Goal: Task Accomplishment & Management: Complete application form

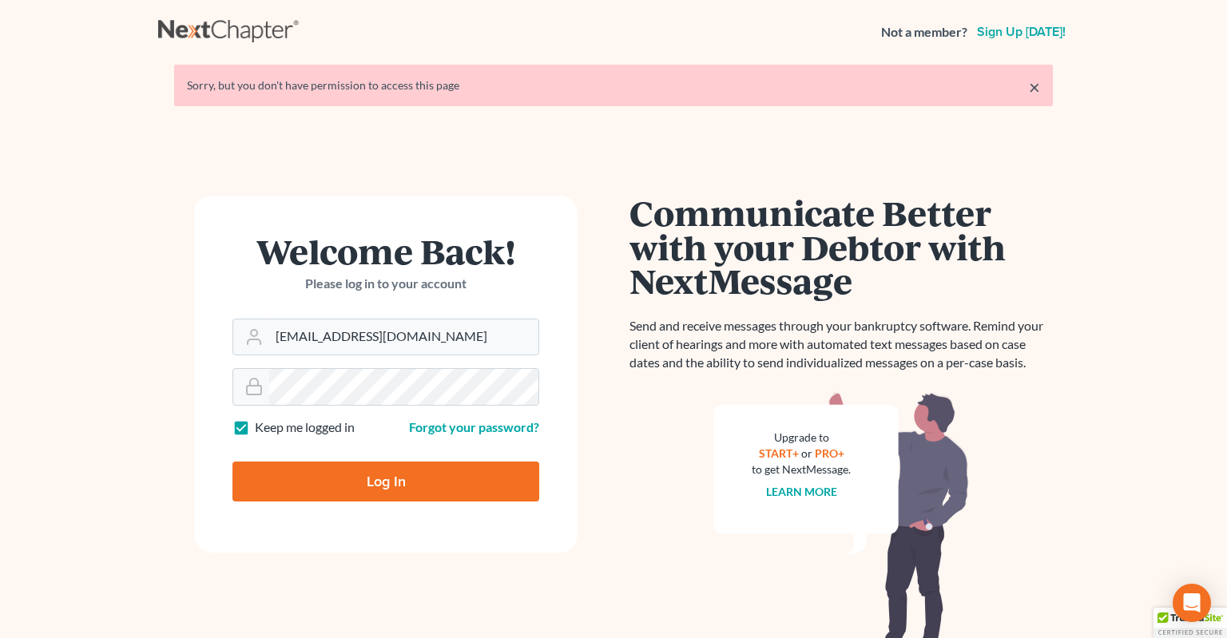
click at [398, 479] on input "Log In" at bounding box center [385, 482] width 307 height 40
type input "Thinking..."
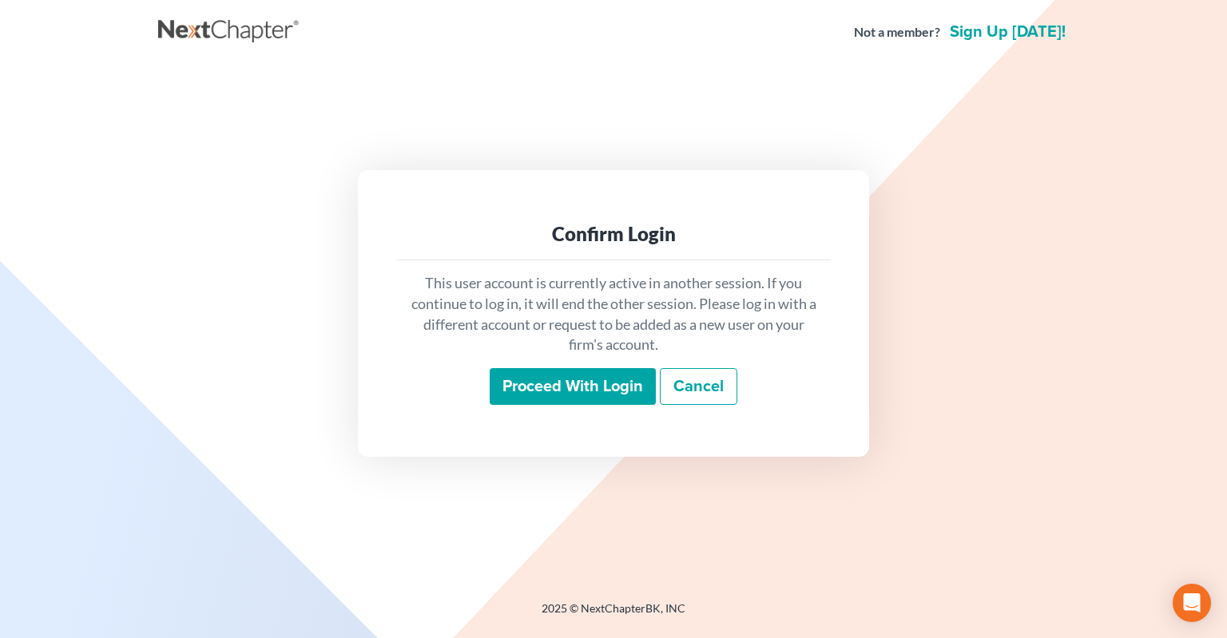
click at [567, 382] on input "Proceed with login" at bounding box center [573, 386] width 166 height 37
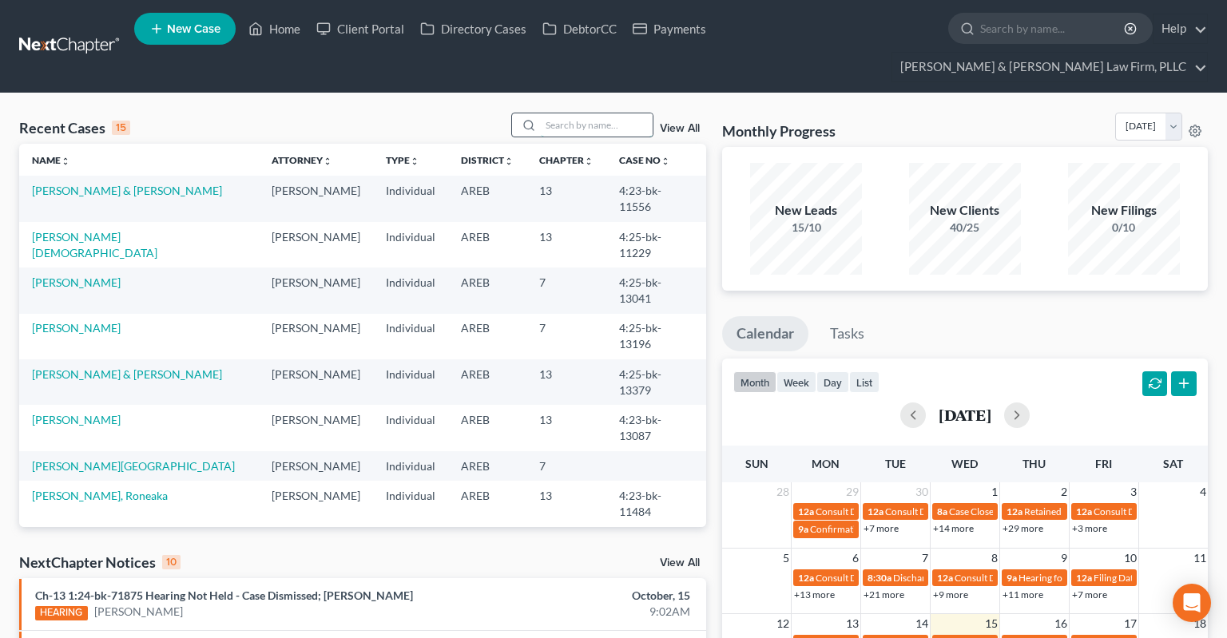
click at [590, 113] on input "search" at bounding box center [597, 124] width 112 height 23
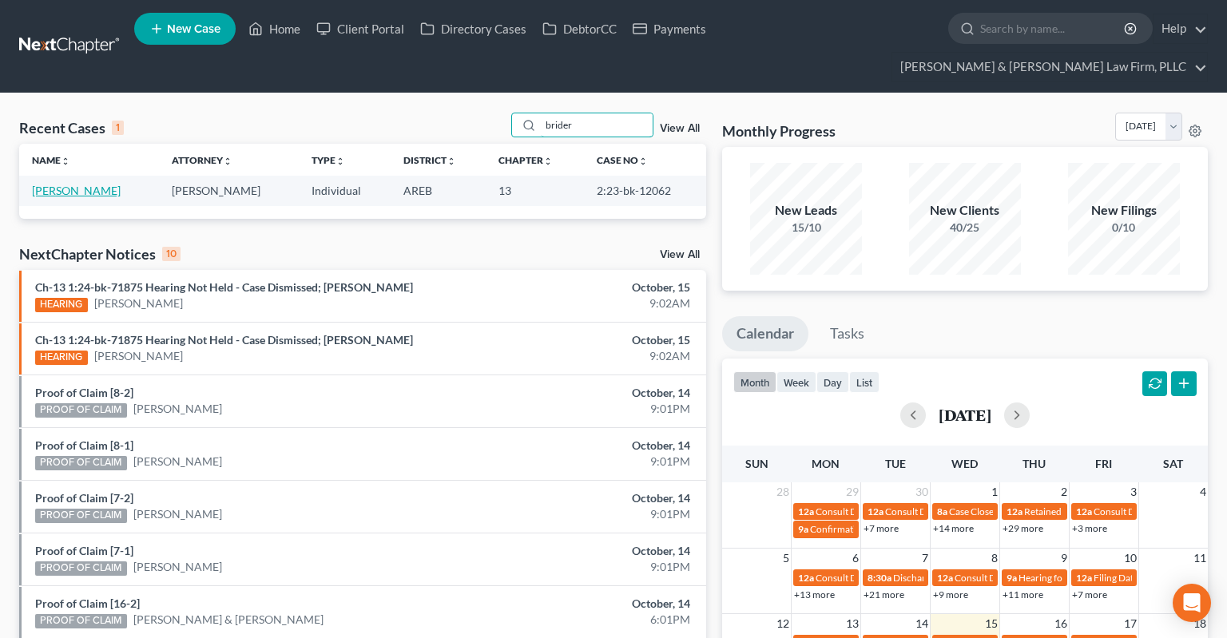
type input "brider"
click at [71, 184] on link "Brider, Harvey" at bounding box center [76, 191] width 89 height 14
select select "2"
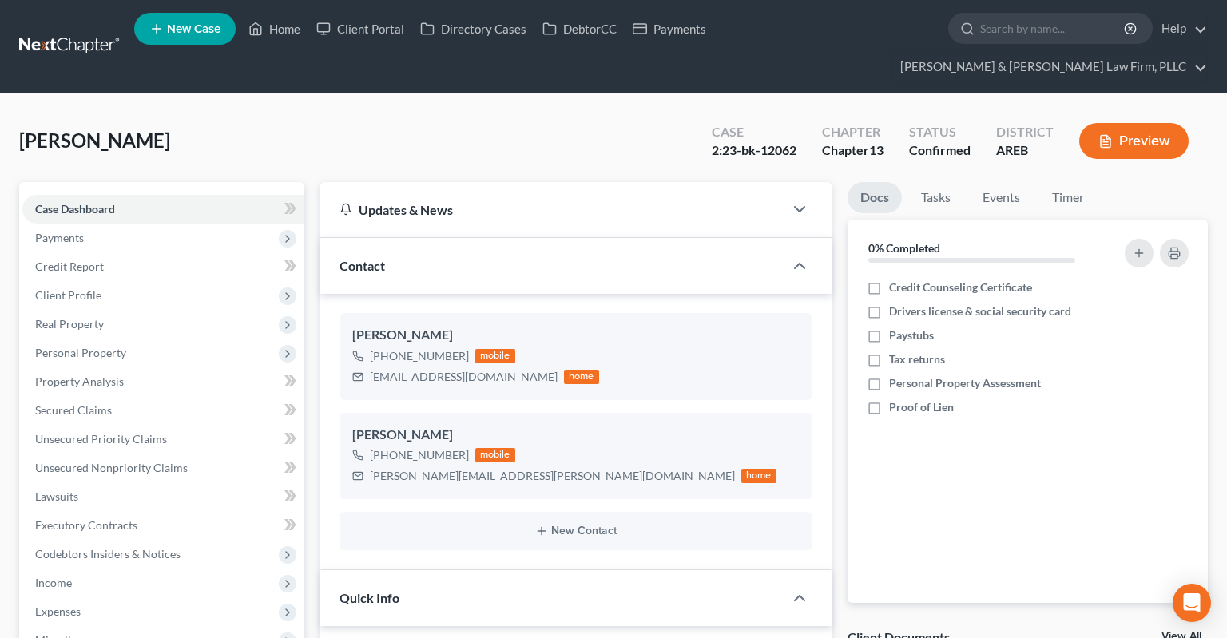
scroll to position [422, 0]
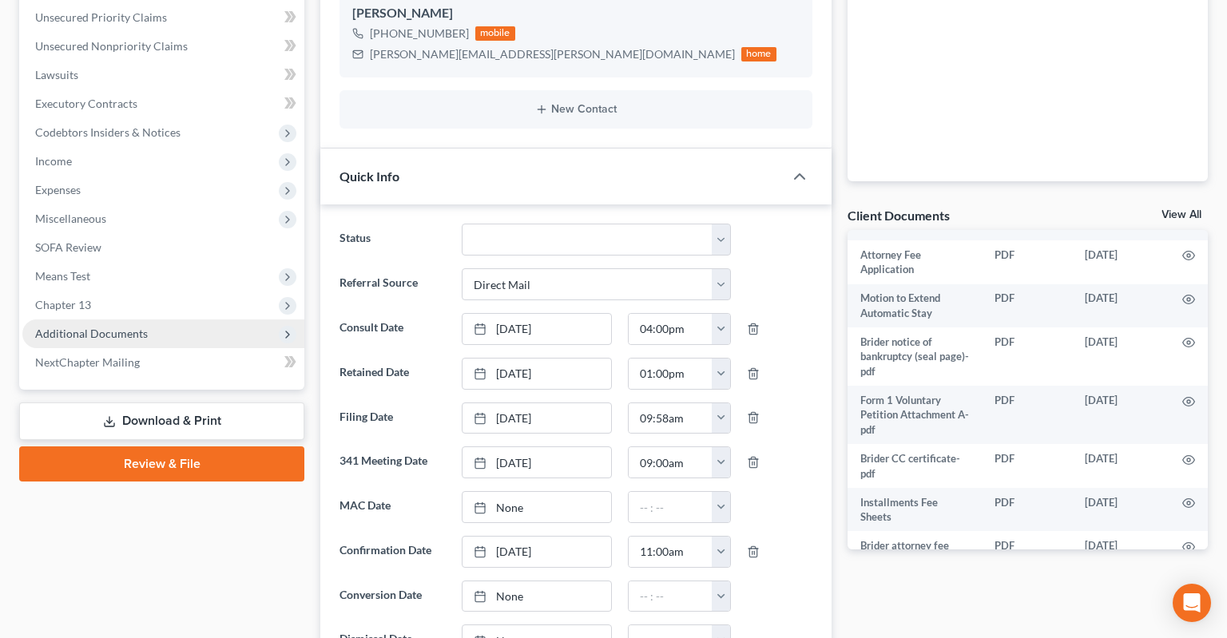
click at [179, 320] on span "Additional Documents" at bounding box center [163, 334] width 282 height 29
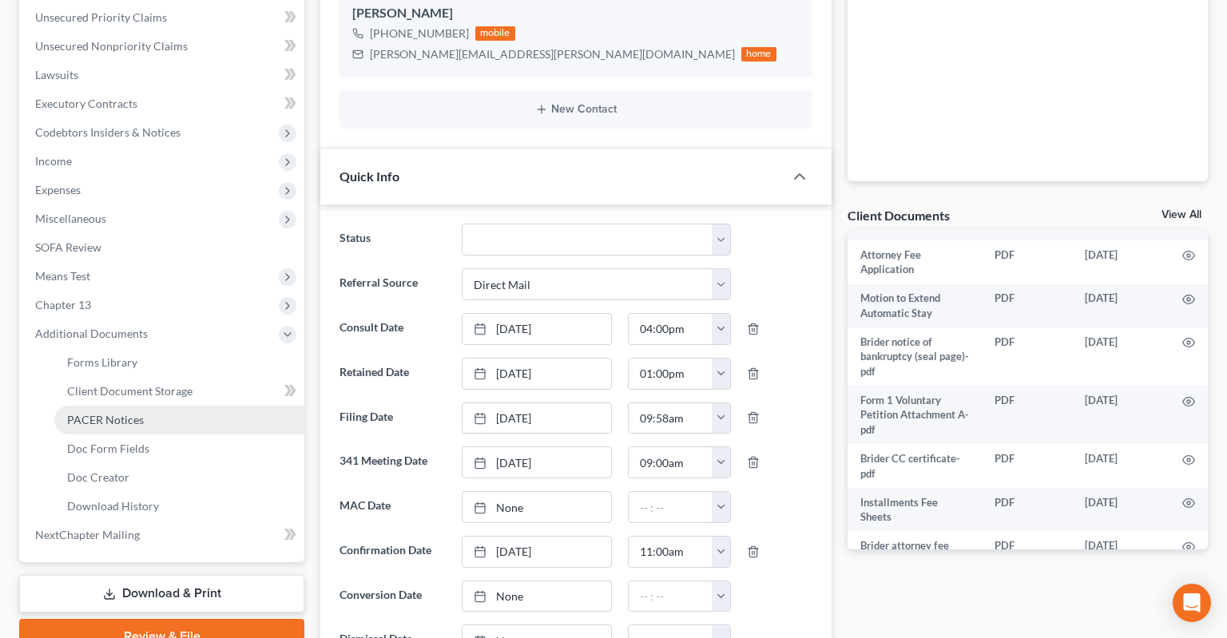
click at [161, 406] on link "PACER Notices" at bounding box center [179, 420] width 250 height 29
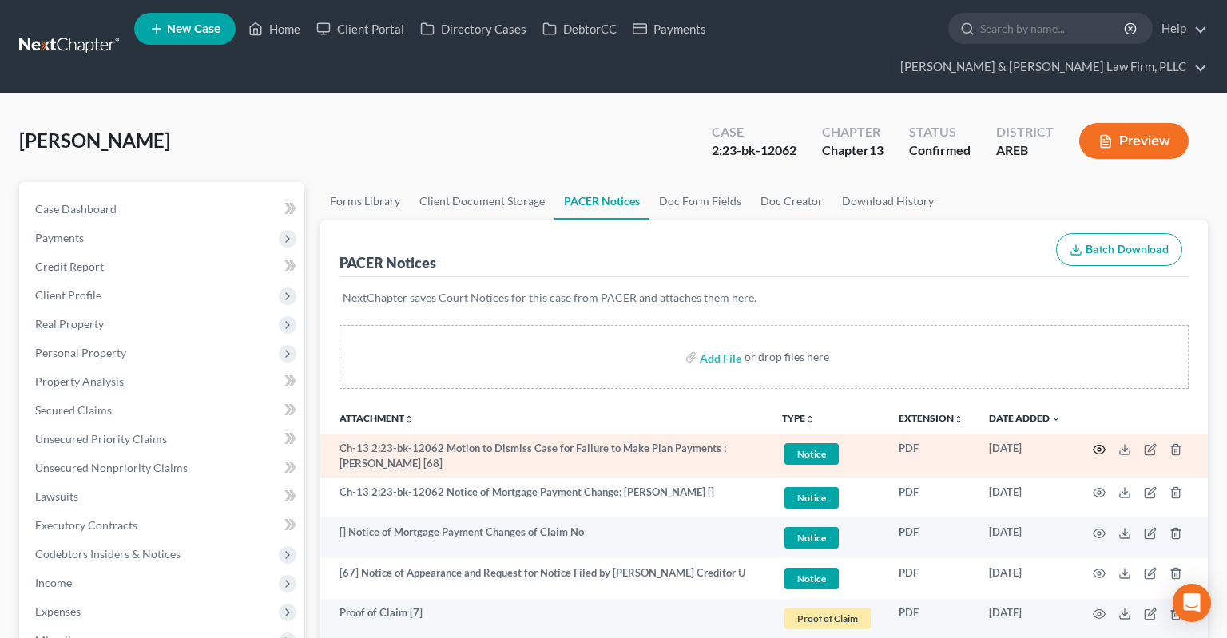
click at [1097, 443] on icon "button" at bounding box center [1099, 449] width 13 height 13
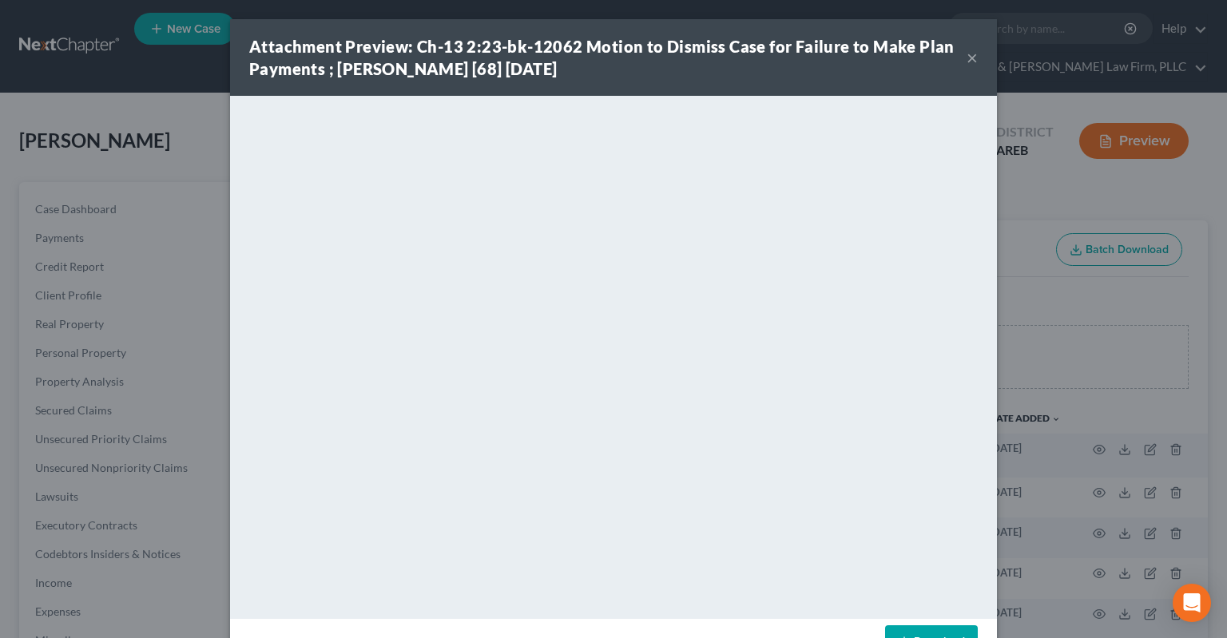
click at [973, 62] on button "×" at bounding box center [972, 57] width 11 height 19
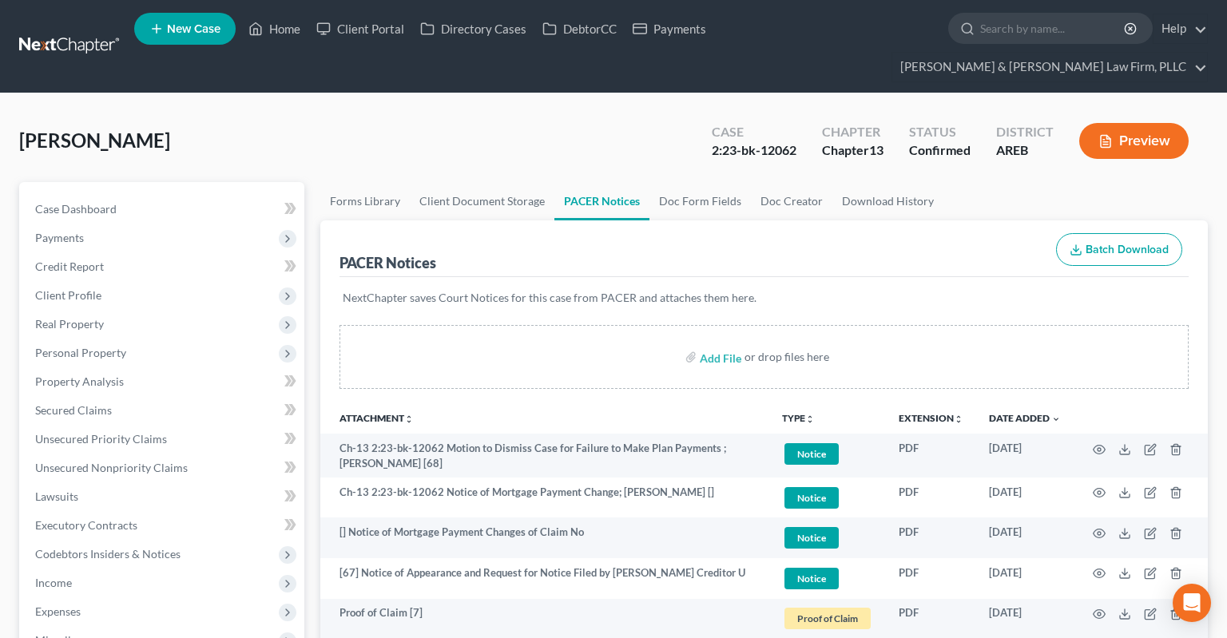
click at [415, 113] on div "Brider, Harvey Upgraded Case 2:23-bk-12062 Chapter Chapter 13 Status Confirmed …" at bounding box center [613, 148] width 1189 height 70
click at [439, 124] on div "Brider, Harvey Upgraded Case 2:23-bk-12062 Chapter Chapter 13 Status Confirmed …" at bounding box center [613, 148] width 1189 height 70
drag, startPoint x: 192, startPoint y: 9, endPoint x: 187, endPoint y: 18, distance: 10.0
click at [189, 10] on nav "Home New Case Client Portal Directory Cases DebtorCC Payments Lambert & Perry L…" at bounding box center [613, 46] width 1227 height 93
click at [186, 24] on link "New Case" at bounding box center [184, 29] width 101 height 32
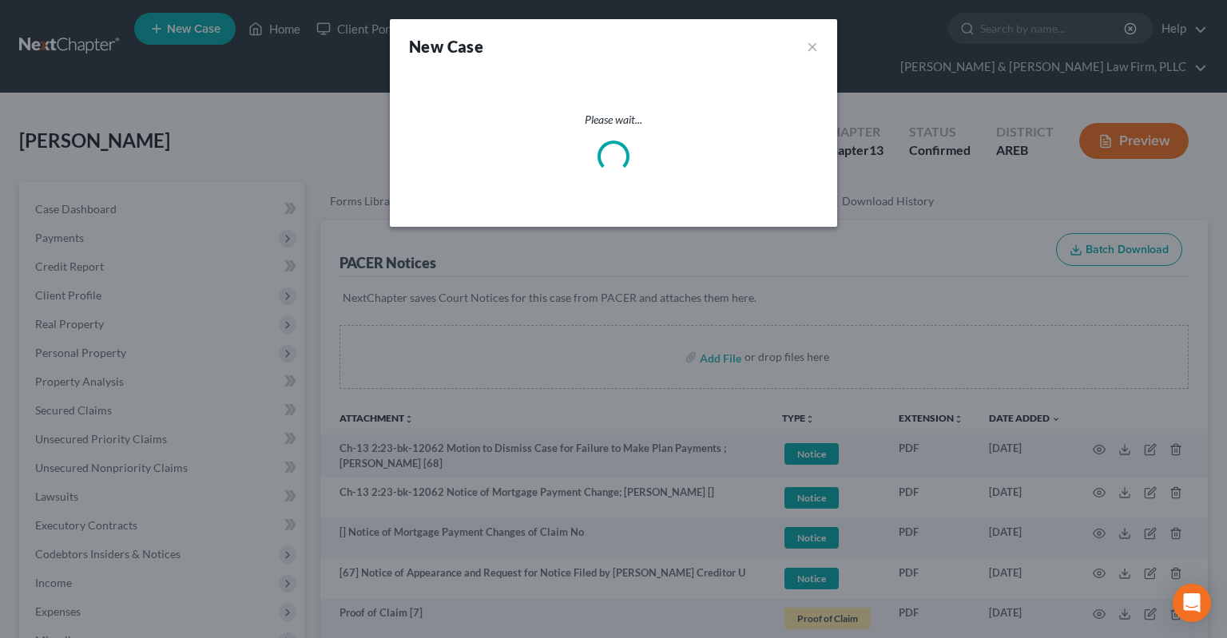
select select "5"
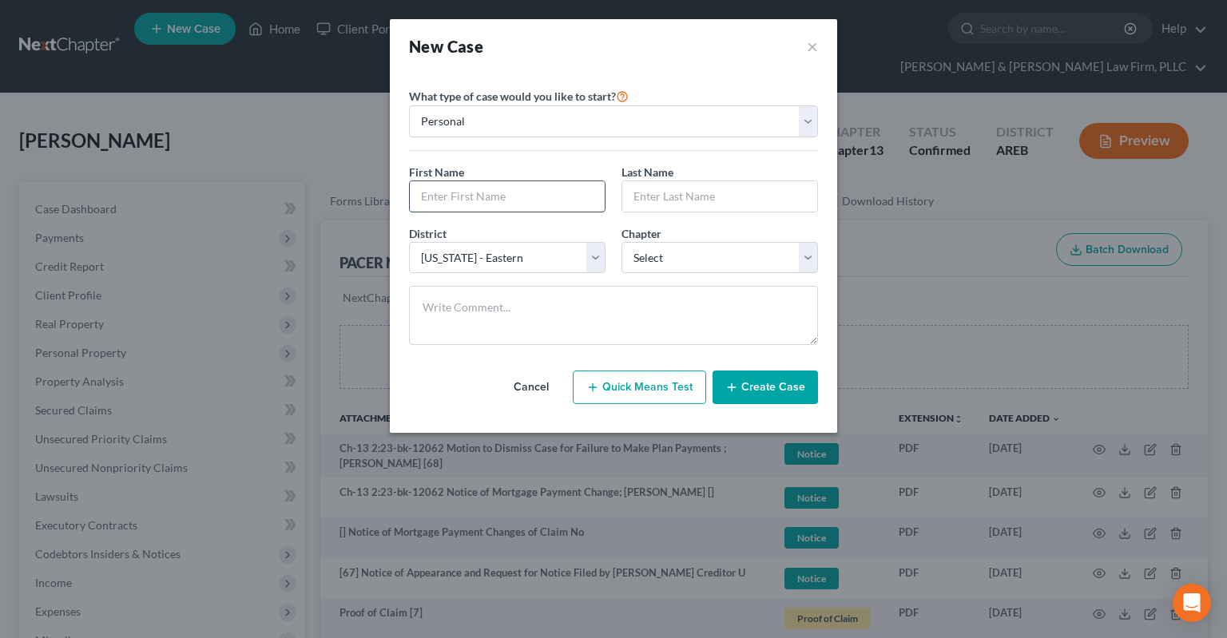
click at [501, 192] on input "text" at bounding box center [507, 196] width 195 height 30
type input "Cindy"
type input "Halcom"
select select "3"
click option "13" at bounding box center [0, 0] width 0 height 0
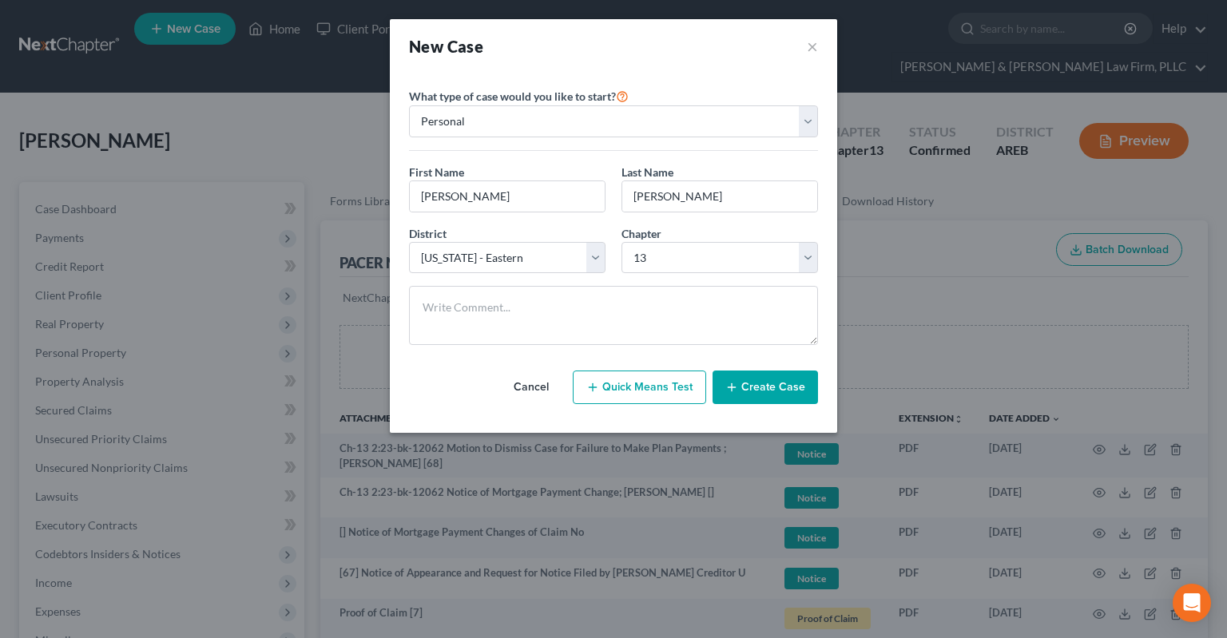
click at [744, 386] on button "Create Case" at bounding box center [765, 388] width 105 height 34
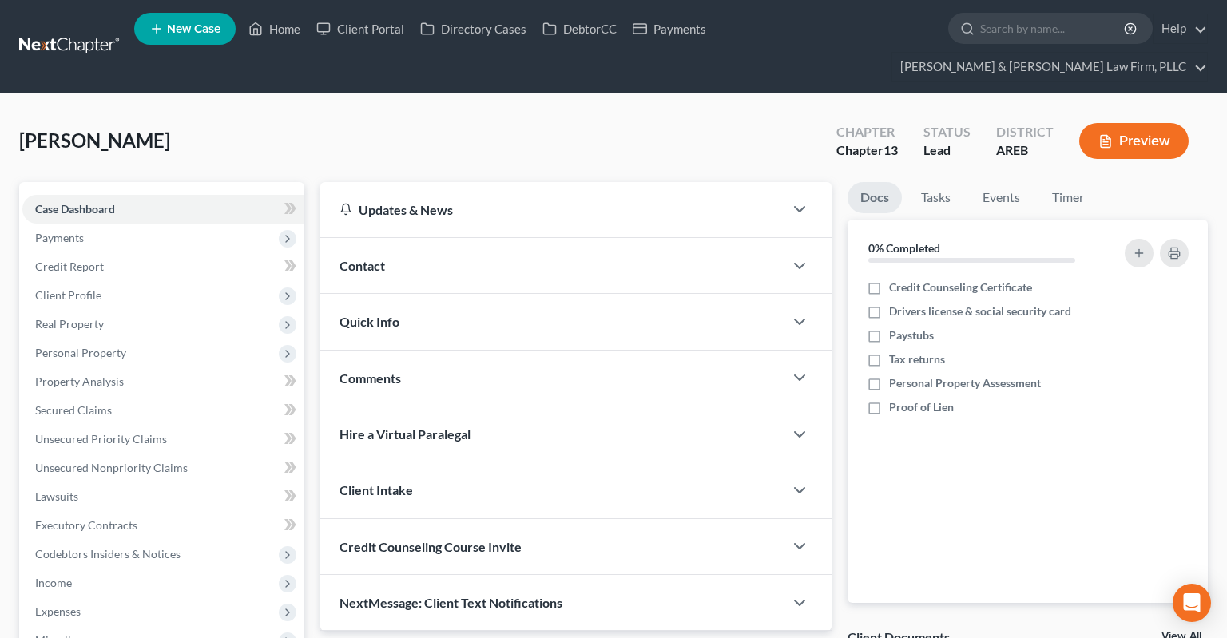
click at [429, 238] on div "Contact" at bounding box center [551, 265] width 463 height 55
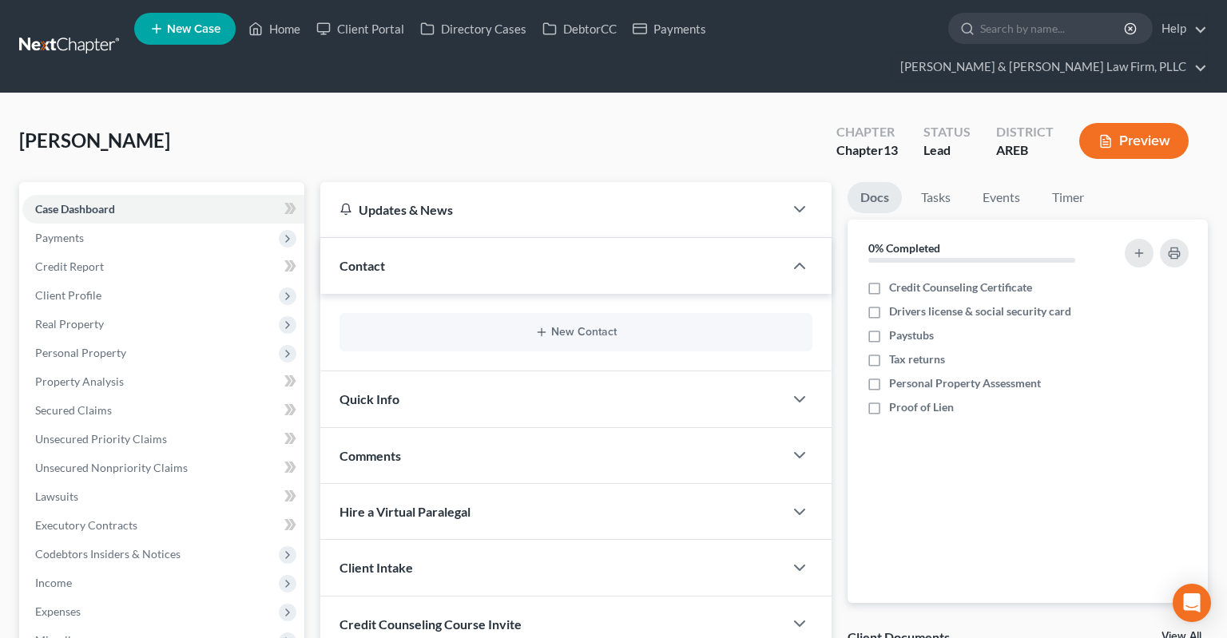
click at [595, 313] on div "New Contact" at bounding box center [576, 332] width 473 height 38
click at [593, 313] on div "New Contact" at bounding box center [576, 332] width 473 height 38
click at [587, 326] on button "New Contact" at bounding box center [575, 332] width 447 height 13
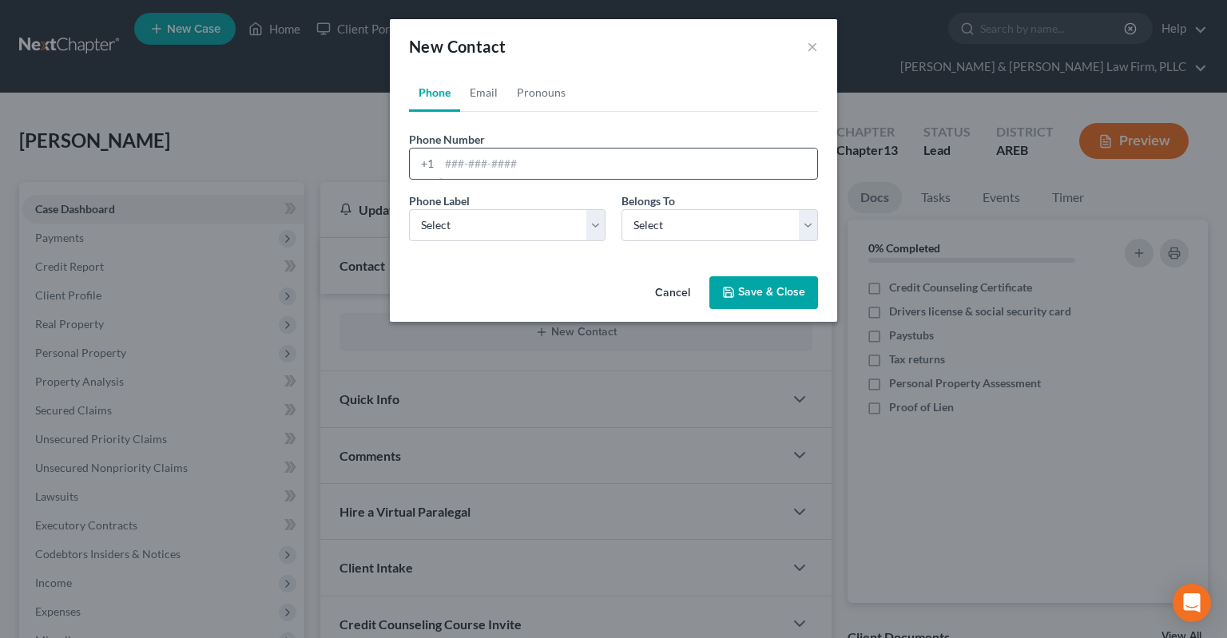
click at [500, 173] on input "tel" at bounding box center [628, 164] width 378 height 30
paste input "(501) 249-1190"
type input "(501) 249-1190"
click at [409, 209] on select "Select Mobile Home Work Other" at bounding box center [507, 225] width 197 height 32
select select "0"
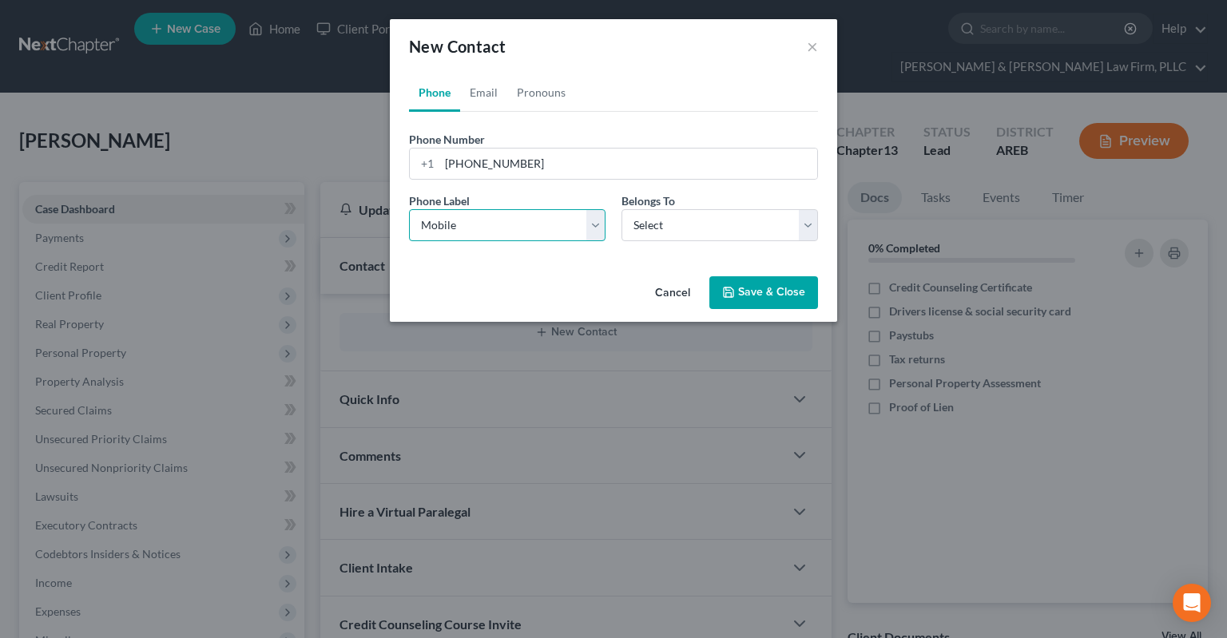
click option "Mobile" at bounding box center [0, 0] width 0 height 0
click at [622, 209] on select "Select Client Other" at bounding box center [720, 225] width 197 height 32
select select "0"
click option "Client" at bounding box center [0, 0] width 0 height 0
select select "0"
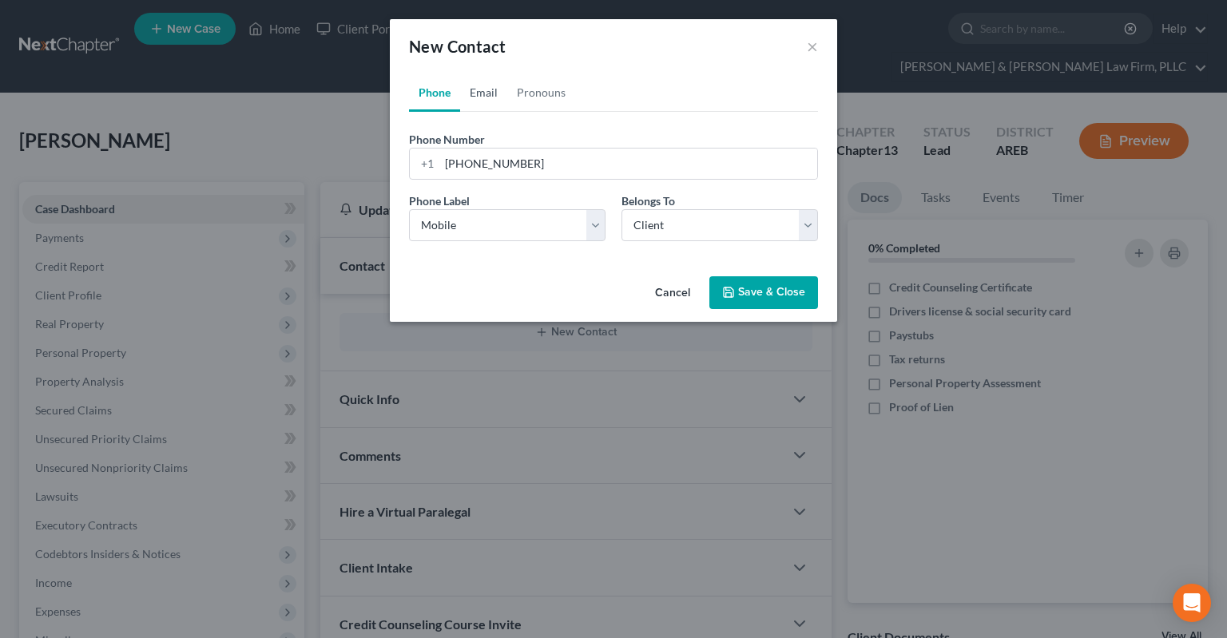
click at [479, 100] on link "Email" at bounding box center [483, 92] width 47 height 38
click at [409, 209] on select "Select Home Work Other" at bounding box center [507, 225] width 197 height 32
select select "0"
click option "Home" at bounding box center [0, 0] width 0 height 0
click at [610, 88] on ul "Phone Email Pronouns" at bounding box center [613, 92] width 409 height 38
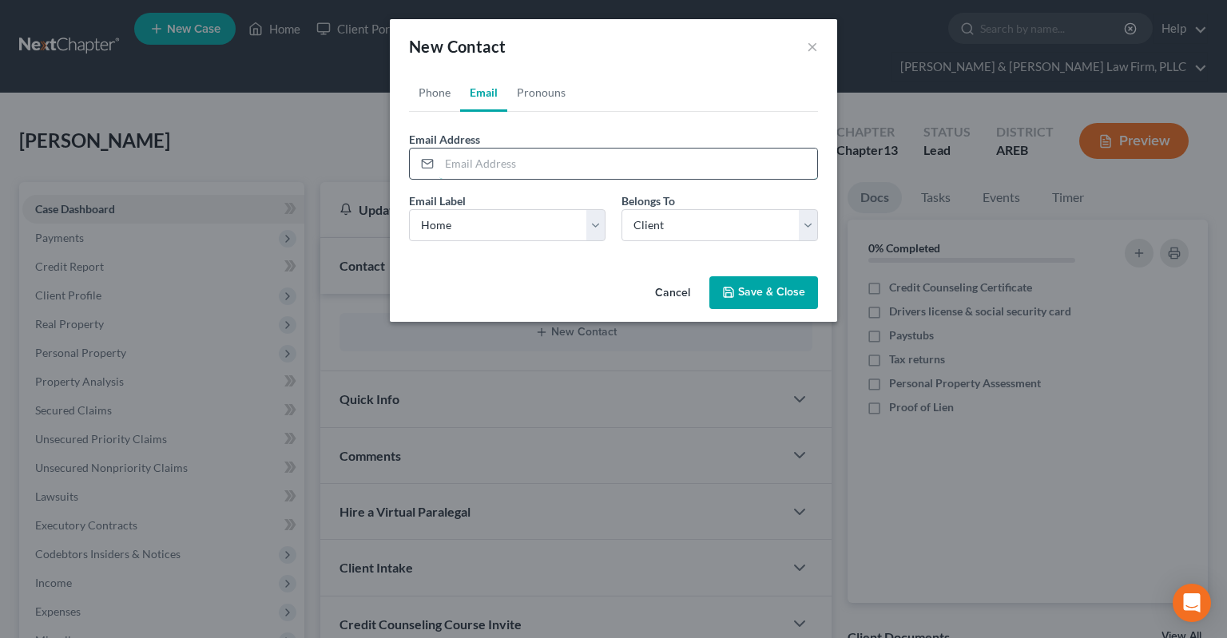
click at [542, 161] on input "email" at bounding box center [628, 164] width 378 height 30
click at [490, 161] on input "cindyhalcom@gmail.com" at bounding box center [628, 164] width 378 height 30
type input "cindyhaltom@gmail.com"
drag, startPoint x: 564, startPoint y: 91, endPoint x: 551, endPoint y: 105, distance: 18.7
click at [564, 89] on link "Pronouns" at bounding box center [541, 92] width 68 height 38
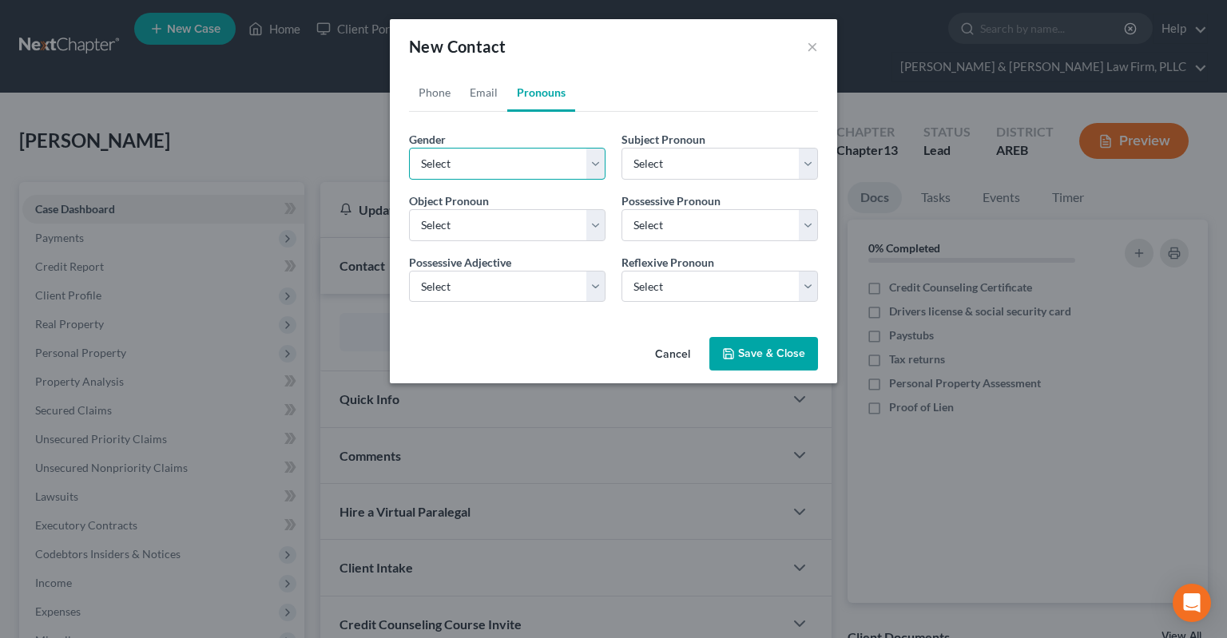
select select "1"
click option "Female" at bounding box center [0, 0] width 0 height 0
select select "1"
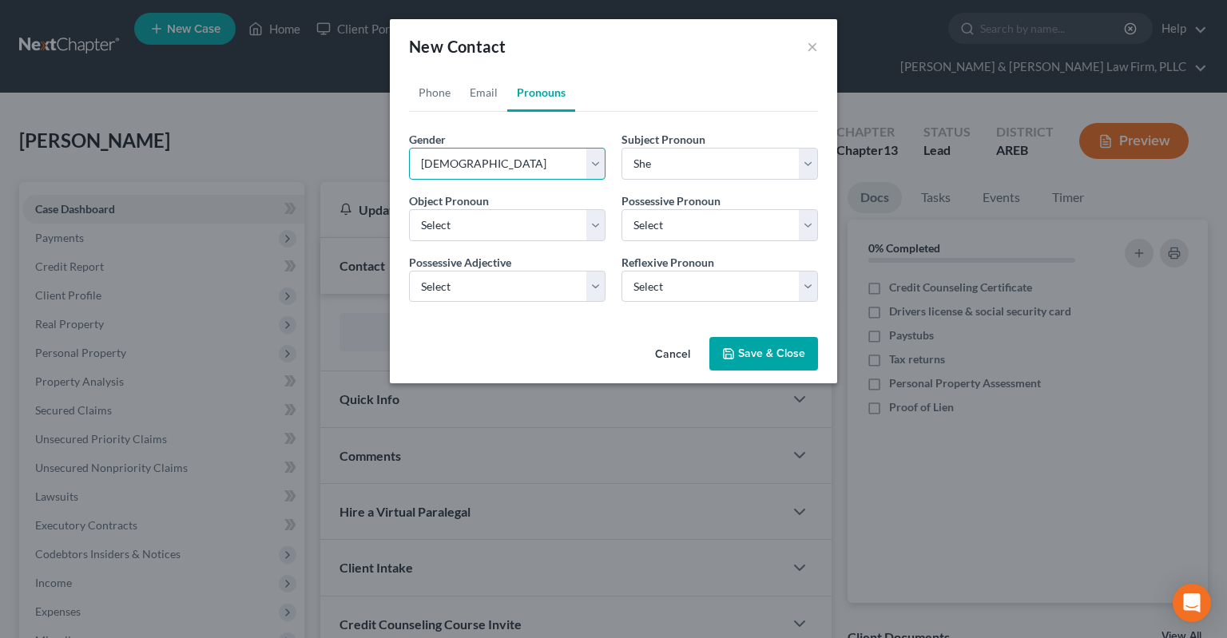
select select "1"
drag, startPoint x: 741, startPoint y: 349, endPoint x: 724, endPoint y: 353, distance: 17.2
click at [742, 349] on button "Save & Close" at bounding box center [763, 354] width 109 height 34
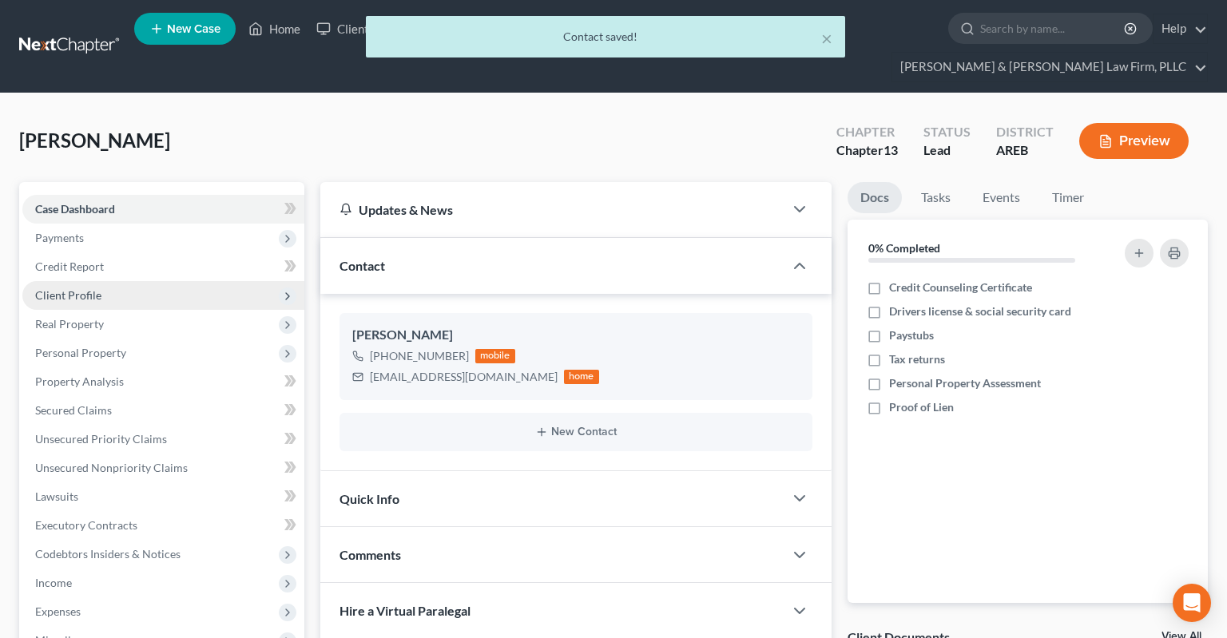
click at [143, 281] on span "Client Profile" at bounding box center [163, 295] width 282 height 29
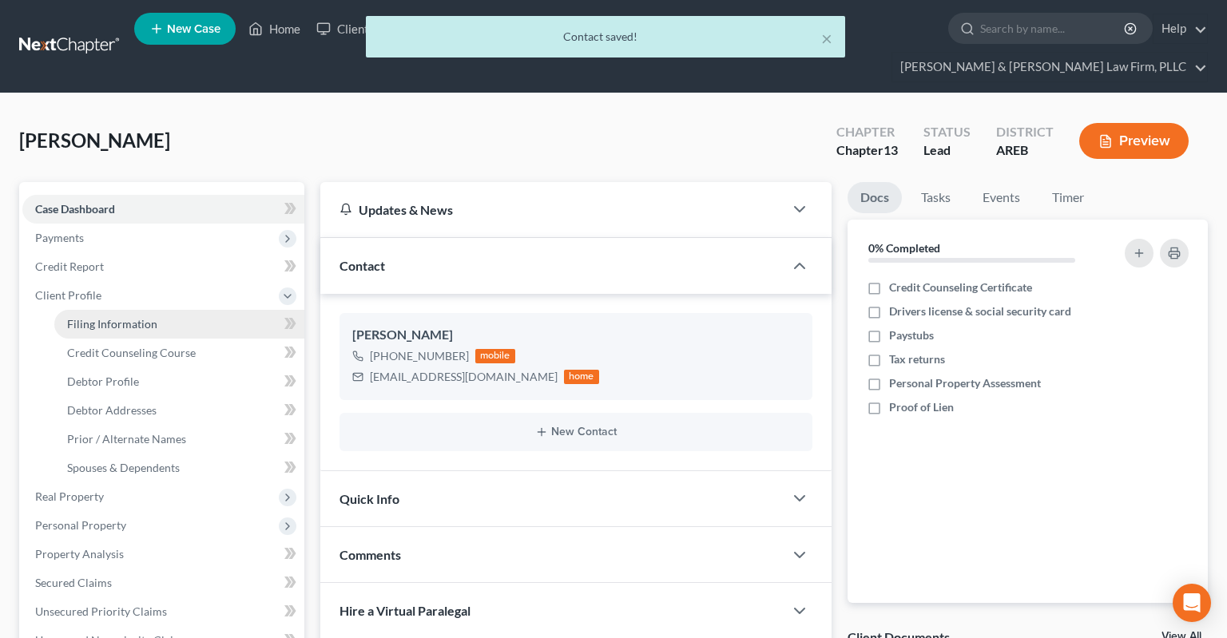
click at [165, 310] on link "Filing Information" at bounding box center [179, 324] width 250 height 29
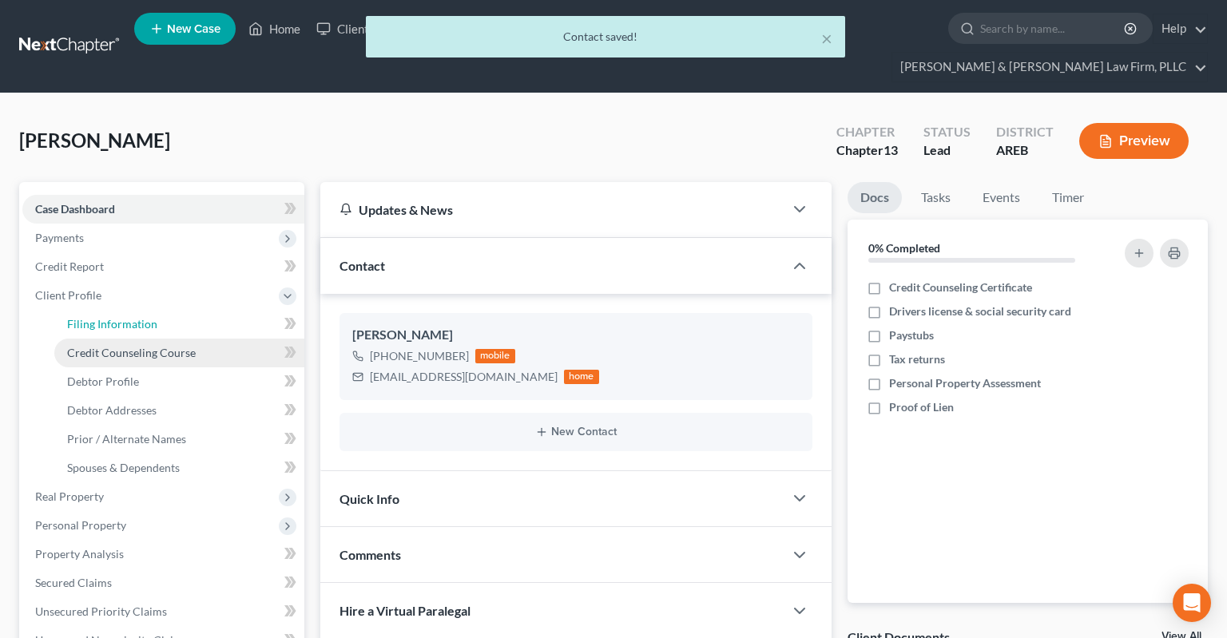
select select "1"
select select "0"
select select "3"
select select "5"
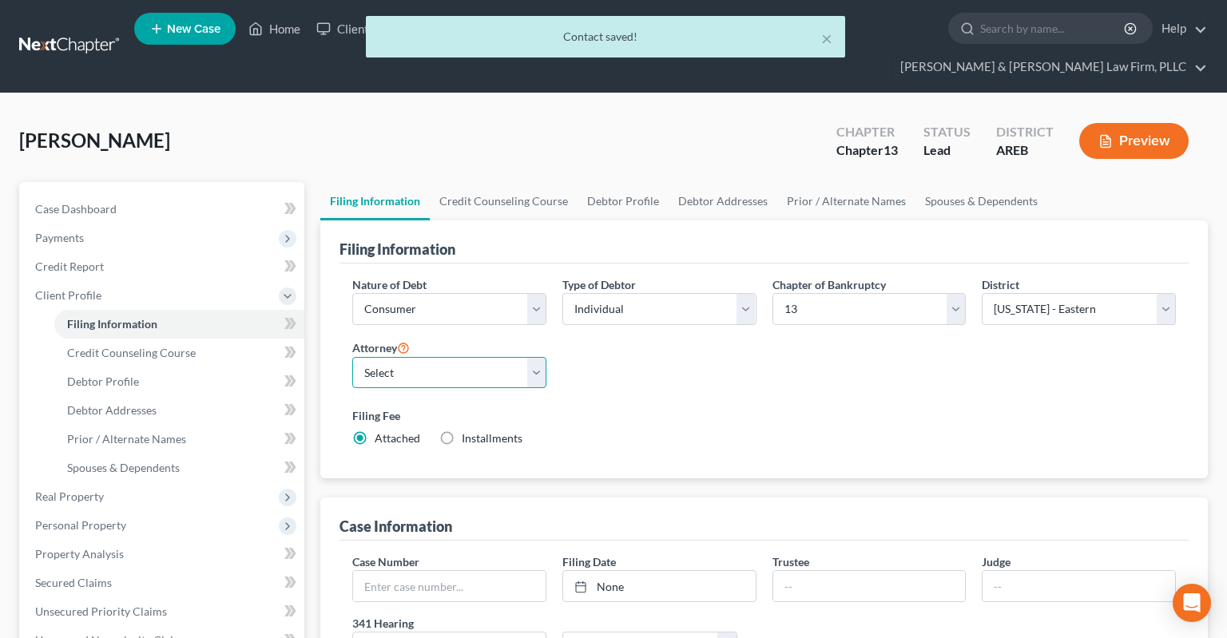
select select "2"
click option "Ben D. Perry - AREB" at bounding box center [0, 0] width 0 height 0
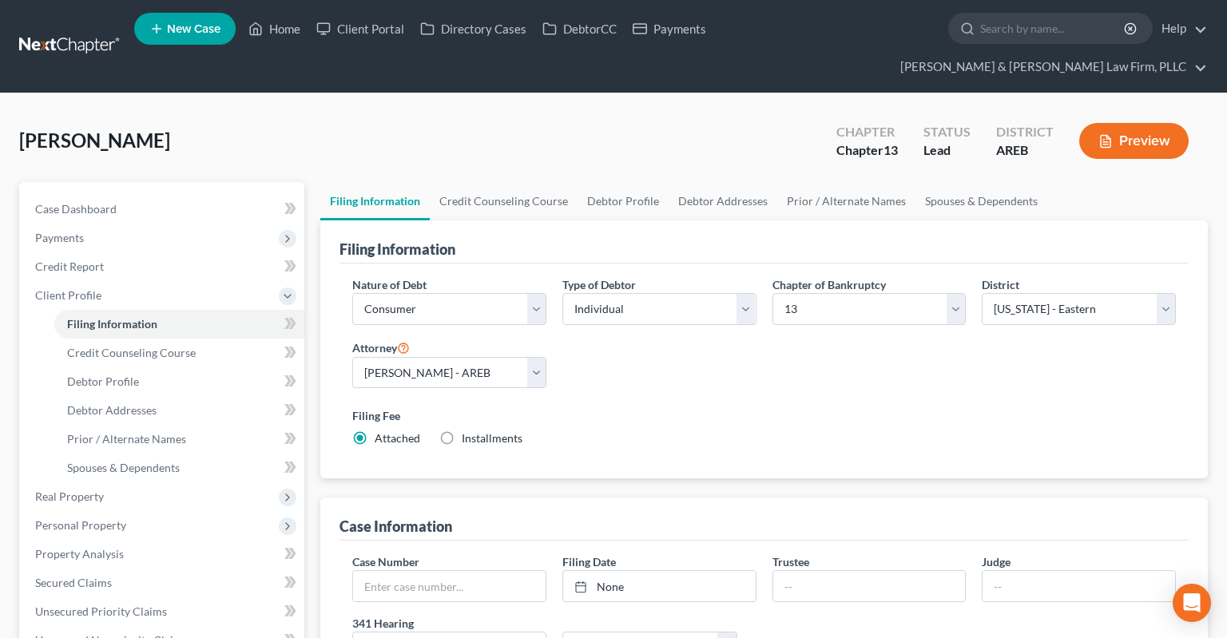
drag, startPoint x: 724, startPoint y: 398, endPoint x: 732, endPoint y: 392, distance: 9.8
click at [725, 407] on div "Filing Fee Attached Installments Installments" at bounding box center [764, 426] width 824 height 39
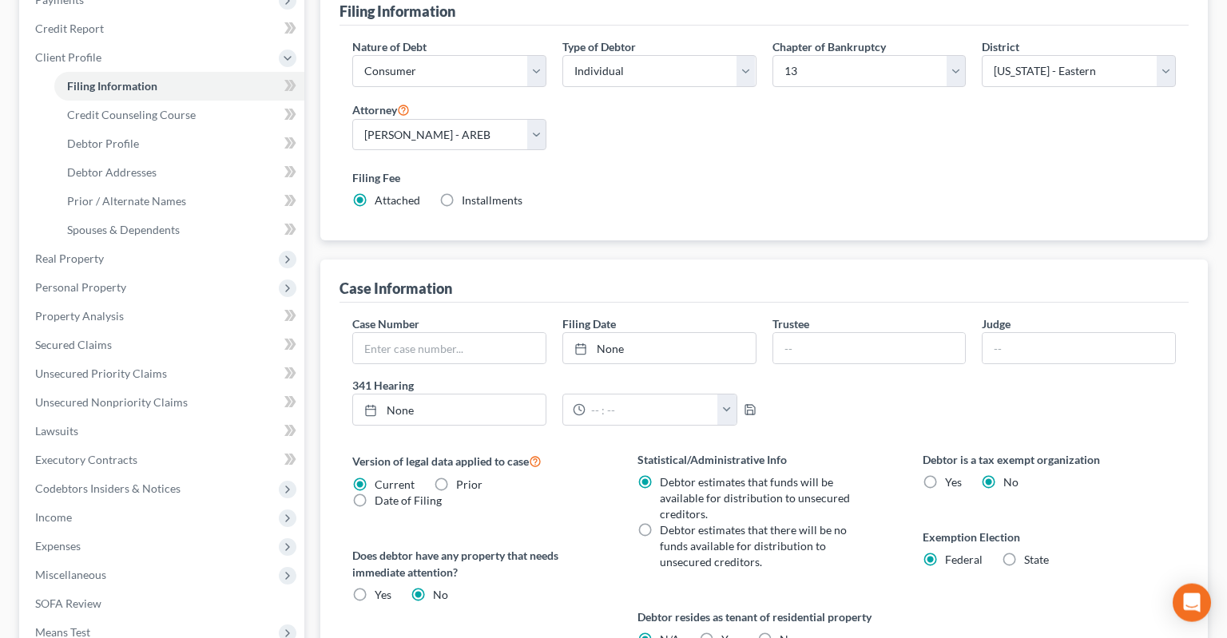
scroll to position [252, 0]
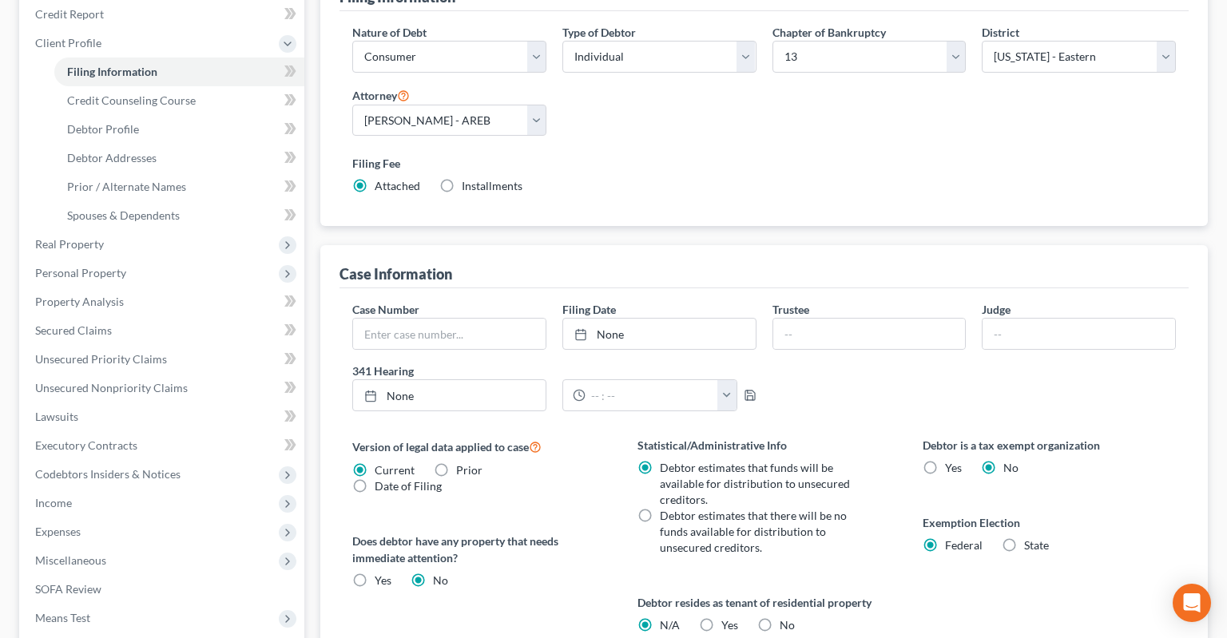
click at [852, 437] on label "Statistical/Administrative Info" at bounding box center [764, 445] width 253 height 17
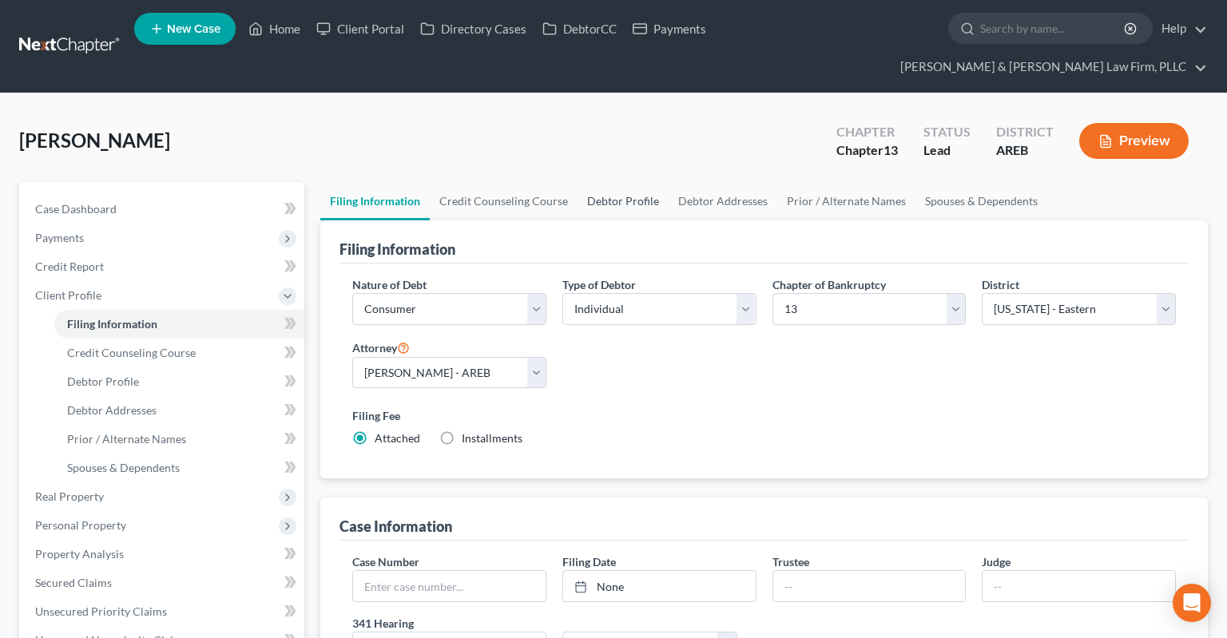
click at [618, 182] on link "Debtor Profile" at bounding box center [623, 201] width 91 height 38
select select "0"
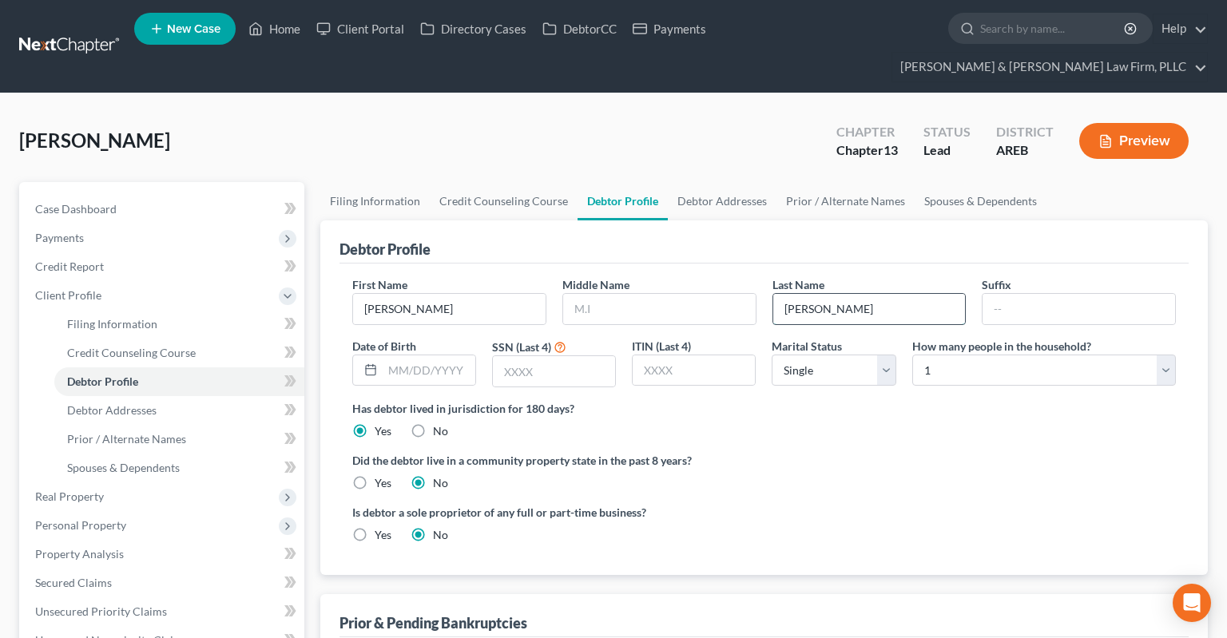
click at [804, 294] on input "Halcom" at bounding box center [869, 309] width 193 height 30
type input "Haltom"
click at [141, 195] on link "Case Dashboard" at bounding box center [163, 209] width 282 height 29
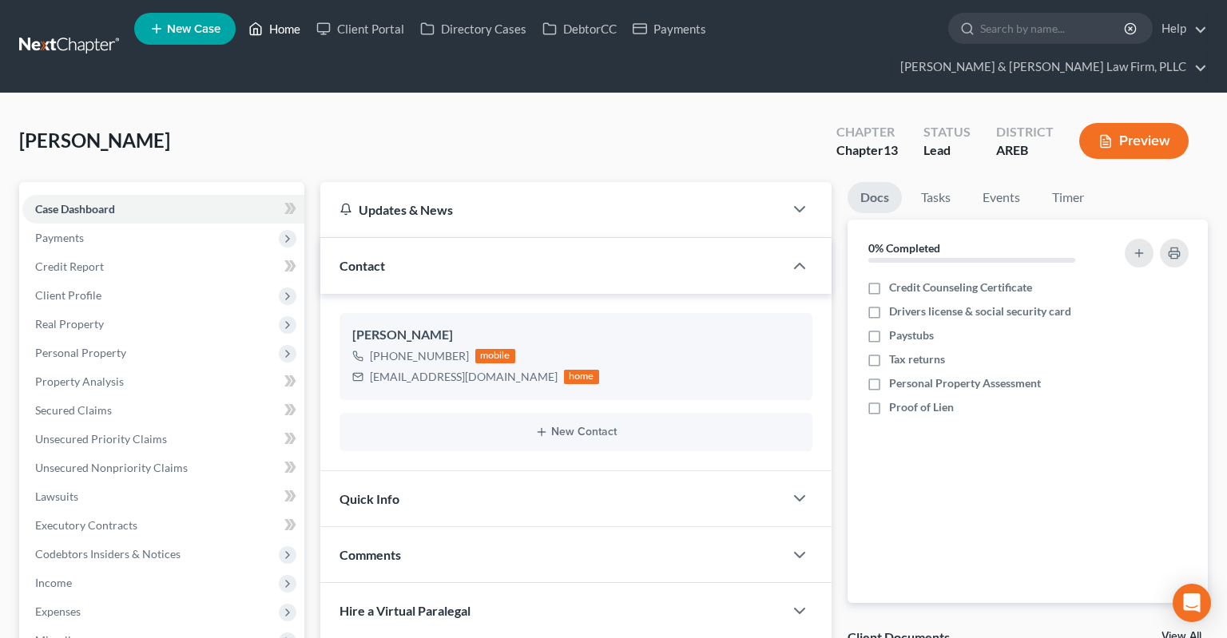
click at [288, 37] on link "Home" at bounding box center [274, 28] width 68 height 29
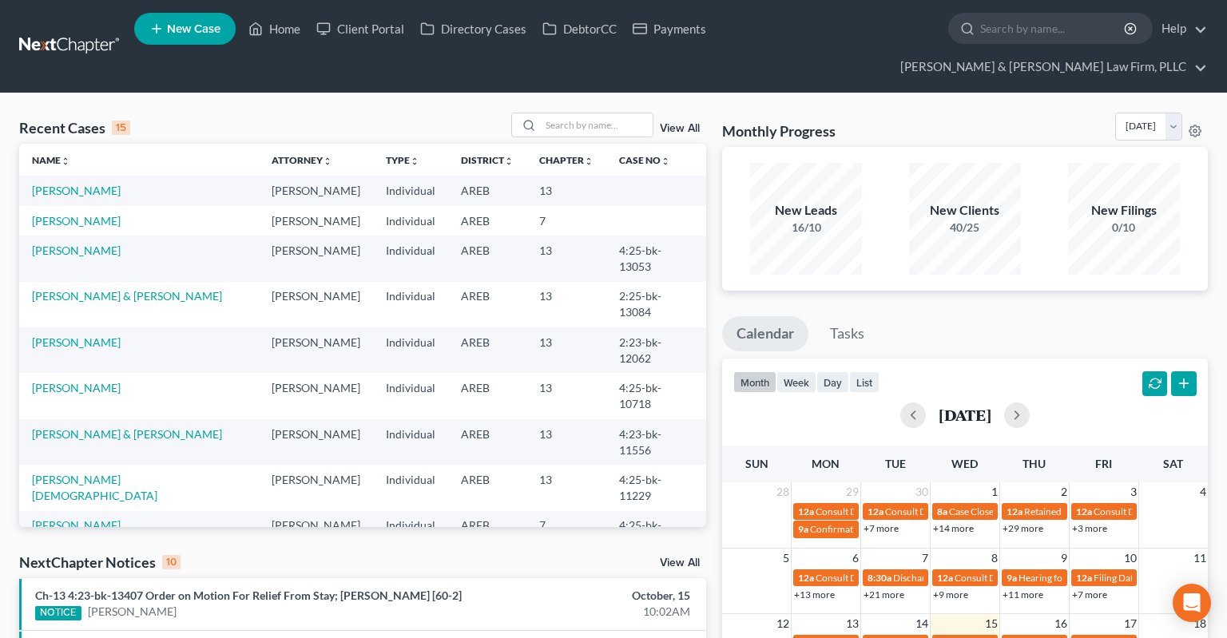
click at [76, 176] on td "Haltom, Cindy" at bounding box center [139, 191] width 240 height 30
click at [71, 184] on link "Haltom, Cindy" at bounding box center [76, 191] width 89 height 14
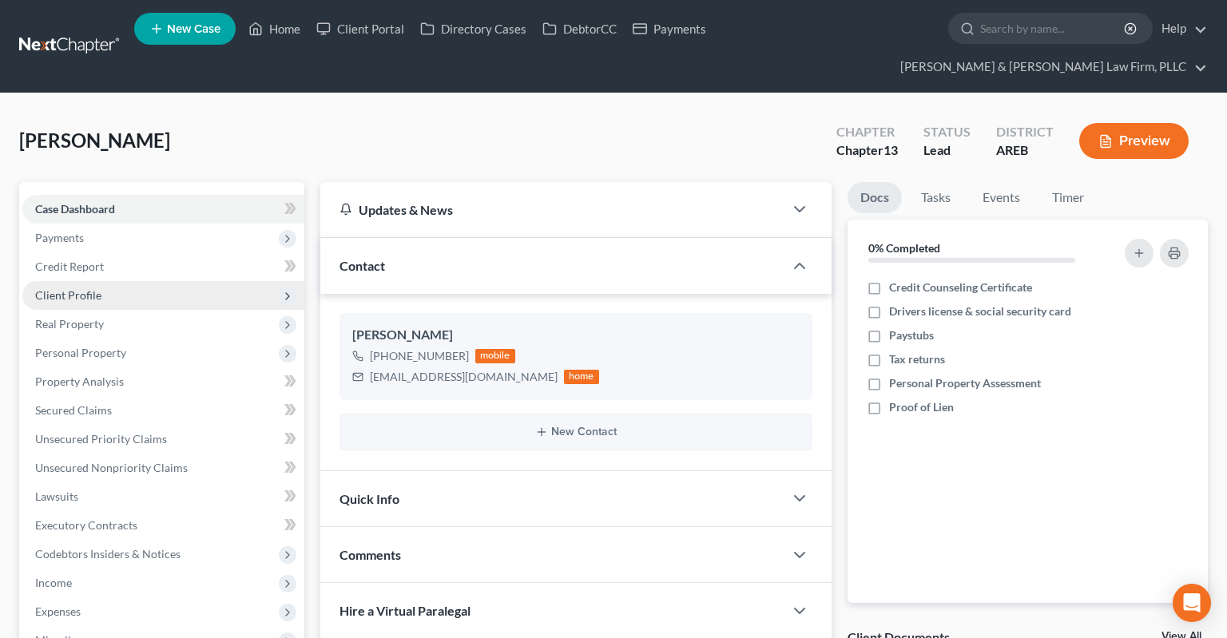
click at [193, 281] on span "Client Profile" at bounding box center [163, 295] width 282 height 29
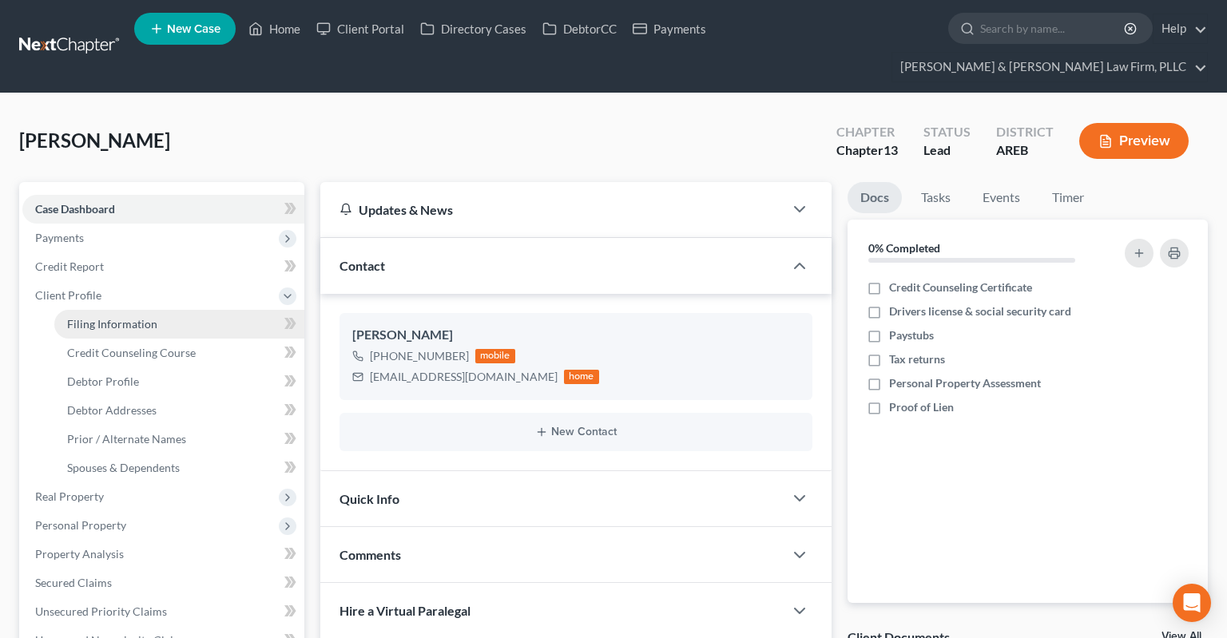
click at [209, 310] on link "Filing Information" at bounding box center [179, 324] width 250 height 29
select select "1"
select select "0"
select select "3"
select select "5"
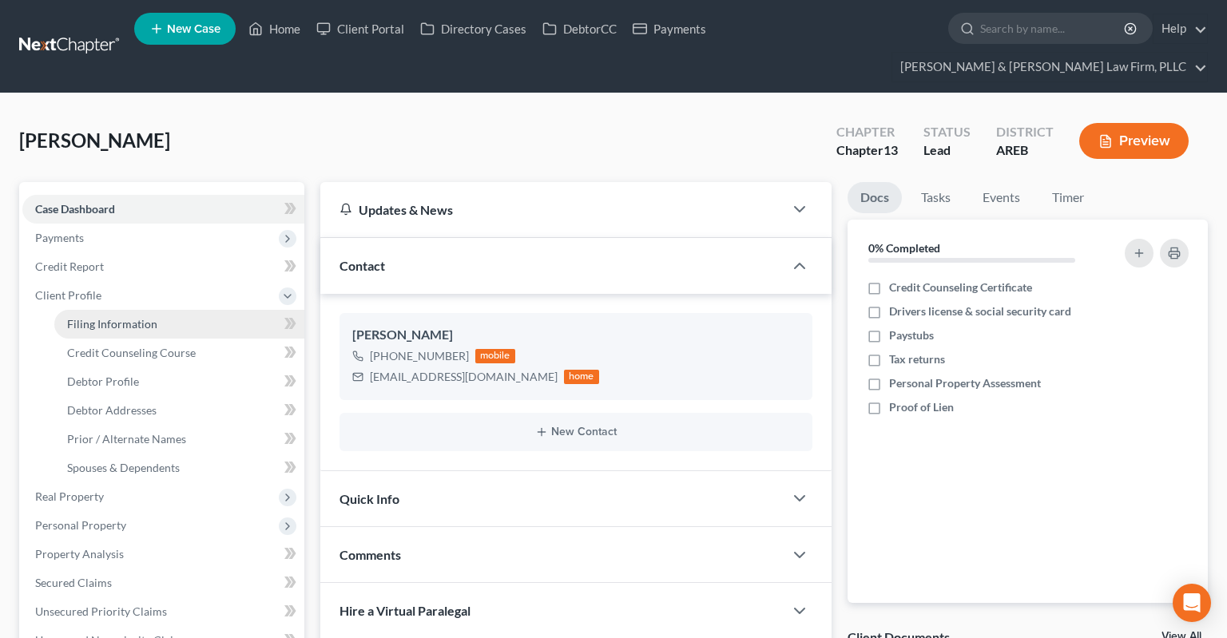
select select "2"
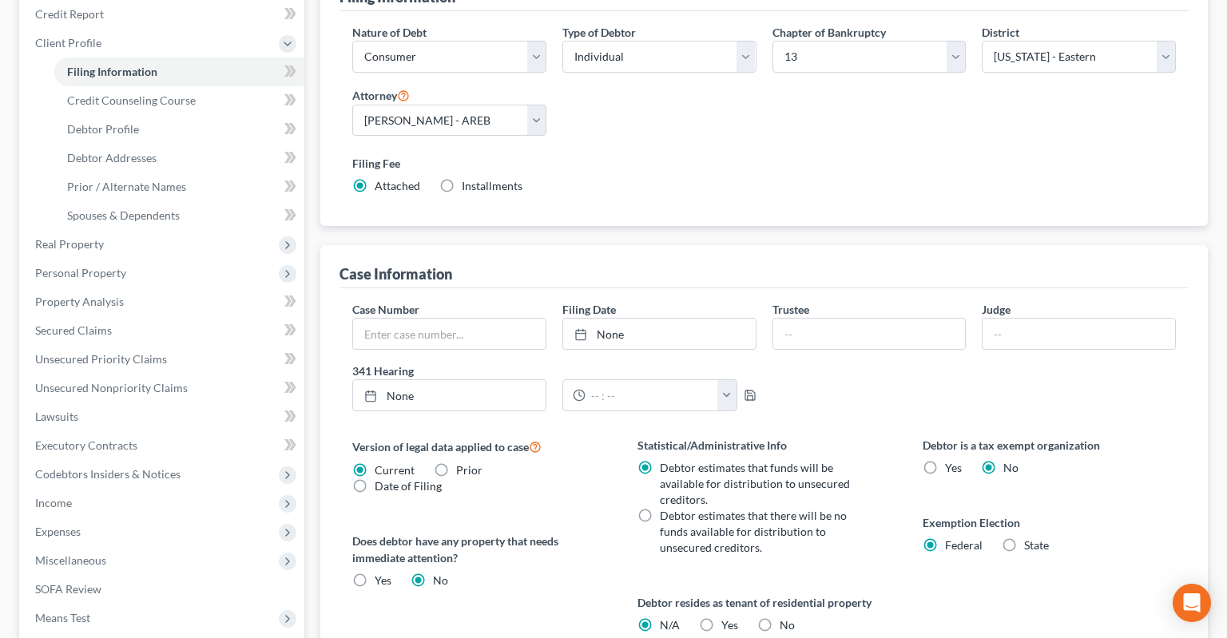
scroll to position [422, 0]
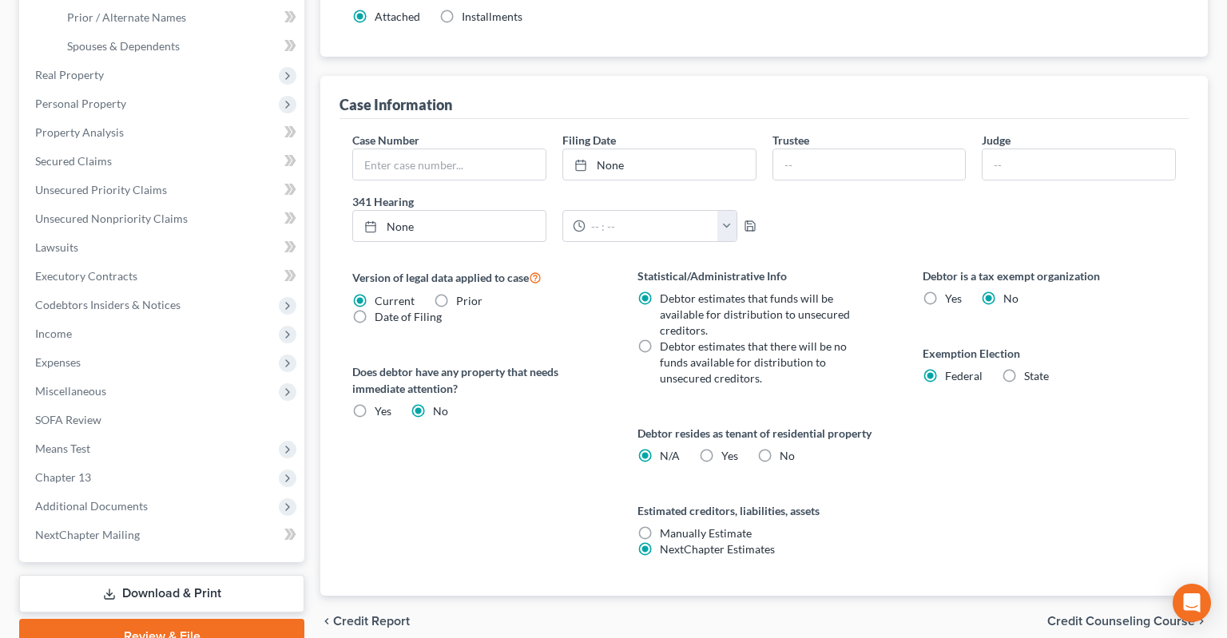
click at [919, 460] on div "Debtor is a tax exempt organization Yes No Exemption Election Federal State" at bounding box center [1049, 432] width 285 height 328
click at [920, 455] on div "Debtor is a tax exempt organization Yes No Exemption Election Federal State" at bounding box center [1049, 432] width 285 height 328
click at [896, 450] on div "Statistical/Administrative Info Debtor estimates that funds will be available f…" at bounding box center [764, 432] width 285 height 328
click at [721, 448] on label "Yes Yes" at bounding box center [729, 456] width 17 height 16
click at [728, 448] on input "Yes Yes" at bounding box center [733, 453] width 10 height 10
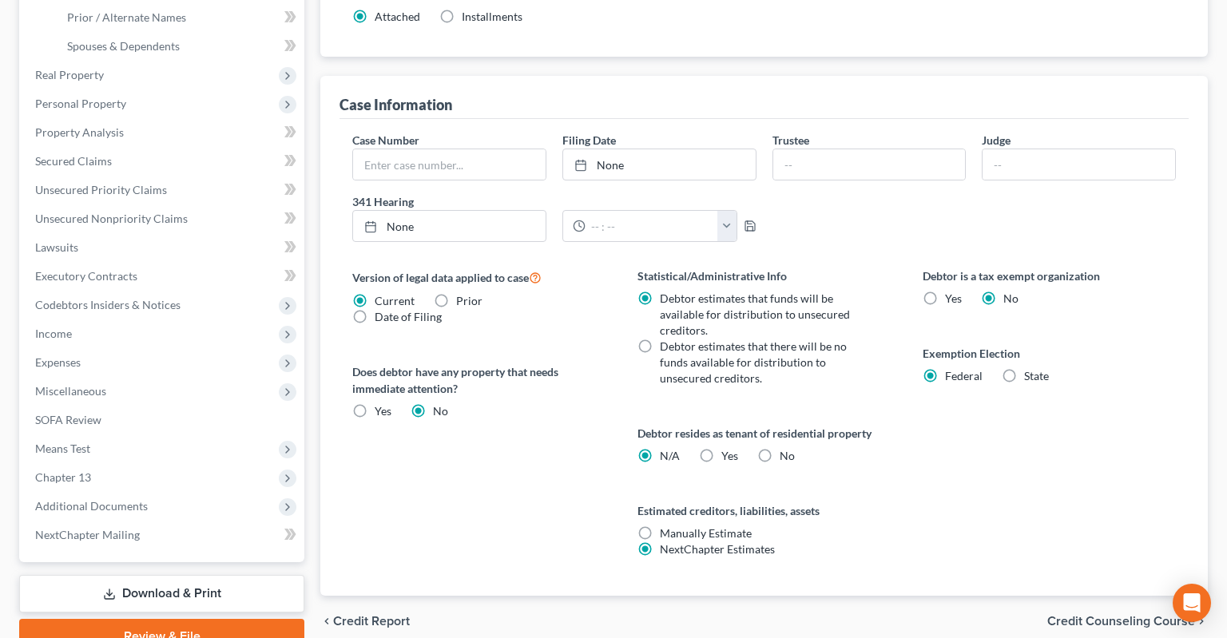
radio input "true"
radio input "false"
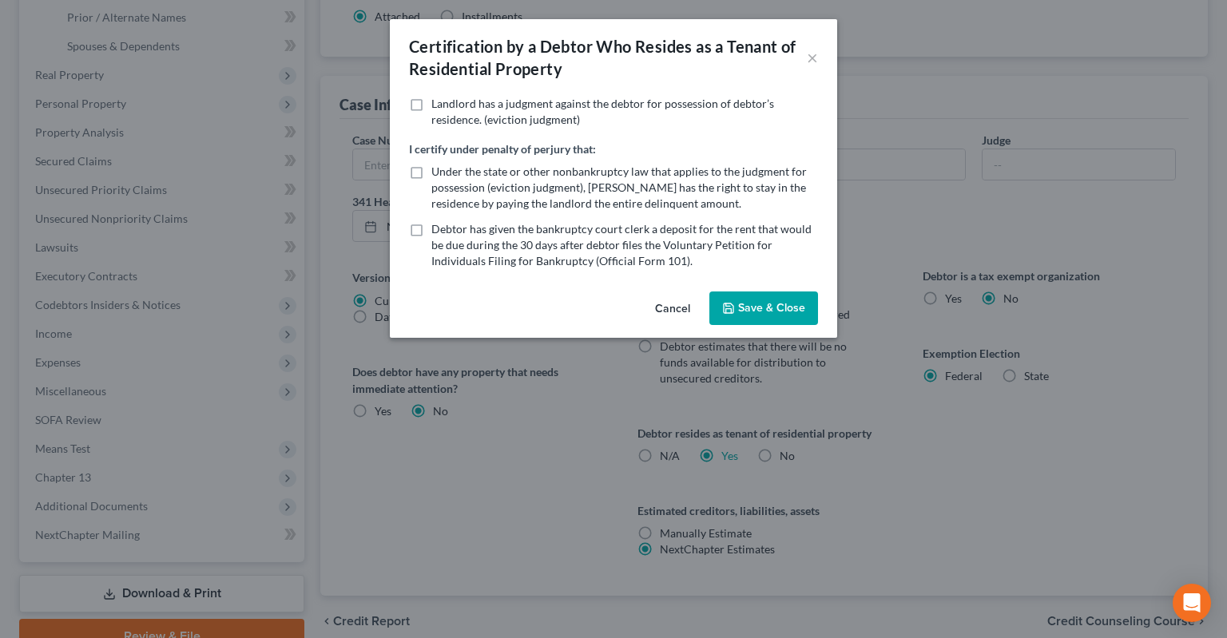
click at [859, 415] on div "Certification by a Debtor Who Resides as a Tenant of Residential Property × Lan…" at bounding box center [613, 319] width 1227 height 638
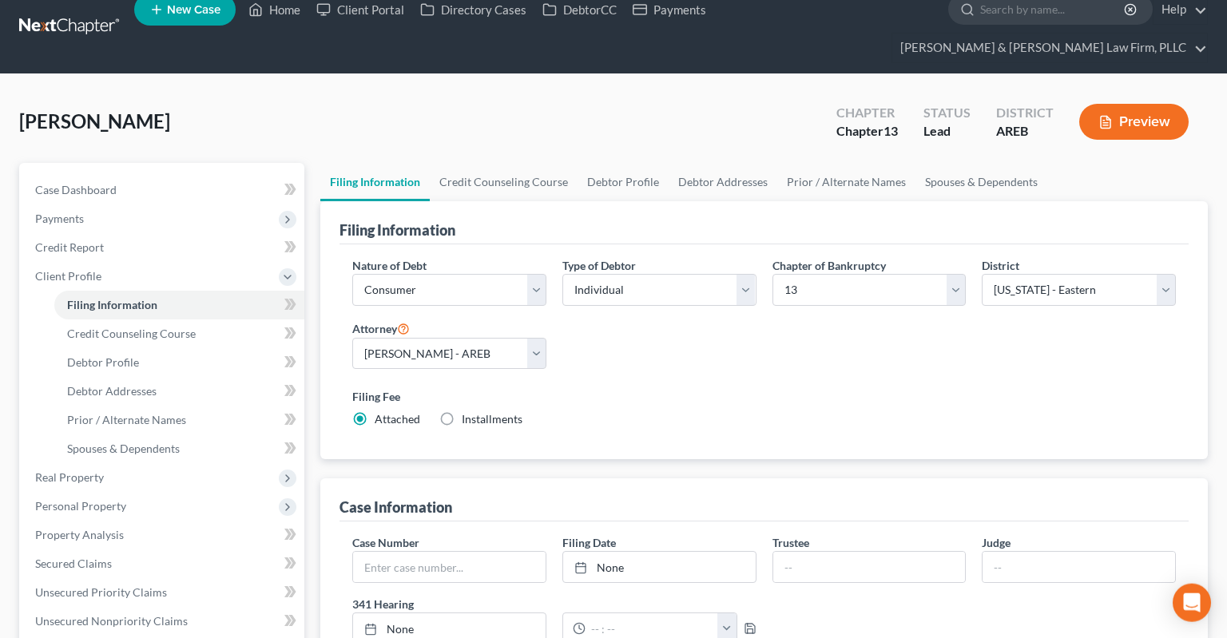
scroll to position [0, 0]
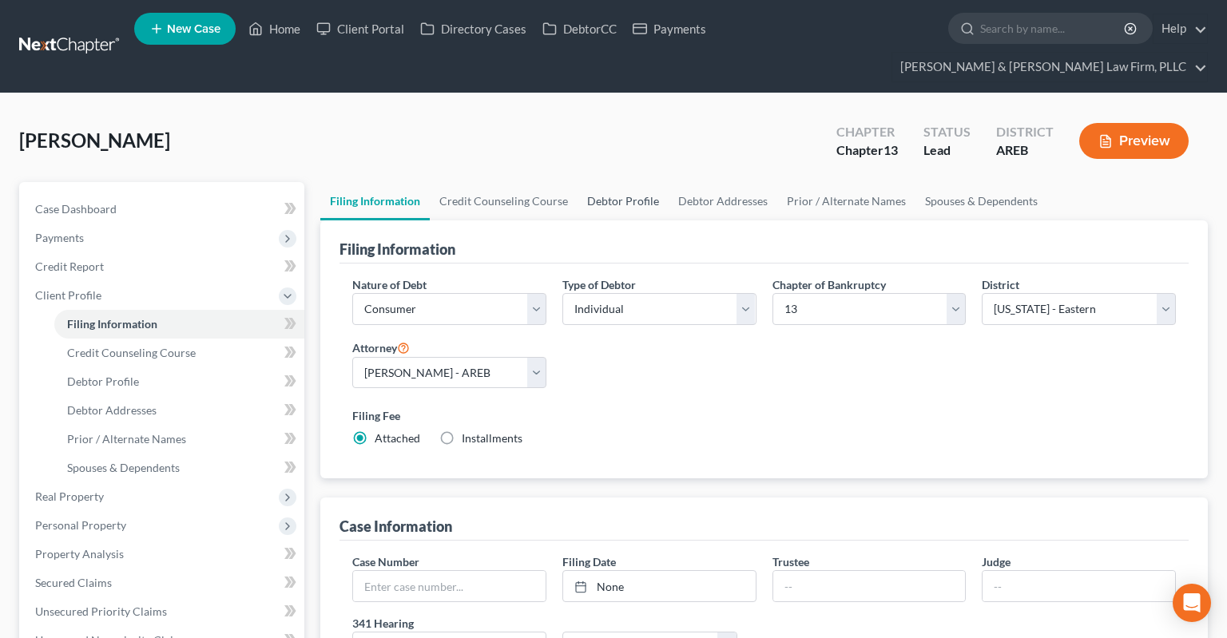
click at [641, 182] on link "Debtor Profile" at bounding box center [623, 201] width 91 height 38
select select "0"
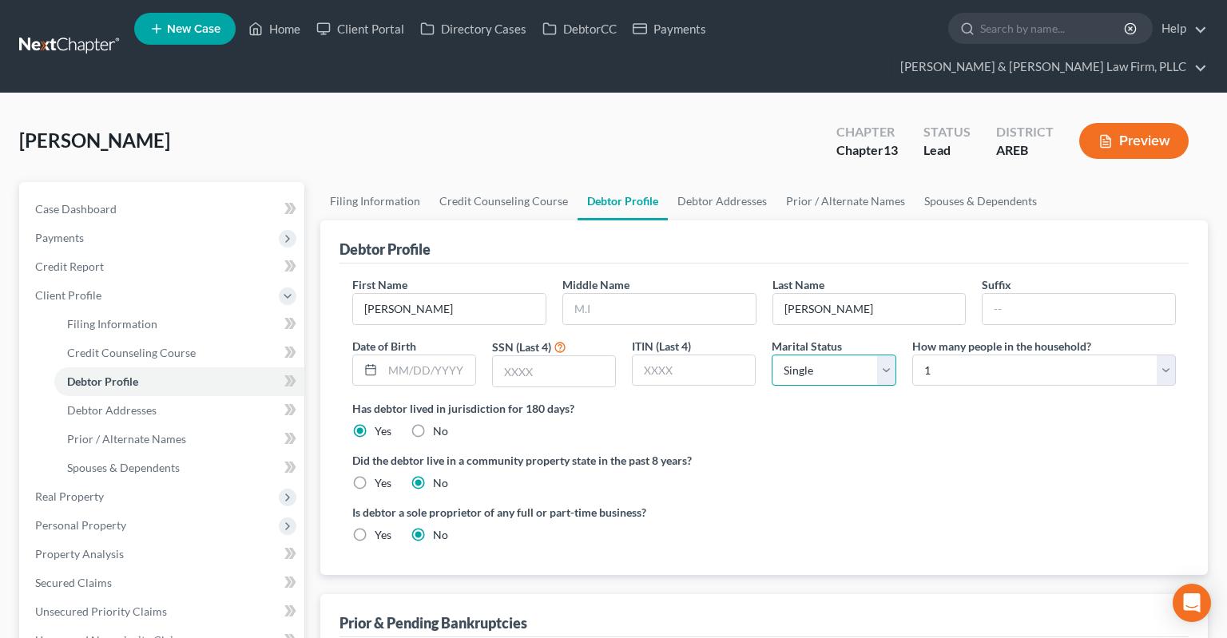
click at [772, 355] on select "Select Single Married Separated Divorced Widowed" at bounding box center [834, 371] width 124 height 32
select select "3"
click option "Divorced" at bounding box center [0, 0] width 0 height 0
drag, startPoint x: 954, startPoint y: 345, endPoint x: 944, endPoint y: 378, distance: 34.1
click at [944, 376] on ng-include "First Name Cindy Middle Name Last Name Haltom Suffix Date of Birth SSN (Last 4)…" at bounding box center [764, 416] width 824 height 280
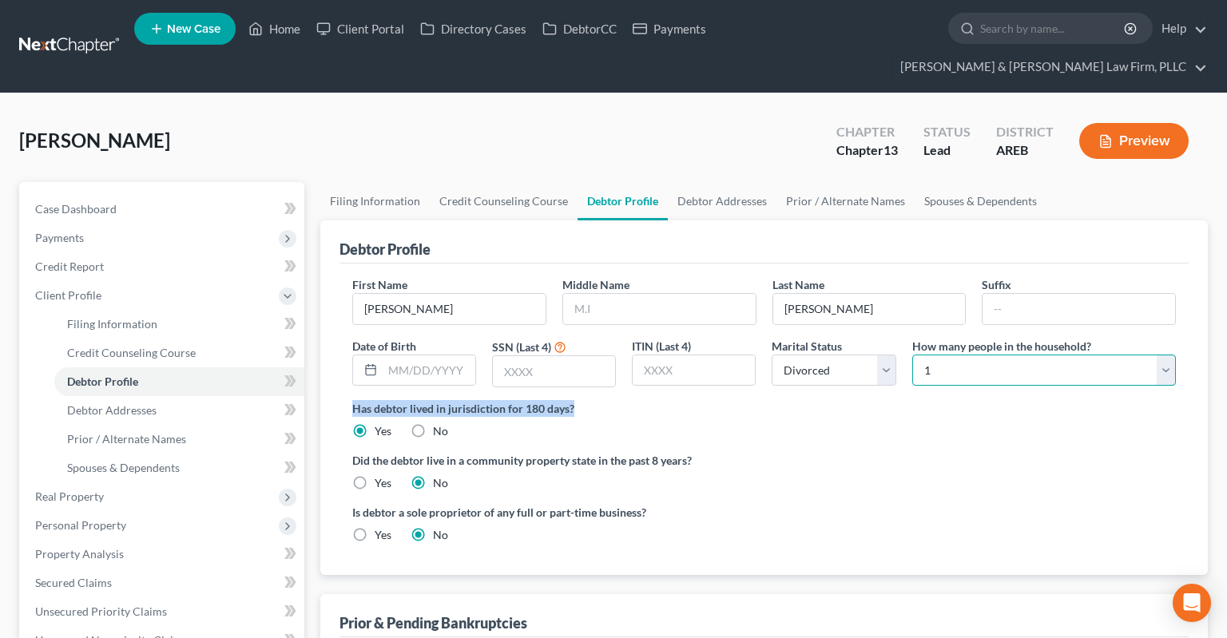
click at [912, 355] on select "Select 1 2 3 4 5 6 7 8 9 10 11 12 13 14 15 16 17 18 19 20" at bounding box center [1044, 371] width 264 height 32
click at [950, 400] on label "Has debtor lived in jurisdiction for 180 days?" at bounding box center [764, 408] width 824 height 17
click at [912, 355] on select "Select 1 2 3 4 5 6 7 8 9 10 11 12 13 14 15 16 17 18 19 20" at bounding box center [1044, 371] width 264 height 32
click at [951, 355] on select "Select 1 2 3 4 5 6 7 8 9 10 11 12 13 14 15 16 17 18 19 20" at bounding box center [1044, 371] width 264 height 32
click at [912, 355] on select "Select 1 2 3 4 5 6 7 8 9 10 11 12 13 14 15 16 17 18 19 20" at bounding box center [1044, 371] width 264 height 32
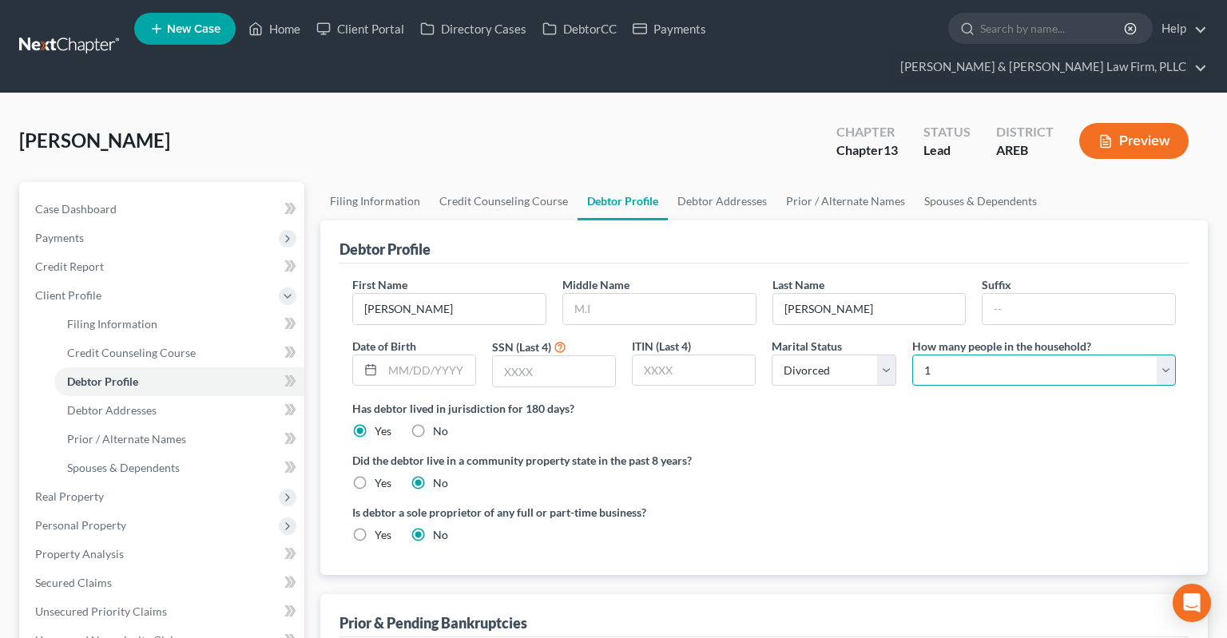
select select "1"
click option "2" at bounding box center [0, 0] width 0 height 0
click at [954, 182] on link "Spouses & Dependents" at bounding box center [981, 201] width 132 height 38
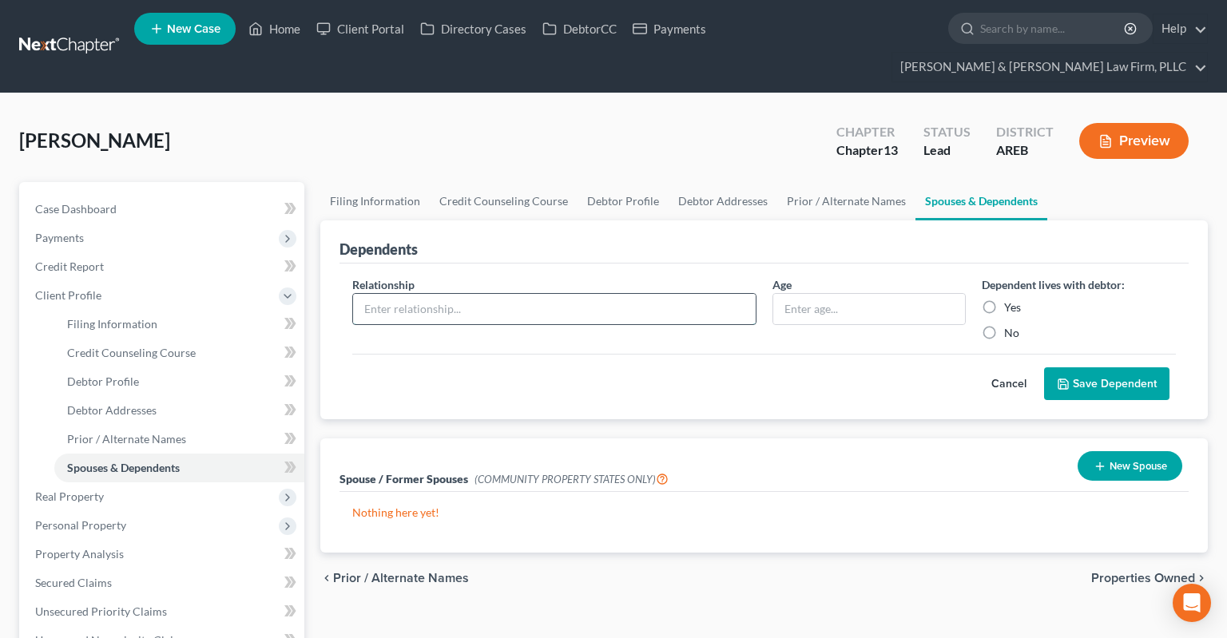
click at [597, 294] on input "text" at bounding box center [554, 309] width 403 height 30
type input "Daughter"
type input "10 yrs"
click at [1088, 367] on button "Save Dependent" at bounding box center [1106, 384] width 125 height 34
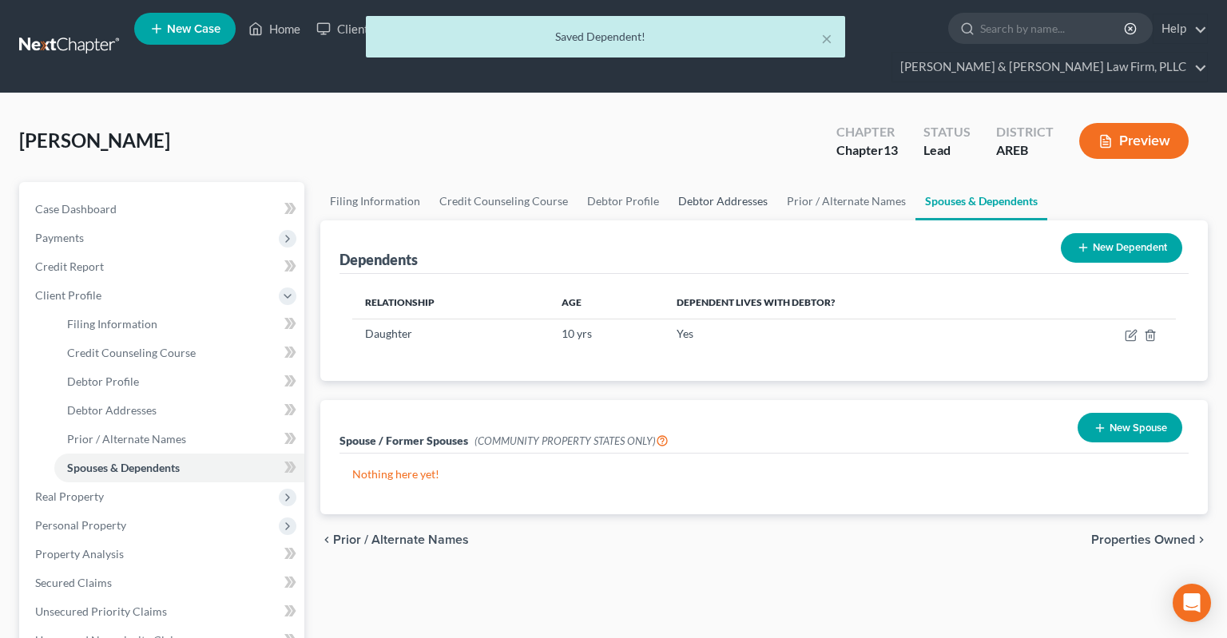
click at [714, 182] on link "Debtor Addresses" at bounding box center [723, 201] width 109 height 38
select select "0"
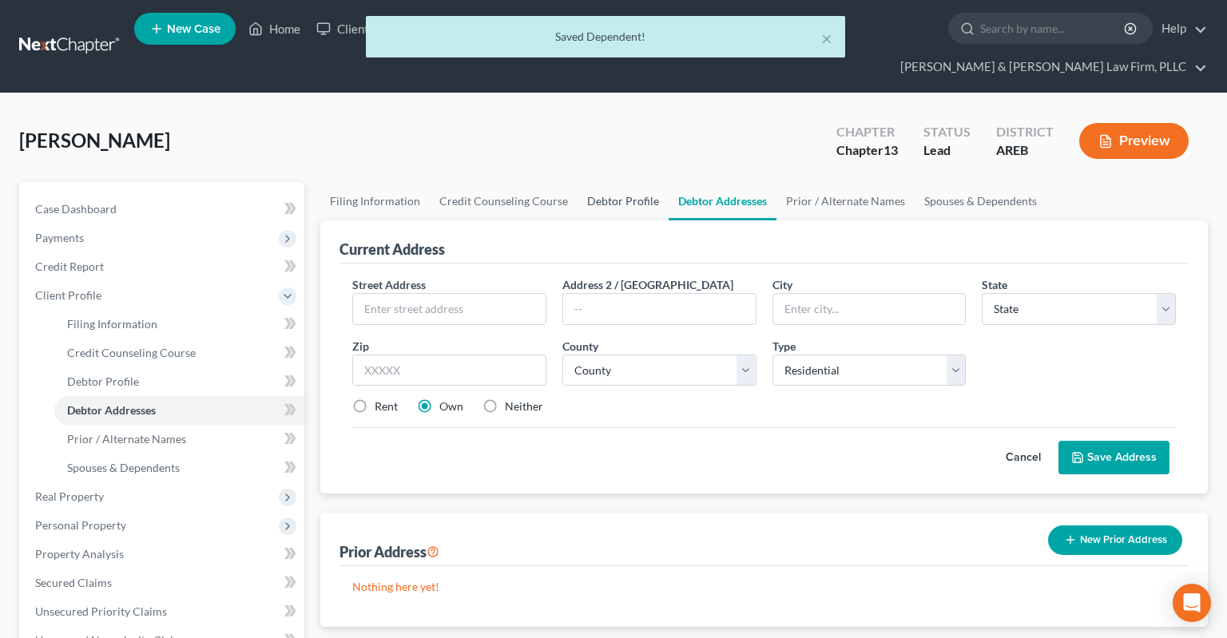
click at [638, 182] on link "Debtor Profile" at bounding box center [623, 201] width 91 height 38
select select "3"
select select "1"
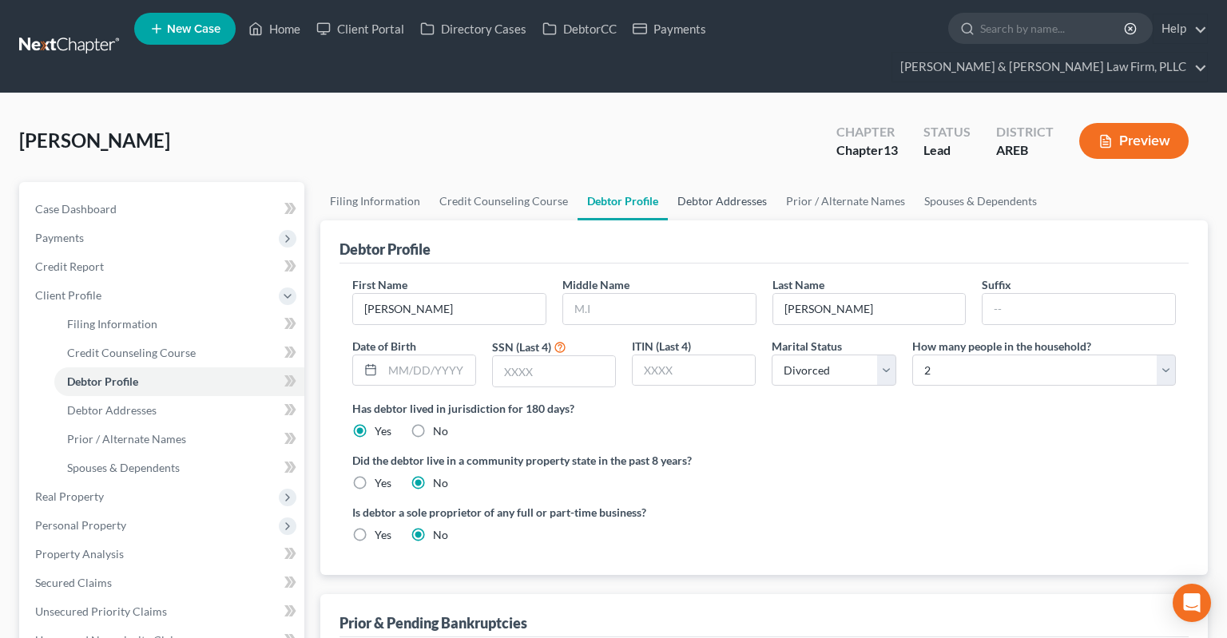
click at [733, 182] on link "Debtor Addresses" at bounding box center [722, 201] width 109 height 38
select select "0"
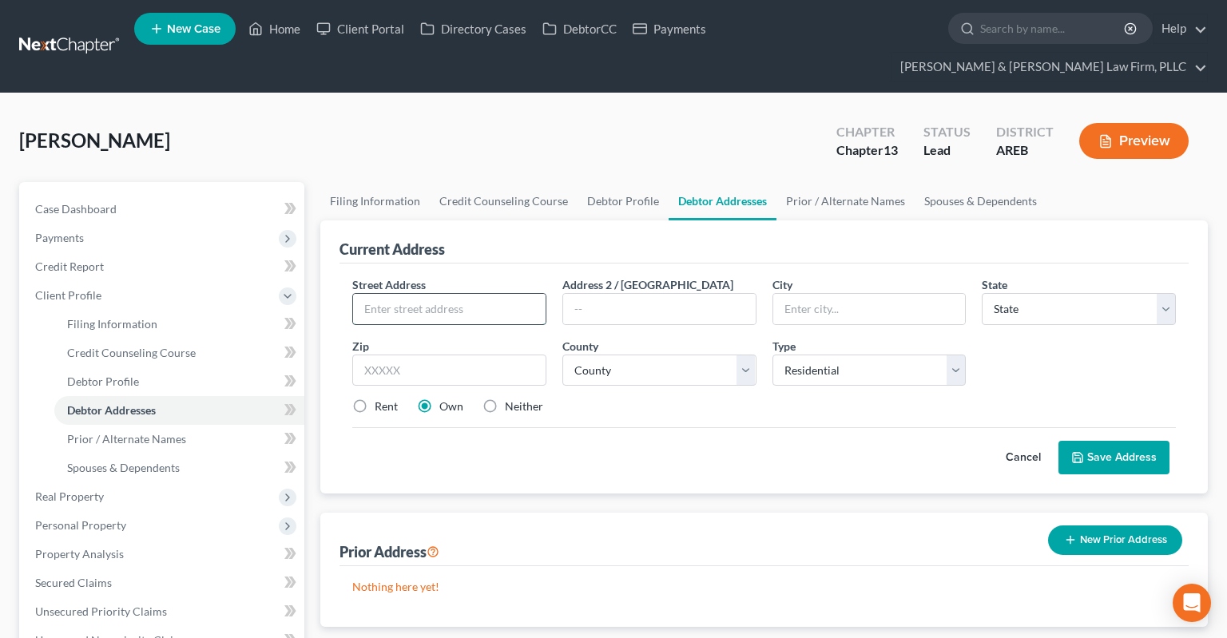
click at [504, 294] on input "text" at bounding box center [449, 309] width 193 height 30
type input "2606 Laverne St"
type input "Apt 2"
type input "72022"
type input "Bryant"
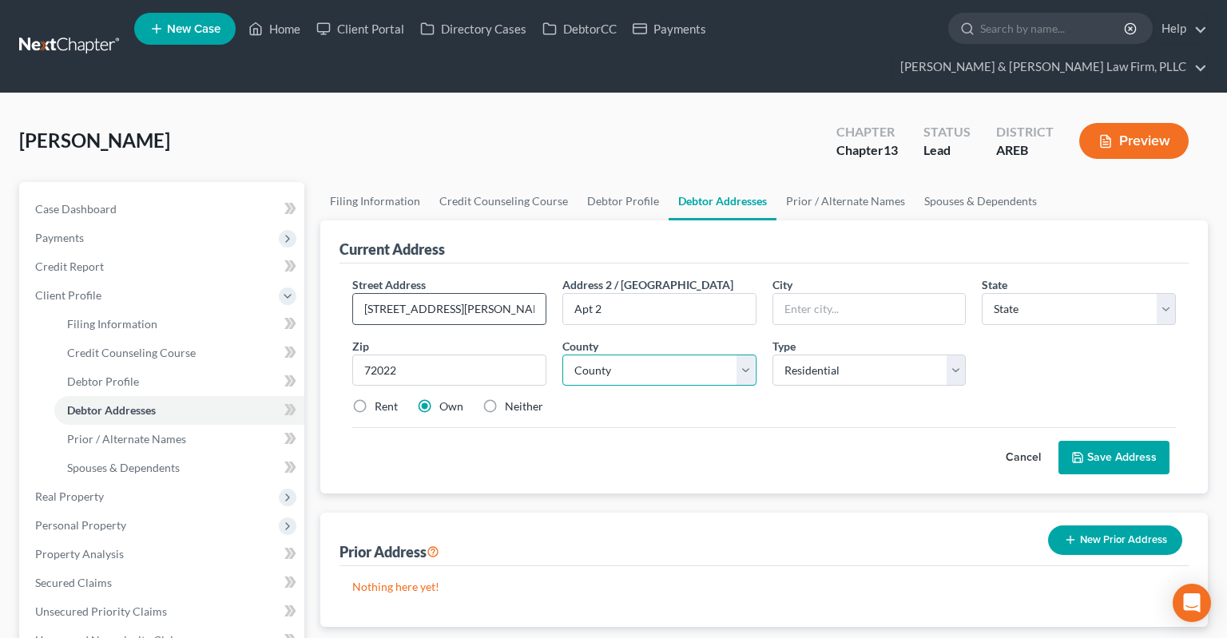
select select "2"
select select "61"
click at [375, 399] on label "Rent" at bounding box center [386, 407] width 23 height 16
click at [381, 399] on input "Rent" at bounding box center [386, 404] width 10 height 10
radio input "true"
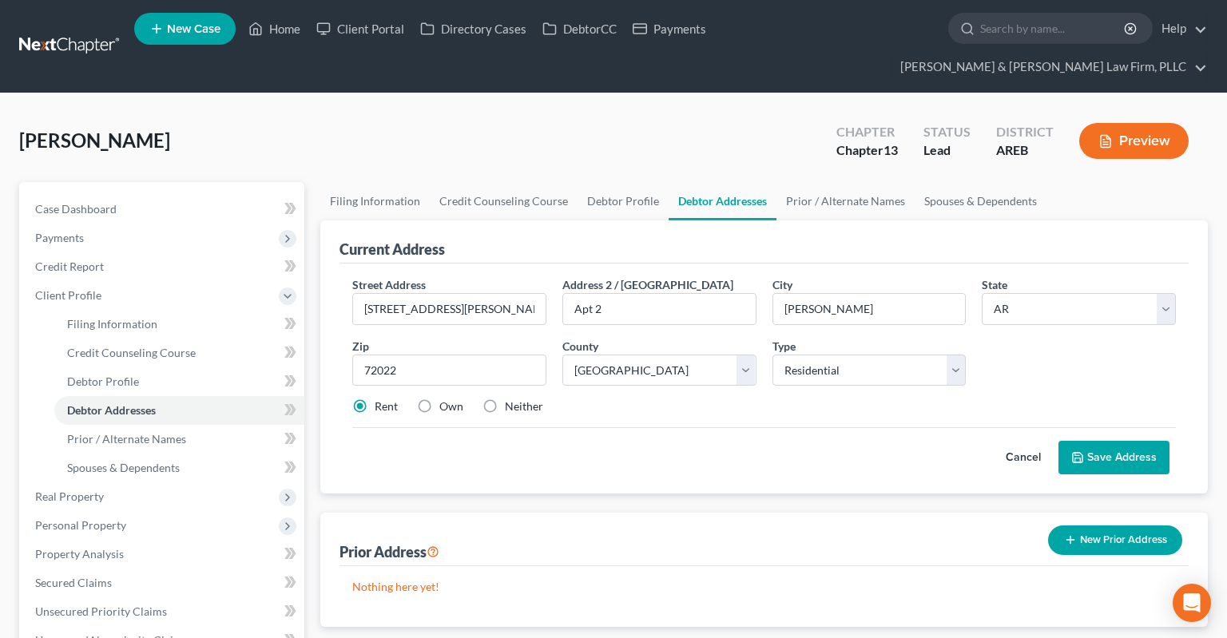
click at [1080, 451] on icon at bounding box center [1077, 457] width 13 height 13
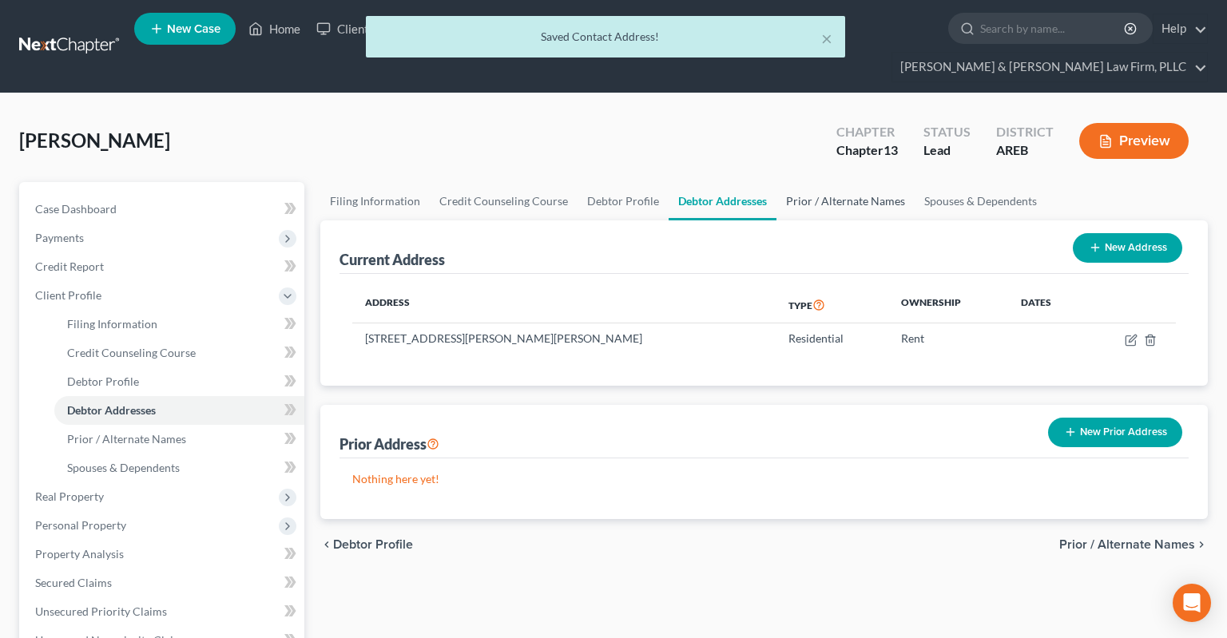
click at [796, 182] on link "Prior / Alternate Names" at bounding box center [846, 201] width 138 height 38
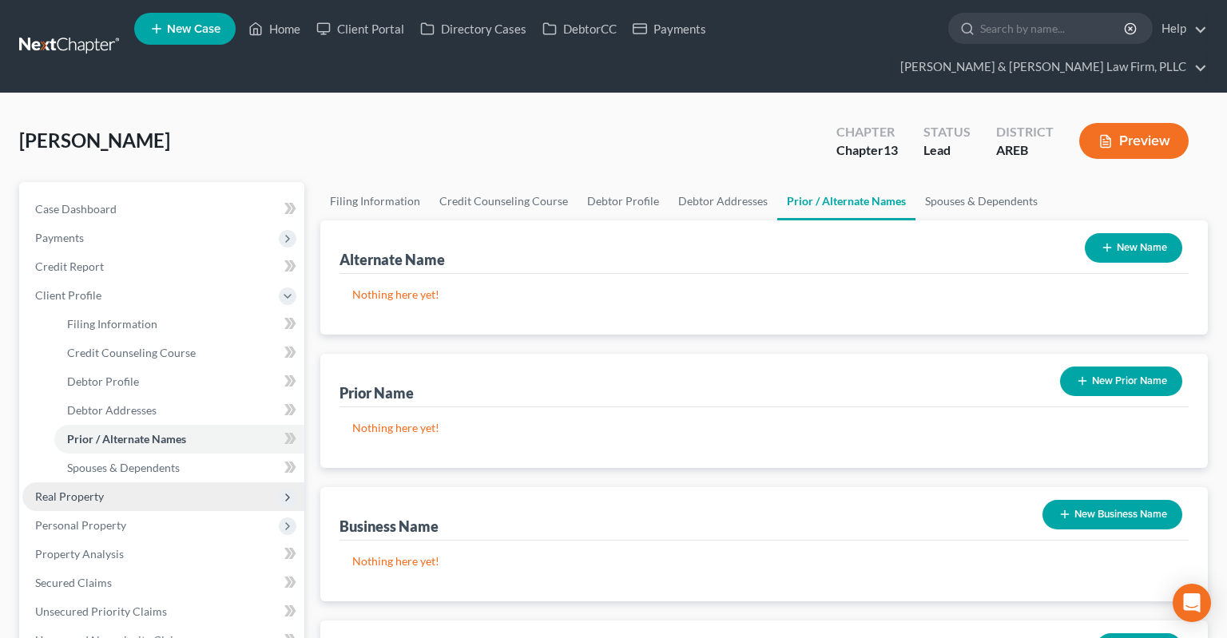
click at [189, 483] on span "Real Property" at bounding box center [163, 497] width 282 height 29
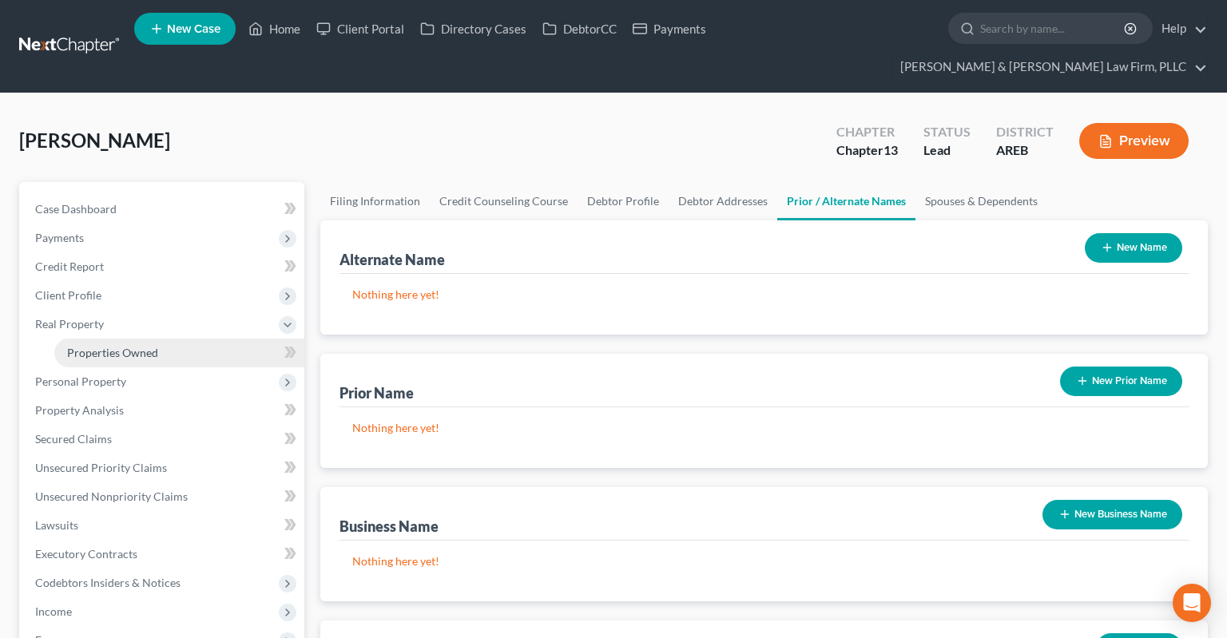
click at [179, 339] on link "Properties Owned" at bounding box center [179, 353] width 250 height 29
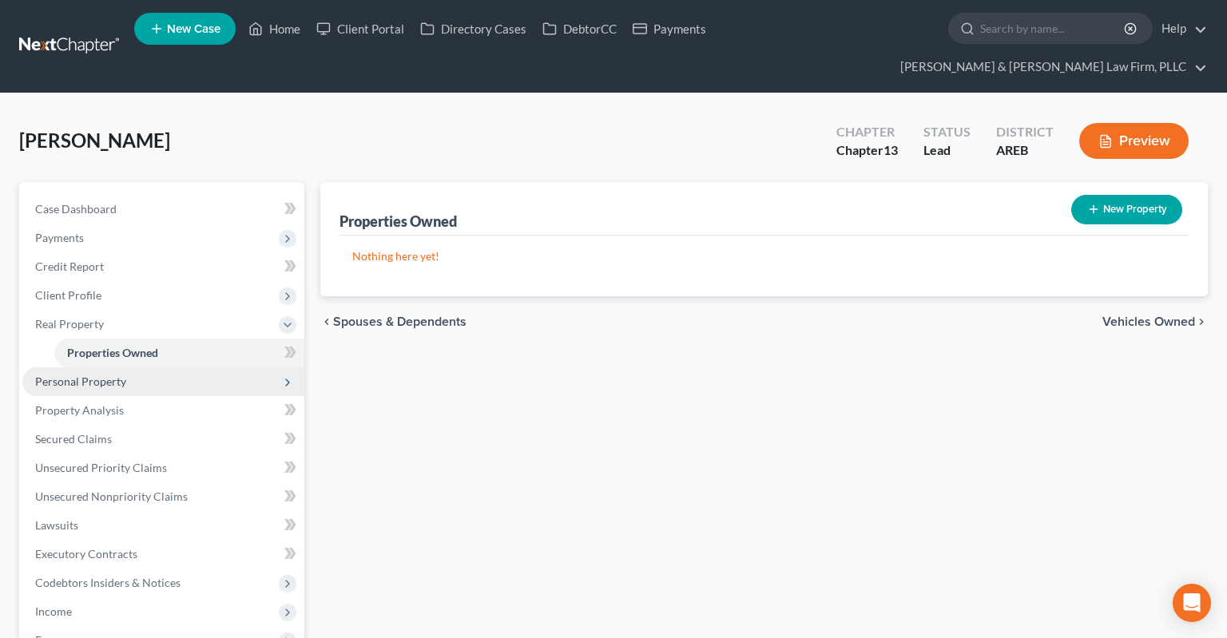
click at [169, 367] on span "Personal Property" at bounding box center [163, 381] width 282 height 29
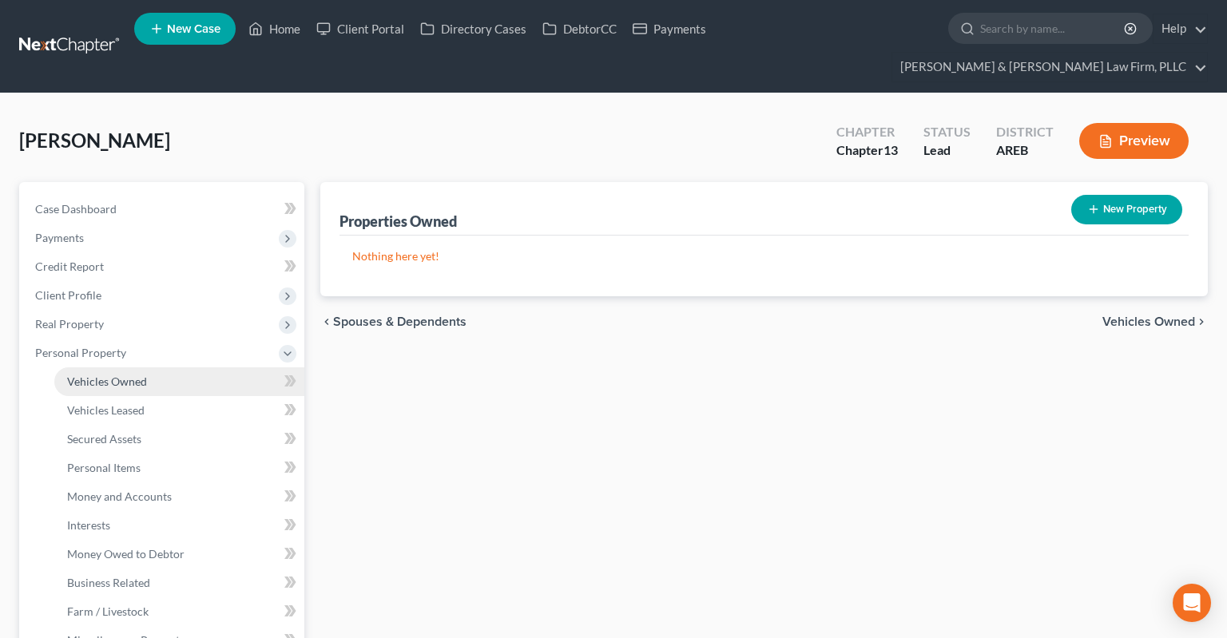
click at [177, 367] on link "Vehicles Owned" at bounding box center [179, 381] width 250 height 29
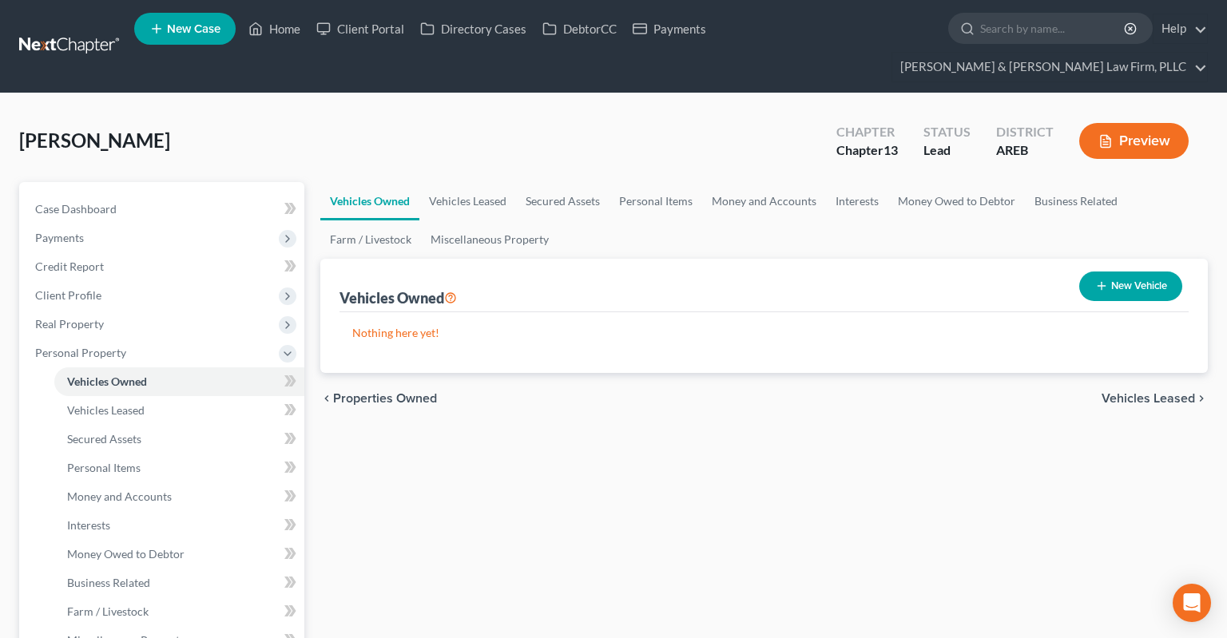
click at [1110, 272] on button "New Vehicle" at bounding box center [1130, 287] width 103 height 30
select select "0"
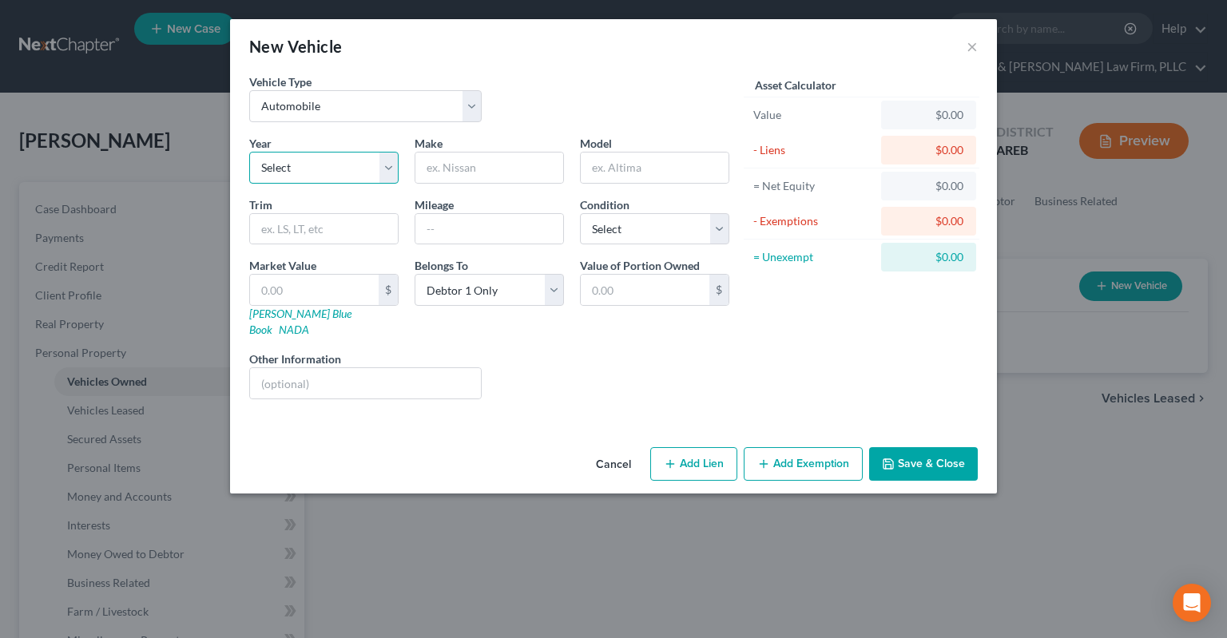
click at [249, 152] on select "Select 2026 2025 2024 2023 2022 2021 2020 2019 2018 2017 2016 2015 2014 2013 20…" at bounding box center [323, 168] width 149 height 32
select select "7"
click option "2019" at bounding box center [0, 0] width 0 height 0
type input "Chevrolet"
type input "Equinox"
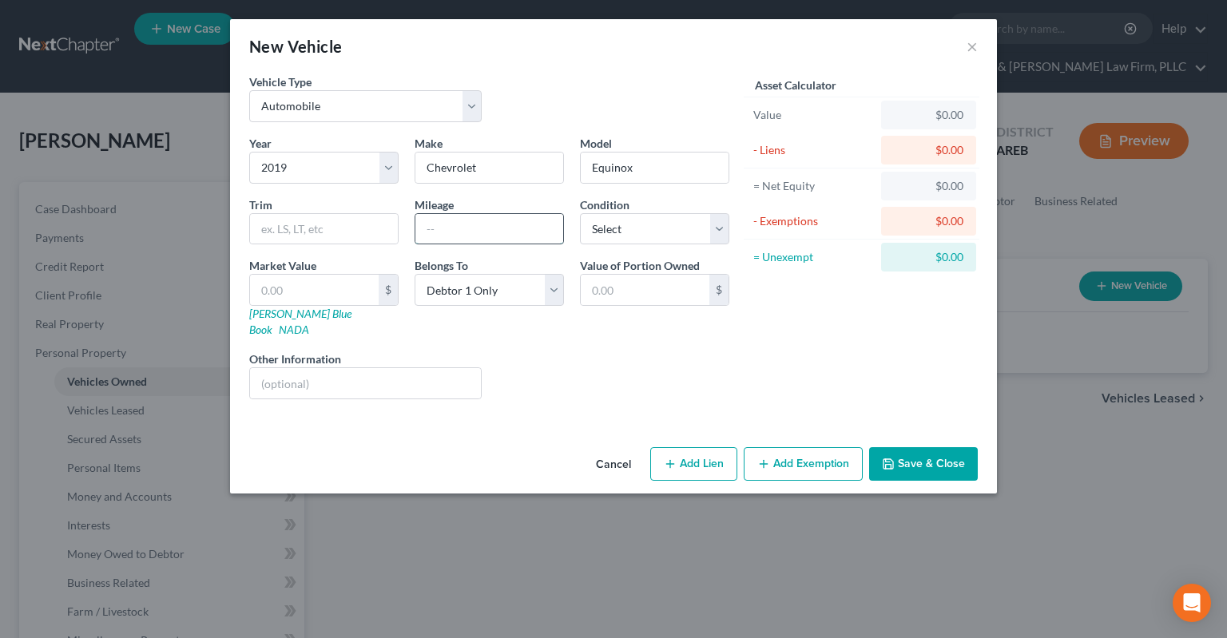
click at [491, 227] on input "text" at bounding box center [489, 229] width 148 height 30
type input "120,000"
select select "2"
click at [356, 288] on input "text" at bounding box center [314, 290] width 129 height 30
paste input "$13,445"
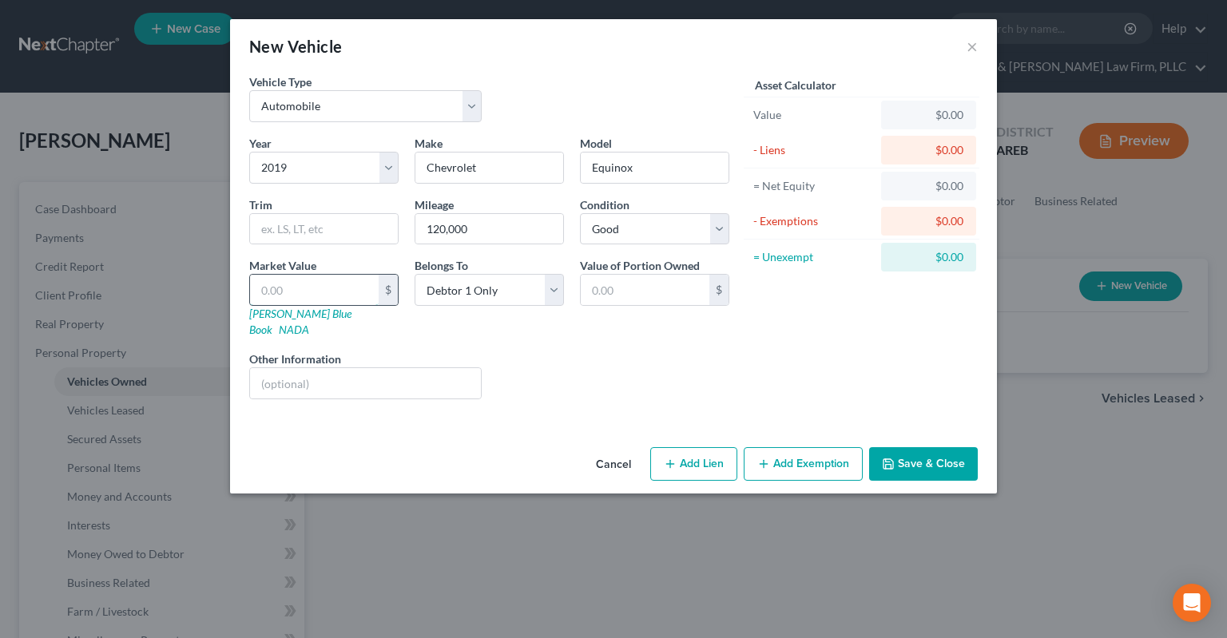
type input "$13,445"
type input "13,445.00"
type input "13,445"
click at [591, 355] on div "Liens Select" at bounding box center [614, 375] width 248 height 49
click at [681, 447] on button "Add Lien" at bounding box center [693, 464] width 87 height 34
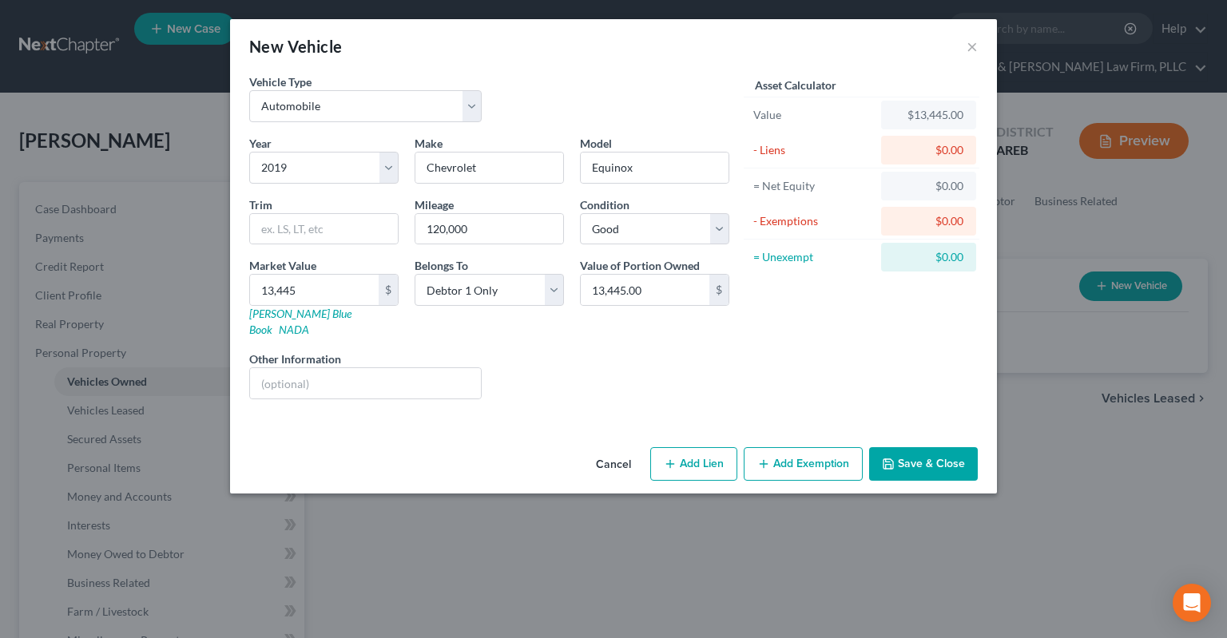
select select "0"
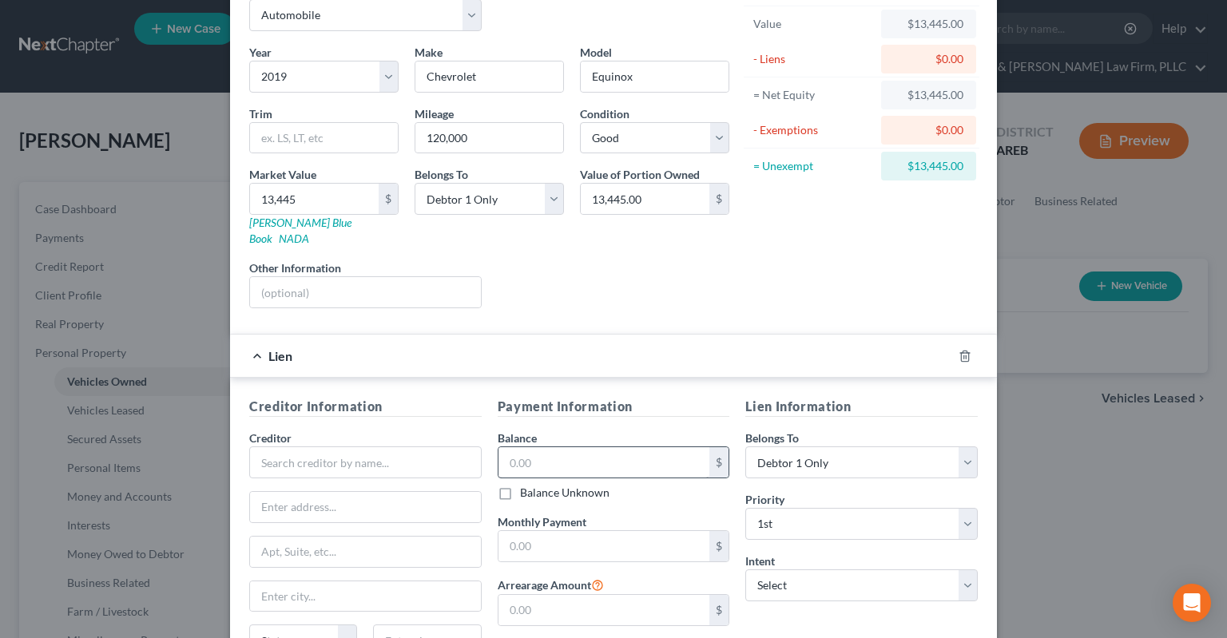
scroll to position [161, 0]
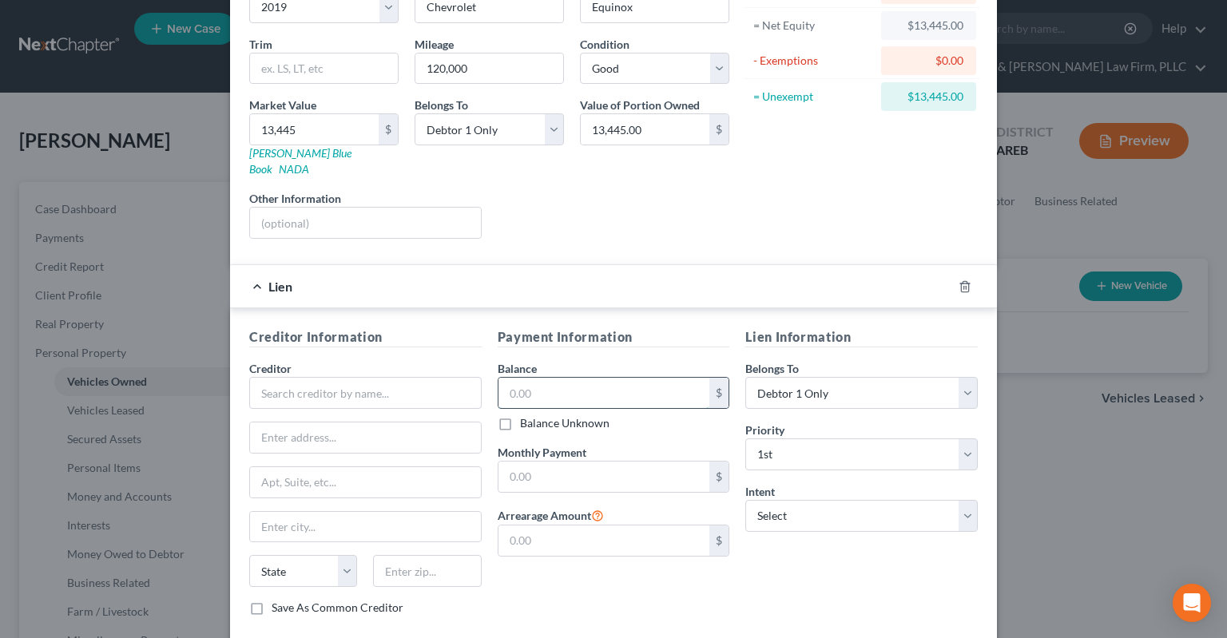
click at [560, 378] on input "text" at bounding box center [605, 393] width 212 height 30
type input "14,000"
click at [457, 379] on input "text" at bounding box center [365, 393] width 232 height 32
type input "Credit Acceptance"
drag, startPoint x: 587, startPoint y: 386, endPoint x: 446, endPoint y: 383, distance: 141.4
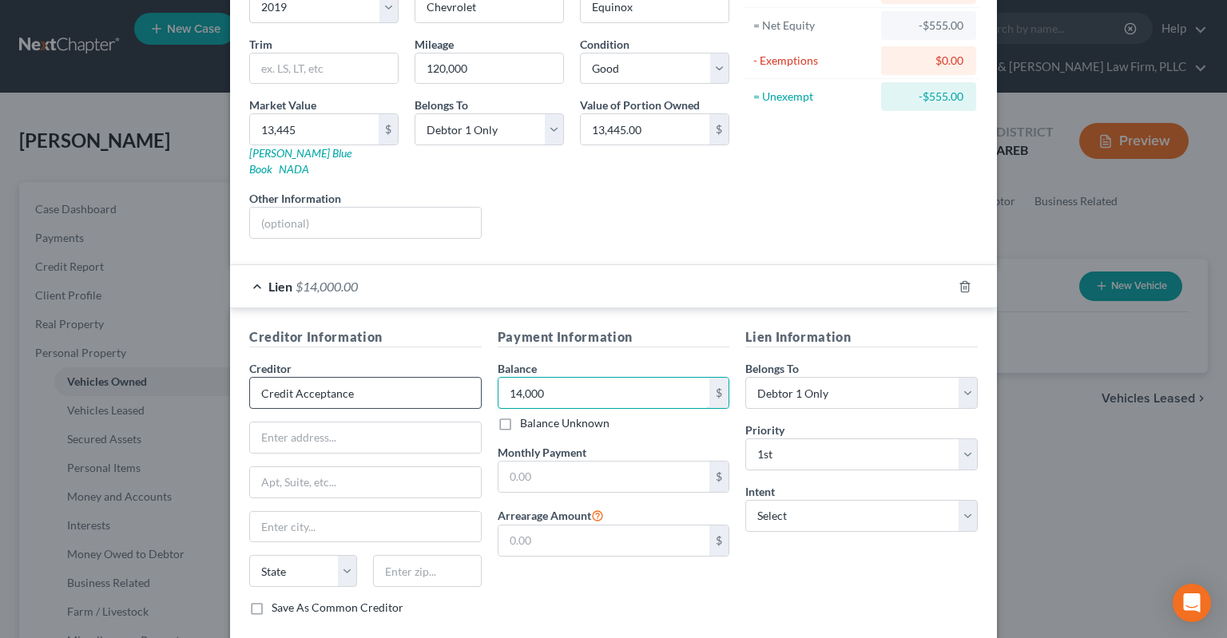
click at [499, 379] on input "14,000" at bounding box center [605, 393] width 212 height 30
drag, startPoint x: 436, startPoint y: 383, endPoint x: 350, endPoint y: 382, distance: 86.3
click at [499, 382] on input "14,000" at bounding box center [605, 393] width 212 height 30
drag, startPoint x: 518, startPoint y: 369, endPoint x: 443, endPoint y: 369, distance: 74.3
click at [499, 378] on input "145" at bounding box center [605, 393] width 212 height 30
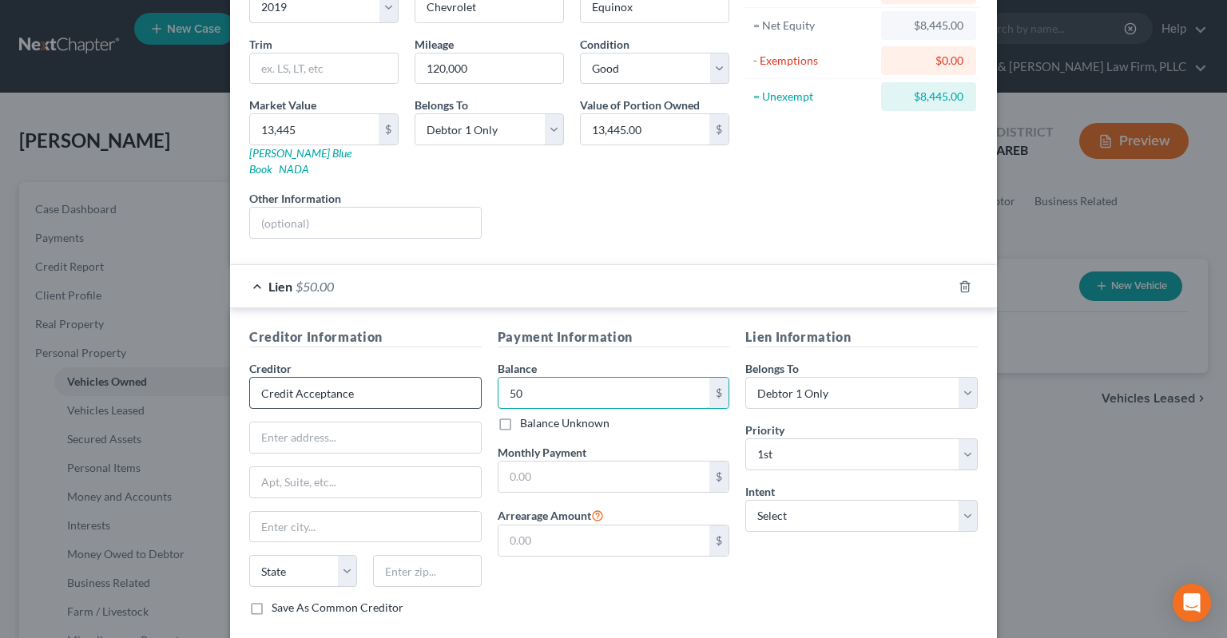
type input "5"
type input "15,000"
click at [596, 462] on input "text" at bounding box center [605, 477] width 212 height 30
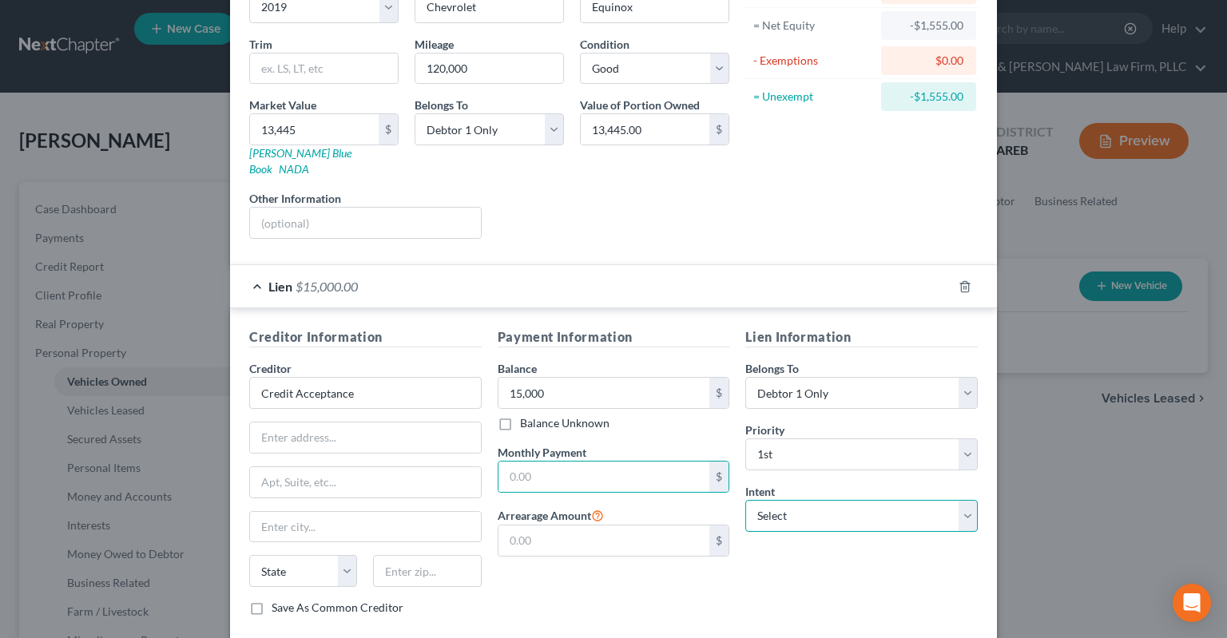
click at [745, 500] on select "Select Surrender Redeem Reaffirm Avoid Other" at bounding box center [861, 516] width 232 height 32
select select "2"
click option "Reaffirm" at bounding box center [0, 0] width 0 height 0
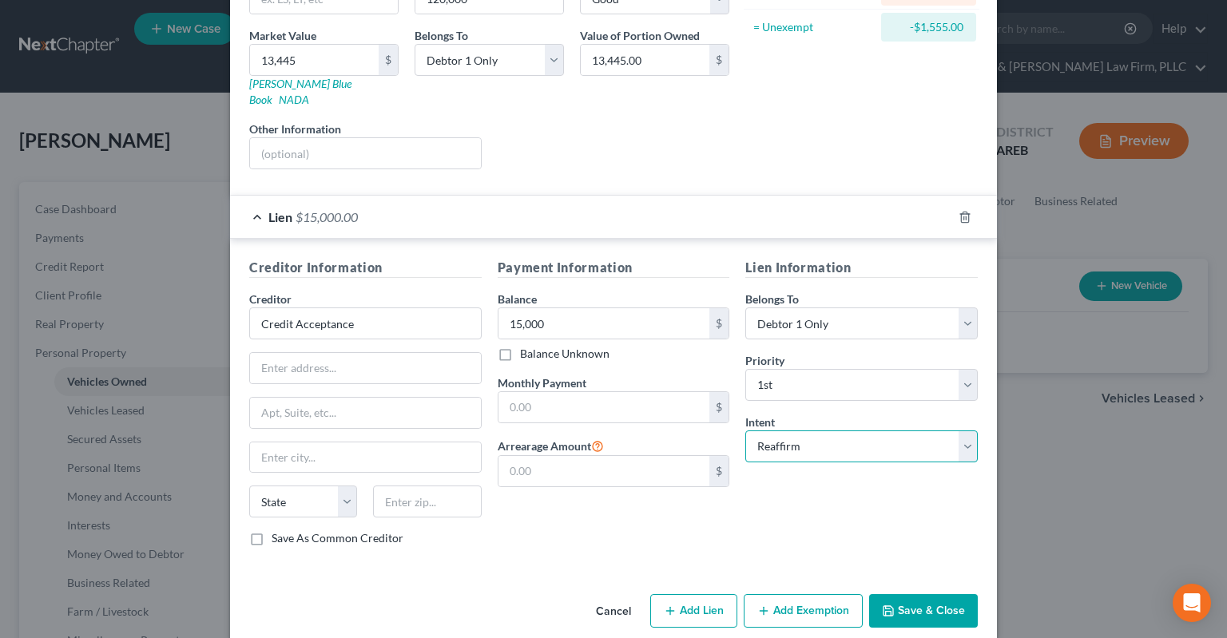
scroll to position [232, 0]
click at [899, 593] on button "Save & Close" at bounding box center [923, 610] width 109 height 34
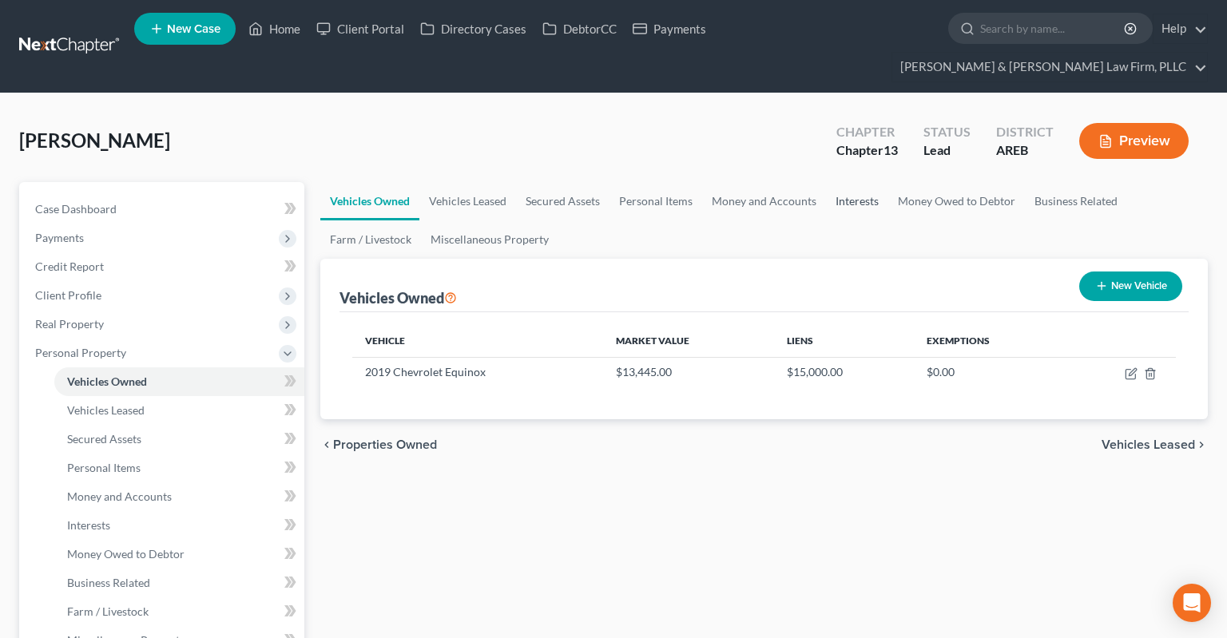
click at [860, 182] on link "Interests" at bounding box center [857, 201] width 62 height 38
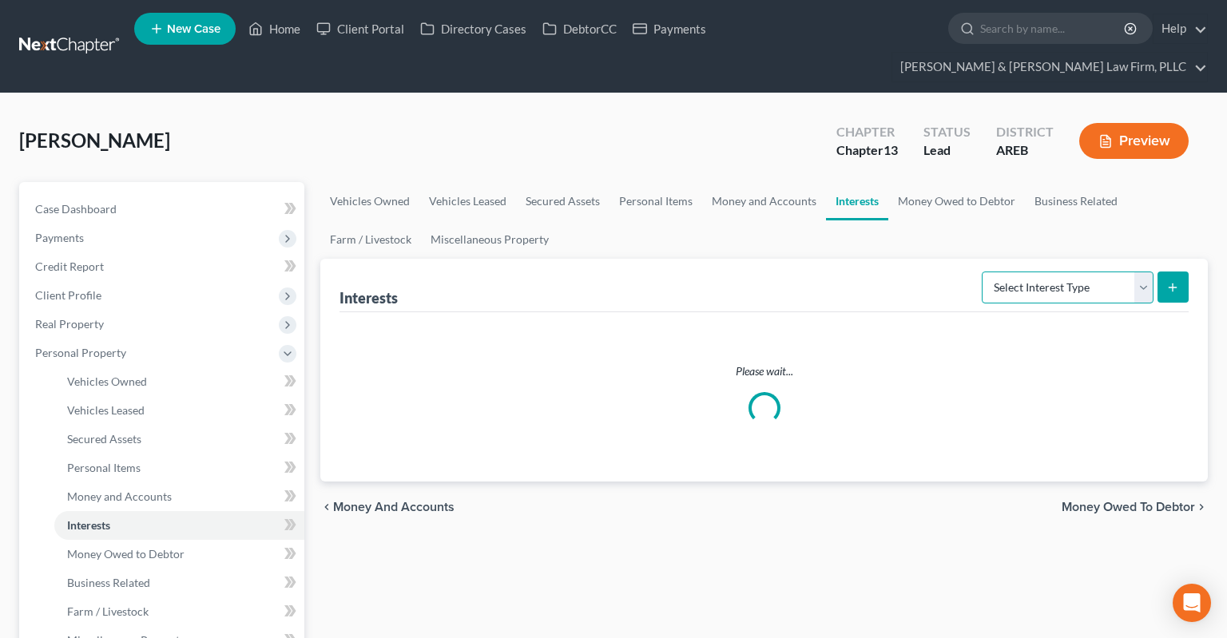
click at [982, 272] on select "Select Interest Type 401K Annuity Bond Education IRA Government Bond Government…" at bounding box center [1068, 288] width 172 height 32
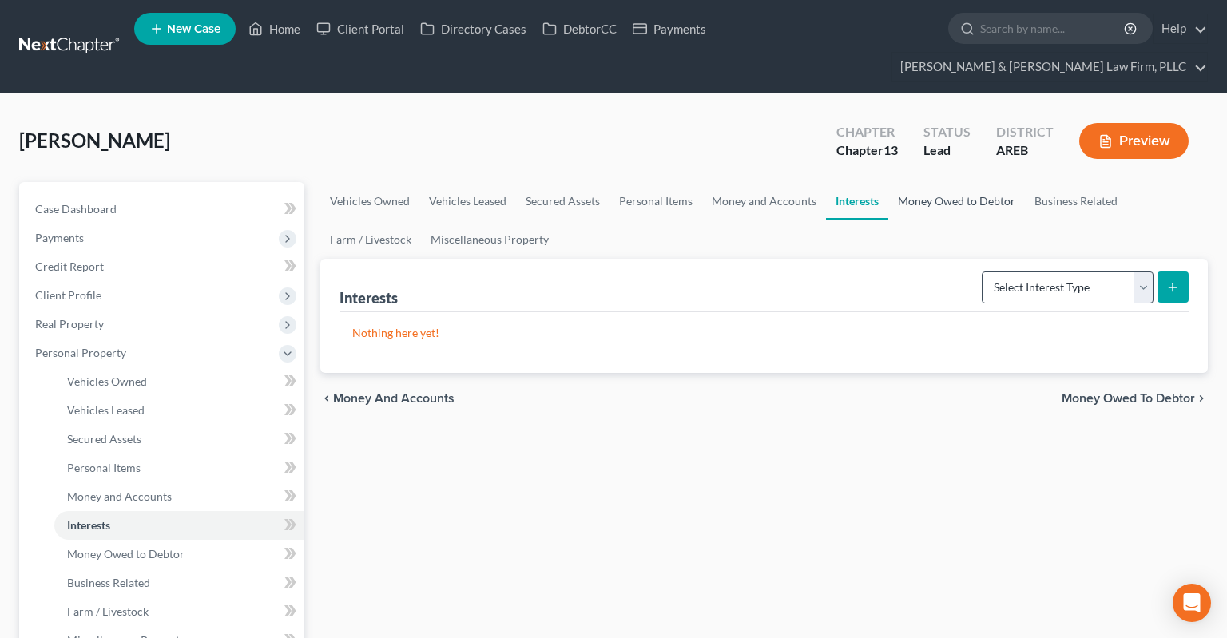
click at [971, 182] on link "Money Owed to Debtor" at bounding box center [956, 201] width 137 height 38
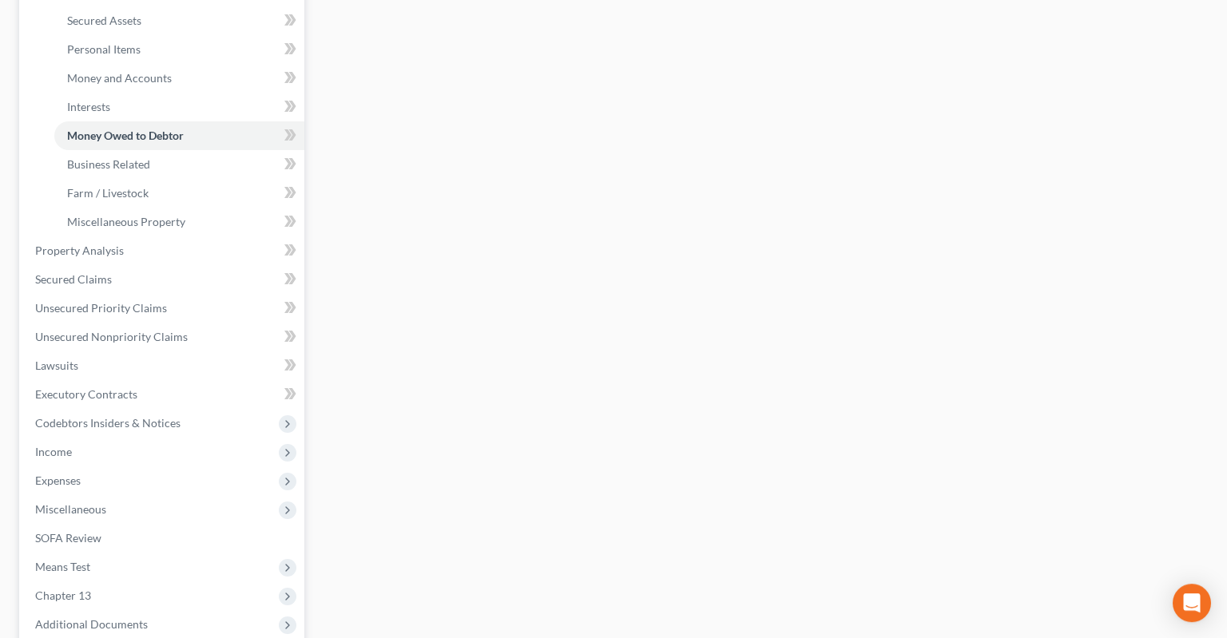
scroll to position [422, 0]
click at [170, 435] on span "Income" at bounding box center [163, 449] width 282 height 29
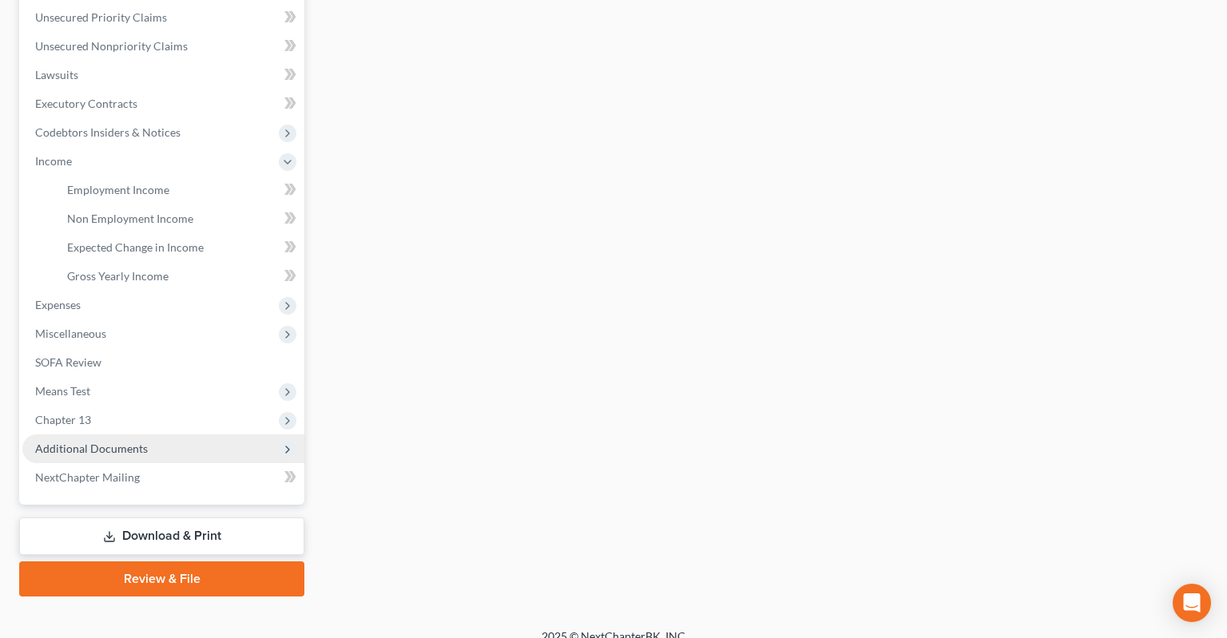
scroll to position [410, 0]
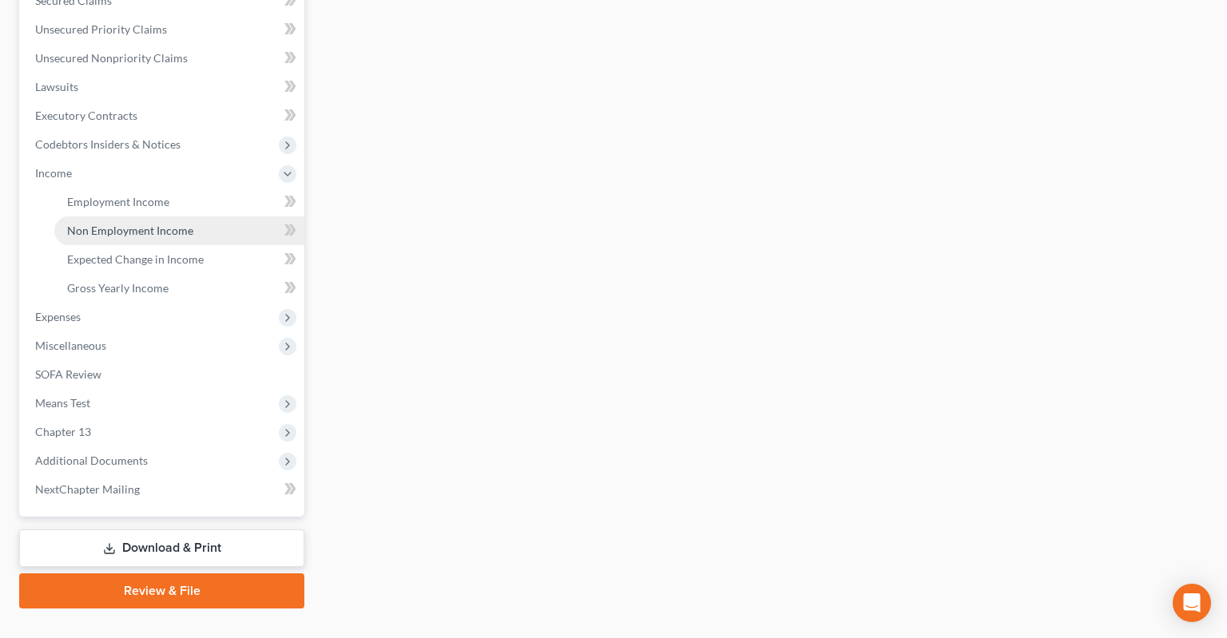
click at [182, 224] on span "Non Employment Income" at bounding box center [130, 231] width 126 height 14
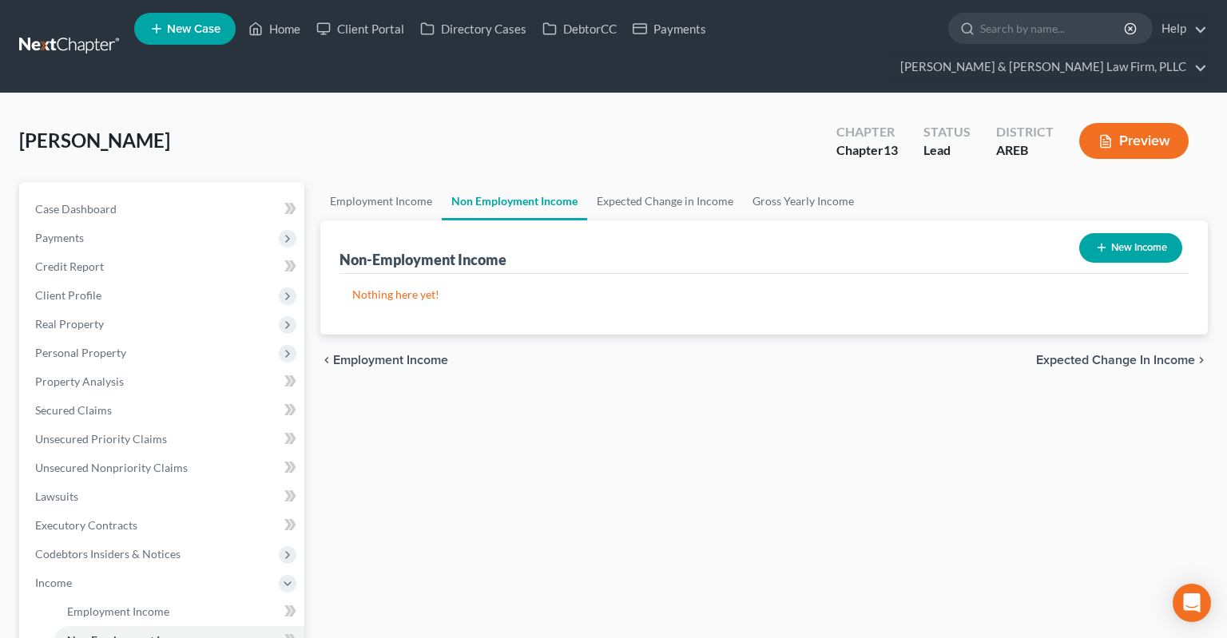
click at [1098, 233] on button "New Income" at bounding box center [1130, 248] width 103 height 30
select select "0"
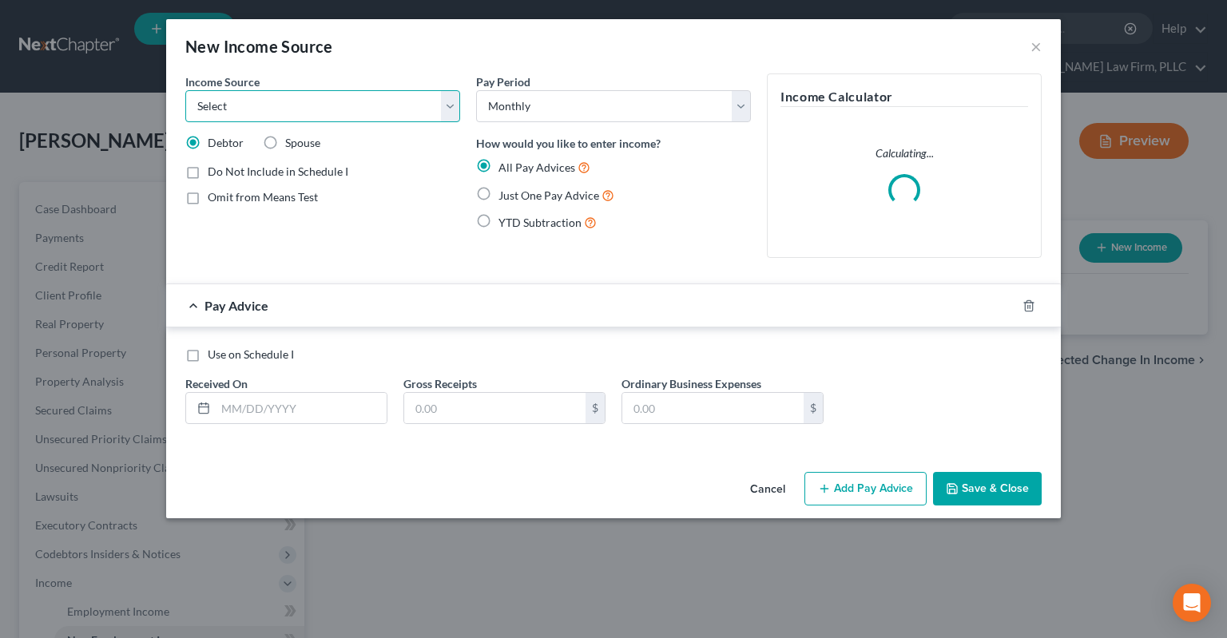
click at [185, 90] on select "Select Unemployment Disability (from employer) Pension Retirement Social Securi…" at bounding box center [322, 106] width 275 height 32
select select "13"
click option "Other Monthly Income" at bounding box center [0, 0] width 0 height 0
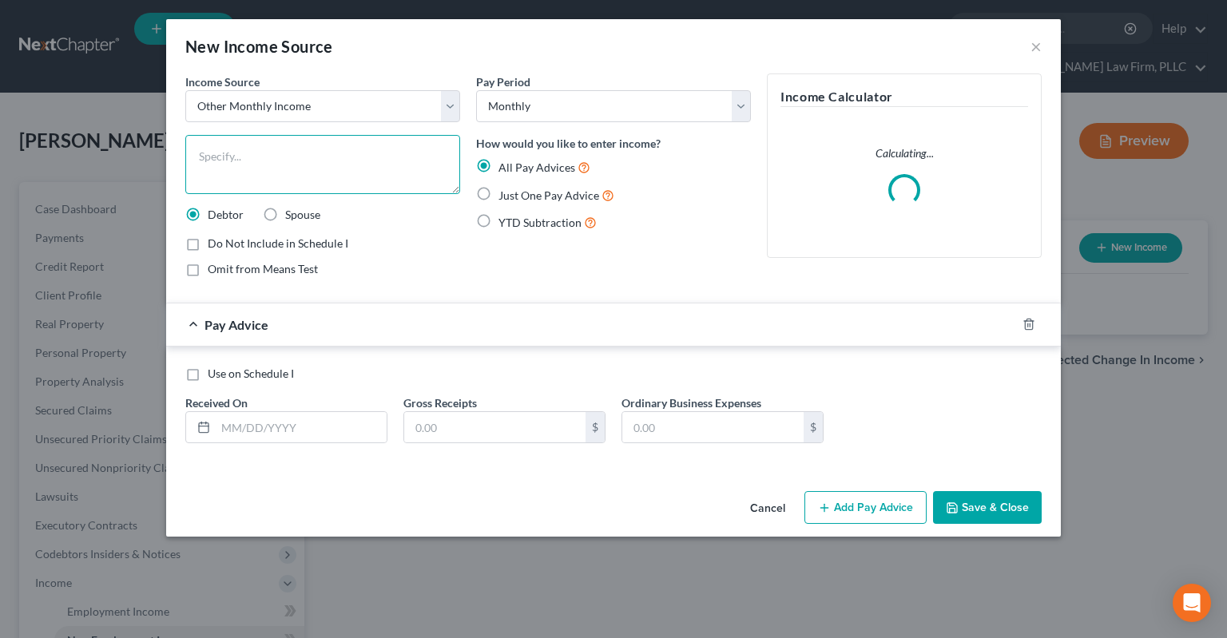
click at [283, 174] on textarea at bounding box center [322, 164] width 275 height 59
type textarea "R"
type textarea "t"
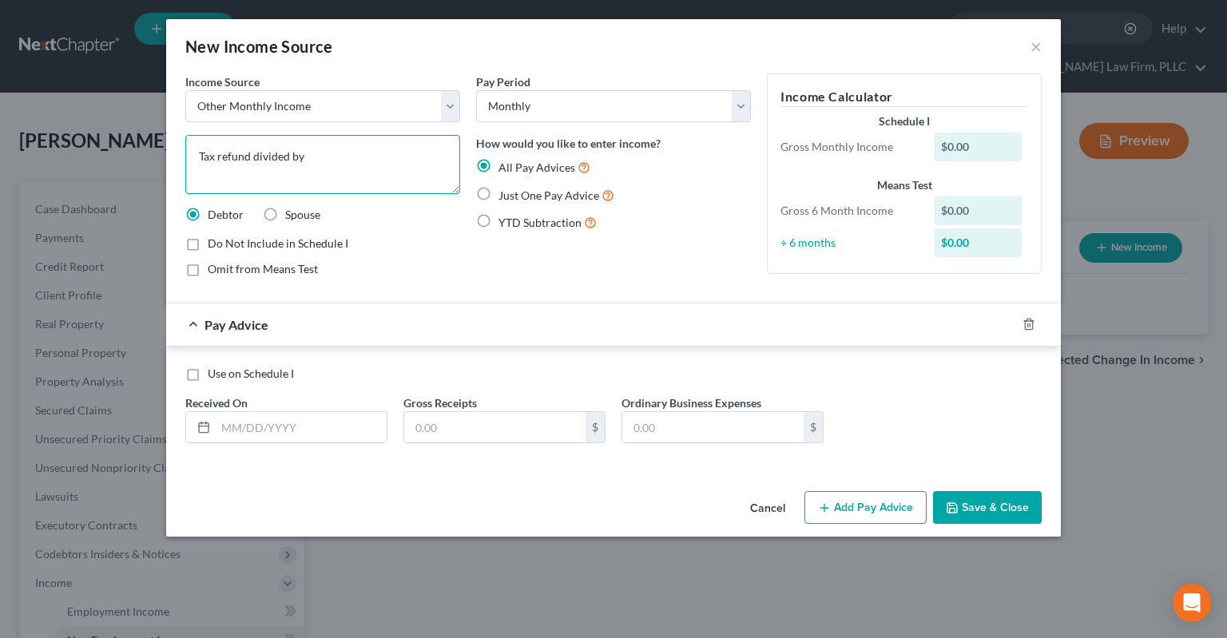
type textarea "Tax refund divided by"
drag, startPoint x: 487, startPoint y: 195, endPoint x: 479, endPoint y: 201, distance: 10.9
click at [499, 193] on label "Just One Pay Advice" at bounding box center [557, 195] width 116 height 18
click at [505, 193] on input "Just One Pay Advice" at bounding box center [510, 191] width 10 height 10
radio input "true"
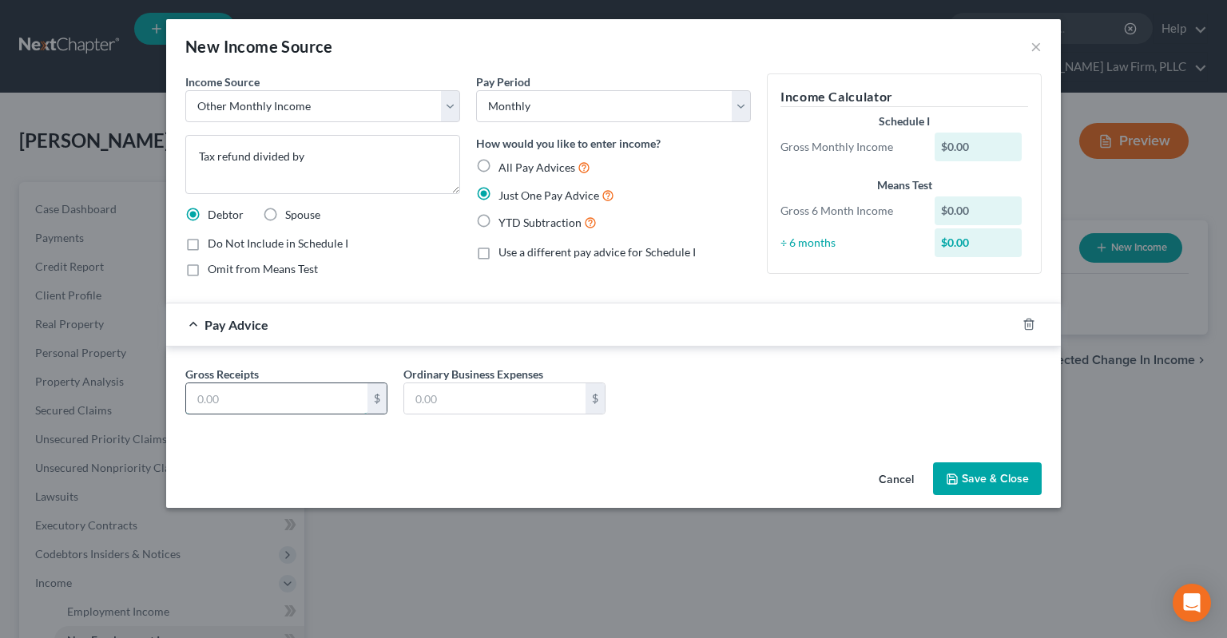
click at [308, 403] on input "text" at bounding box center [276, 398] width 181 height 30
paste input "125"
type input "125"
click at [280, 273] on span "Omit from Means Test" at bounding box center [263, 269] width 110 height 14
click at [224, 272] on input "Omit from Means Test" at bounding box center [219, 266] width 10 height 10
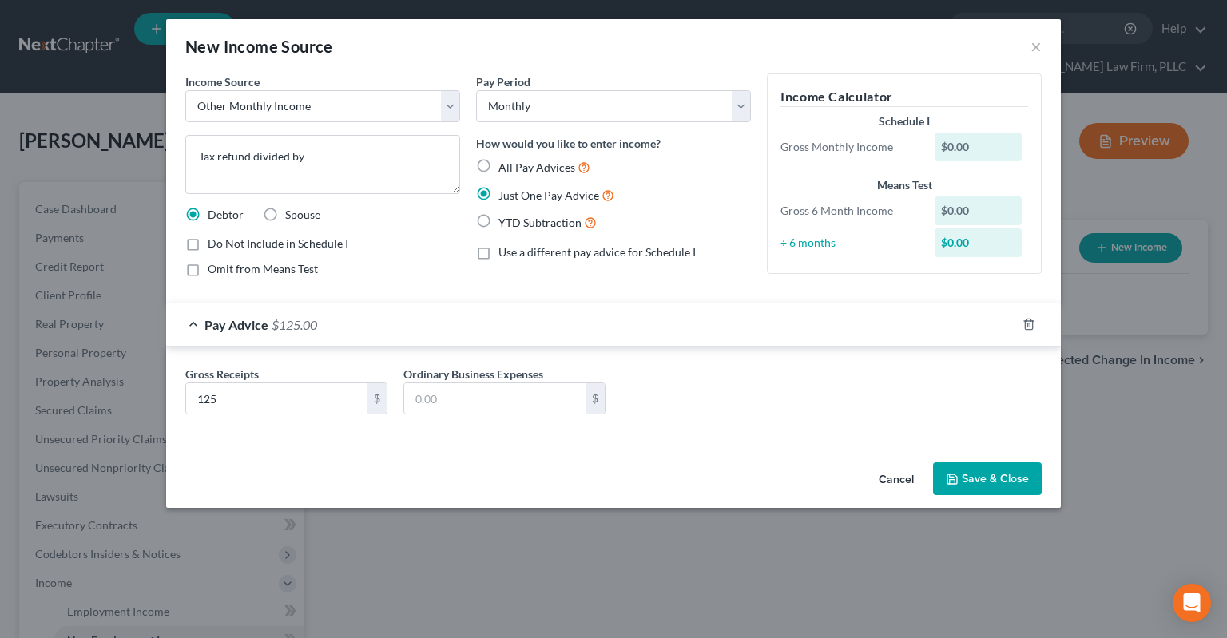
checkbox input "true"
click at [995, 474] on button "Save & Close" at bounding box center [987, 480] width 109 height 34
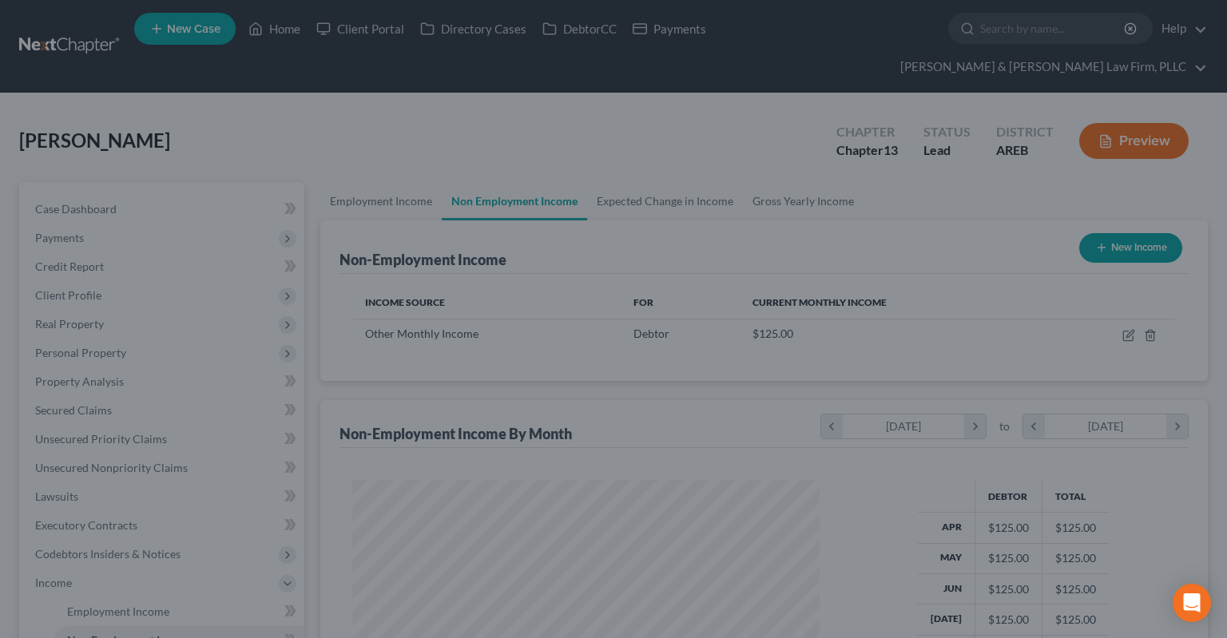
scroll to position [285, 499]
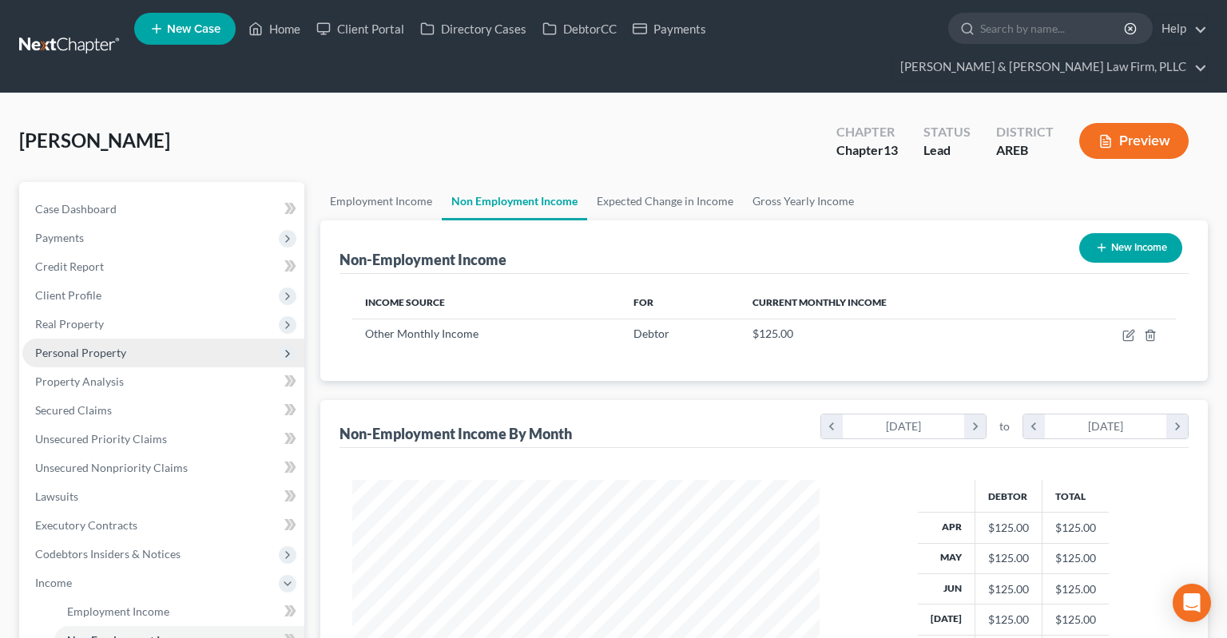
click at [81, 346] on span "Personal Property" at bounding box center [80, 353] width 91 height 14
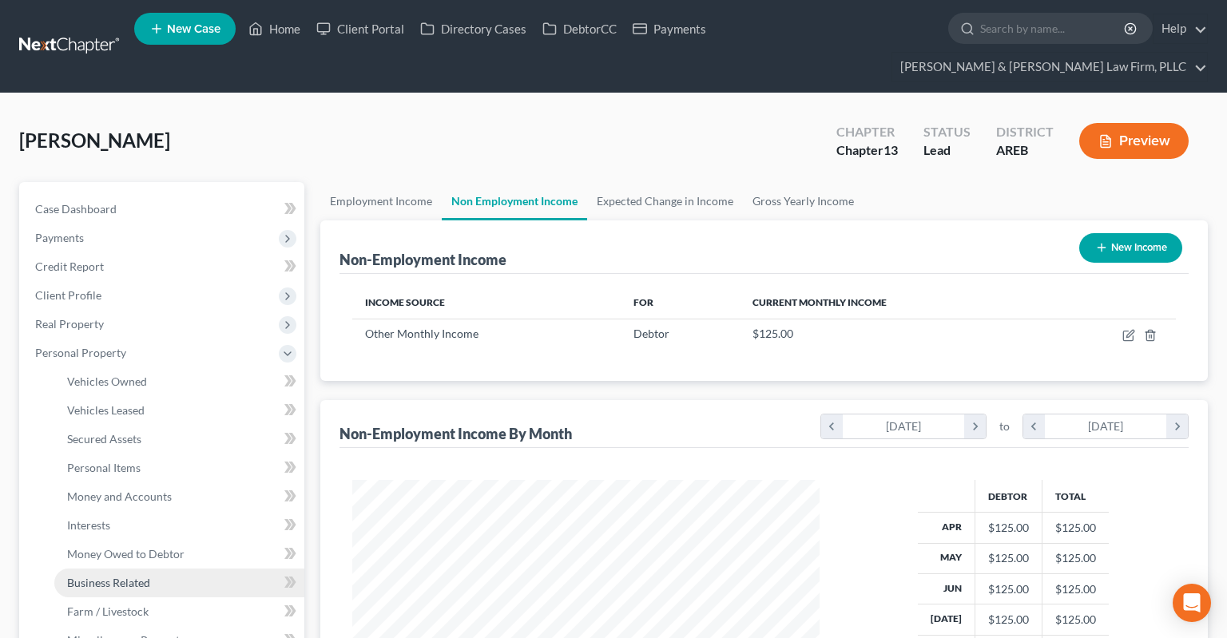
click at [144, 569] on link "Business Related" at bounding box center [179, 583] width 250 height 29
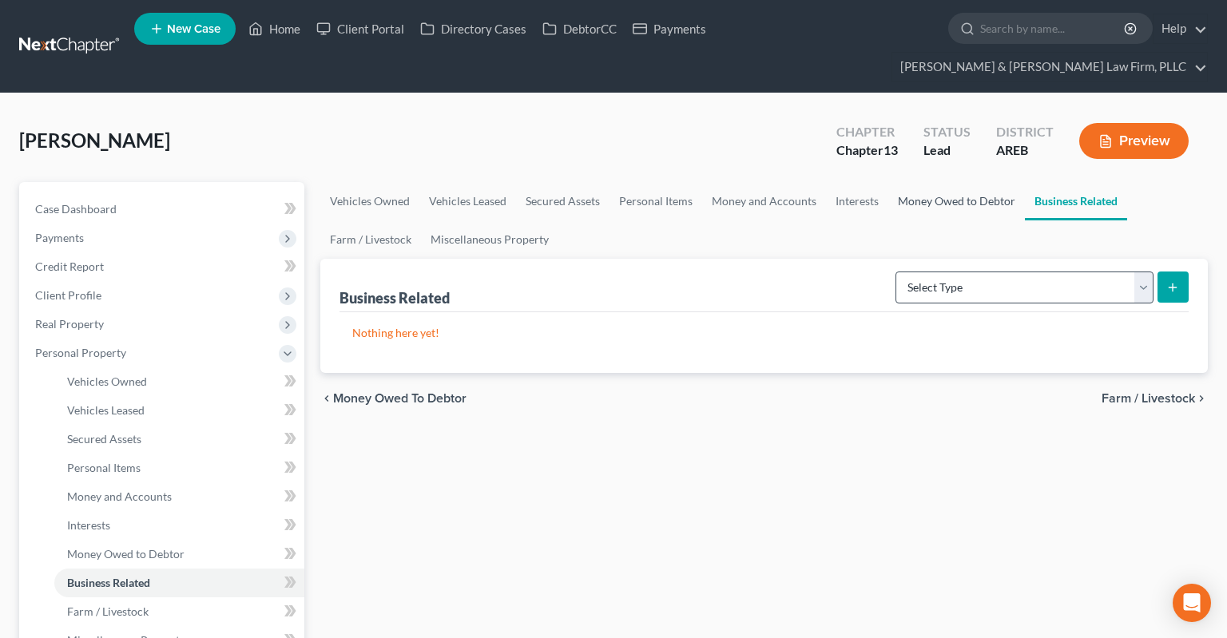
click at [949, 182] on link "Money Owed to Debtor" at bounding box center [956, 201] width 137 height 38
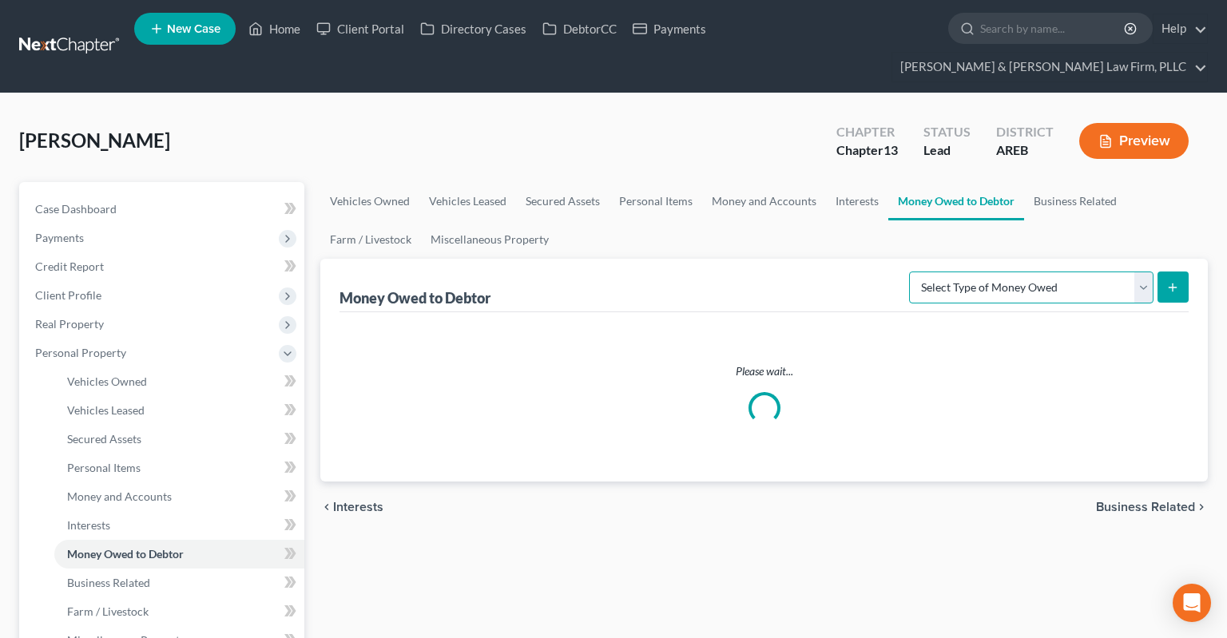
click at [909, 272] on select "Select Type of Money Owed Accounts Receivable Alimony Child Support Claims Agai…" at bounding box center [1031, 288] width 244 height 32
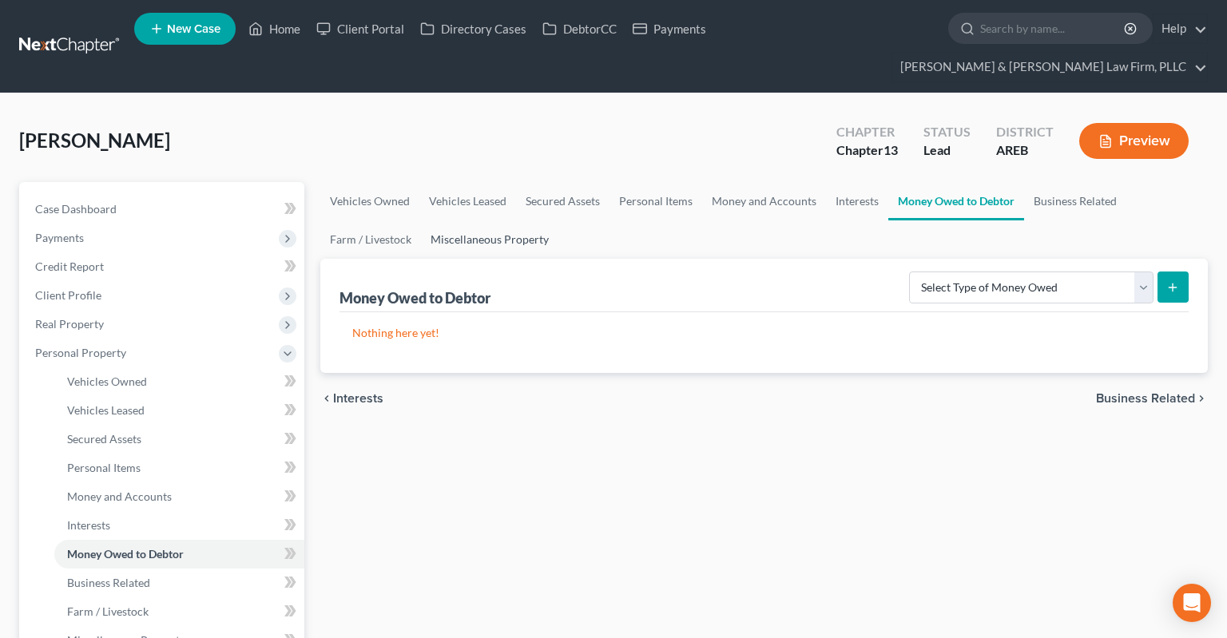
drag, startPoint x: 993, startPoint y: 257, endPoint x: 504, endPoint y: 217, distance: 490.6
click at [504, 220] on link "Miscellaneous Property" at bounding box center [489, 239] width 137 height 38
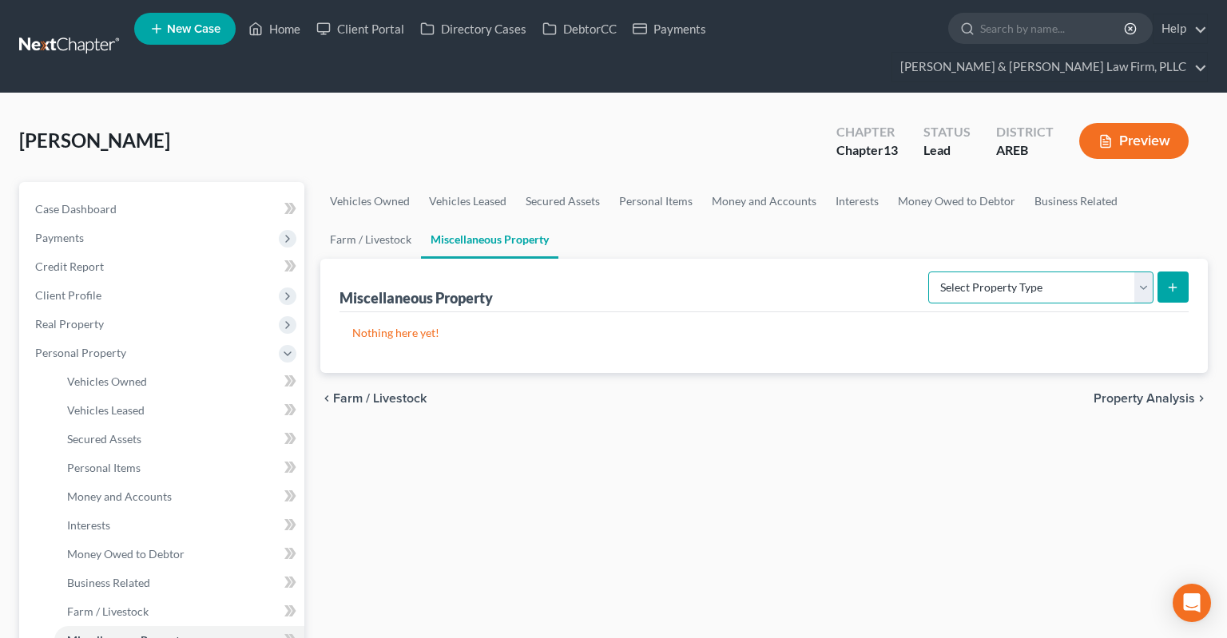
click at [928, 272] on select "Select Property Type Assigned for Creditor Benefit Within 1 Year Holding for An…" at bounding box center [1040, 288] width 225 height 32
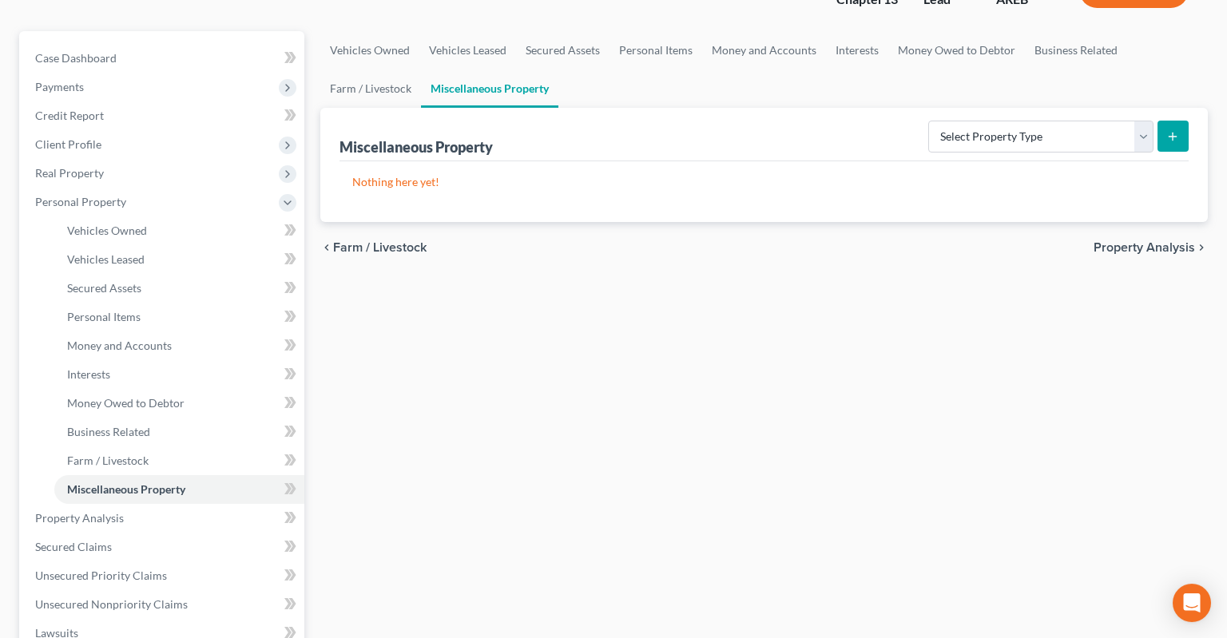
scroll to position [337, 0]
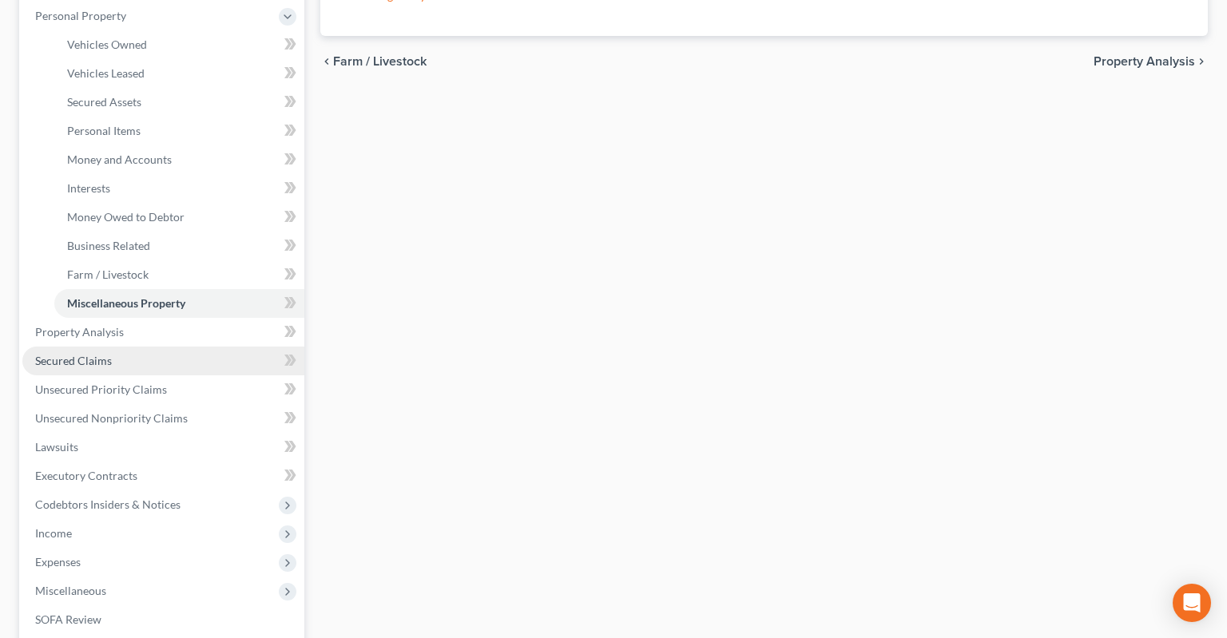
click at [113, 347] on link "Secured Claims" at bounding box center [163, 361] width 282 height 29
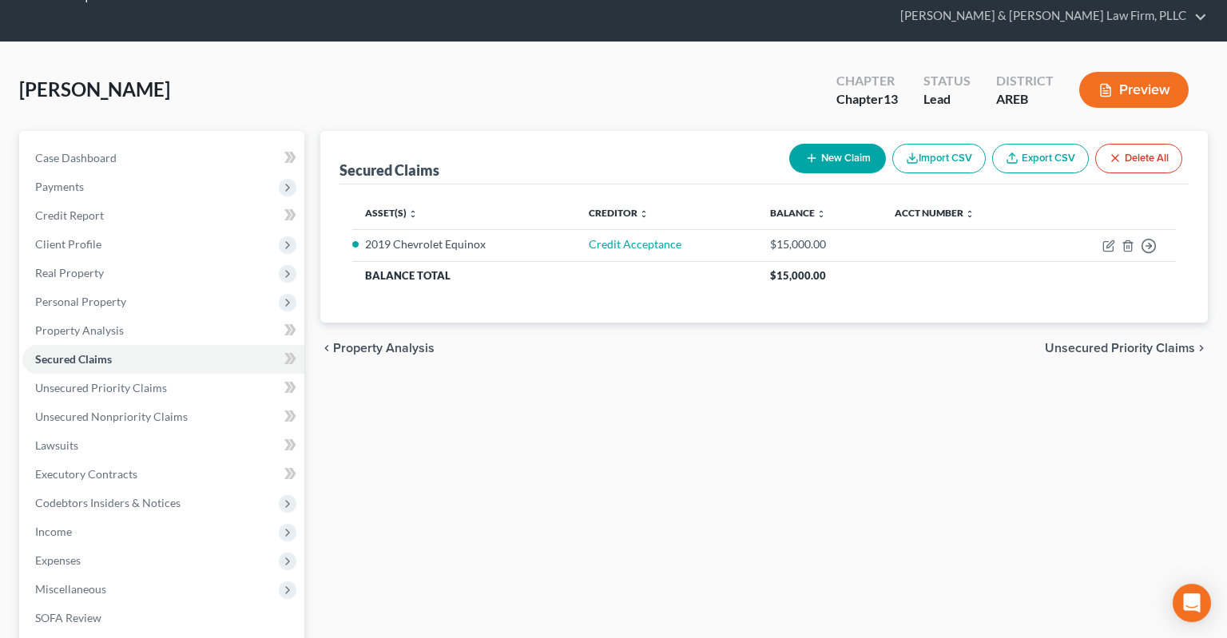
scroll to position [84, 0]
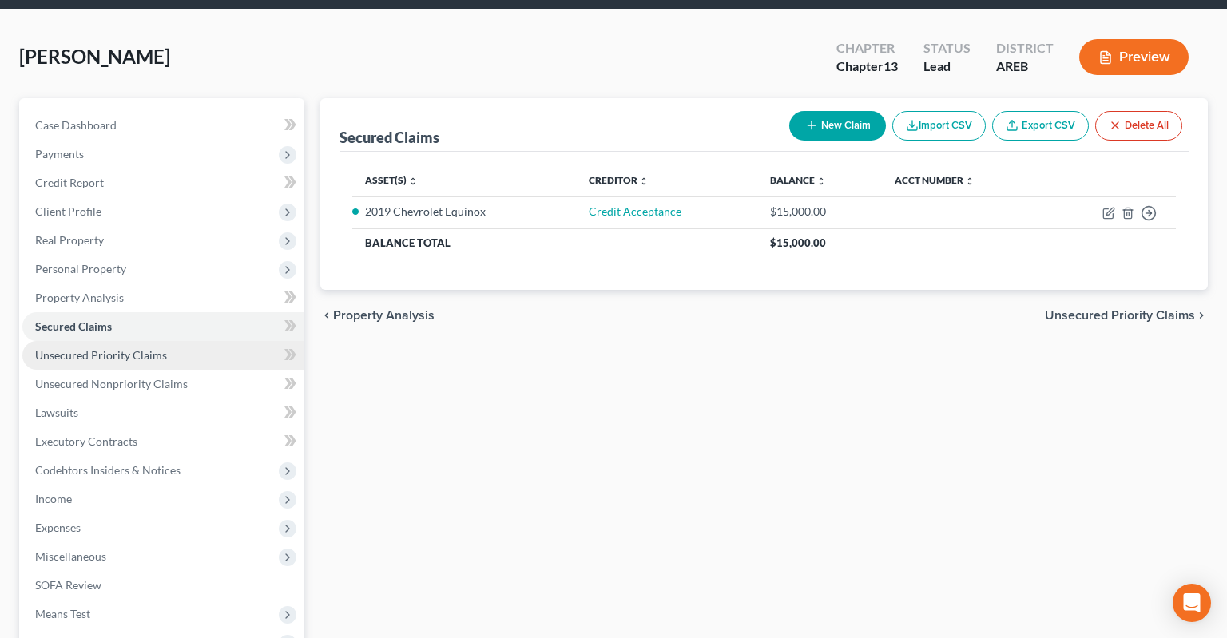
click at [211, 341] on link "Unsecured Priority Claims" at bounding box center [163, 355] width 282 height 29
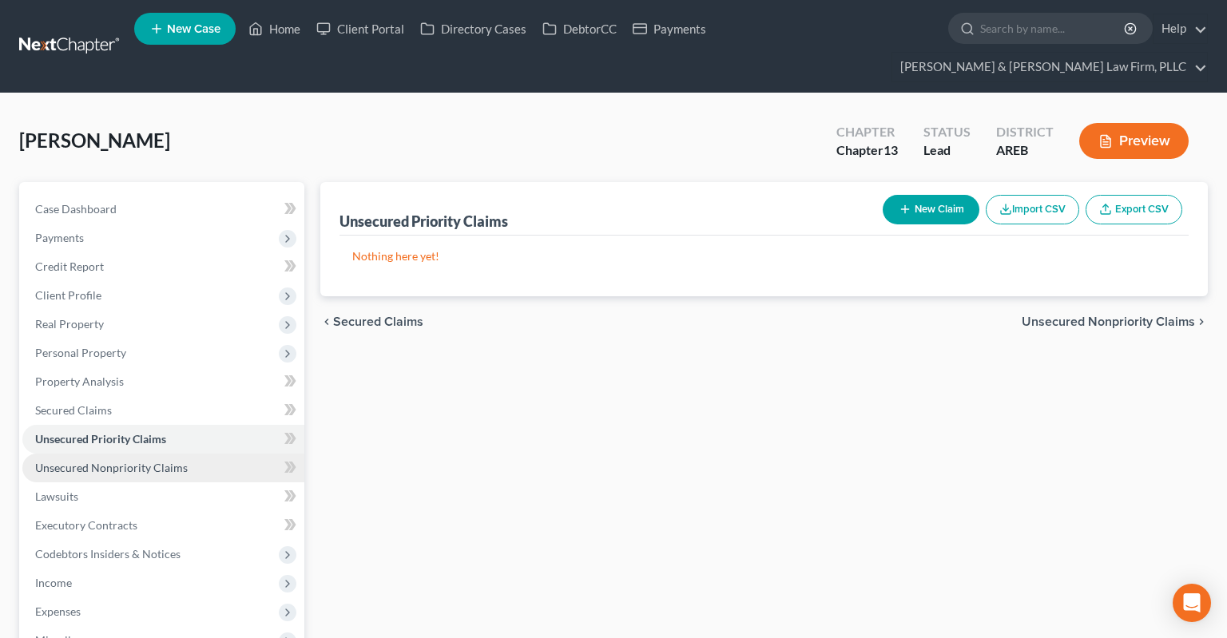
click at [197, 454] on link "Unsecured Nonpriority Claims" at bounding box center [163, 468] width 282 height 29
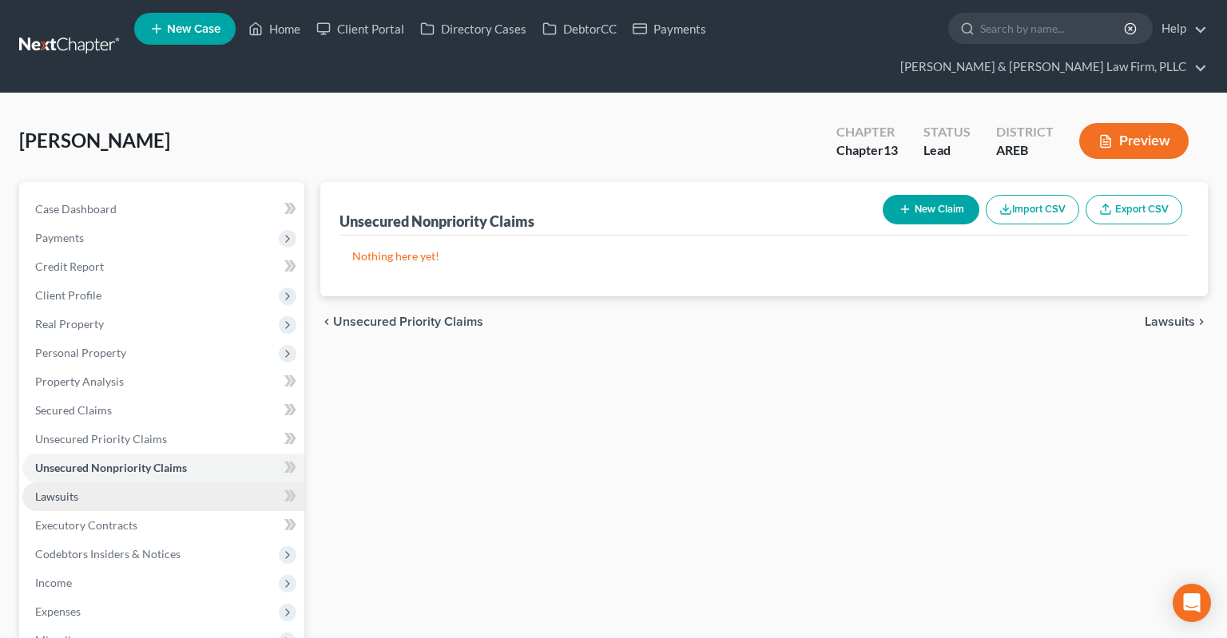
click at [189, 483] on link "Lawsuits" at bounding box center [163, 497] width 282 height 29
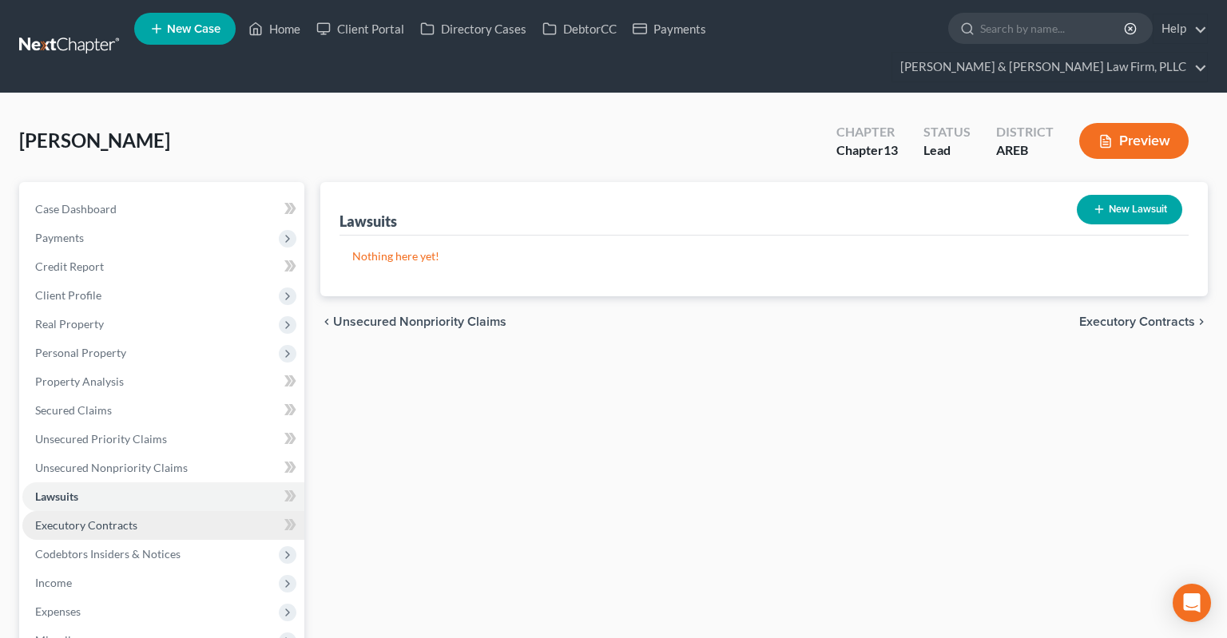
click at [179, 511] on link "Executory Contracts" at bounding box center [163, 525] width 282 height 29
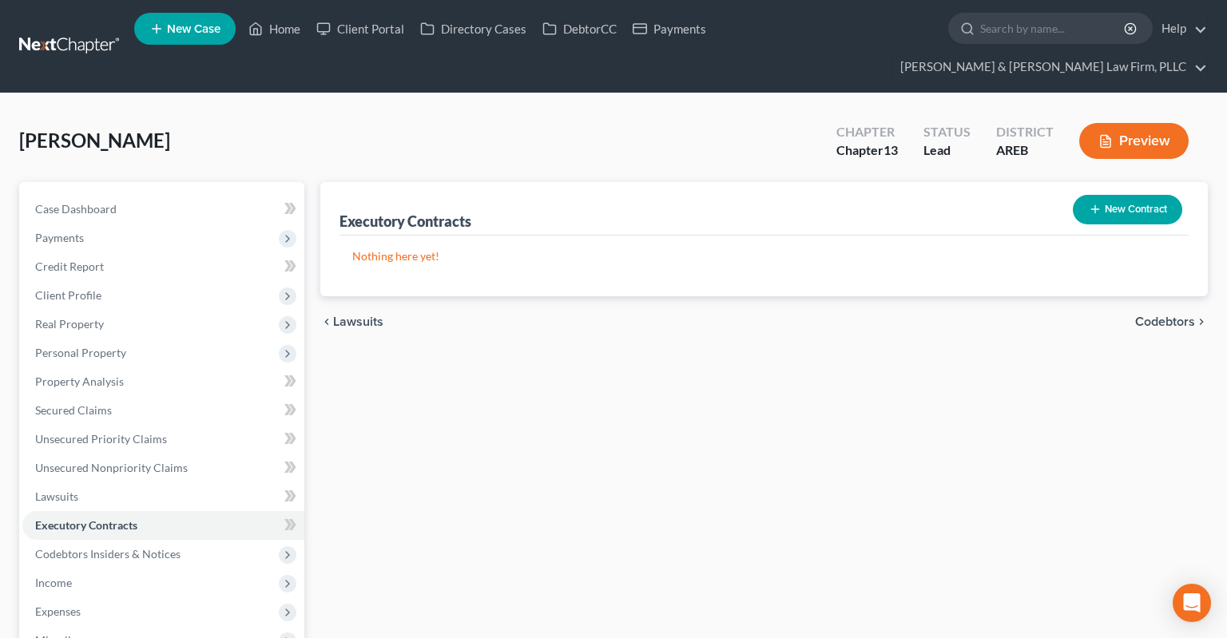
click at [1087, 195] on button "New Contract" at bounding box center [1127, 210] width 109 height 30
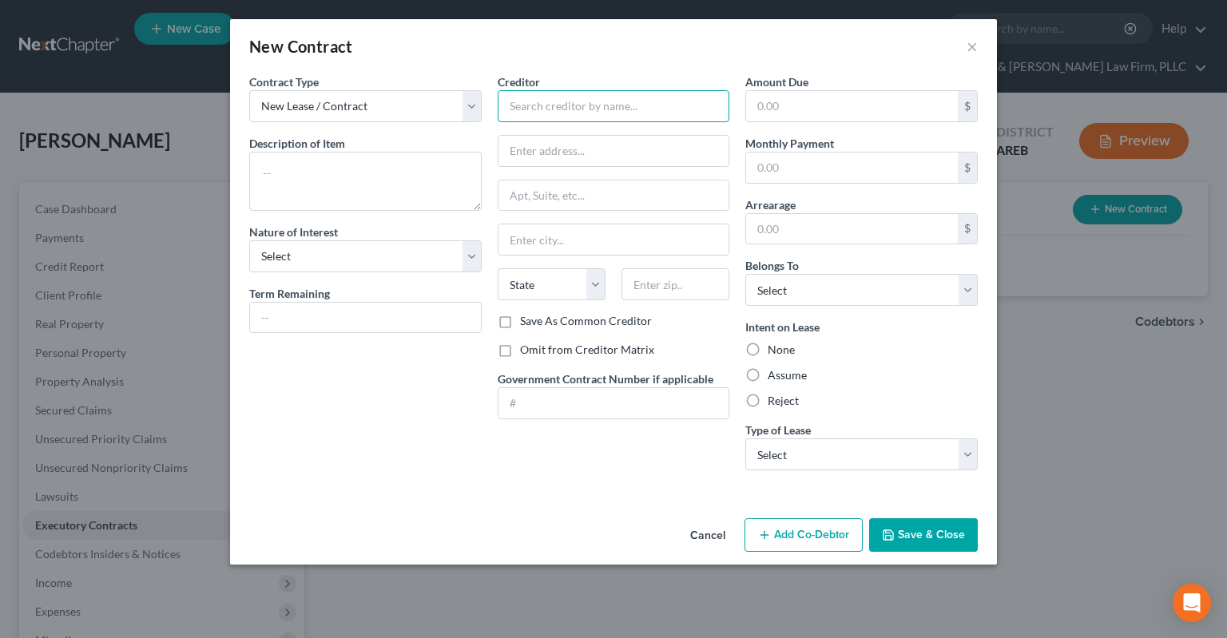
click at [570, 105] on input "text" at bounding box center [614, 106] width 232 height 32
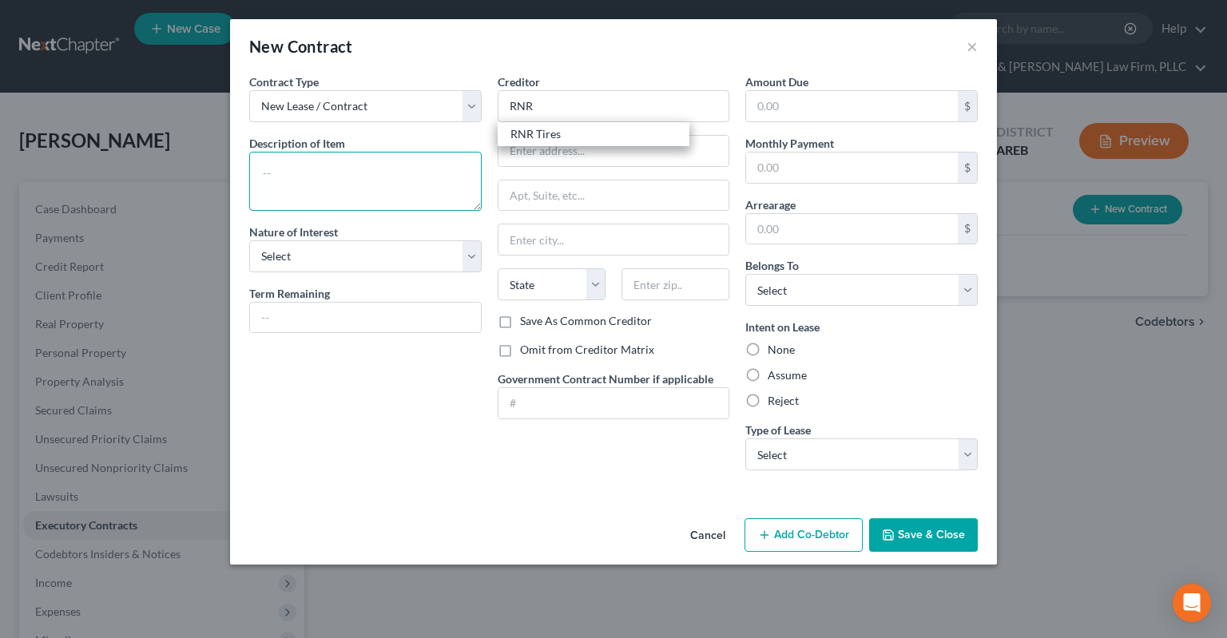
click at [399, 182] on textarea at bounding box center [365, 181] width 232 height 59
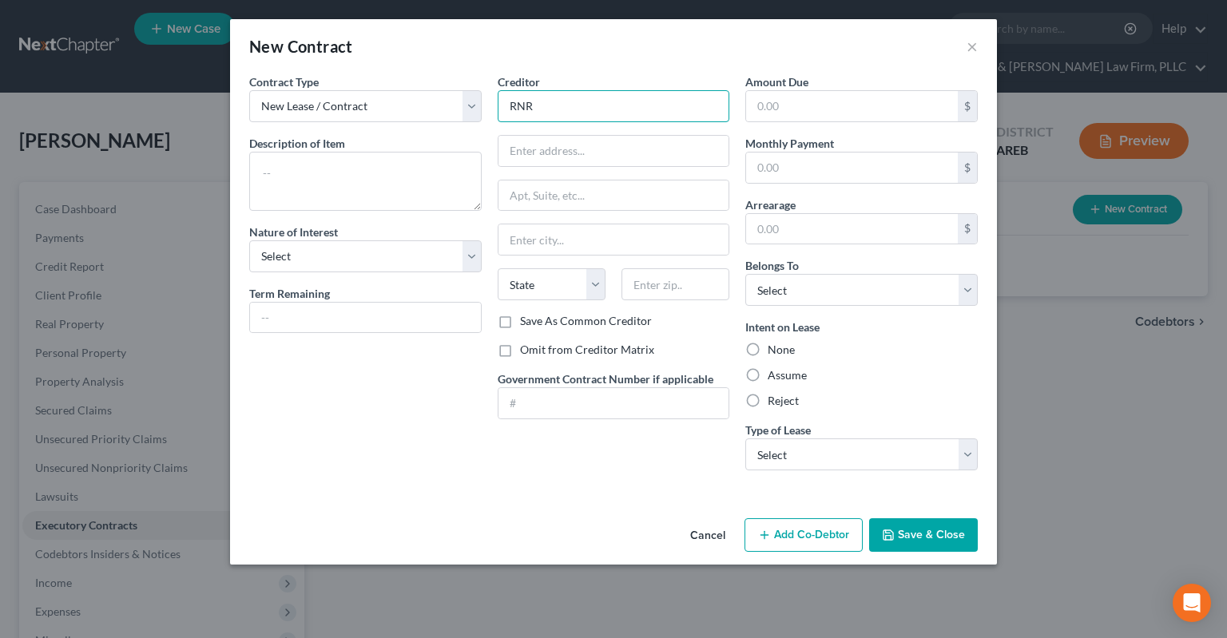
click at [602, 105] on input "RNR" at bounding box center [614, 106] width 232 height 32
type input "RNR Tires"
click at [427, 185] on textarea at bounding box center [365, 181] width 232 height 59
type textarea "Tires"
click at [801, 172] on input "text" at bounding box center [852, 168] width 212 height 30
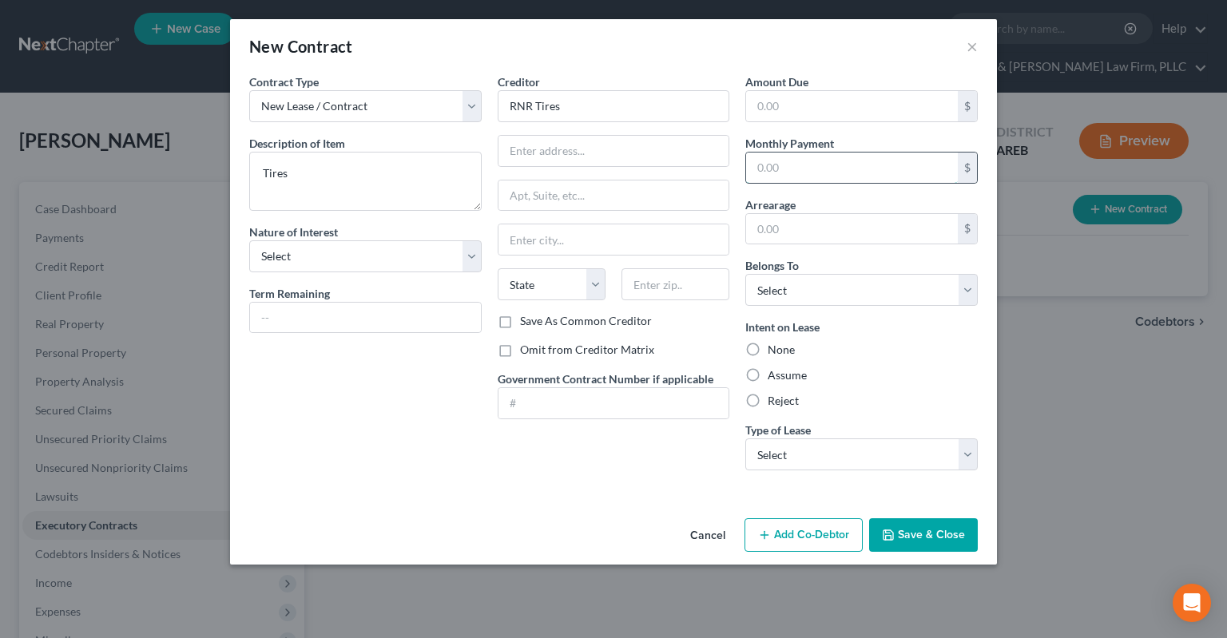
click at [874, 177] on input "text" at bounding box center [852, 168] width 212 height 30
type input "155"
select select "0"
click option "Debtor 1 Only" at bounding box center [0, 0] width 0 height 0
click at [884, 347] on div "None" at bounding box center [861, 350] width 232 height 16
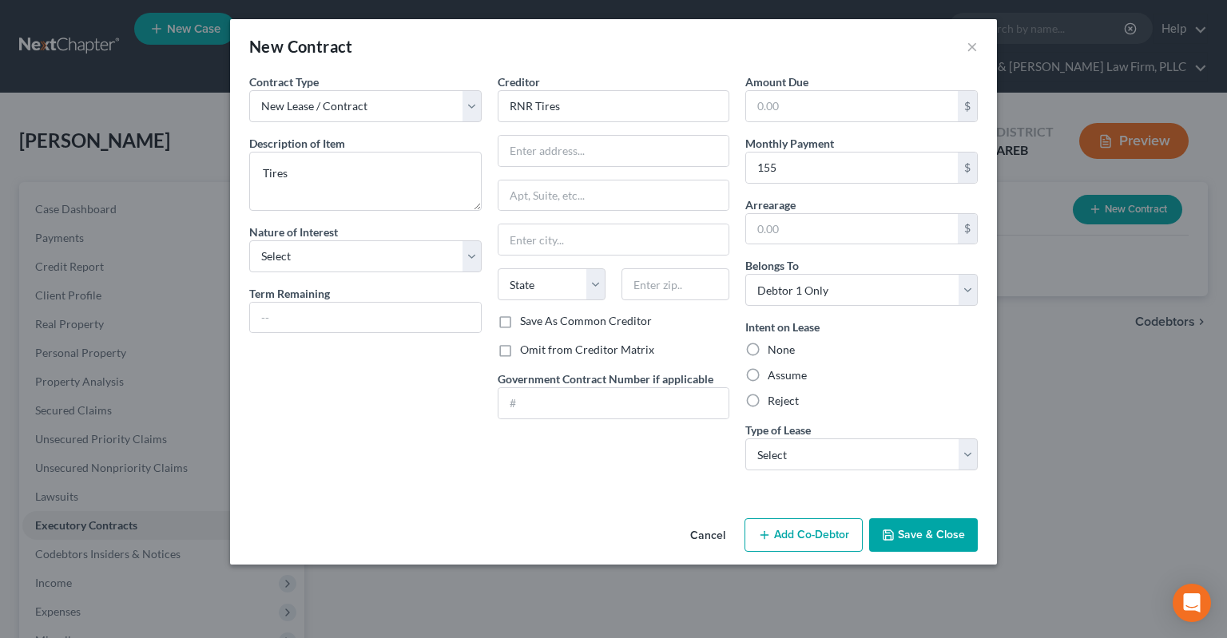
click at [793, 373] on label "Assume" at bounding box center [787, 375] width 39 height 16
click at [785, 373] on input "Assume" at bounding box center [779, 372] width 10 height 10
radio input "true"
click at [745, 439] on select "Select Real Estate Car Other" at bounding box center [861, 455] width 232 height 32
select select "2"
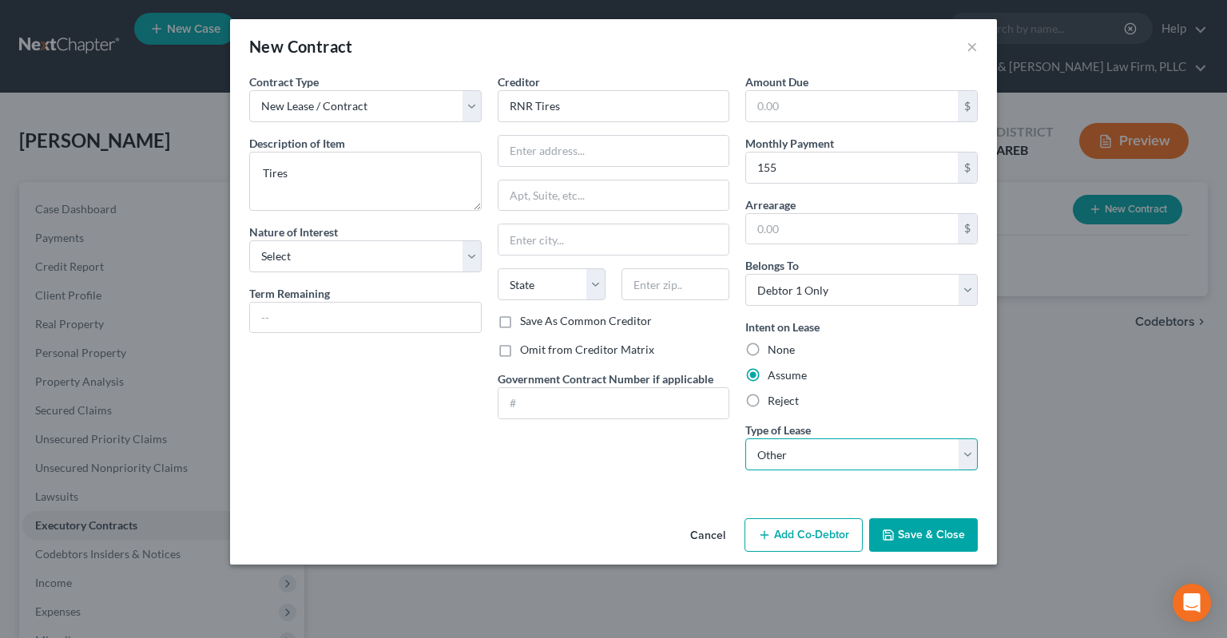
click option "Other" at bounding box center [0, 0] width 0 height 0
click at [420, 328] on input "text" at bounding box center [365, 318] width 231 height 30
type input "Ends January 2026"
click at [929, 535] on button "Save & Close" at bounding box center [923, 535] width 109 height 34
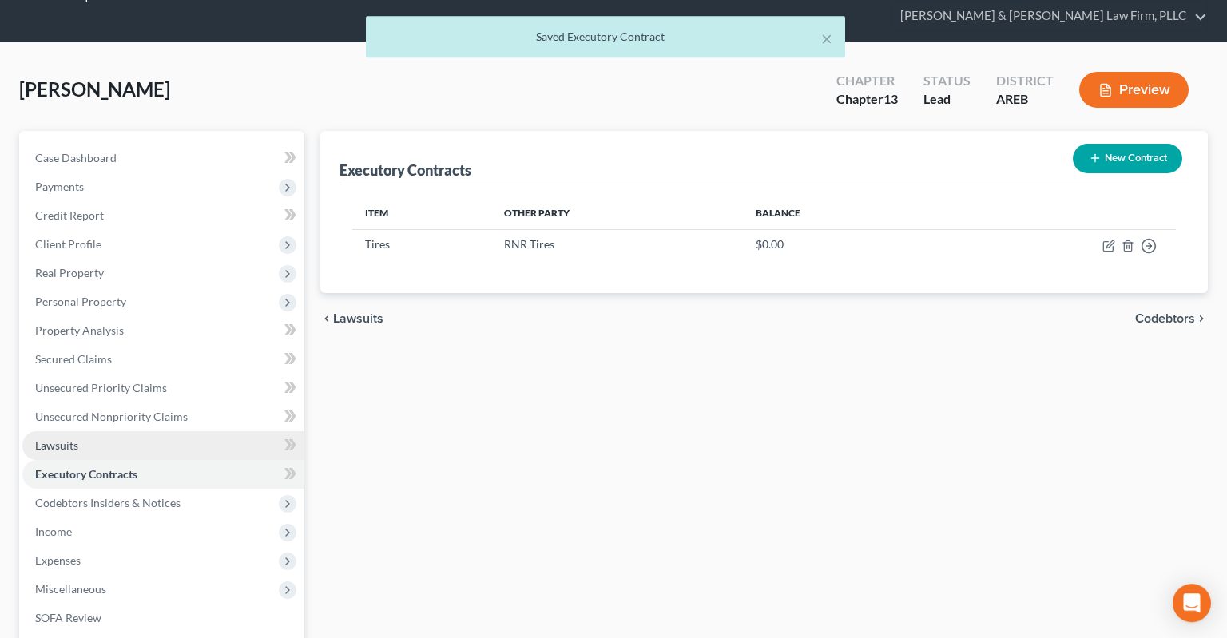
scroll to position [84, 0]
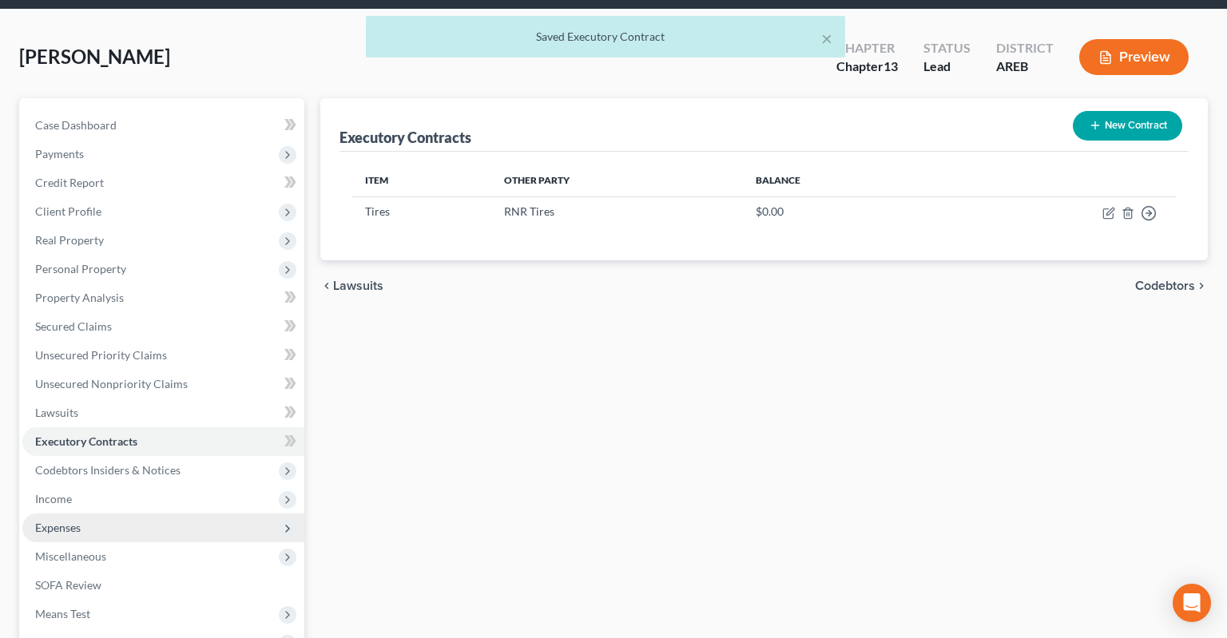
click at [103, 514] on span "Expenses" at bounding box center [163, 528] width 282 height 29
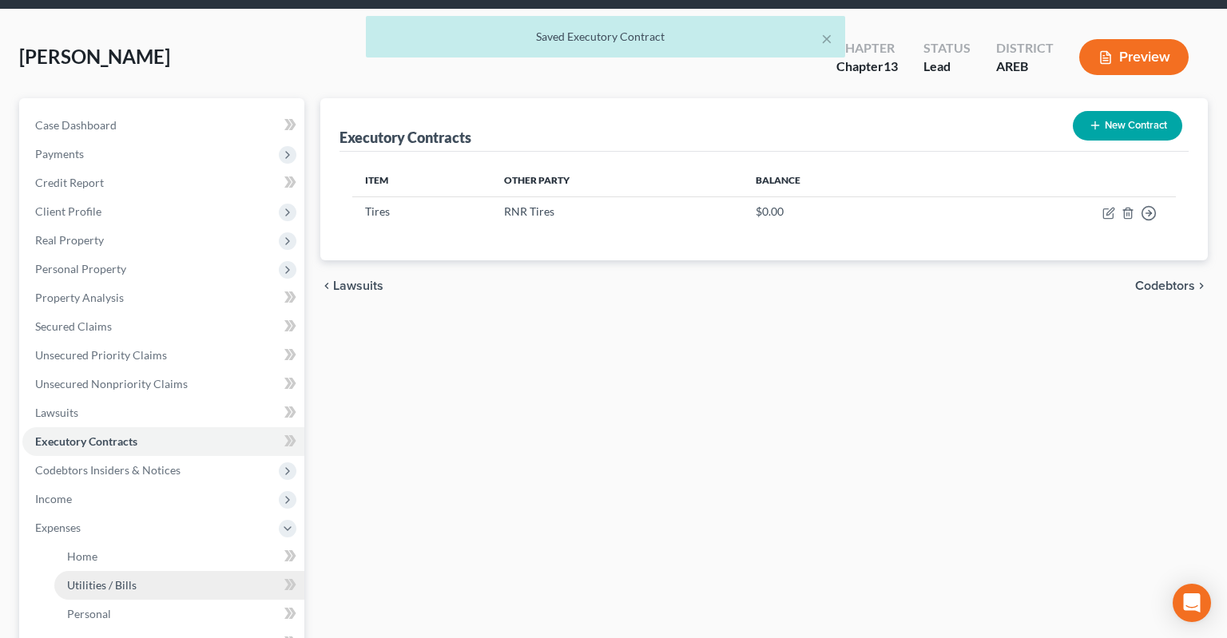
click at [142, 571] on link "Utilities / Bills" at bounding box center [179, 585] width 250 height 29
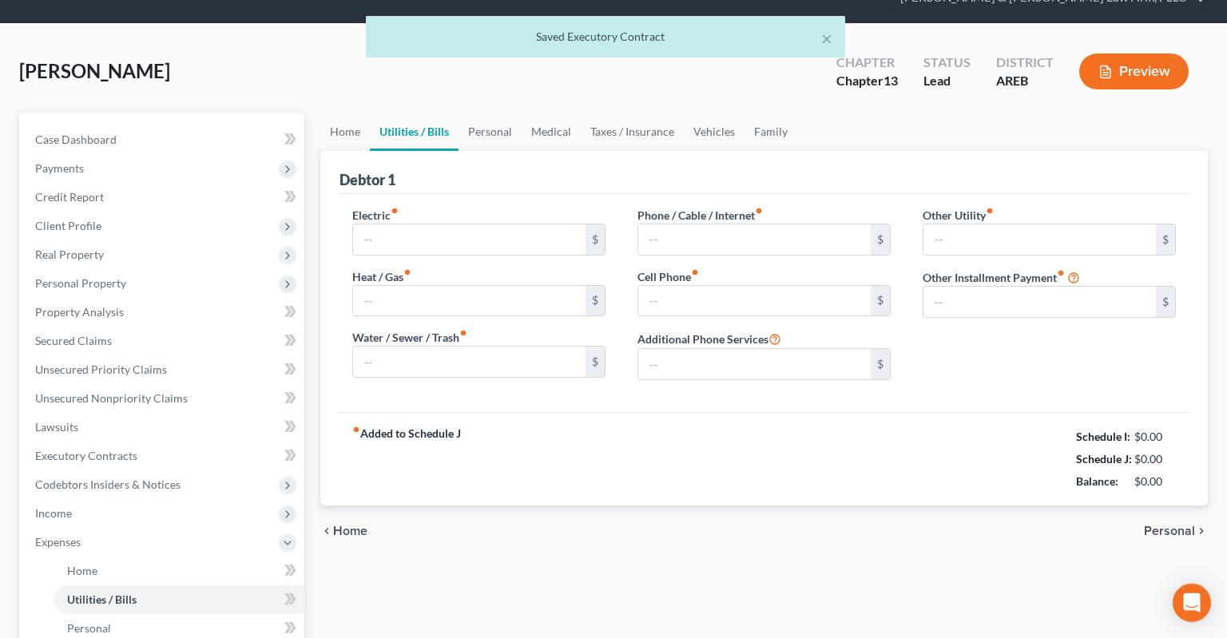
type input "0.00"
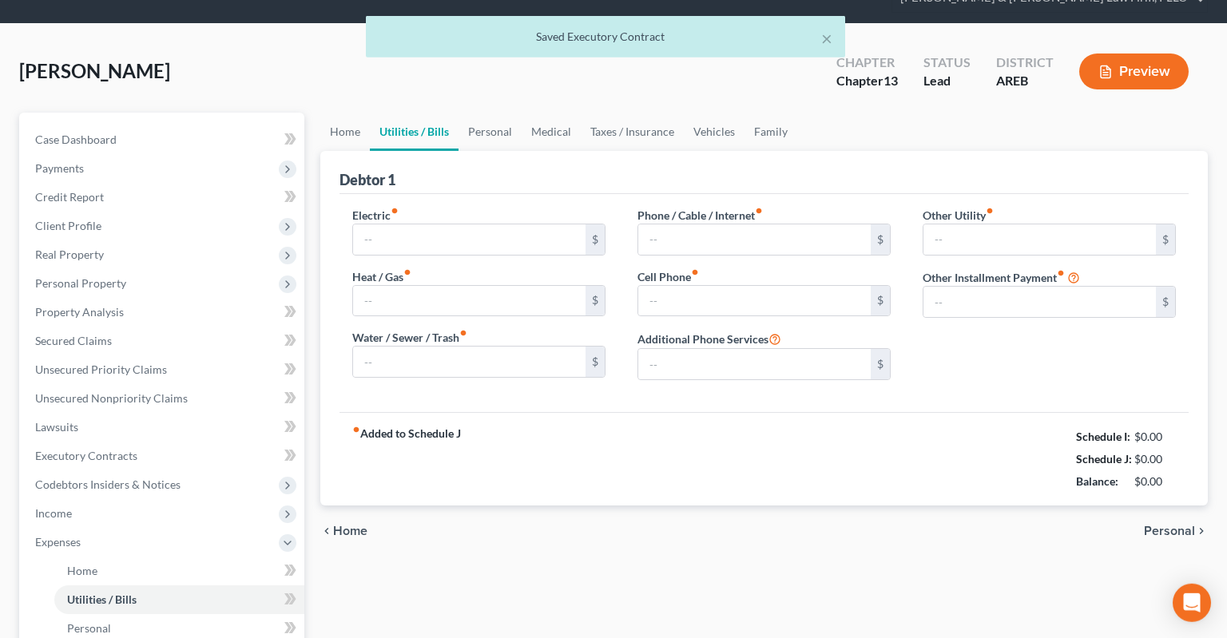
type input "0.00"
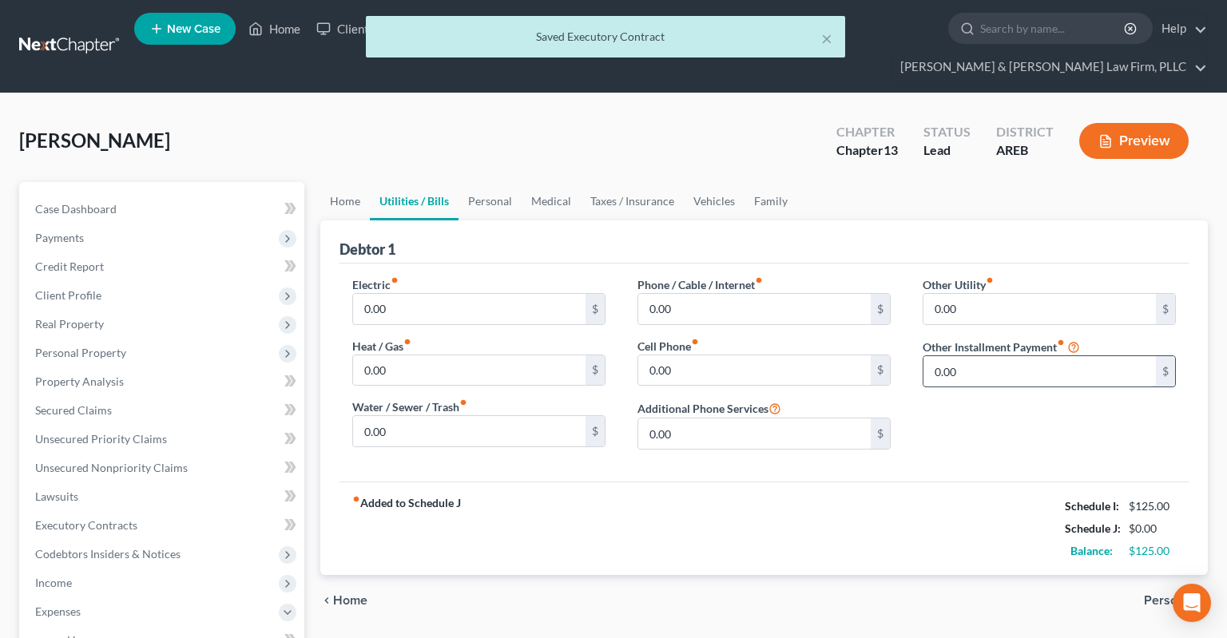
click at [975, 356] on input "0.00" at bounding box center [1040, 371] width 232 height 30
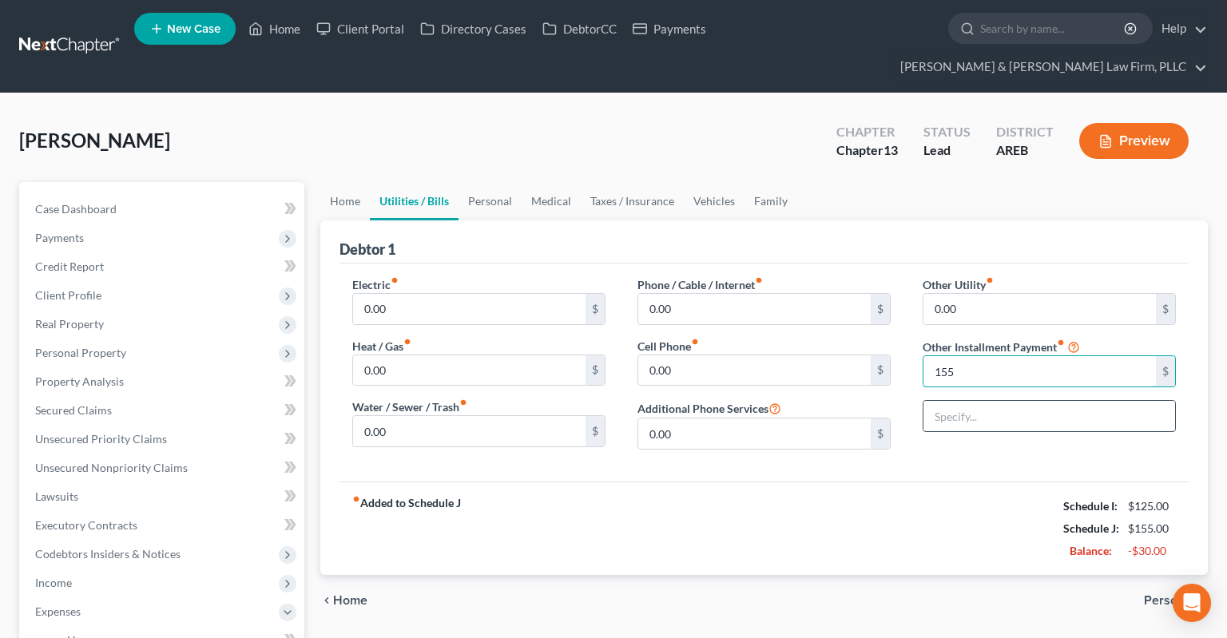
type input "155"
click at [952, 401] on input "text" at bounding box center [1050, 416] width 252 height 30
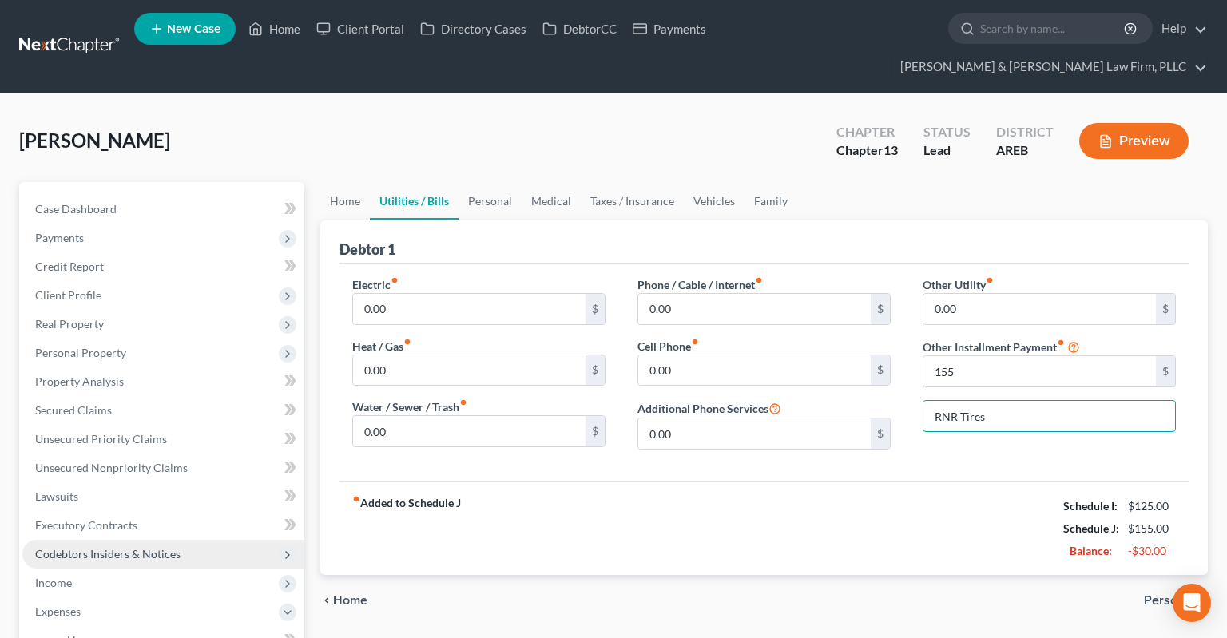
type input "RNR Tires"
click at [155, 547] on span "Codebtors Insiders & Notices" at bounding box center [107, 554] width 145 height 14
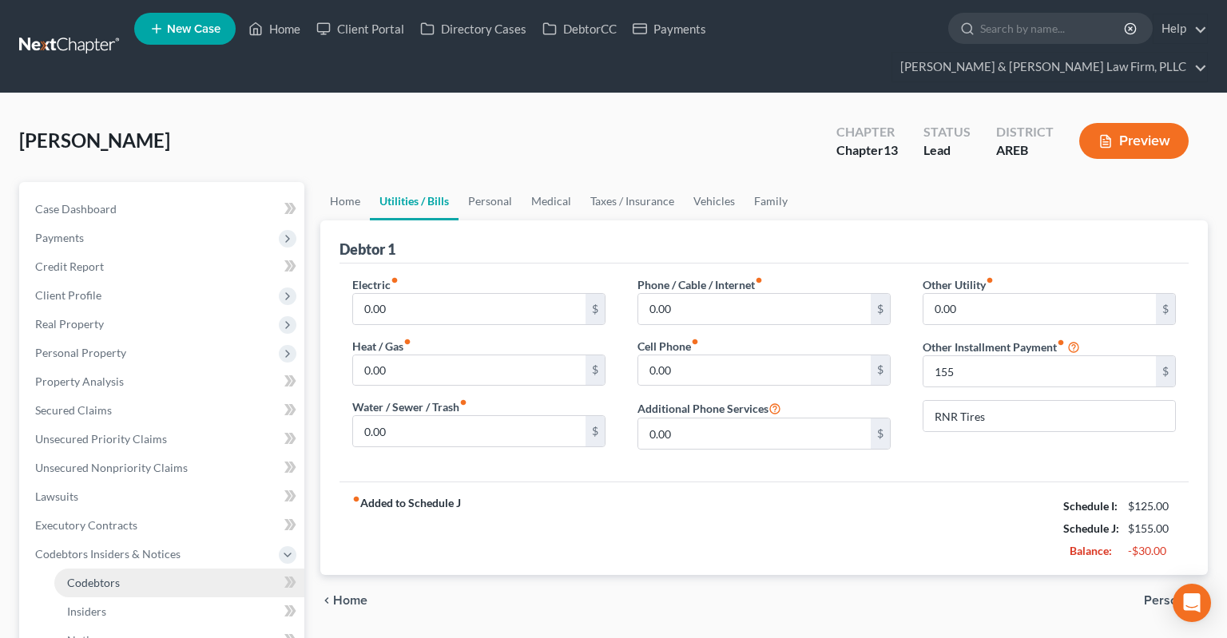
click at [174, 569] on link "Codebtors" at bounding box center [179, 583] width 250 height 29
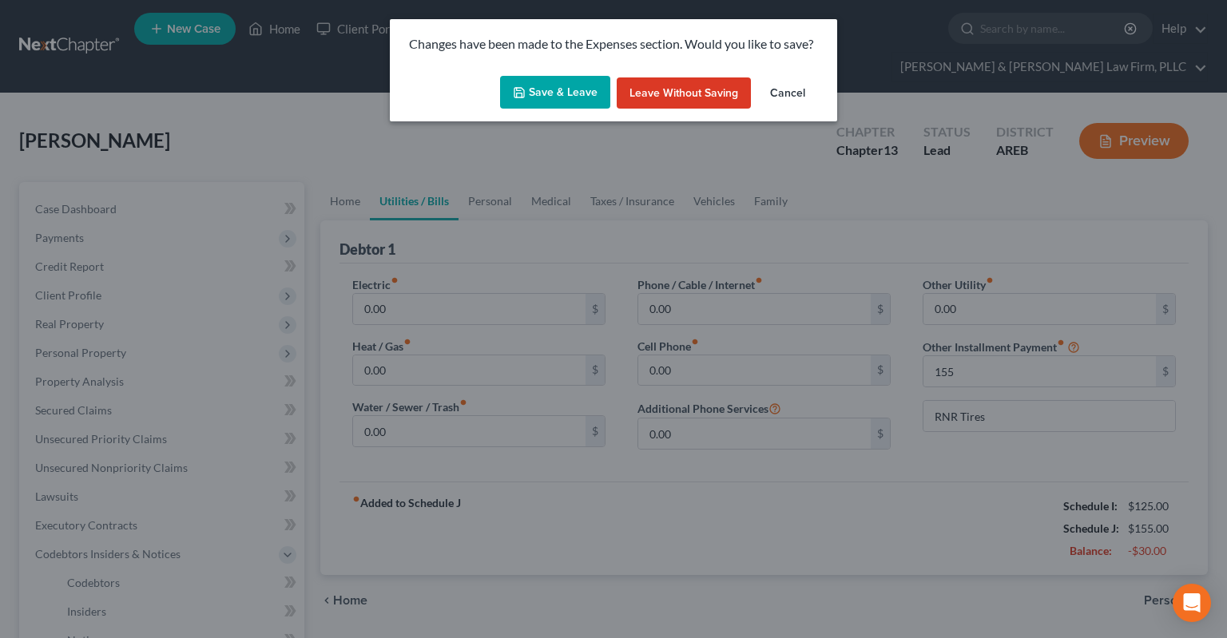
click at [530, 100] on button "Save & Leave" at bounding box center [555, 93] width 110 height 34
type input "155.00"
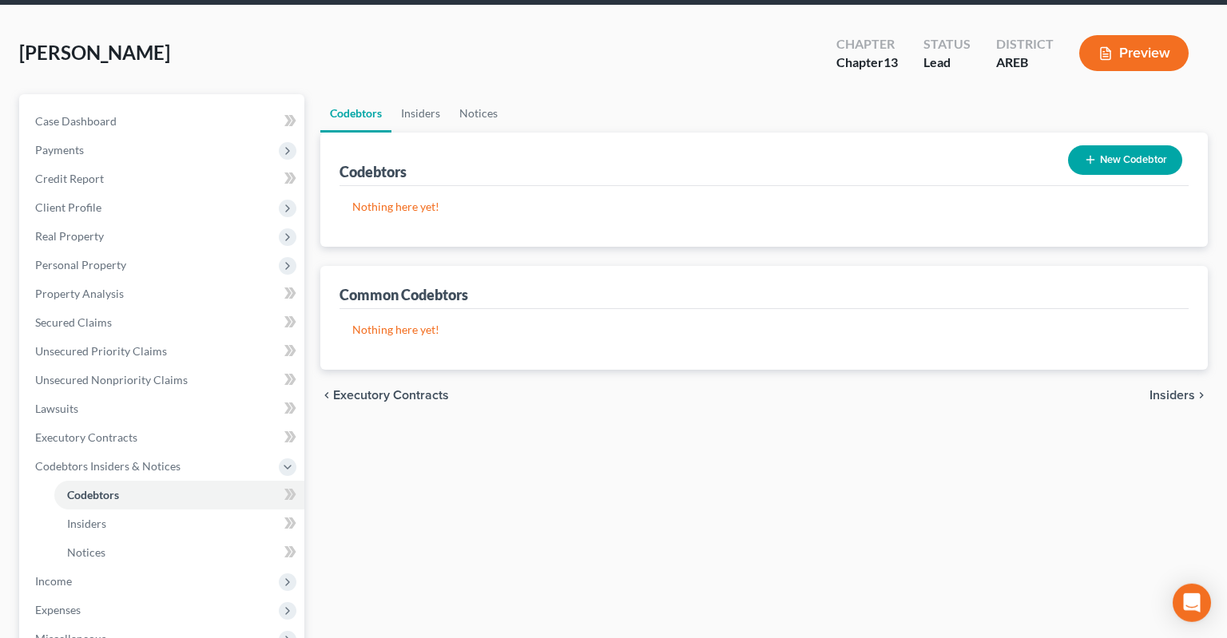
scroll to position [337, 0]
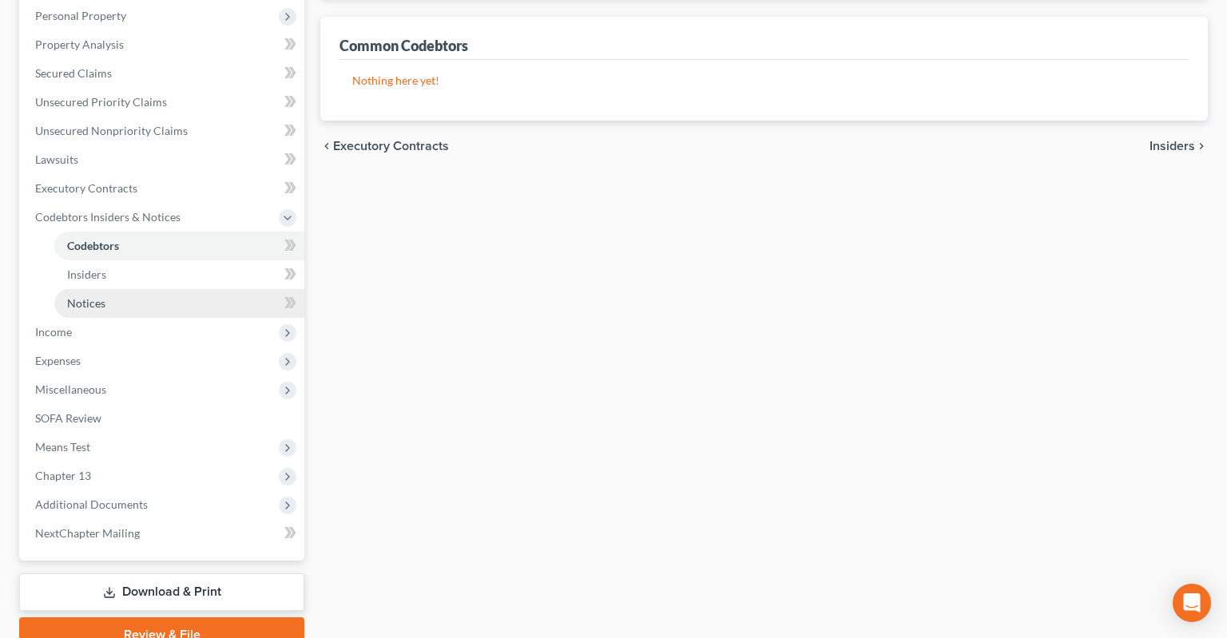
click at [171, 289] on link "Notices" at bounding box center [179, 303] width 250 height 29
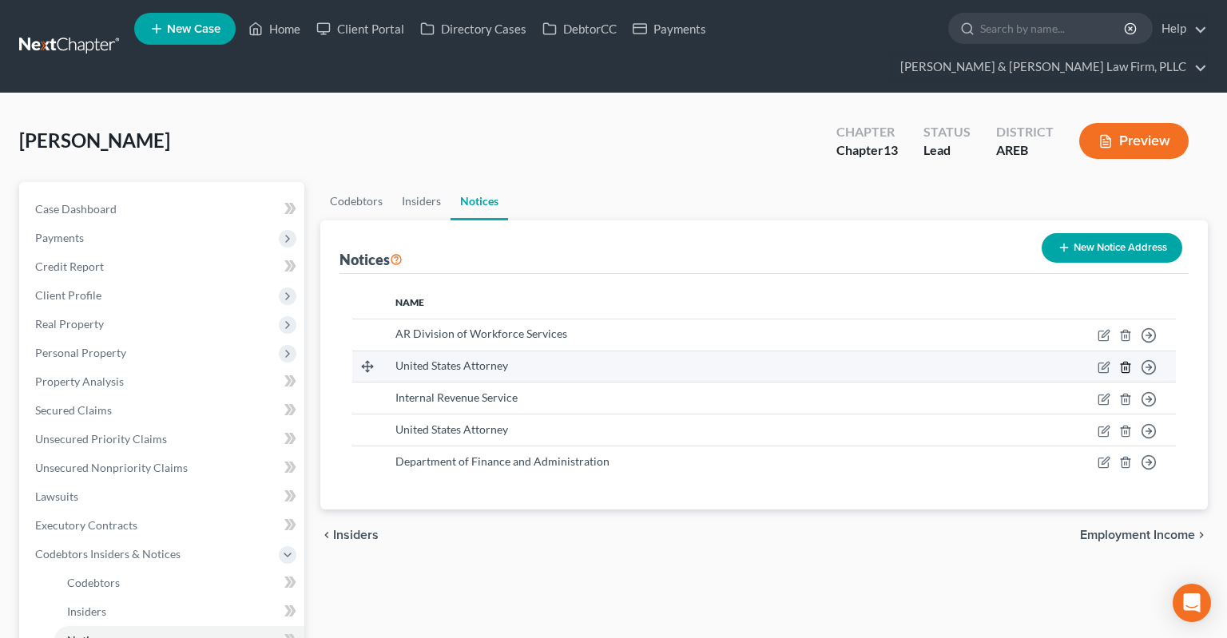
click at [1122, 362] on icon "button" at bounding box center [1125, 367] width 7 height 10
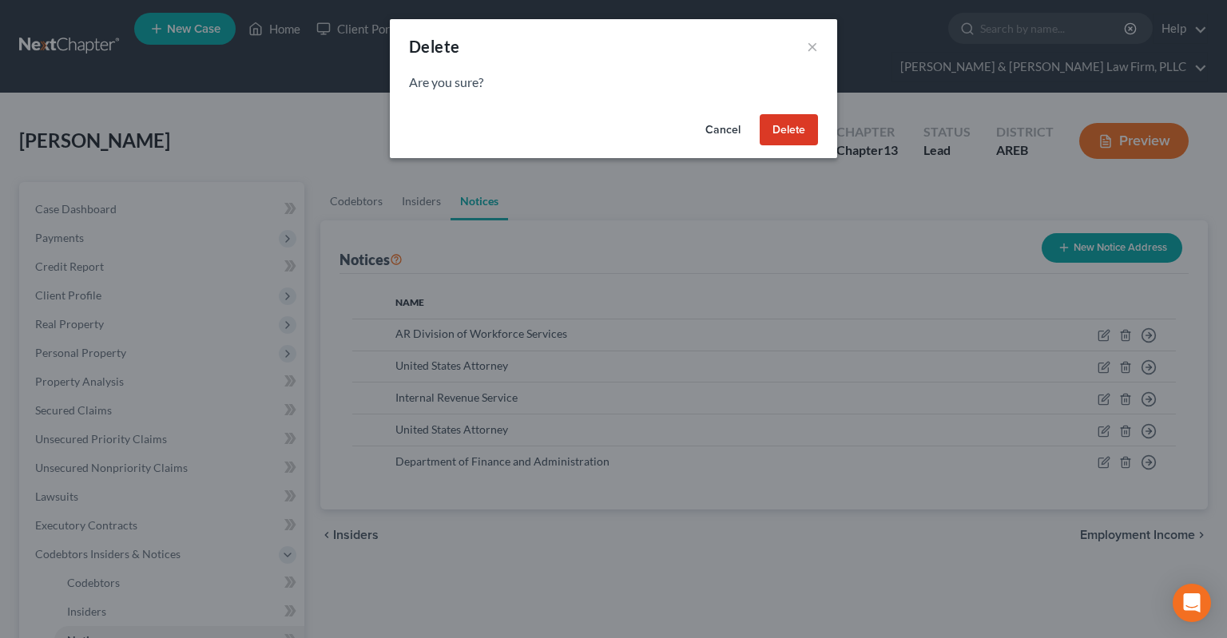
drag, startPoint x: 794, startPoint y: 129, endPoint x: 769, endPoint y: 132, distance: 25.7
click at [794, 129] on button "Delete" at bounding box center [789, 130] width 58 height 32
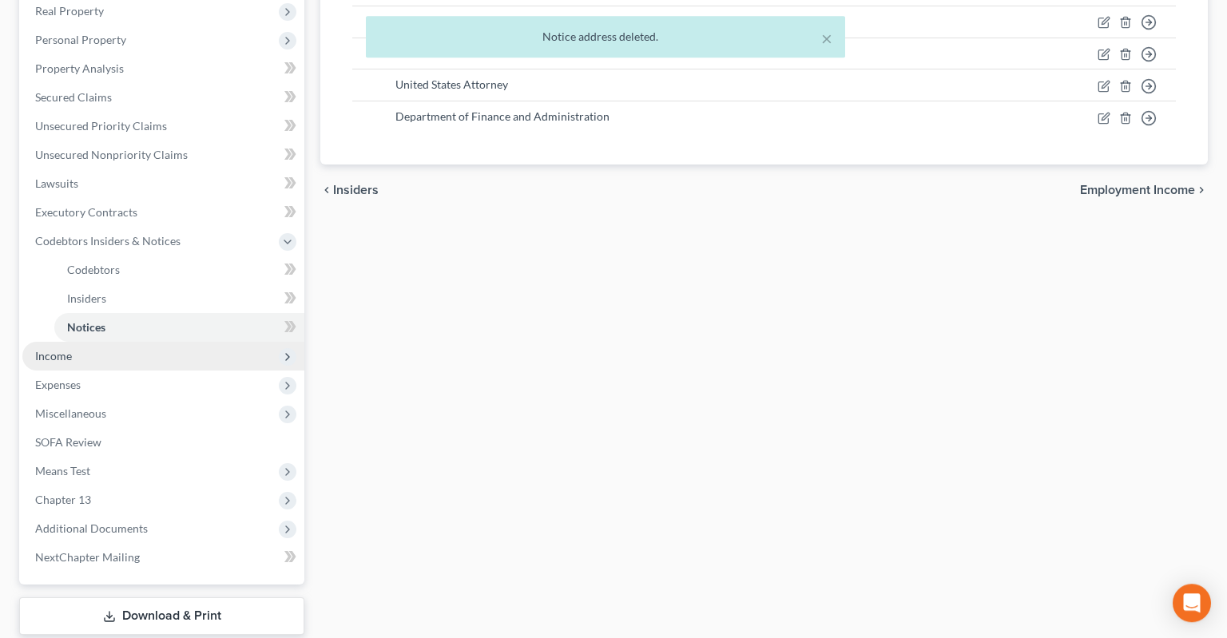
scroll to position [337, 0]
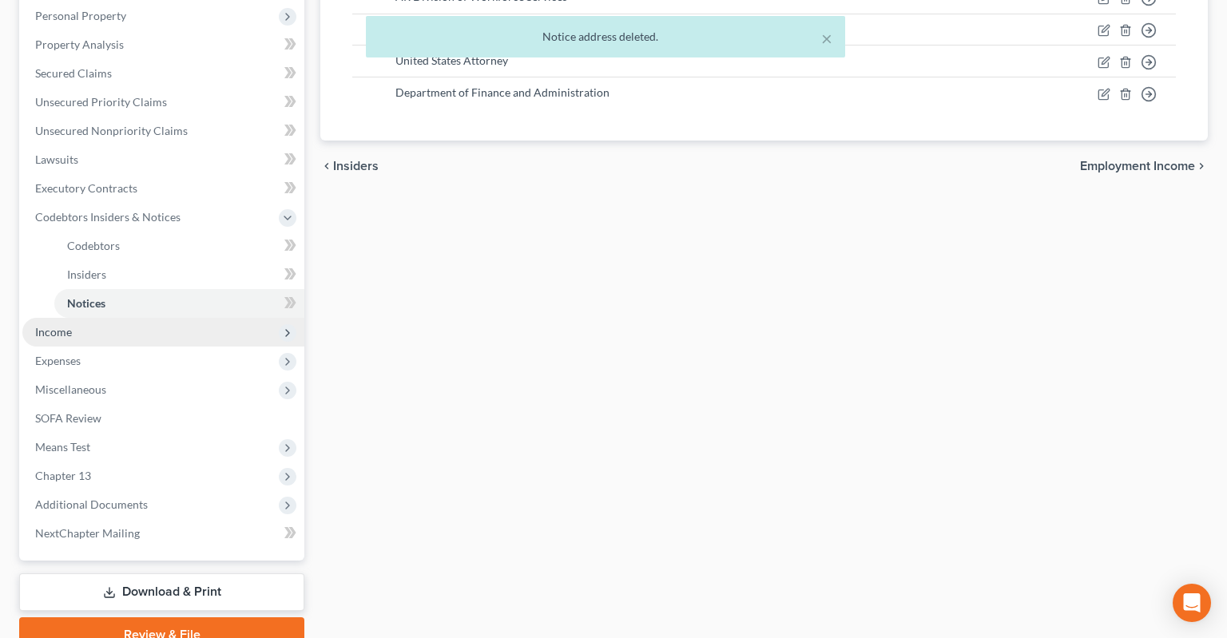
click at [137, 318] on span "Income" at bounding box center [163, 332] width 282 height 29
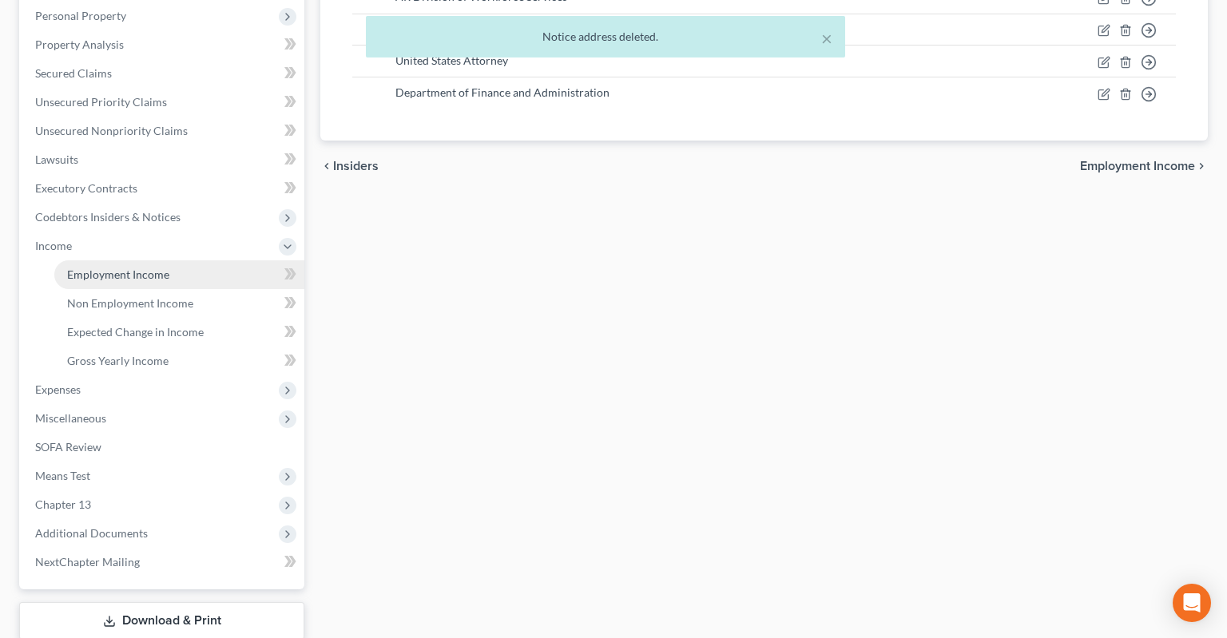
click at [161, 268] on span "Employment Income" at bounding box center [118, 275] width 102 height 14
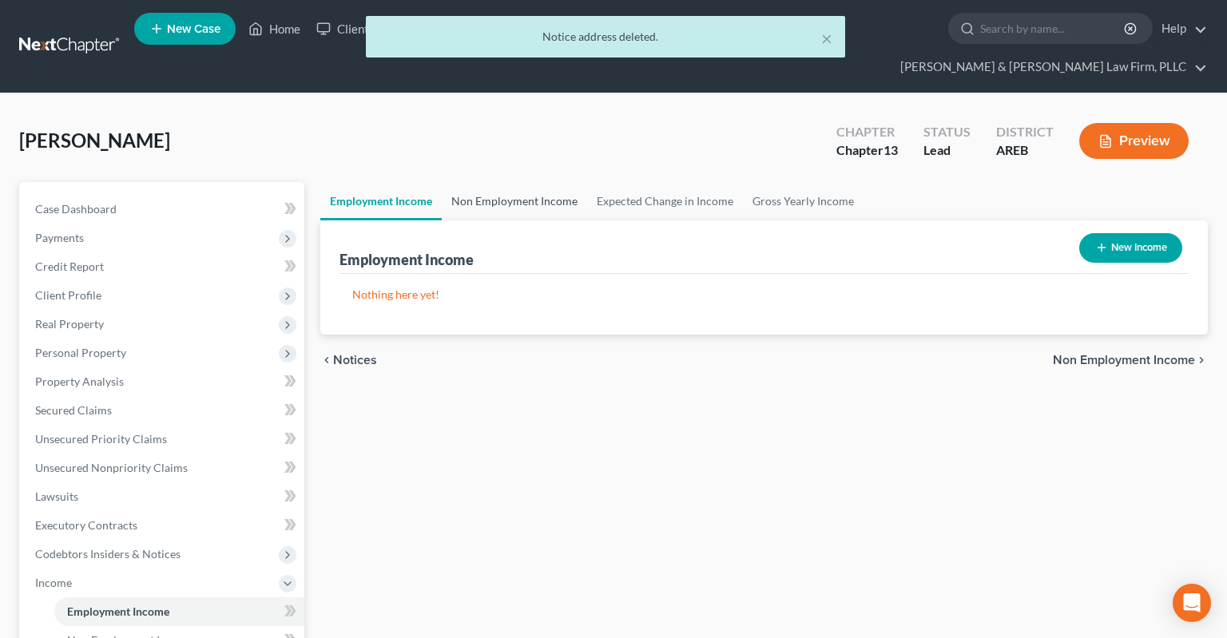
click at [530, 186] on link "Non Employment Income" at bounding box center [514, 201] width 145 height 38
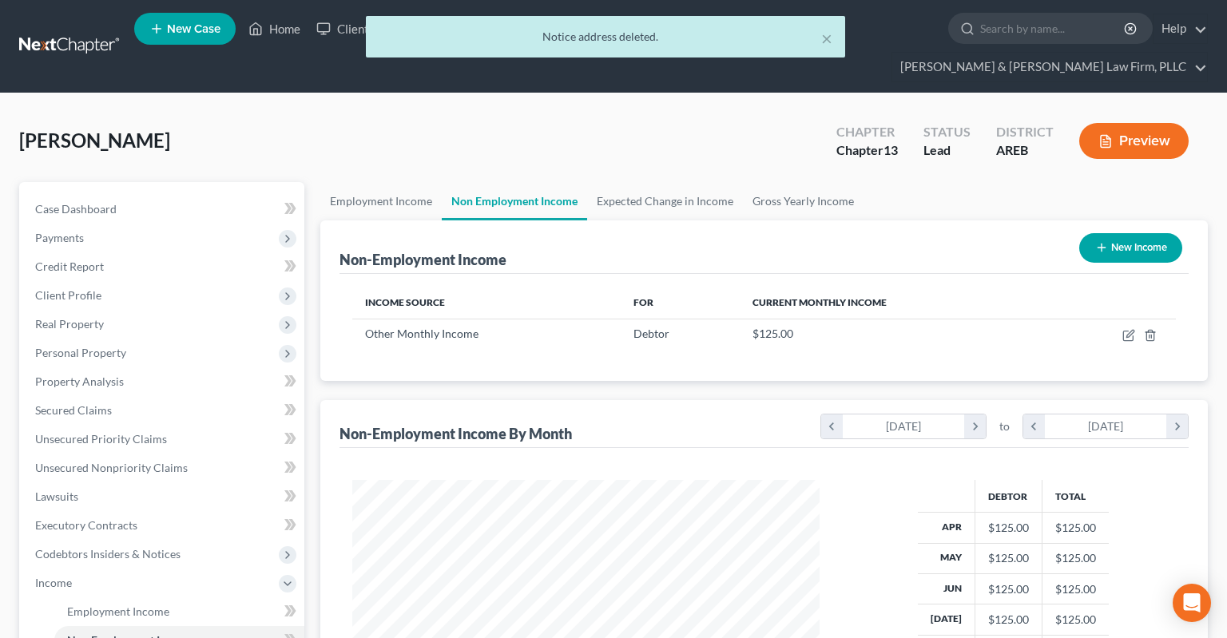
scroll to position [285, 499]
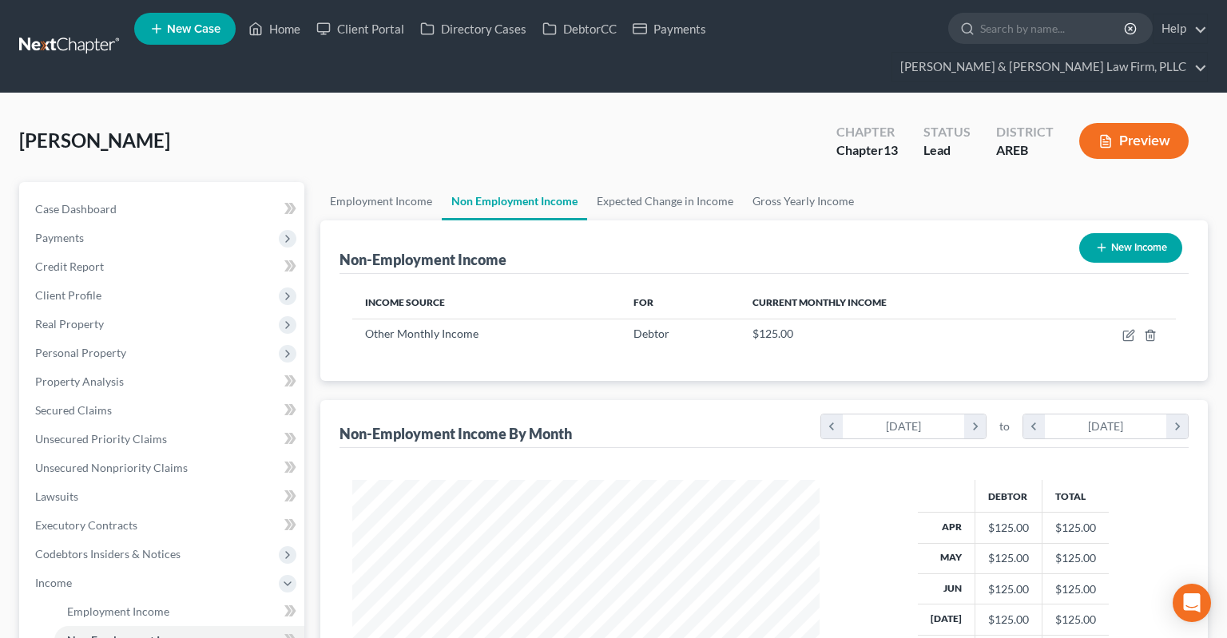
click at [1100, 241] on icon "button" at bounding box center [1101, 247] width 13 height 13
select select "0"
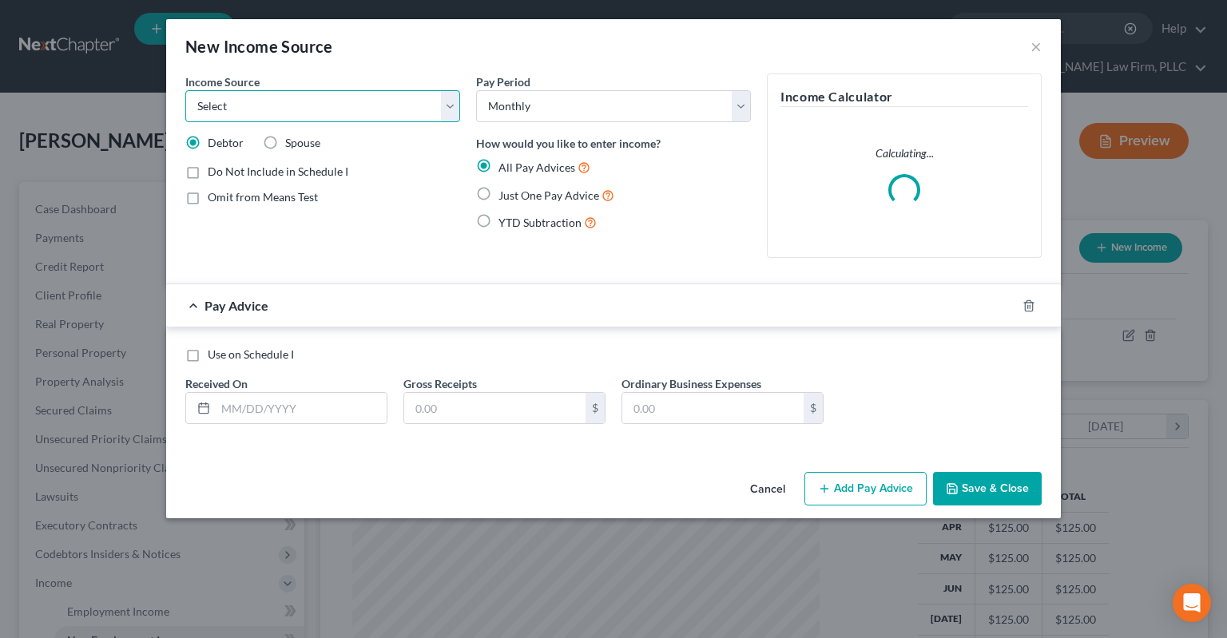
click at [185, 90] on select "Select Unemployment Disability (from employer) Pension Retirement Social Securi…" at bounding box center [322, 106] width 275 height 32
select select "4"
click option "Social Security / Social Security Disability" at bounding box center [0, 0] width 0 height 0
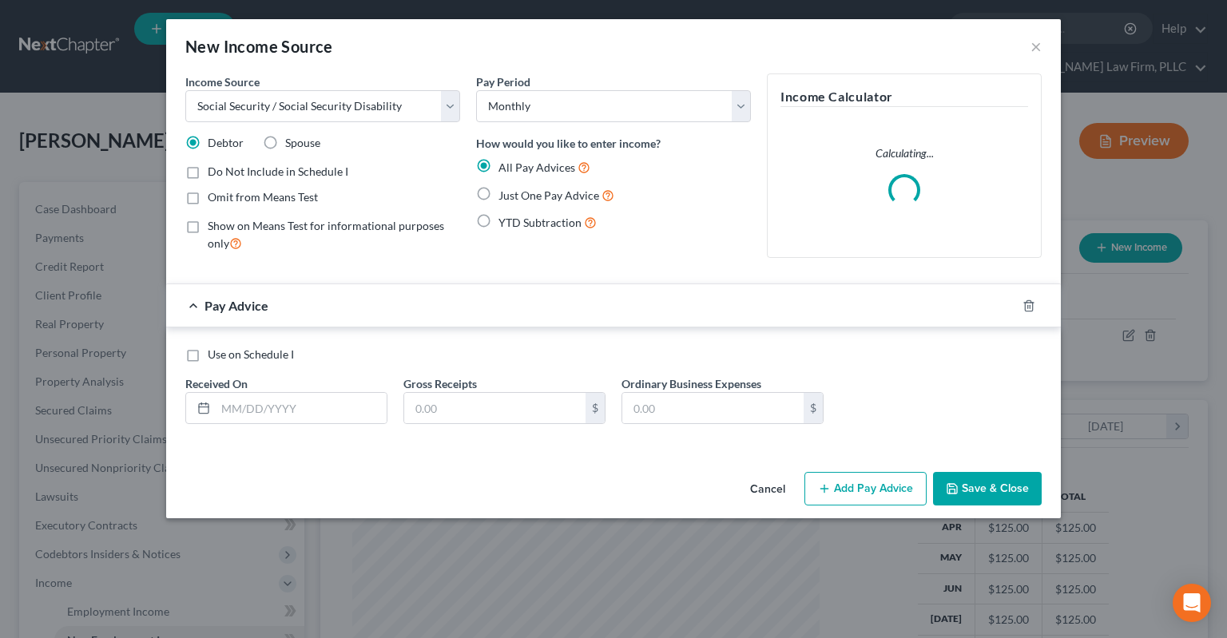
click at [511, 198] on span "Just One Pay Advice" at bounding box center [549, 196] width 101 height 14
click at [511, 197] on input "Just One Pay Advice" at bounding box center [510, 191] width 10 height 10
radio input "true"
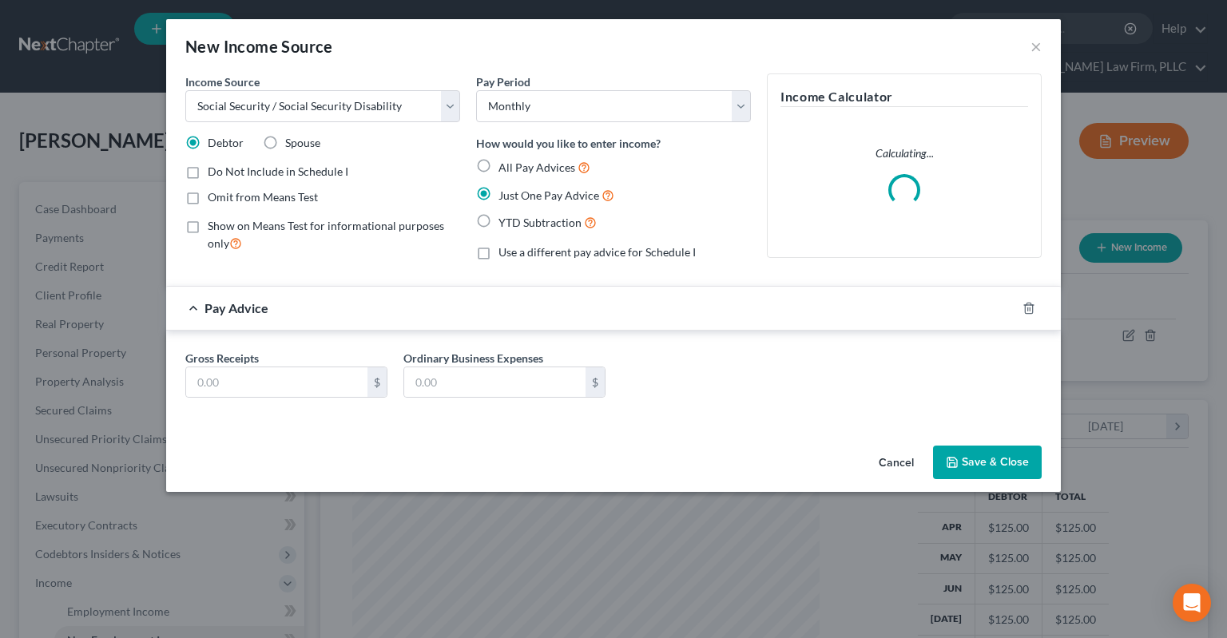
drag, startPoint x: 294, startPoint y: 197, endPoint x: 300, endPoint y: 219, distance: 22.3
click at [292, 197] on span "Omit from Means Test" at bounding box center [263, 197] width 110 height 14
click at [224, 197] on input "Omit from Means Test" at bounding box center [219, 194] width 10 height 10
checkbox input "true"
click at [296, 380] on input "text" at bounding box center [276, 382] width 181 height 30
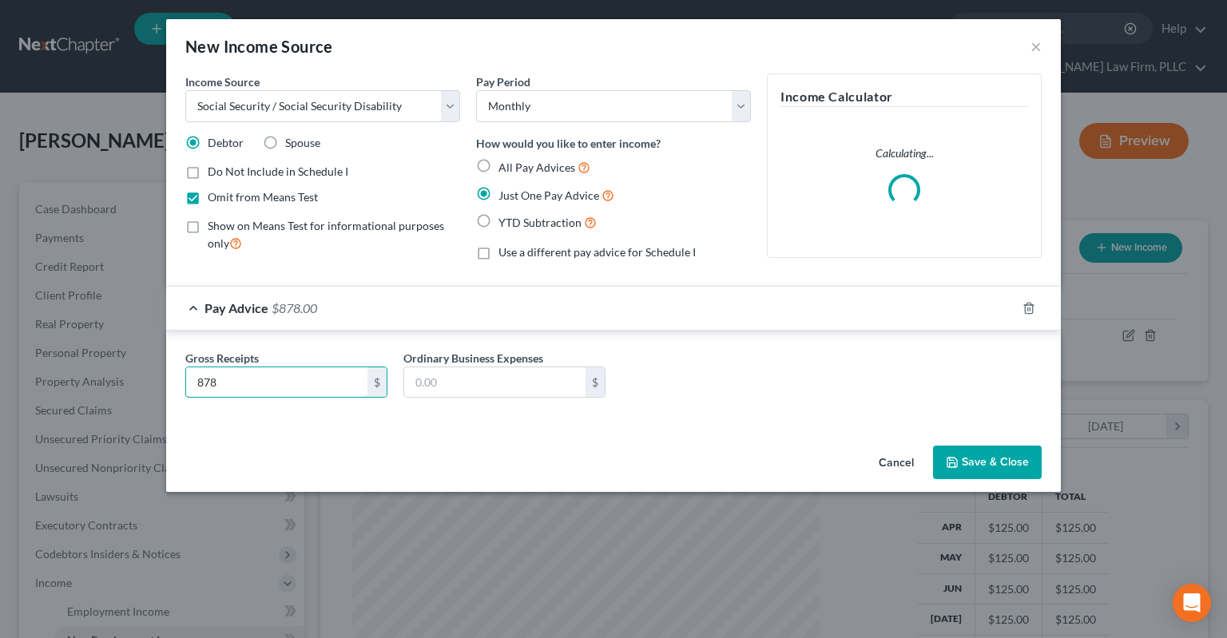
type input "878"
drag, startPoint x: 963, startPoint y: 455, endPoint x: 958, endPoint y: 465, distance: 11.1
click at [963, 457] on button "Save & Close" at bounding box center [987, 463] width 109 height 34
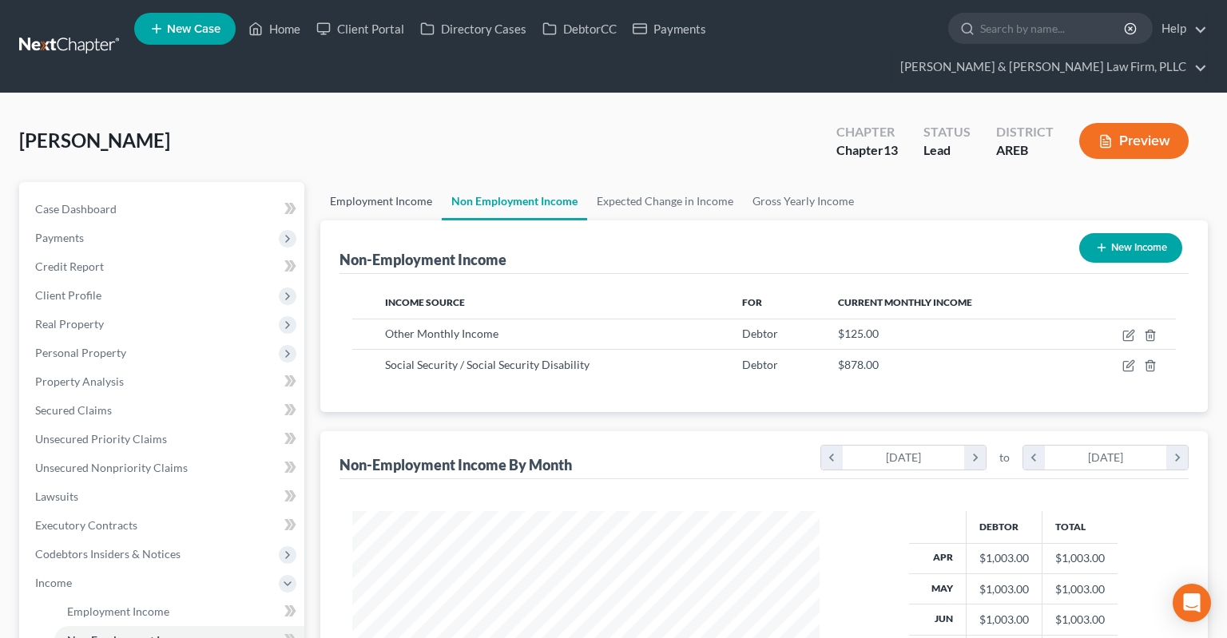
click at [394, 182] on link "Employment Income" at bounding box center [380, 201] width 121 height 38
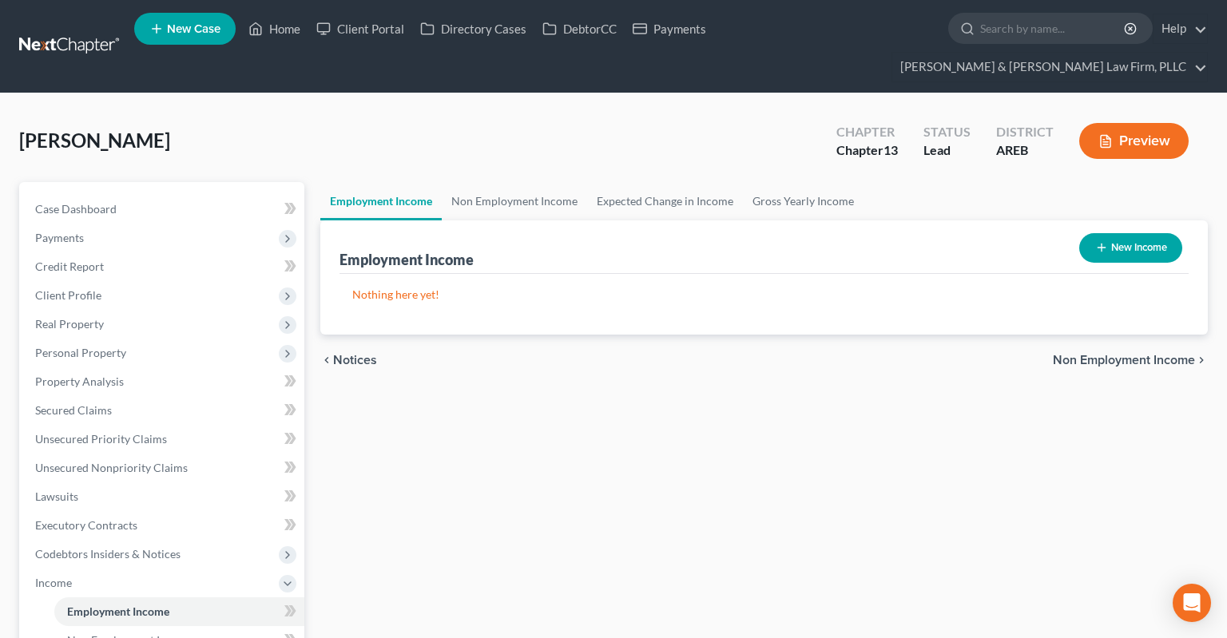
click at [1095, 241] on icon "button" at bounding box center [1101, 247] width 13 height 13
select select "0"
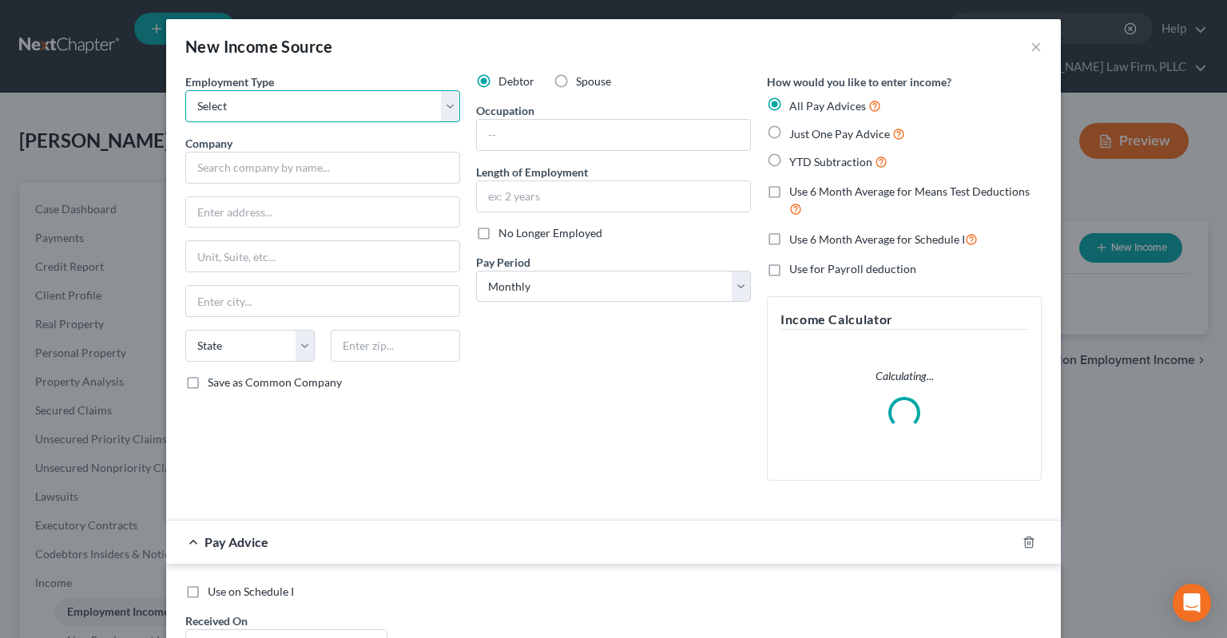
click at [185, 90] on select "Select Full or Part Time Employment Self Employment" at bounding box center [322, 106] width 275 height 32
click option "Full or Part Time Employment" at bounding box center [0, 0] width 0 height 0
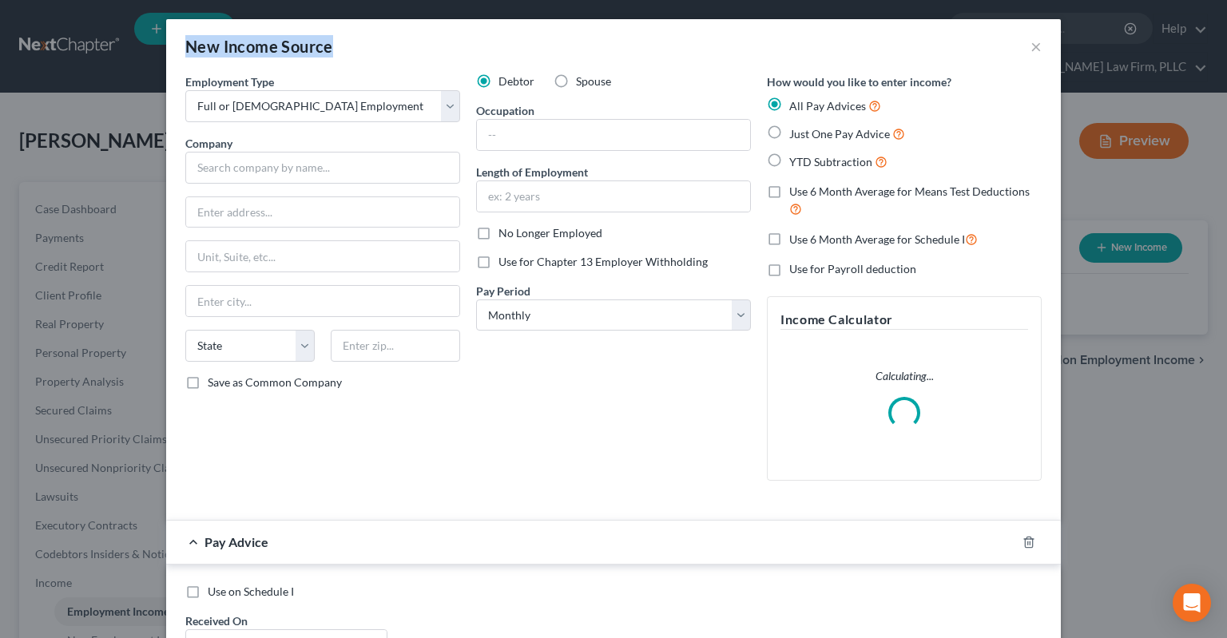
click at [432, 64] on div "New Income Source × Employment Type * Select Full or Part Time Employment Self …" at bounding box center [613, 566] width 895 height 1095
click at [432, 62] on div "New Income Source ×" at bounding box center [613, 46] width 895 height 54
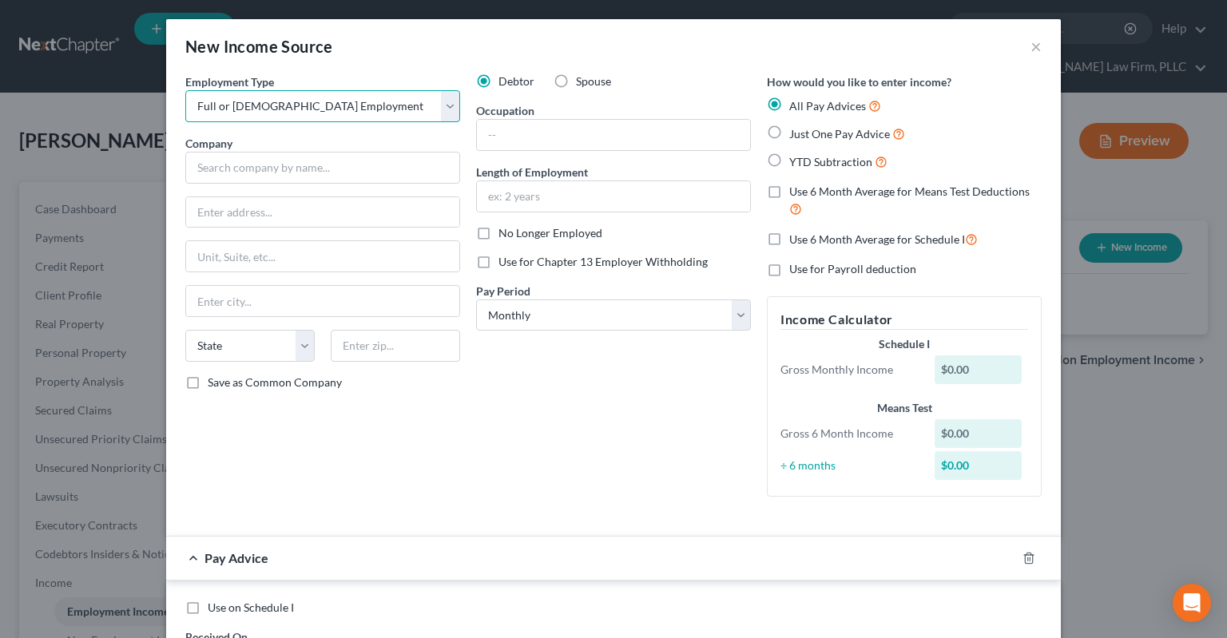
click at [185, 90] on select "Select Full or Part Time Employment Self Employment" at bounding box center [322, 106] width 275 height 32
select select "1"
click option "Self Employment" at bounding box center [0, 0] width 0 height 0
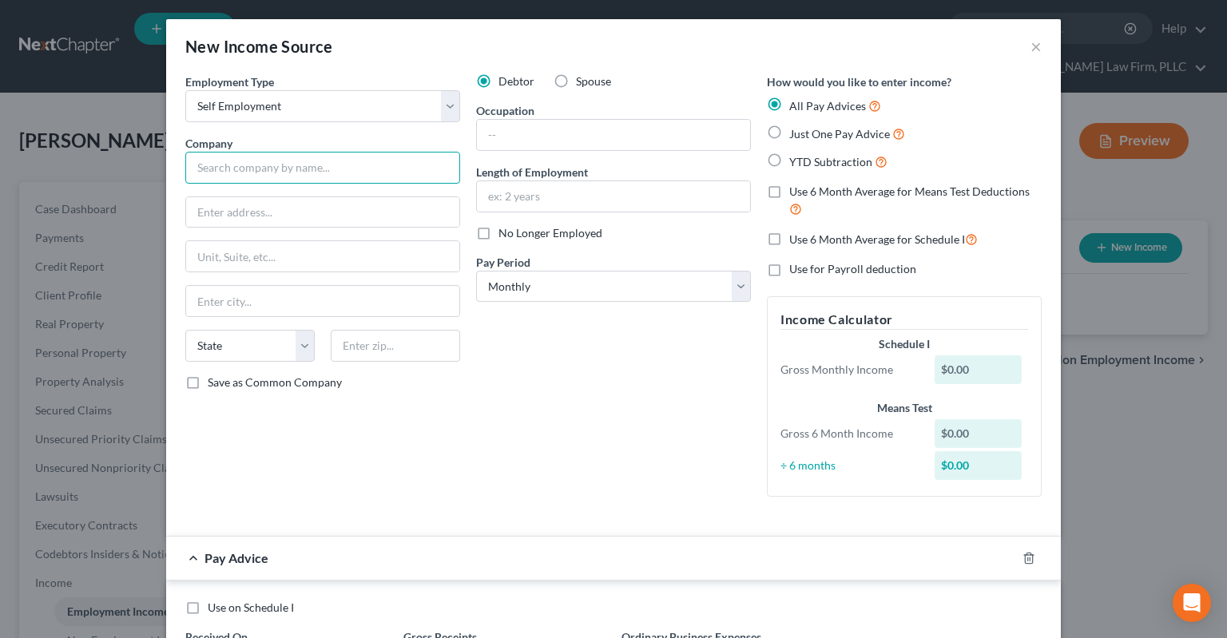
click at [328, 168] on input "text" at bounding box center [322, 168] width 275 height 32
type input "Nursing PRN work"
click at [598, 207] on input "text" at bounding box center [613, 196] width 273 height 30
click at [789, 132] on label "Just One Pay Advice" at bounding box center [847, 134] width 116 height 18
click at [796, 132] on input "Just One Pay Advice" at bounding box center [801, 130] width 10 height 10
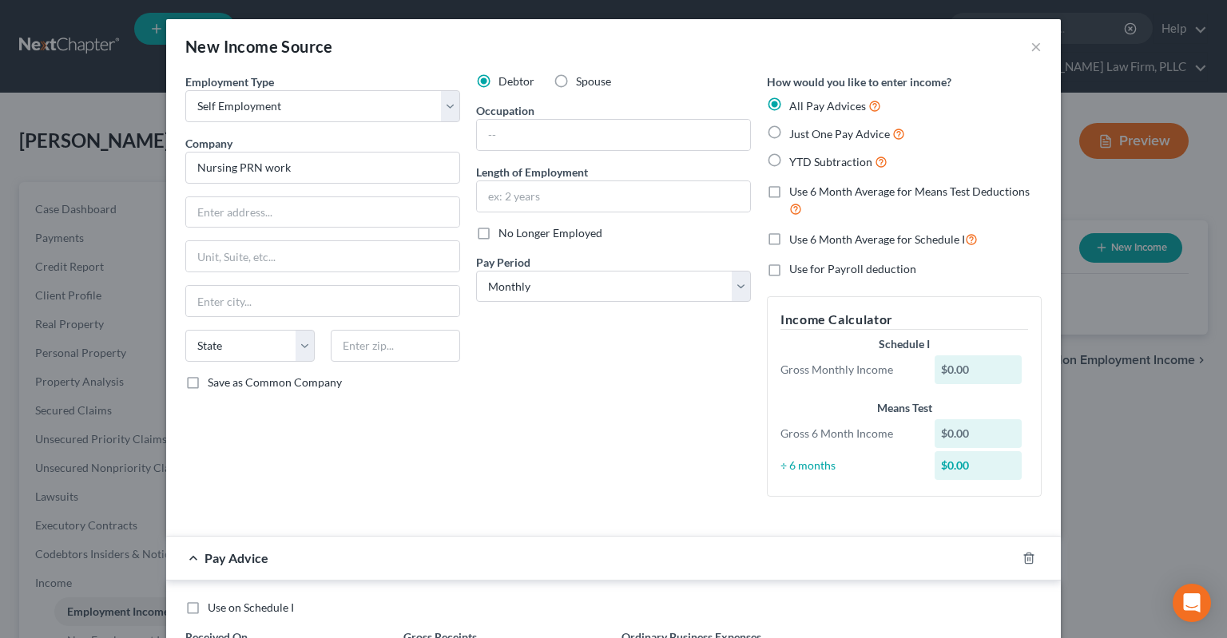
radio input "true"
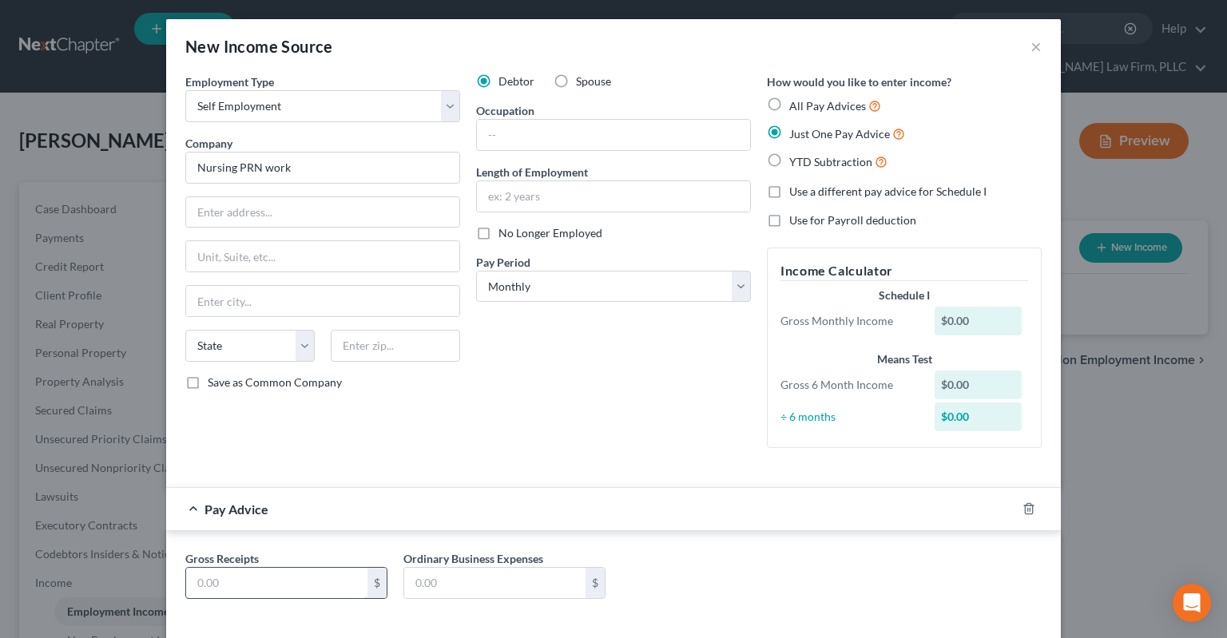
click at [256, 586] on input "text" at bounding box center [276, 583] width 181 height 30
paste input "416.66"
type input "416.66"
drag, startPoint x: 478, startPoint y: 446, endPoint x: 503, endPoint y: 430, distance: 29.5
click at [494, 436] on div "Debtor Spouse Occupation Length of Employment No Longer Employed Pay Period * S…" at bounding box center [613, 266] width 291 height 387
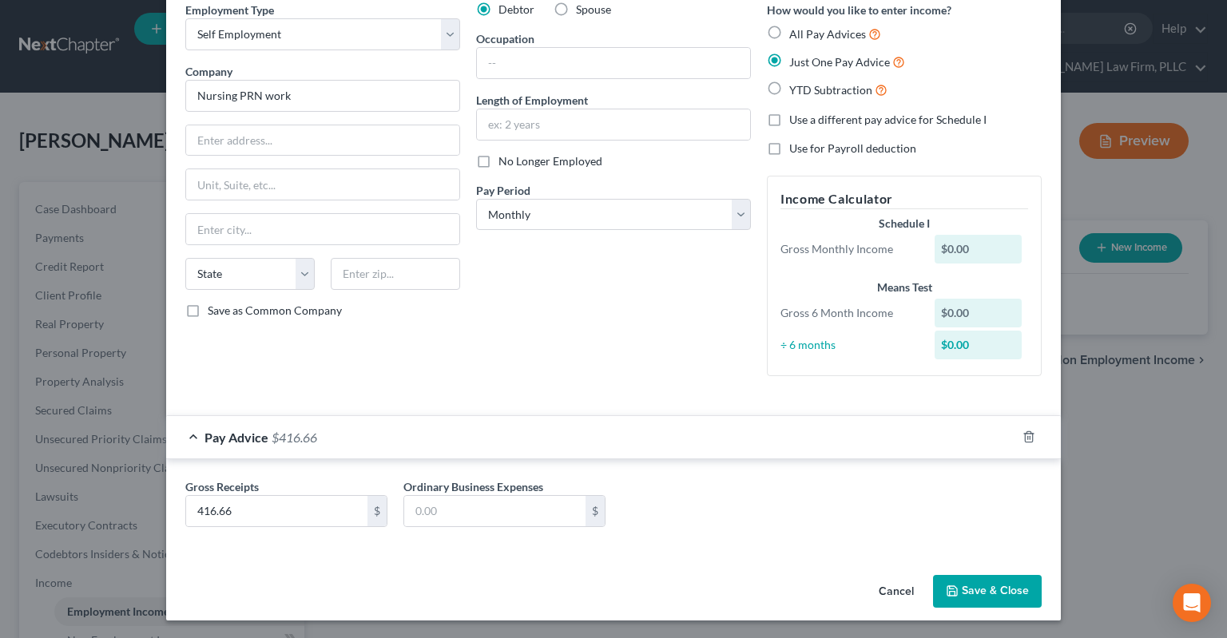
scroll to position [40, 0]
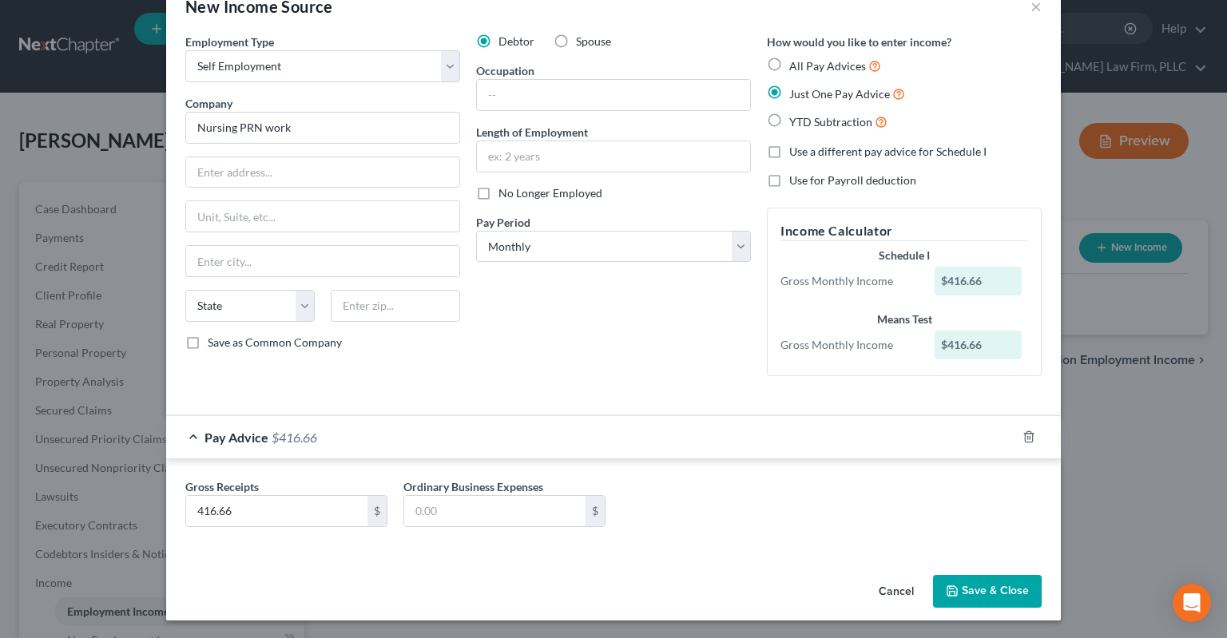
click at [954, 583] on button "Save & Close" at bounding box center [987, 592] width 109 height 34
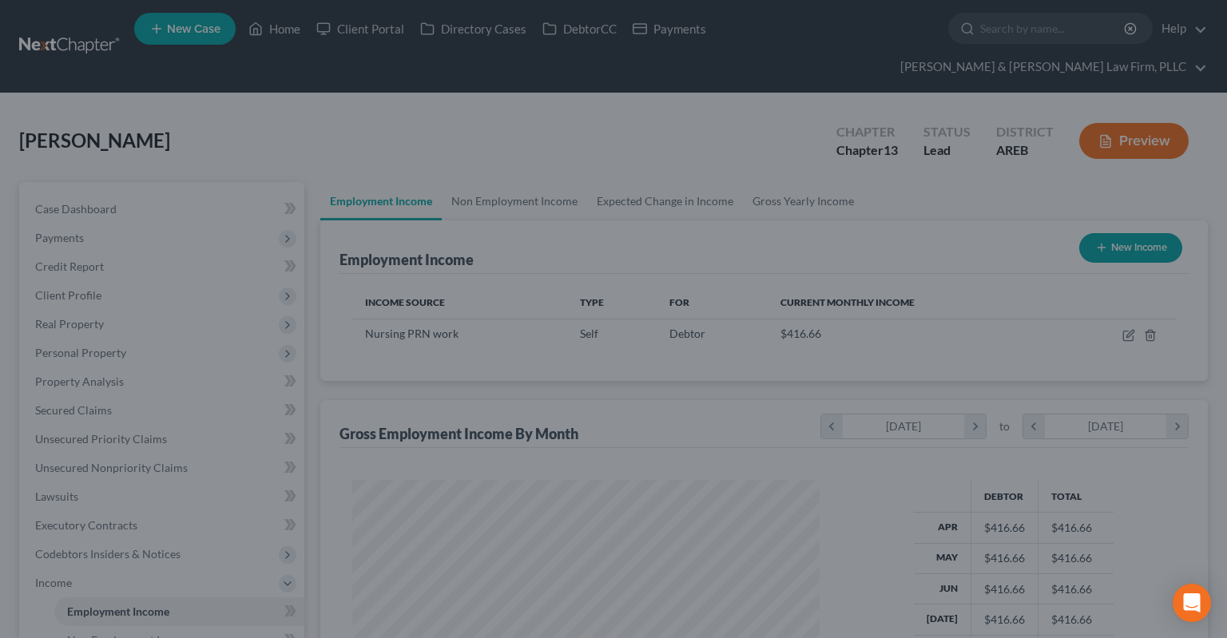
scroll to position [285, 499]
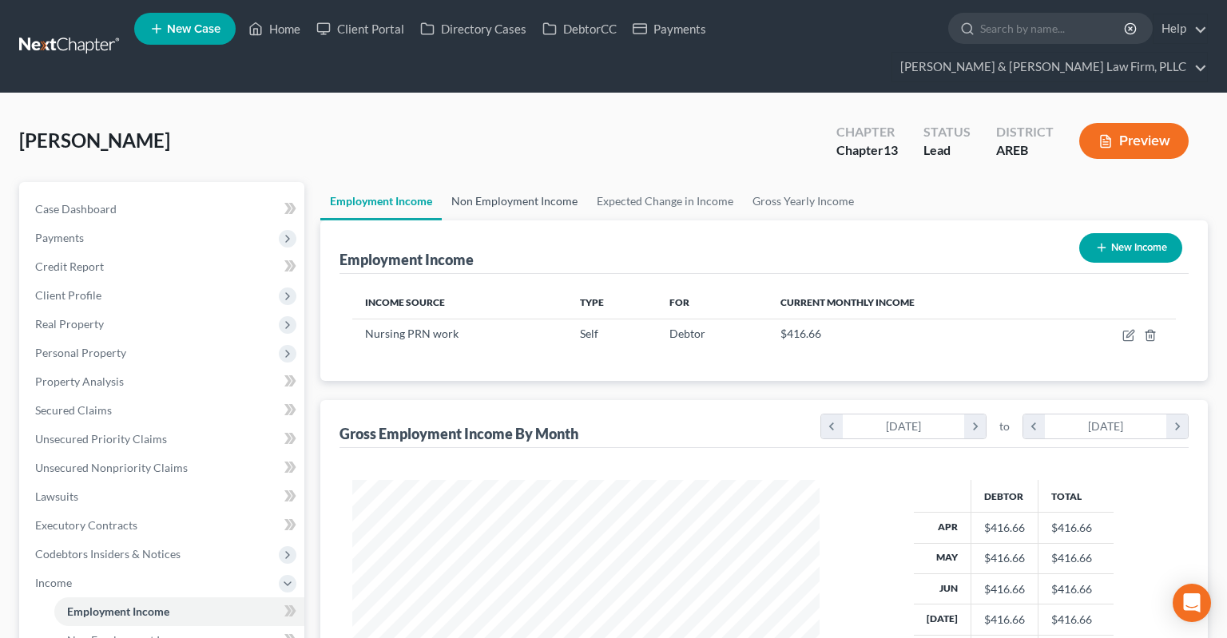
click at [529, 182] on link "Non Employment Income" at bounding box center [514, 201] width 145 height 38
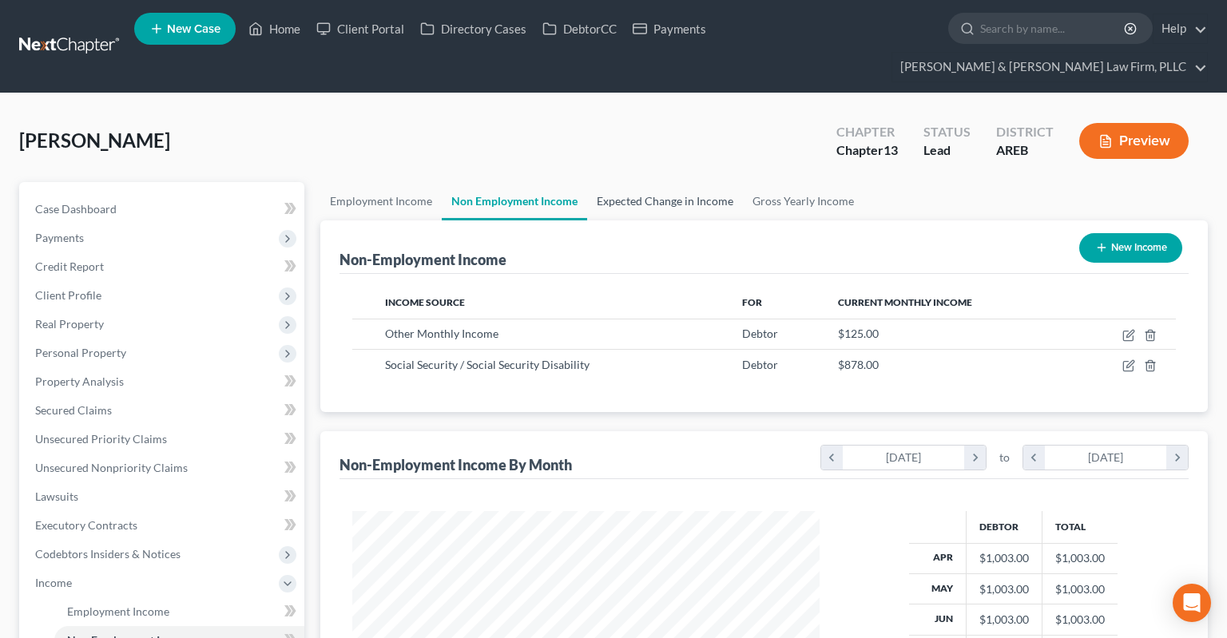
scroll to position [285, 499]
click at [658, 182] on link "Expected Change in Income" at bounding box center [665, 201] width 156 height 38
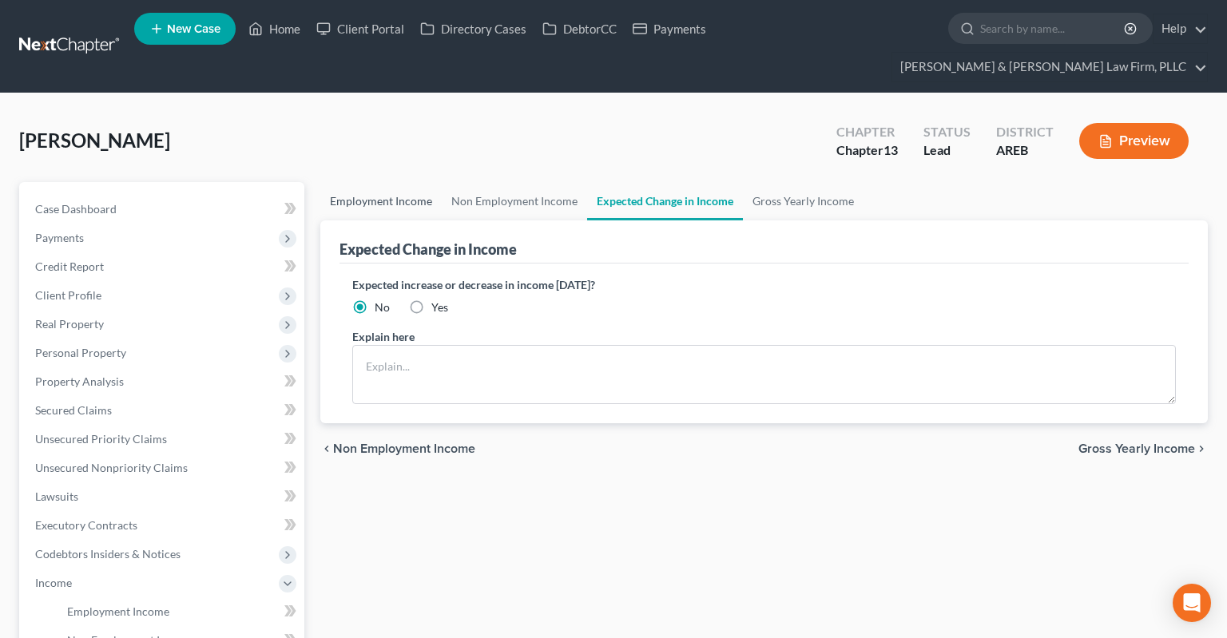
click at [392, 182] on link "Employment Income" at bounding box center [380, 201] width 121 height 38
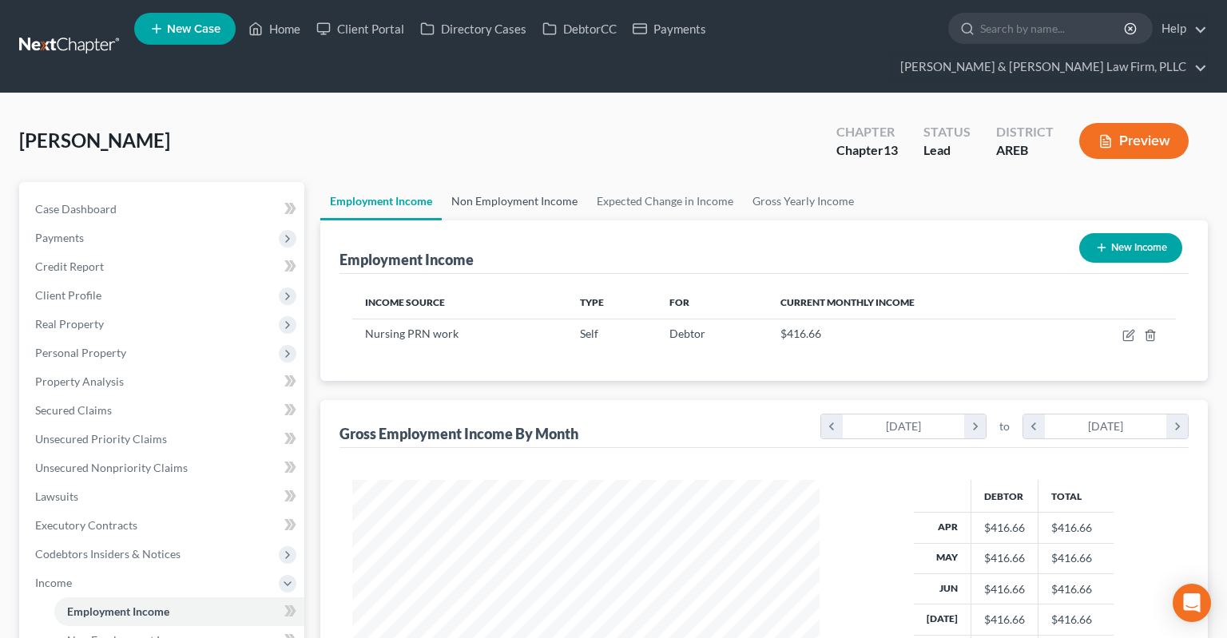
scroll to position [285, 499]
click at [475, 182] on link "Non Employment Income" at bounding box center [514, 201] width 145 height 38
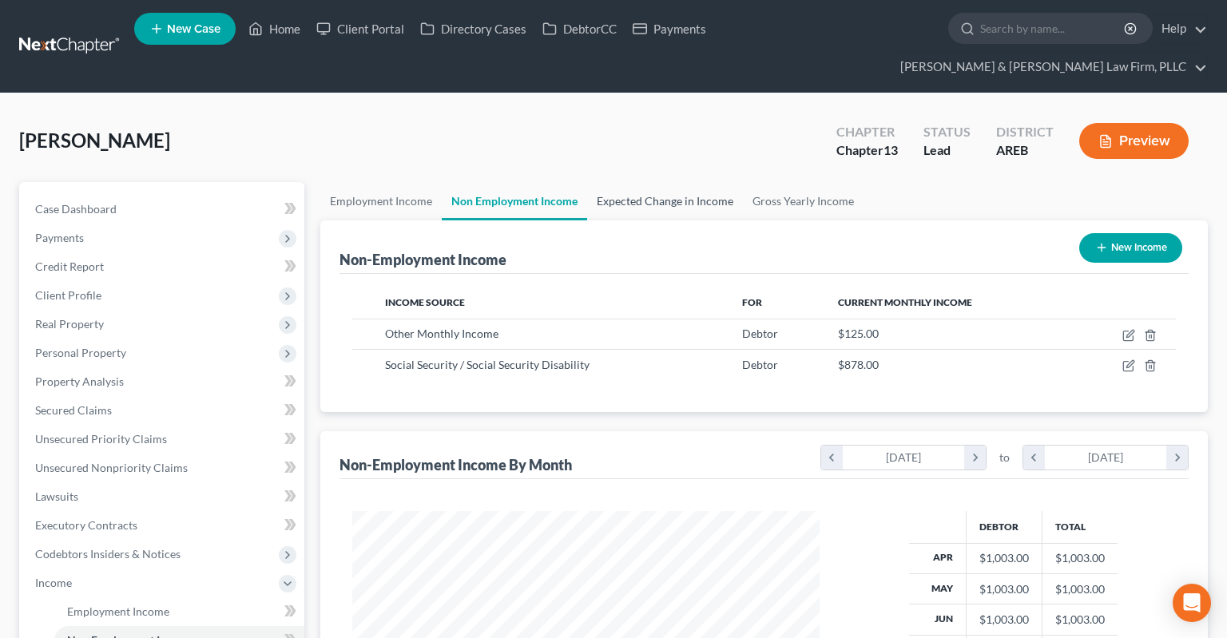
scroll to position [285, 499]
click at [626, 182] on link "Expected Change in Income" at bounding box center [665, 201] width 156 height 38
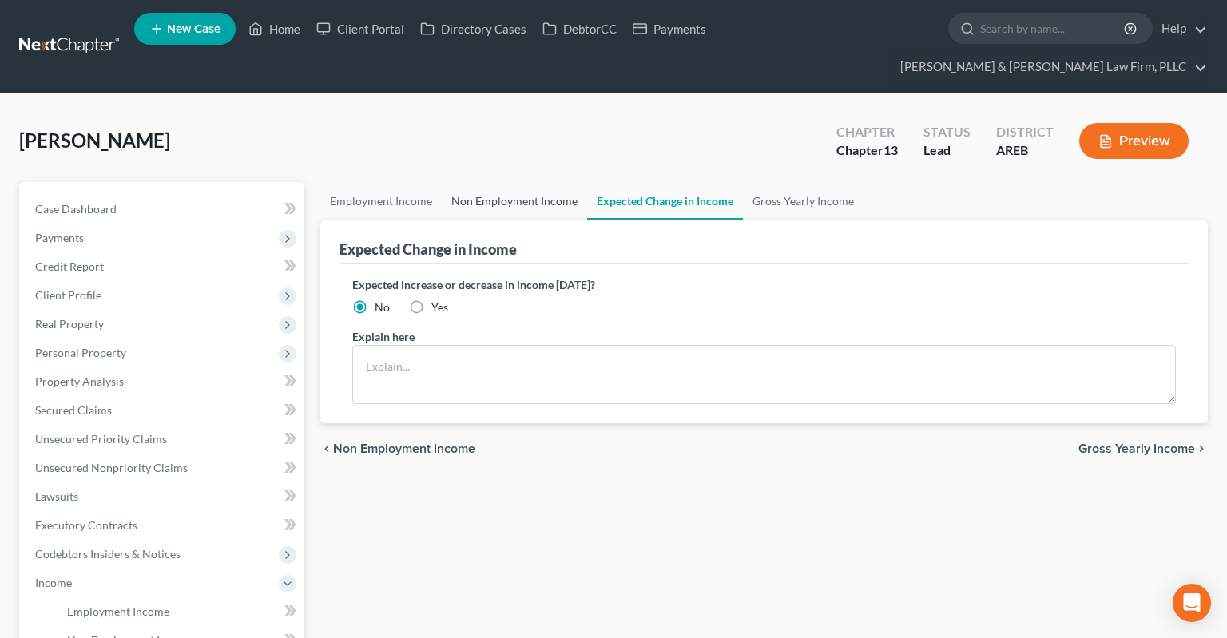
click at [549, 182] on link "Non Employment Income" at bounding box center [514, 201] width 145 height 38
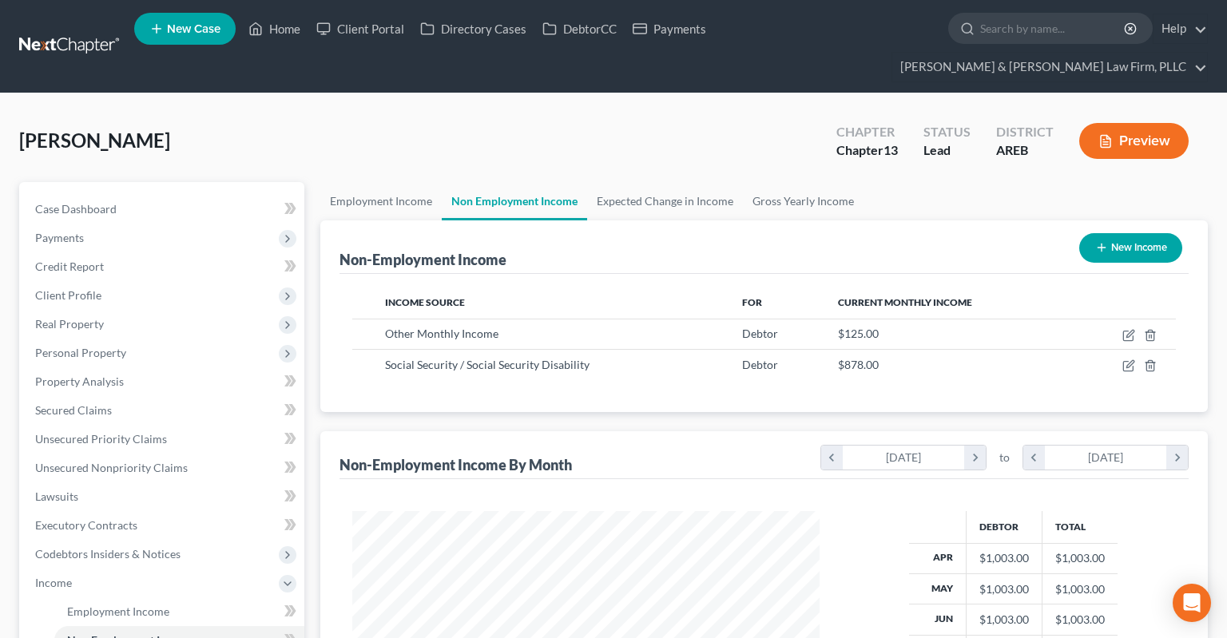
scroll to position [285, 499]
click at [403, 182] on link "Employment Income" at bounding box center [380, 201] width 121 height 38
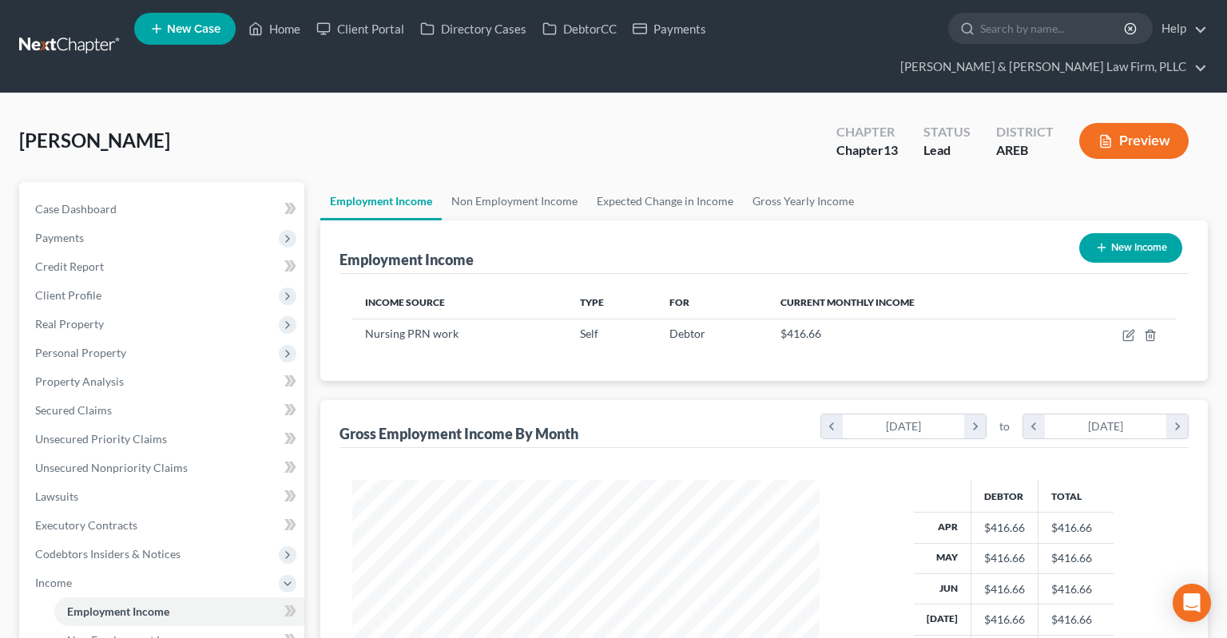
scroll to position [285, 499]
click at [562, 185] on link "Non Employment Income" at bounding box center [514, 201] width 145 height 38
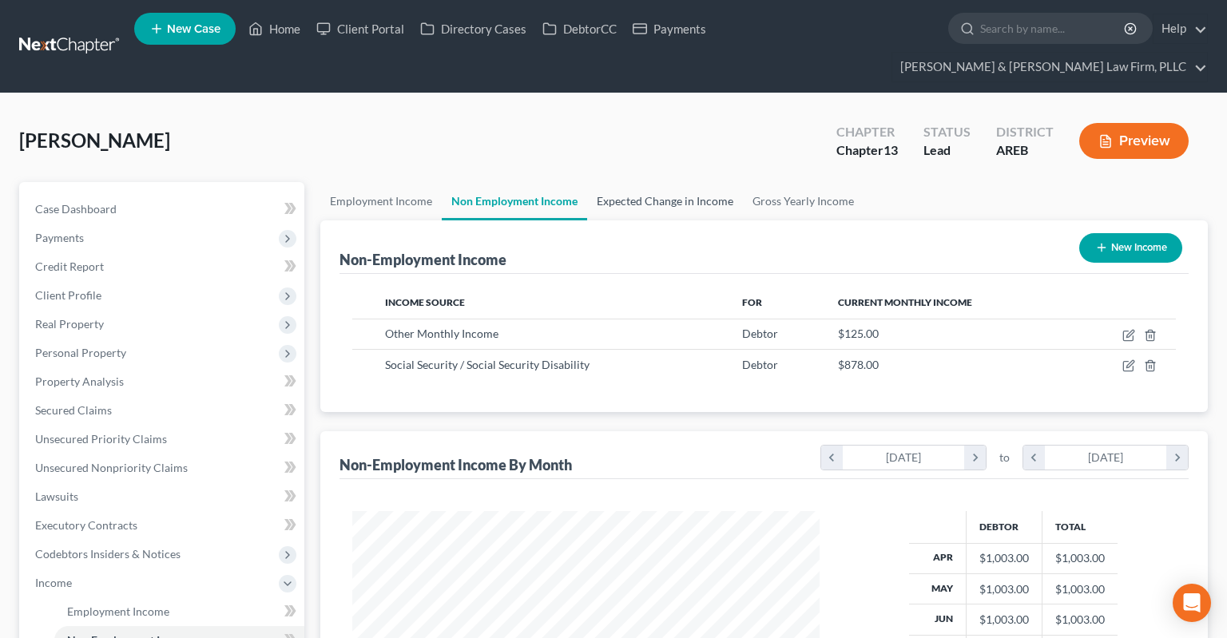
click at [628, 182] on link "Expected Change in Income" at bounding box center [665, 201] width 156 height 38
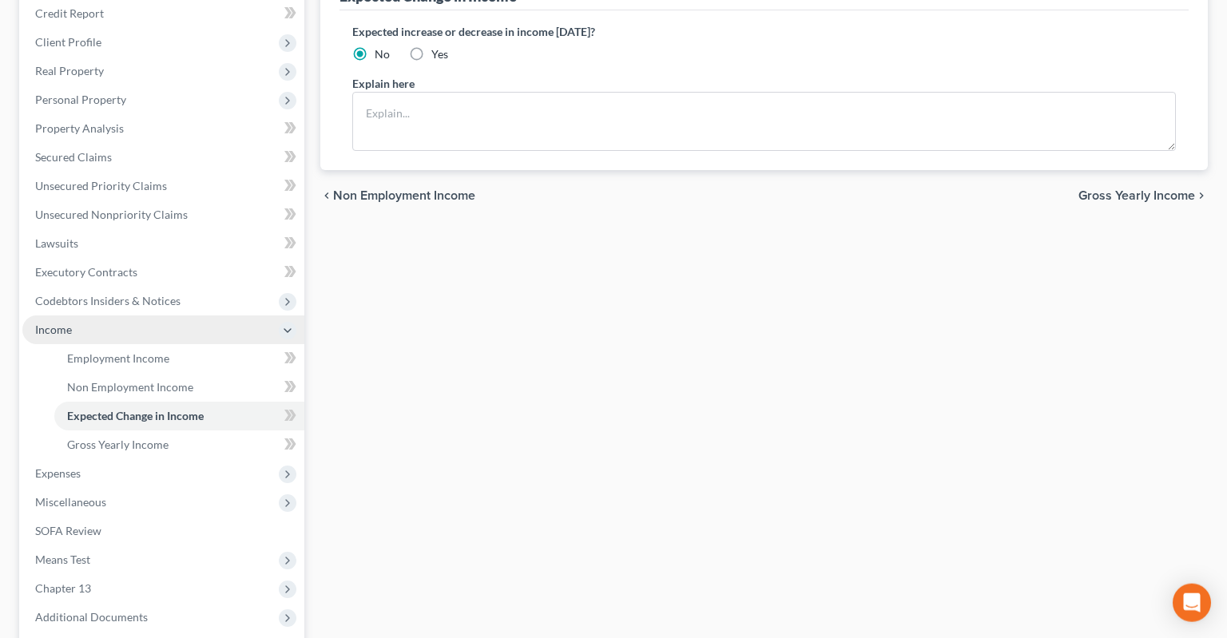
scroll to position [337, 0]
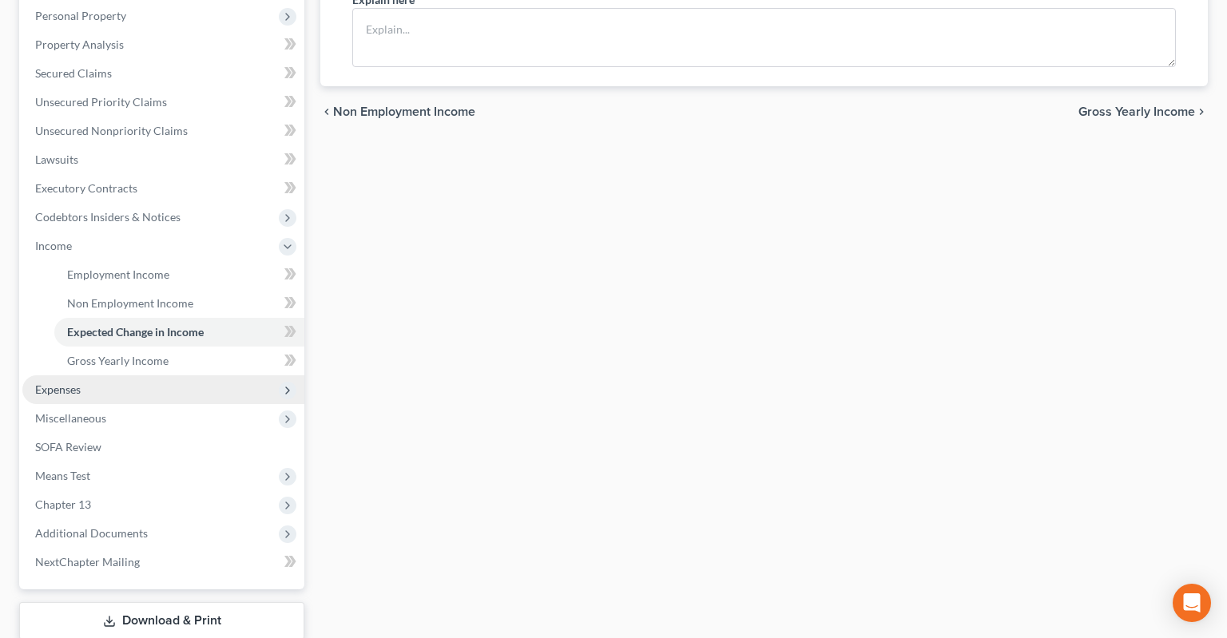
click at [153, 375] on span "Expenses" at bounding box center [163, 389] width 282 height 29
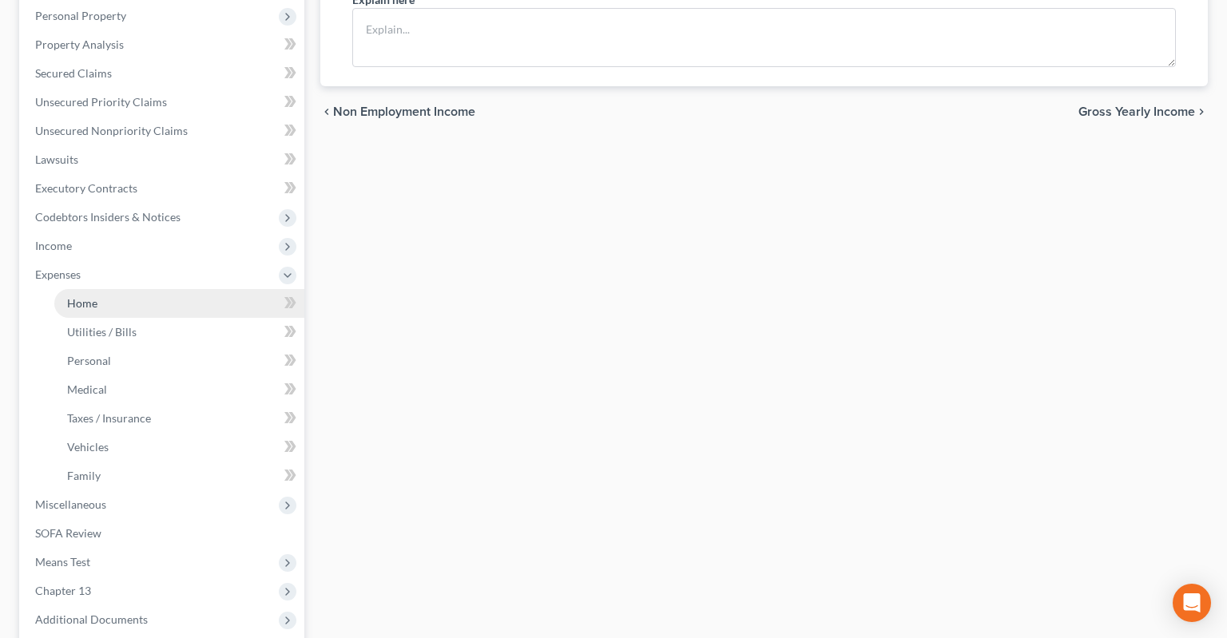
click at [158, 289] on link "Home" at bounding box center [179, 303] width 250 height 29
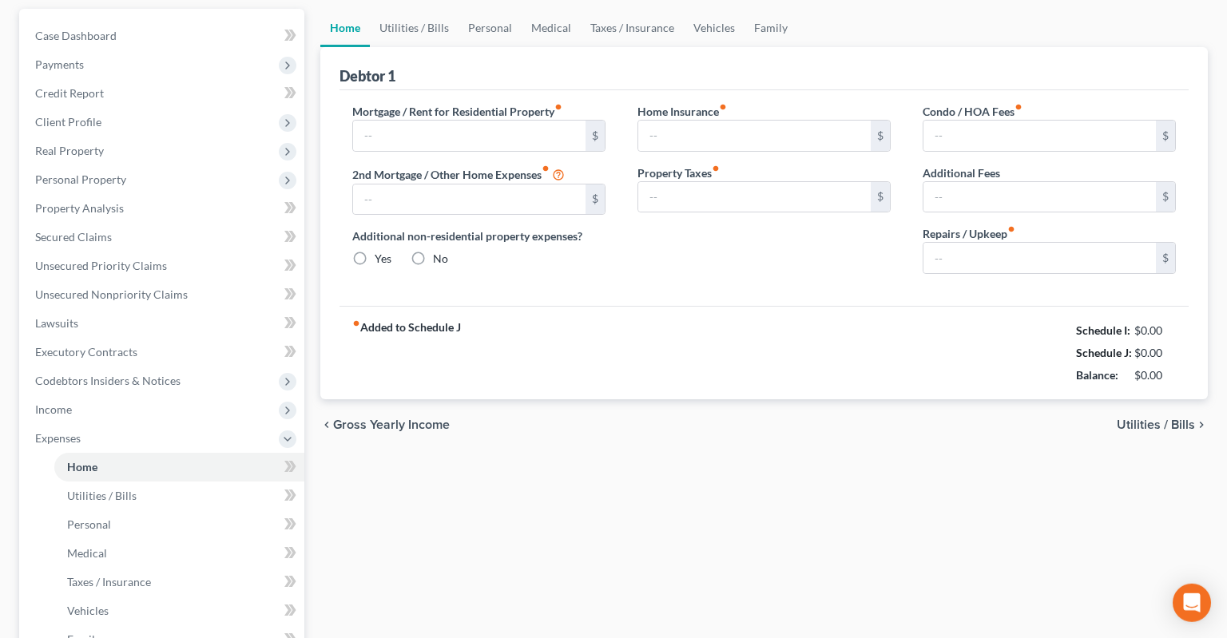
type input "0.00"
radio input "true"
type input "0.00"
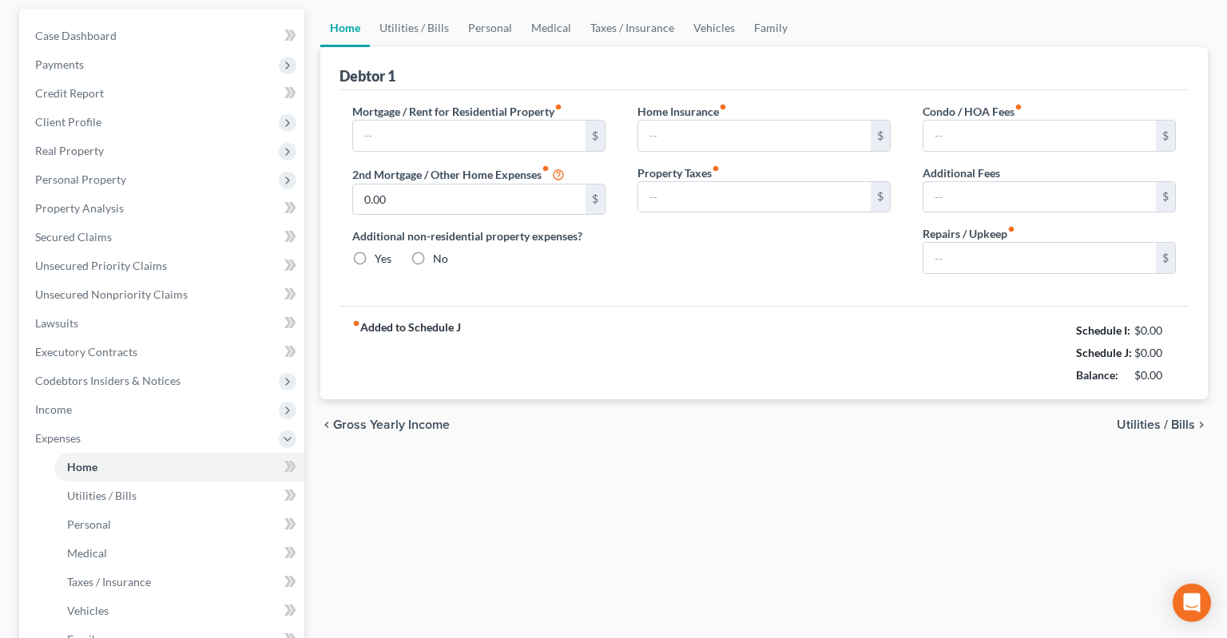
type input "0.00"
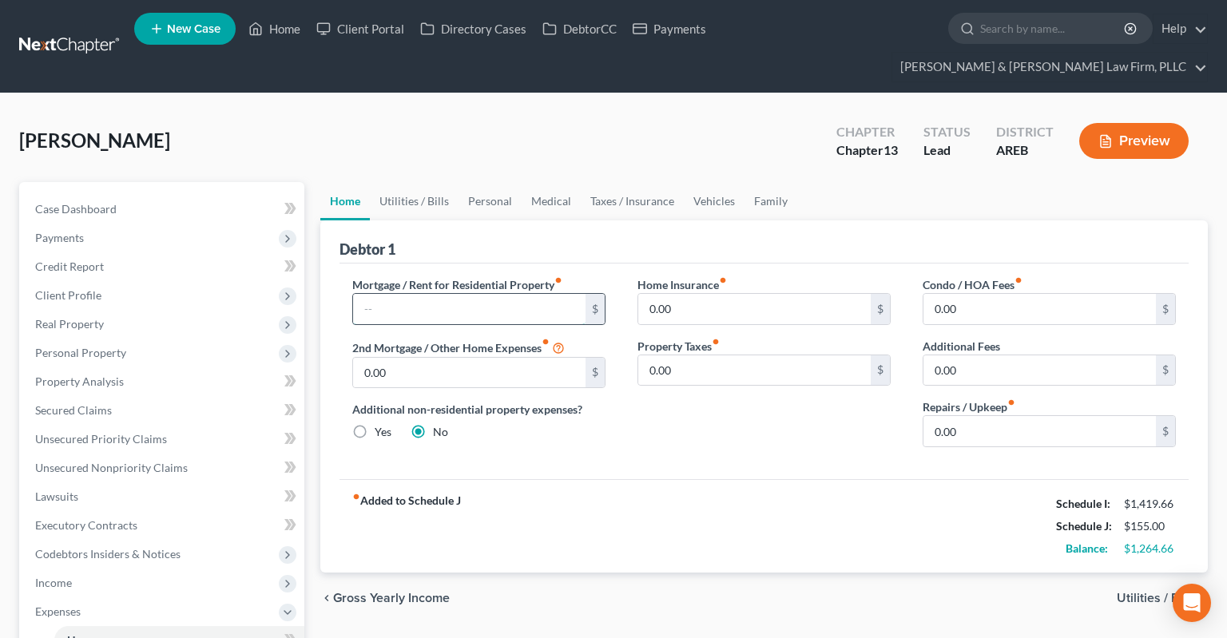
click at [501, 294] on input "text" at bounding box center [469, 309] width 232 height 30
click at [562, 294] on input "text" at bounding box center [469, 309] width 232 height 30
type input "101"
click at [481, 182] on link "Personal" at bounding box center [490, 201] width 63 height 38
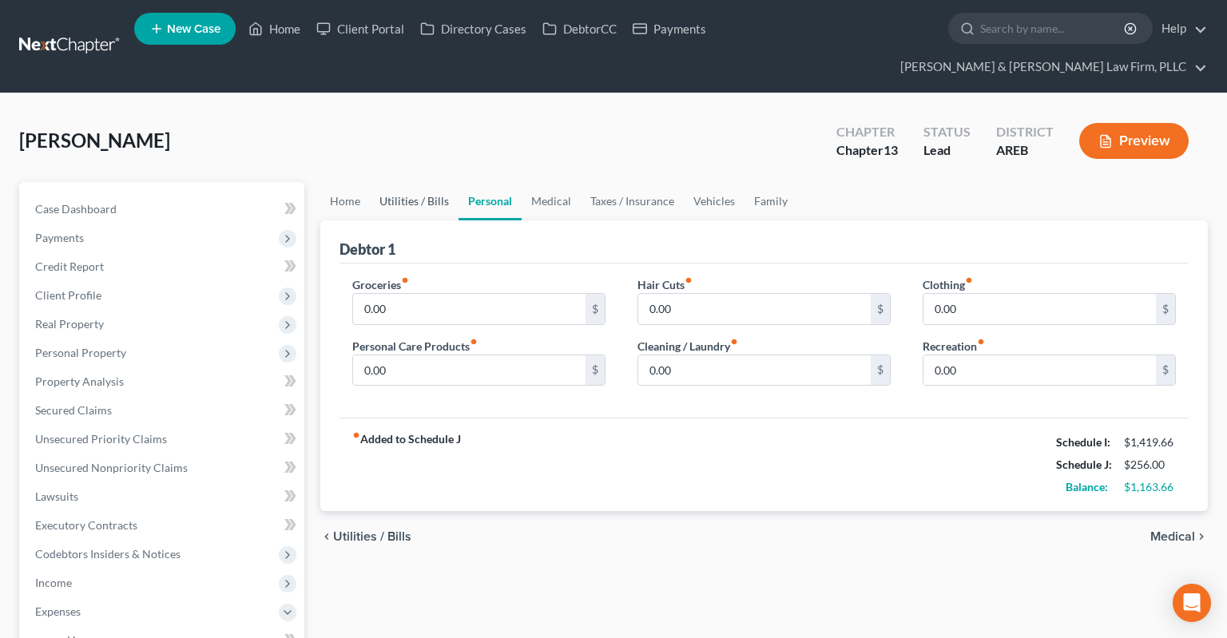
click at [433, 182] on link "Utilities / Bills" at bounding box center [414, 201] width 89 height 38
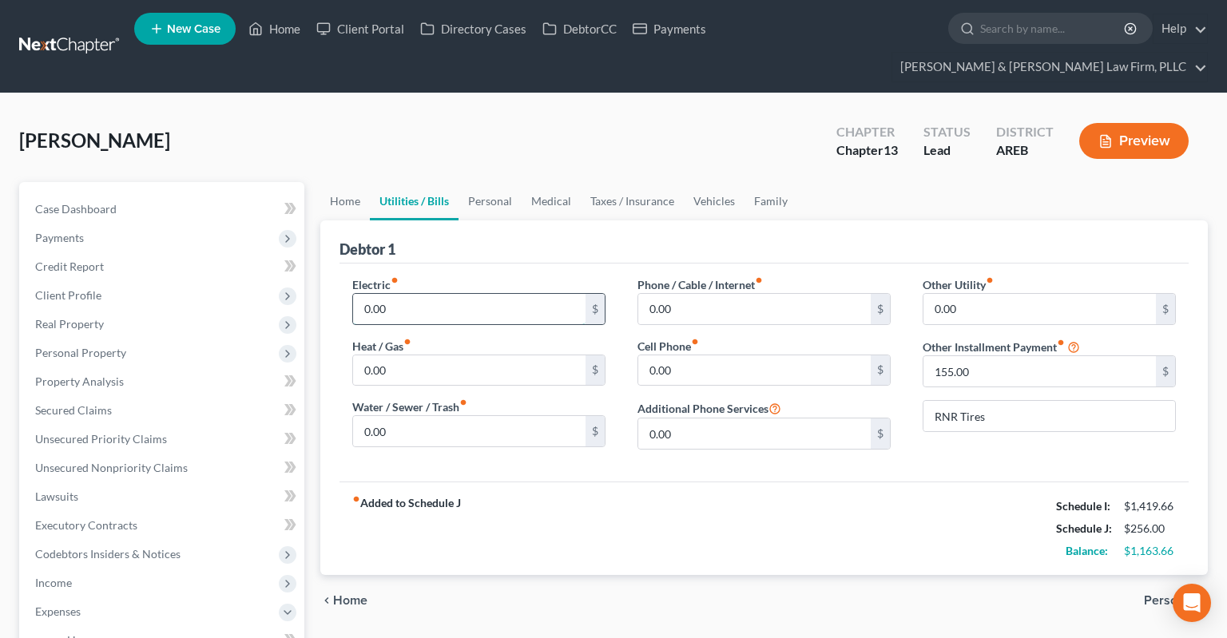
click at [425, 294] on input "0.00" at bounding box center [469, 309] width 232 height 30
type input "165"
click at [447, 356] on input "0.00" at bounding box center [469, 371] width 232 height 30
click at [443, 416] on input "0.00" at bounding box center [469, 431] width 232 height 30
type input "70"
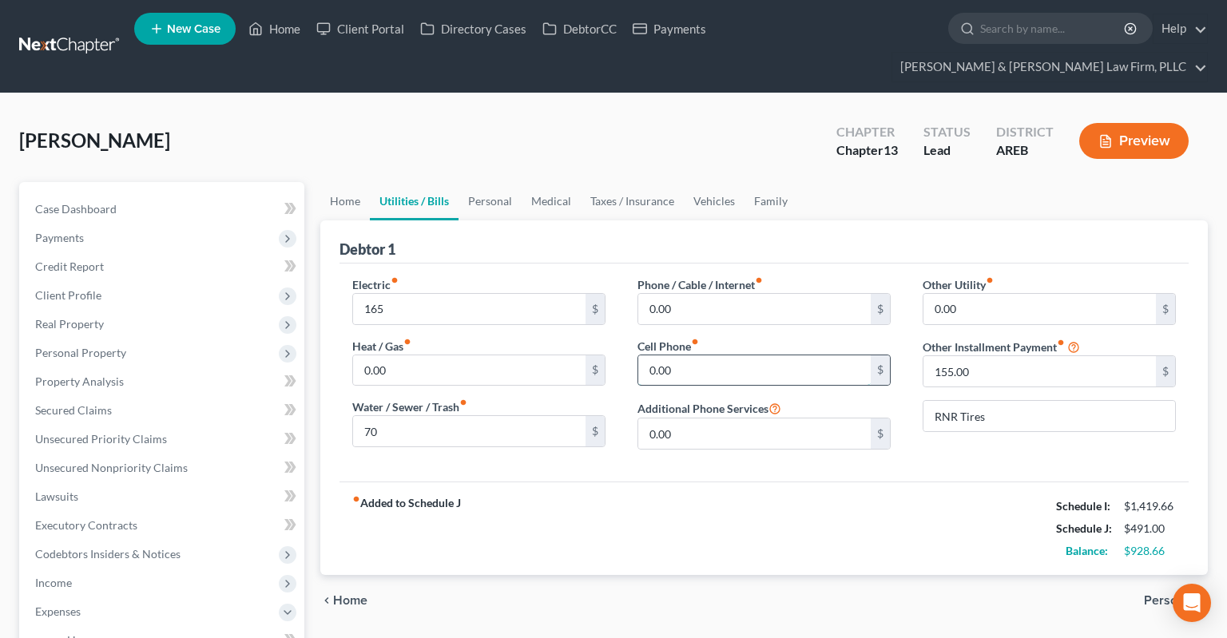
click at [675, 356] on input "0.00" at bounding box center [754, 371] width 232 height 30
type input "50"
click at [698, 294] on input "0.00" at bounding box center [754, 309] width 232 height 30
type input "15"
click at [511, 182] on link "Personal" at bounding box center [490, 201] width 63 height 38
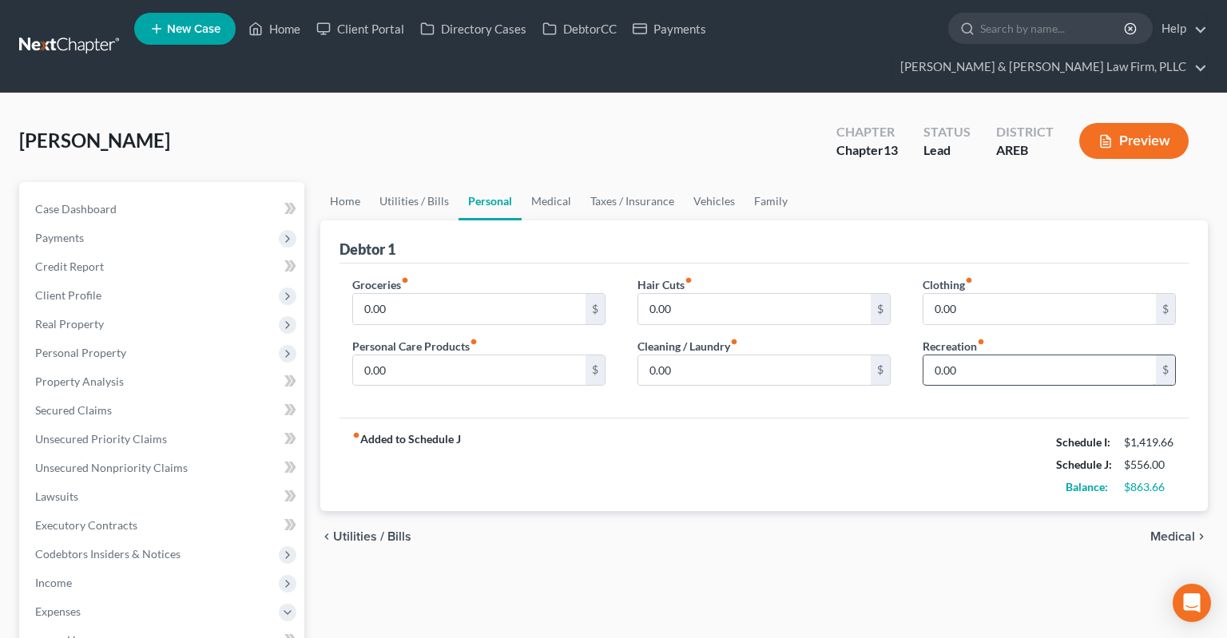
click at [984, 356] on input "0.00" at bounding box center [1040, 371] width 232 height 30
type input "50"
click at [507, 294] on input "0.00" at bounding box center [469, 309] width 232 height 30
drag, startPoint x: 475, startPoint y: 268, endPoint x: 336, endPoint y: 273, distance: 139.9
click at [353, 294] on input "0.00" at bounding box center [469, 309] width 232 height 30
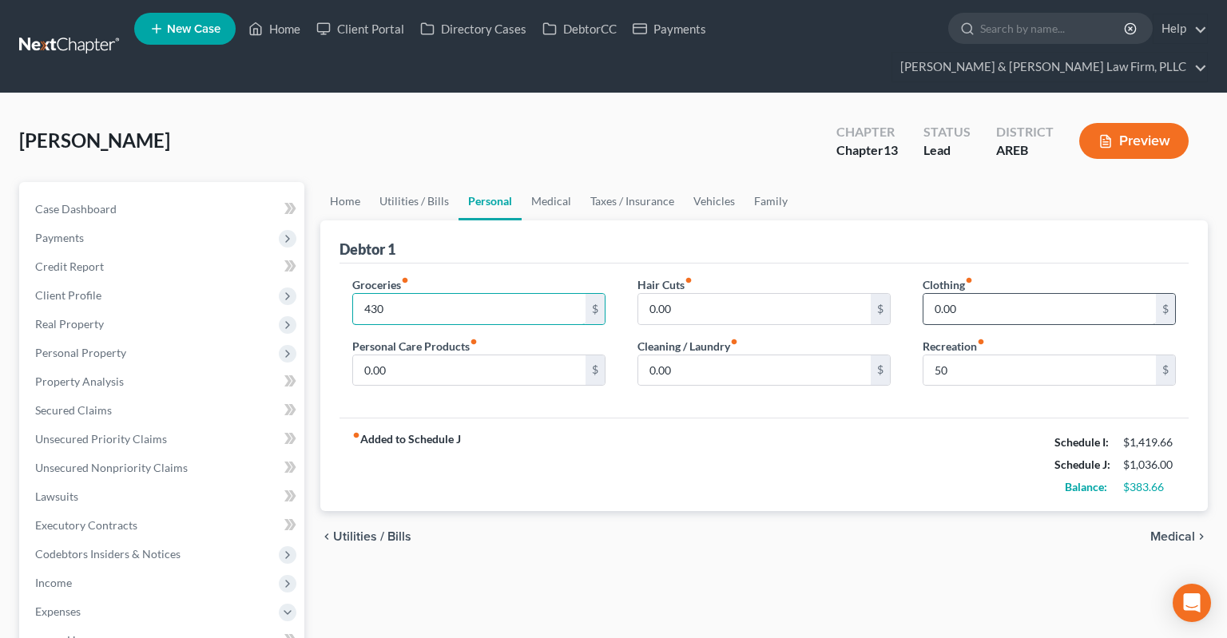
type input "430"
drag, startPoint x: 1030, startPoint y: 272, endPoint x: 1015, endPoint y: 277, distance: 15.9
click at [1030, 294] on input "0.00" at bounding box center [1040, 309] width 232 height 30
click at [697, 182] on link "Vehicles" at bounding box center [714, 201] width 61 height 38
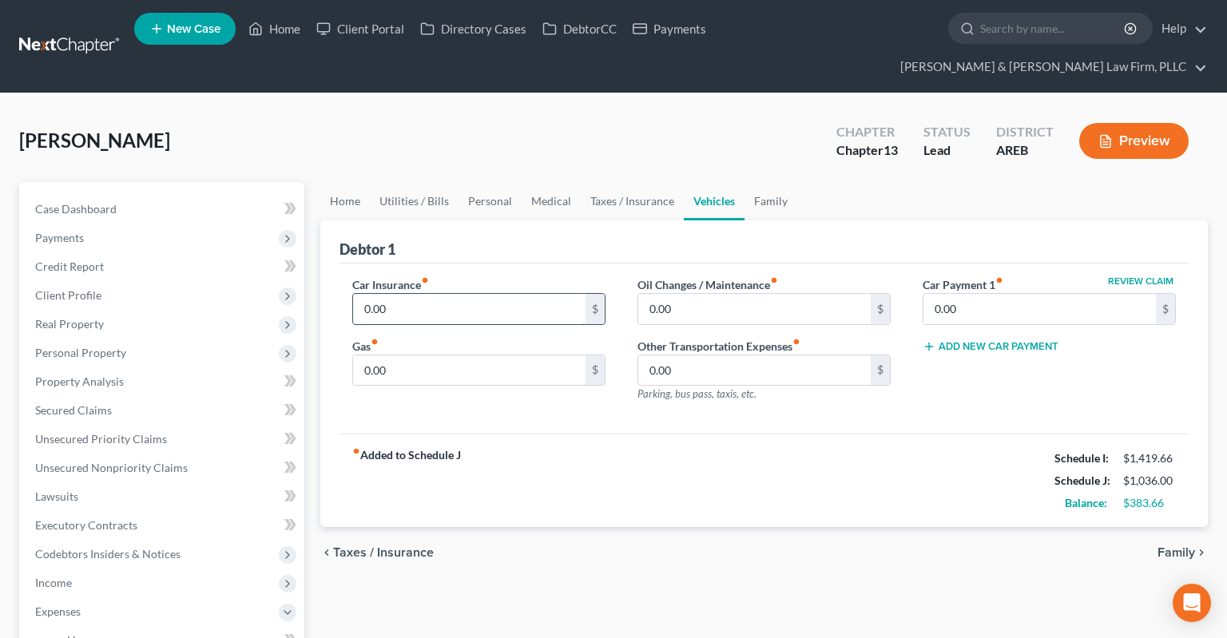
click at [503, 276] on div "Car Insurance fiber_manual_record 0.00 $" at bounding box center [478, 300] width 253 height 49
click at [502, 294] on input "0.00" at bounding box center [469, 309] width 232 height 30
type input "102"
click at [481, 356] on input "0.00" at bounding box center [469, 371] width 232 height 30
click at [411, 356] on input "0.00" at bounding box center [469, 371] width 232 height 30
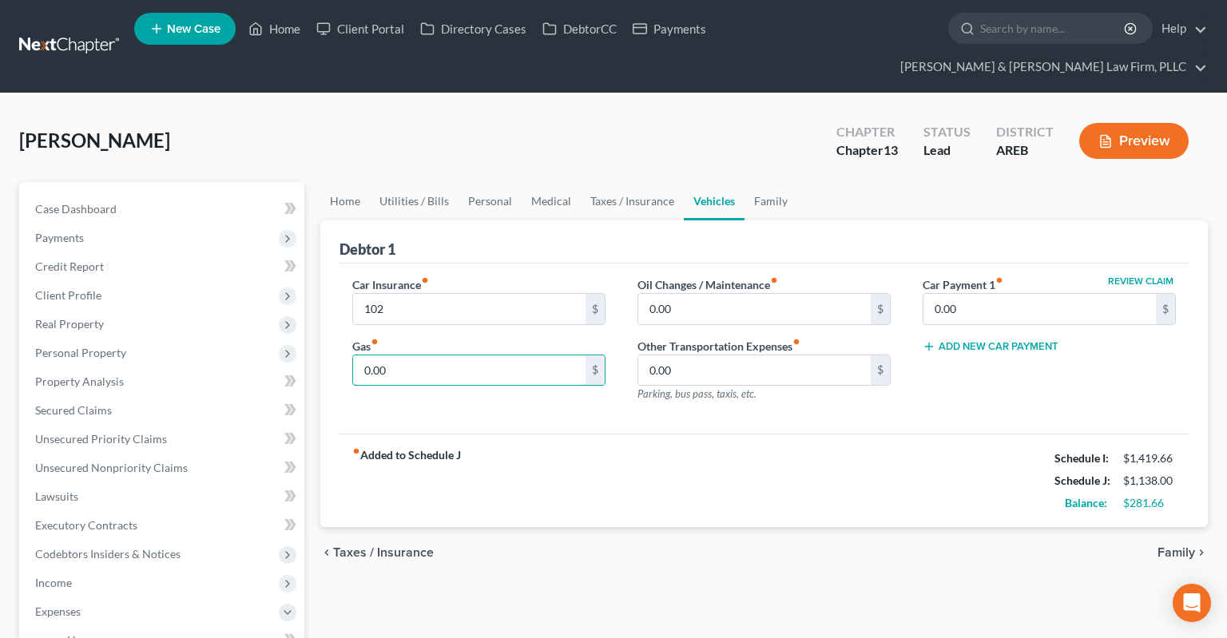
drag, startPoint x: 318, startPoint y: 330, endPoint x: 308, endPoint y: 330, distance: 9.6
click at [353, 356] on input "0.00" at bounding box center [469, 371] width 232 height 30
type input "100"
click at [718, 294] on input "0.00" at bounding box center [754, 309] width 232 height 30
type input "50"
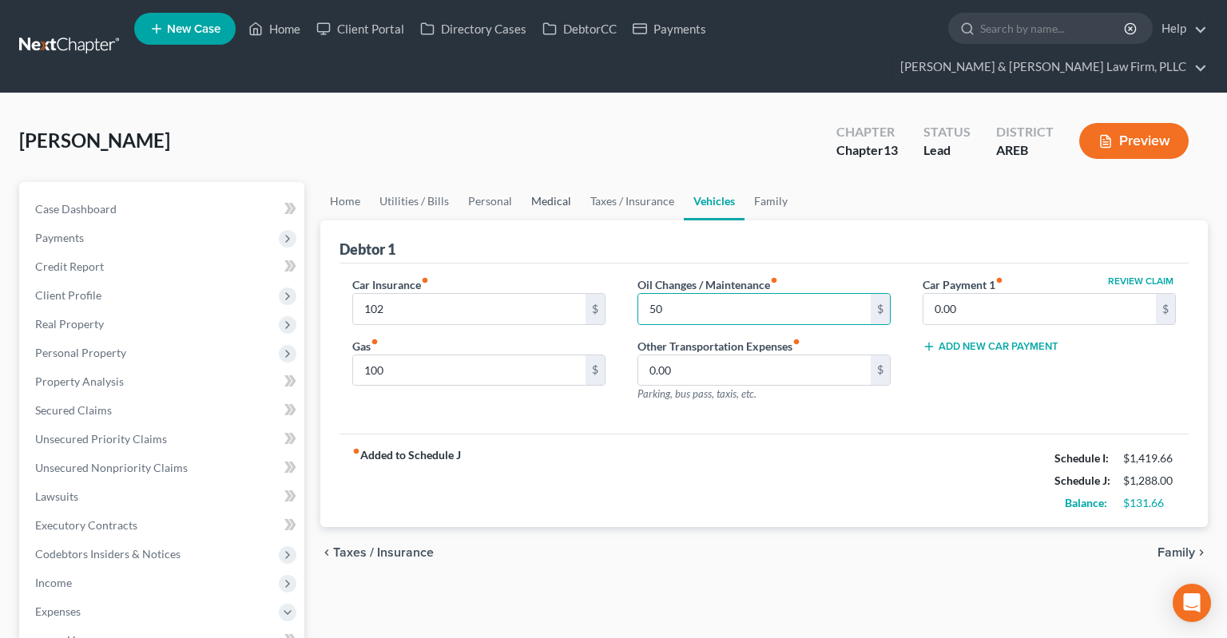
click at [530, 182] on link "Medical" at bounding box center [551, 201] width 59 height 38
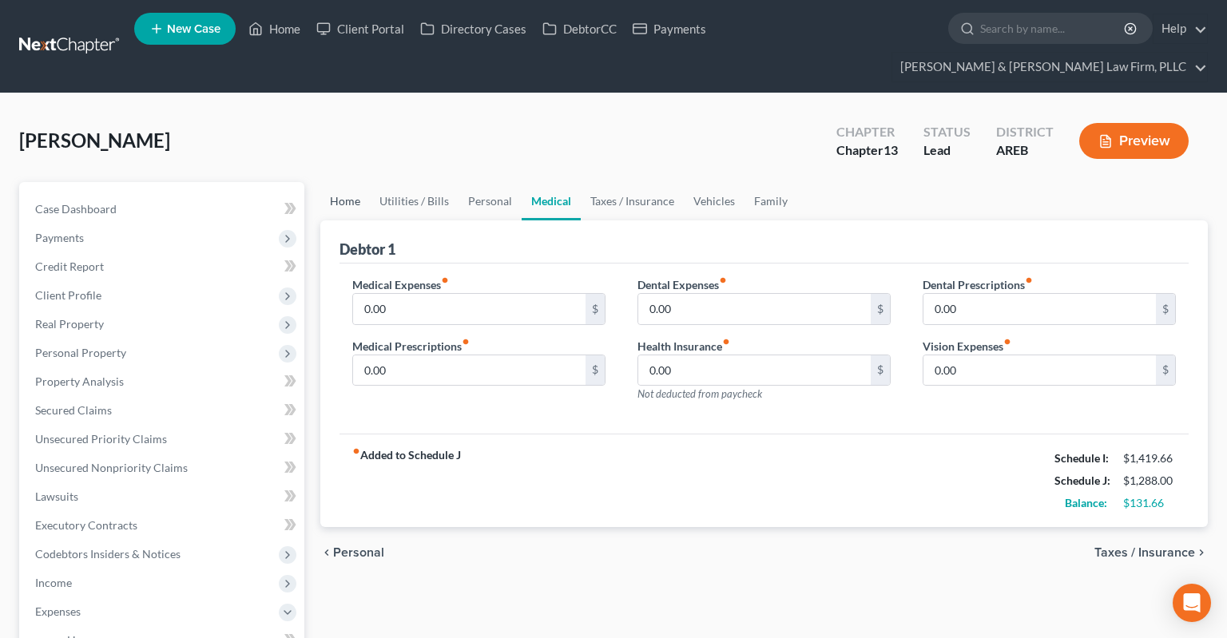
click at [347, 182] on link "Home" at bounding box center [345, 201] width 50 height 38
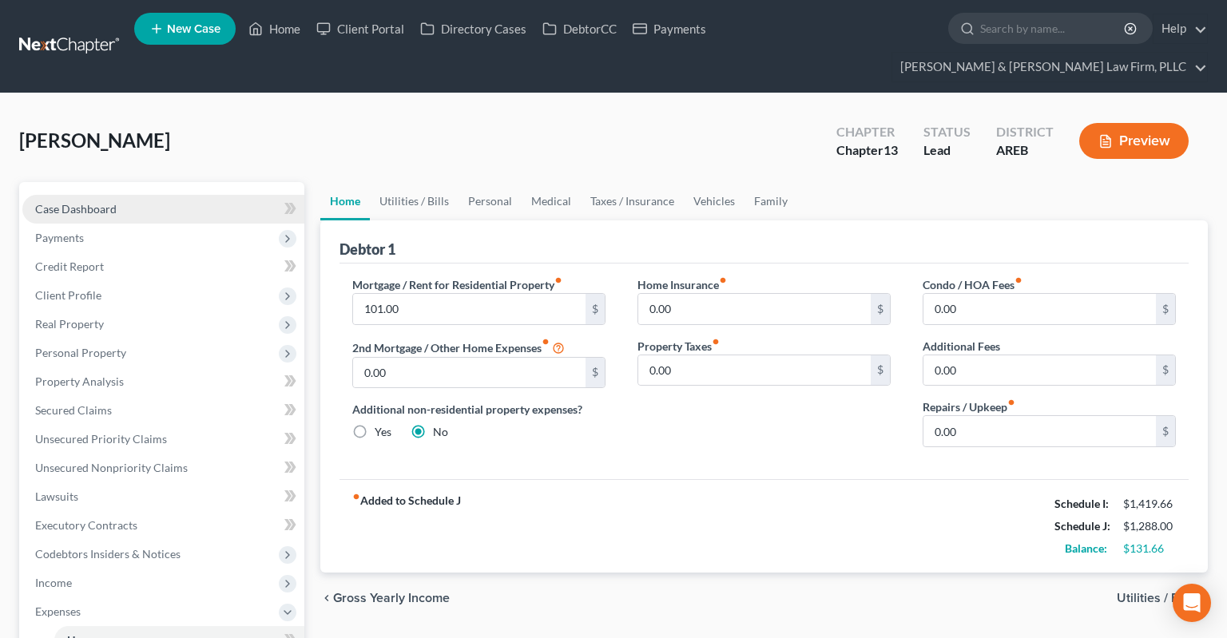
click at [212, 195] on link "Case Dashboard" at bounding box center [163, 209] width 282 height 29
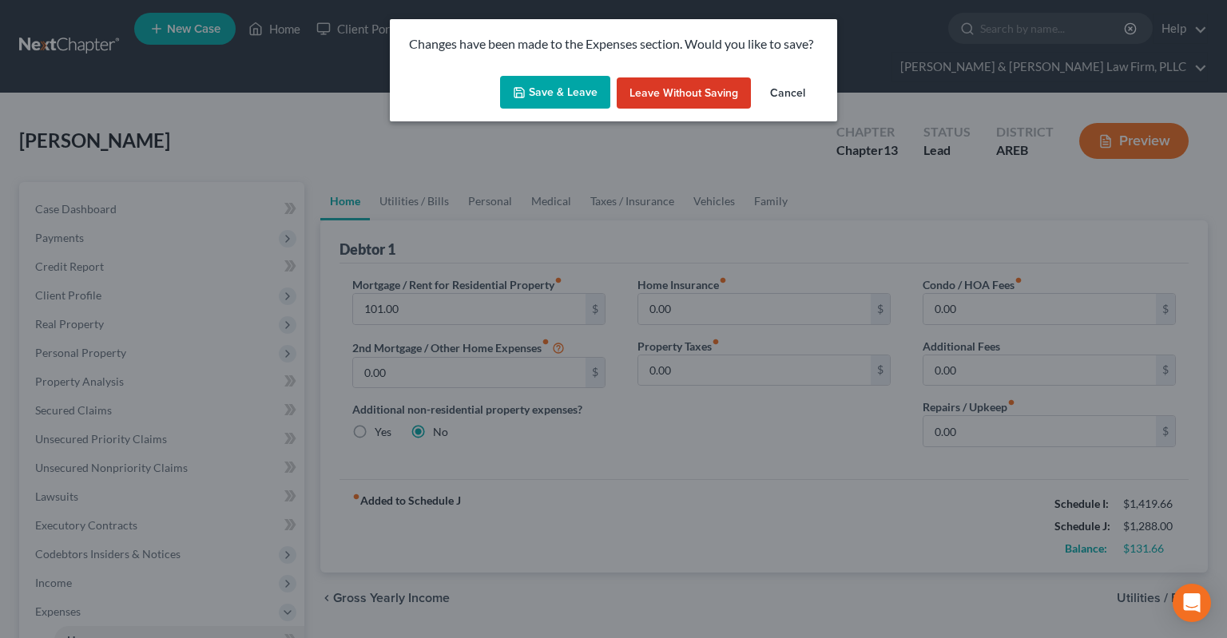
click at [568, 98] on button "Save & Leave" at bounding box center [555, 93] width 110 height 34
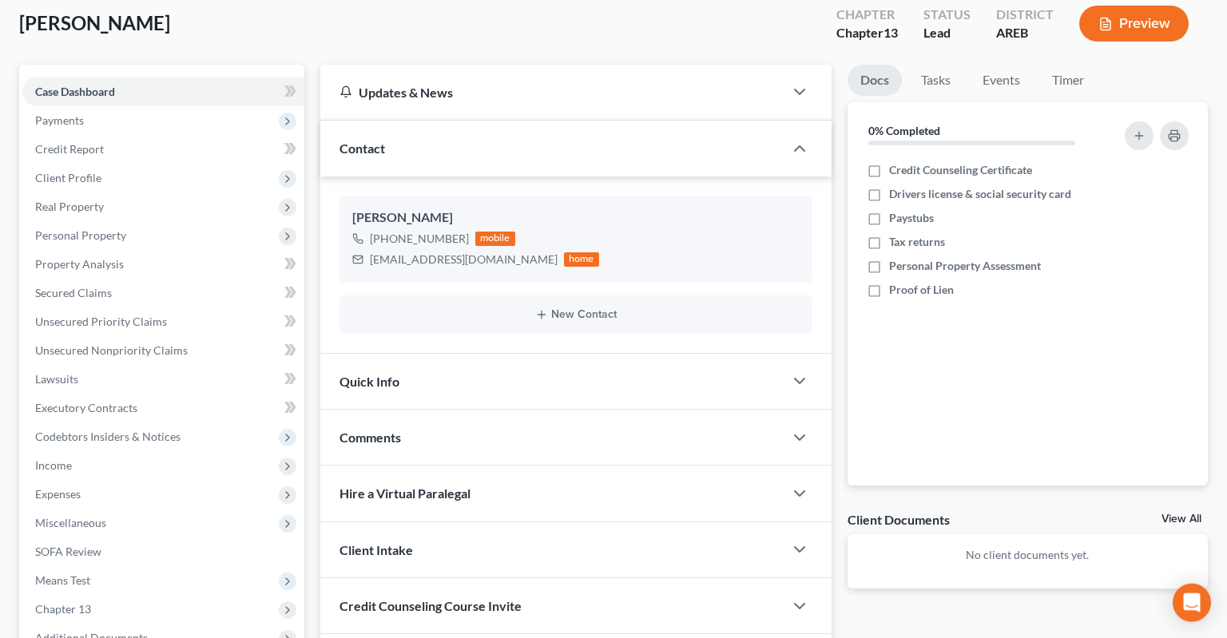
scroll to position [169, 0]
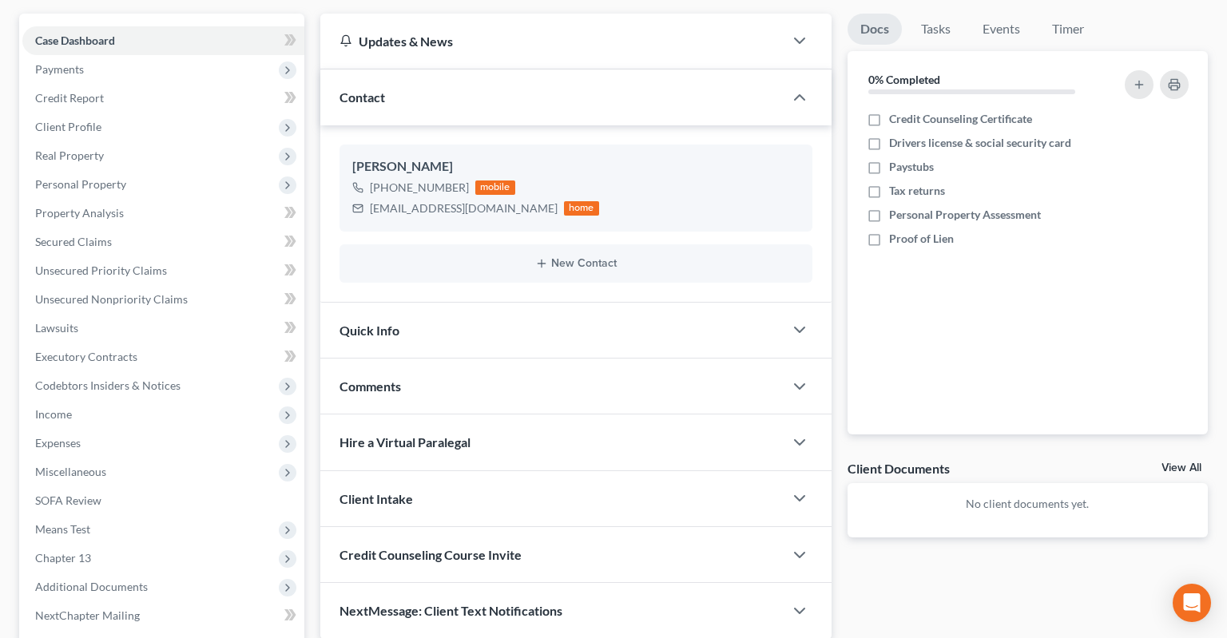
click at [722, 303] on div "Quick Info" at bounding box center [551, 330] width 463 height 55
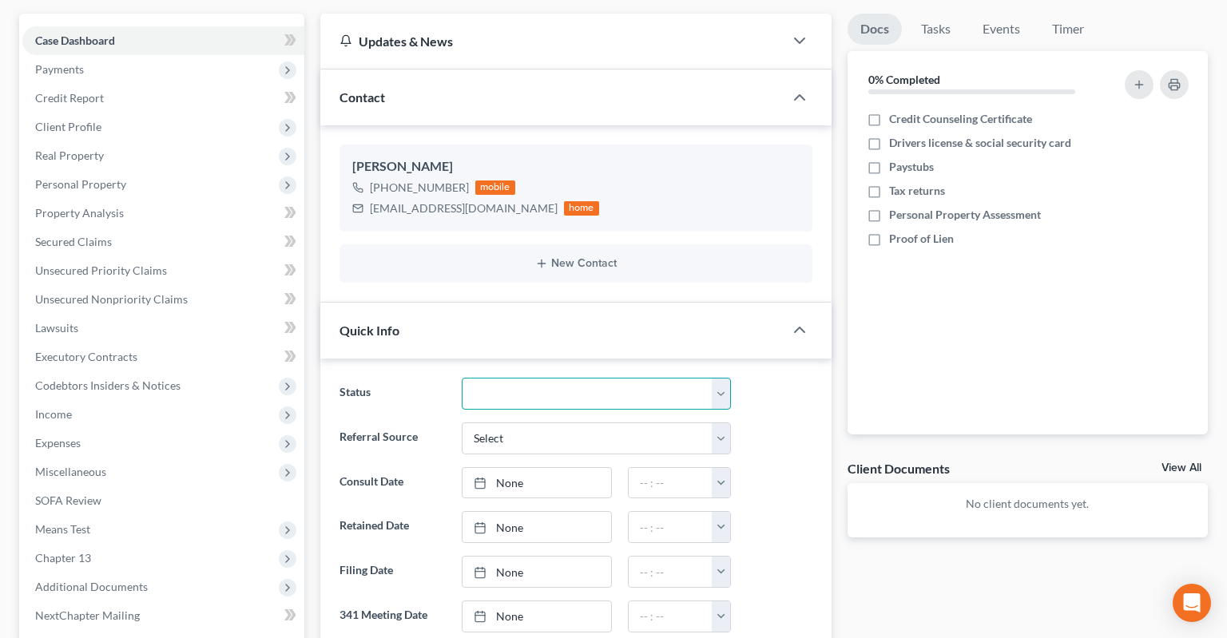
click at [462, 378] on select "Awaiting 341 Chapter 7 - Attended Meeting Confirmed Discharged Dismissed New Co…" at bounding box center [596, 394] width 269 height 32
select select "5"
click option "New Consult" at bounding box center [0, 0] width 0 height 0
click at [462, 423] on select "Select Word Of Mouth Previous Clients Direct Mail Website Google Search Modern …" at bounding box center [596, 439] width 269 height 32
select select "6"
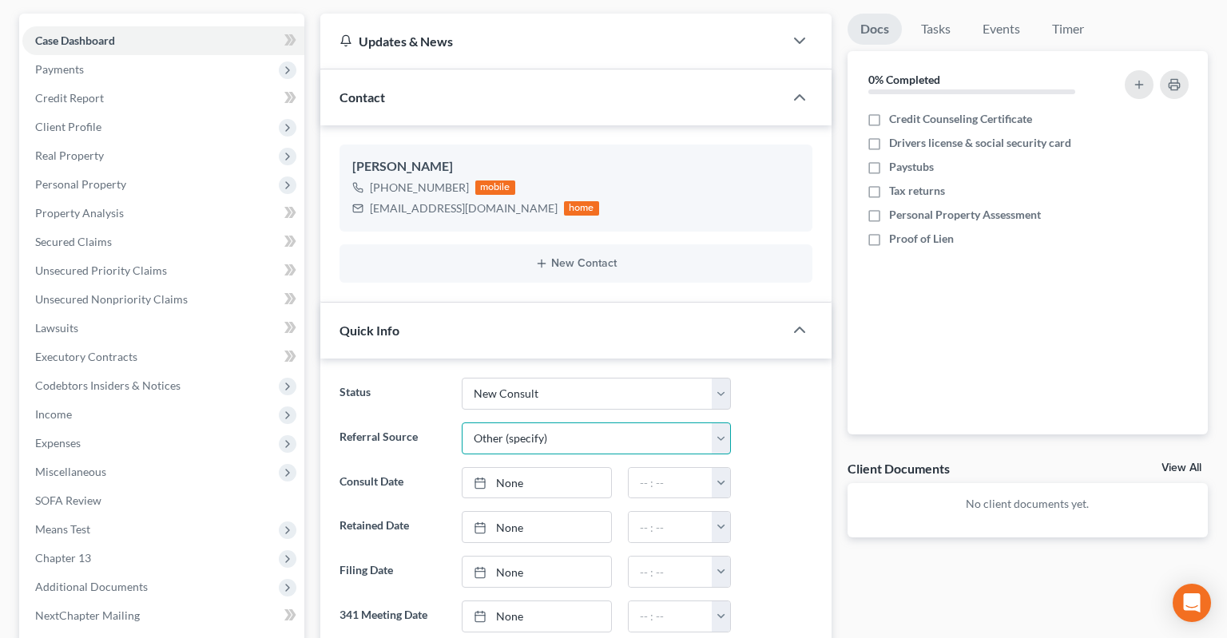
click option "Other (specify)" at bounding box center [0, 0] width 0 height 0
click at [591, 468] on input "text" at bounding box center [597, 483] width 268 height 30
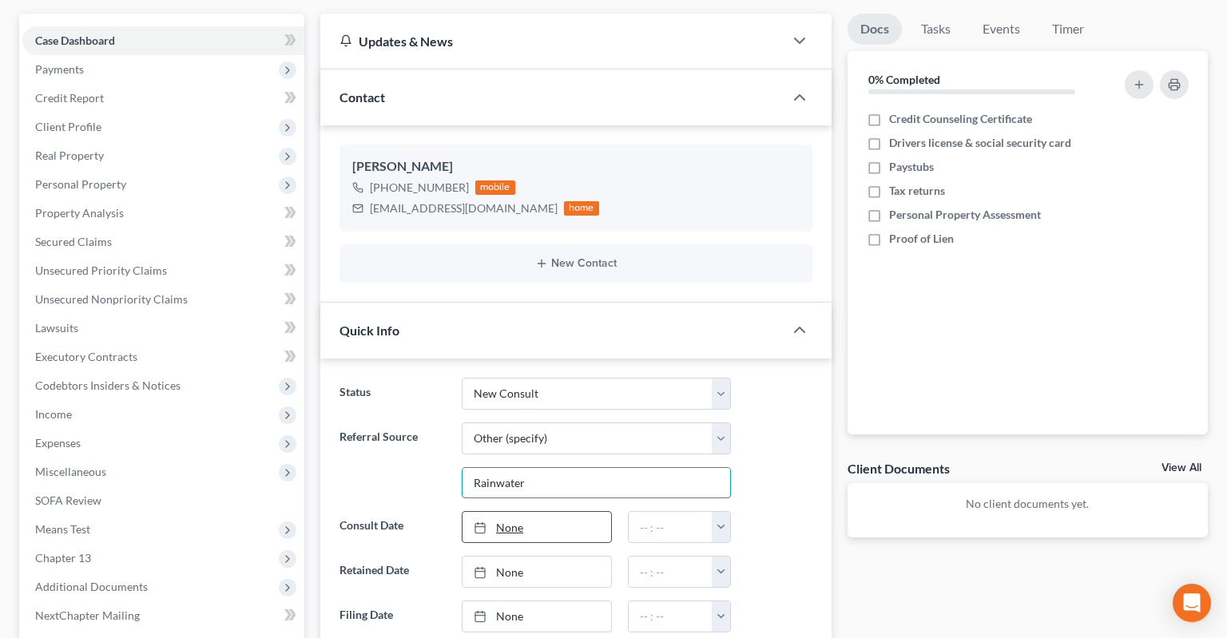
type input "Rainwater"
click at [586, 512] on link "None" at bounding box center [537, 527] width 149 height 30
type input "10/15/2025"
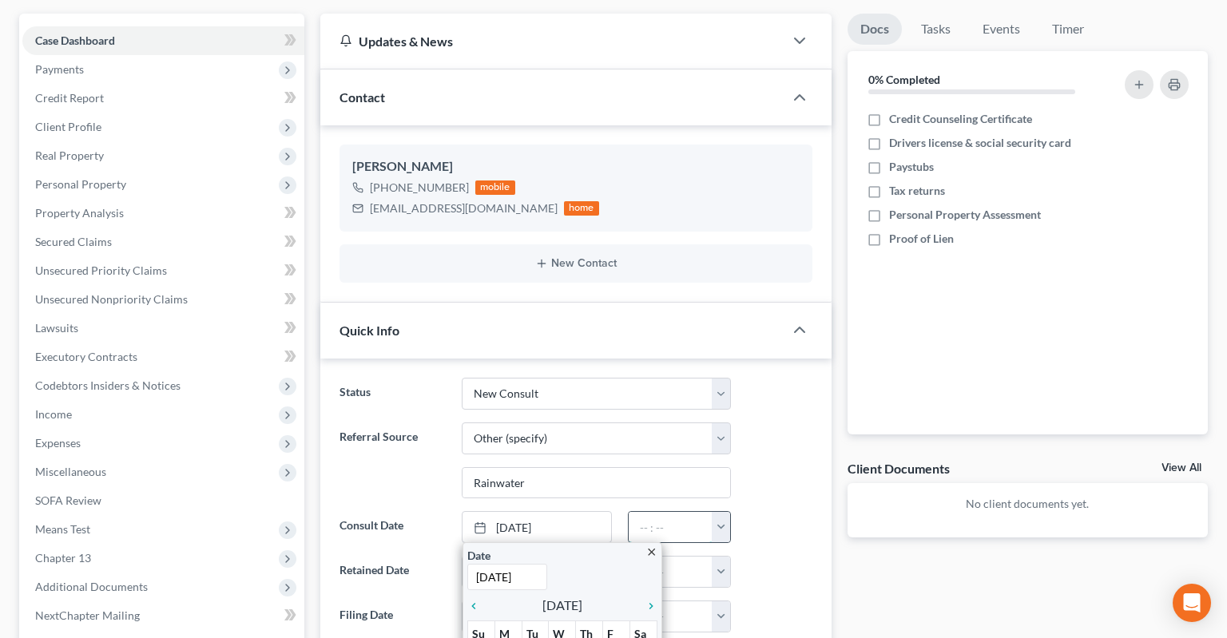
click at [659, 512] on input "text" at bounding box center [671, 527] width 84 height 30
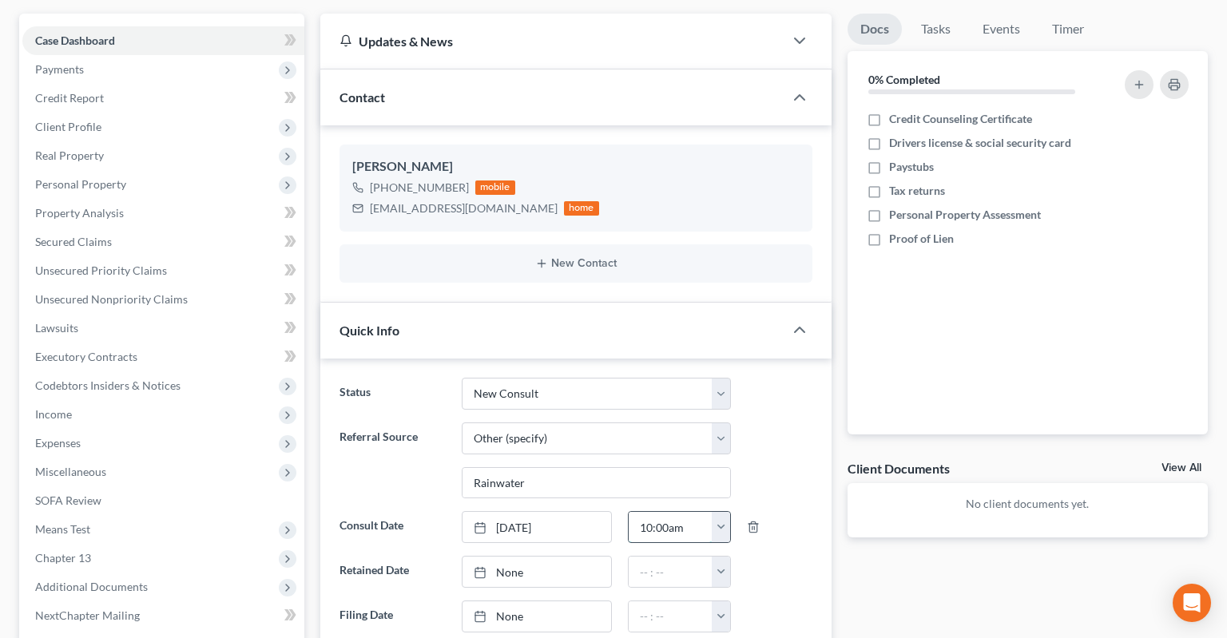
type input "10:00am"
drag, startPoint x: 784, startPoint y: 462, endPoint x: 785, endPoint y: 454, distance: 8.0
click at [785, 457] on div "Referral Source Select Word Of Mouth Previous Clients Direct Mail Website Googl…" at bounding box center [576, 461] width 489 height 77
click at [94, 400] on span "Income" at bounding box center [163, 414] width 282 height 29
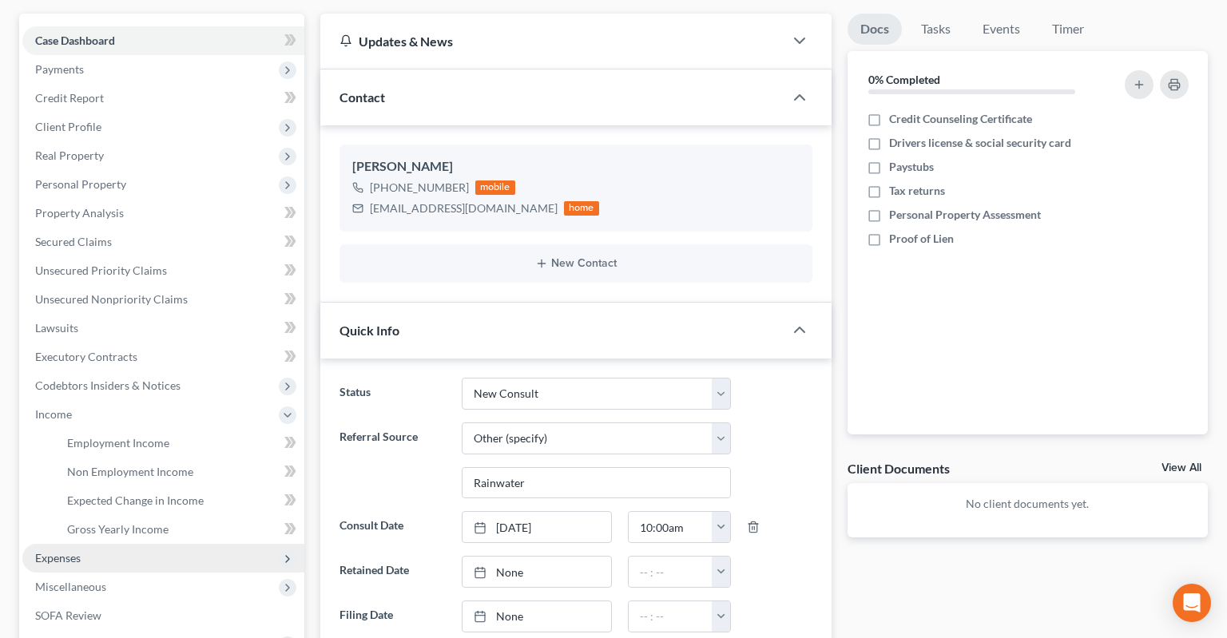
click at [120, 544] on span "Expenses" at bounding box center [163, 558] width 282 height 29
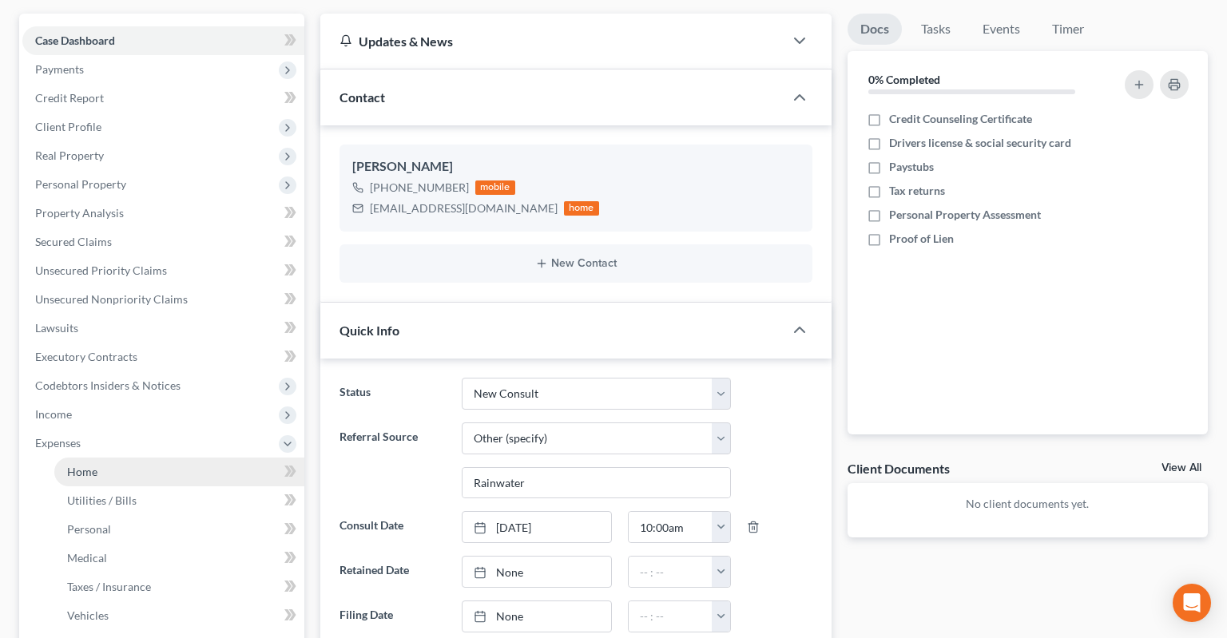
click at [137, 458] on link "Home" at bounding box center [179, 472] width 250 height 29
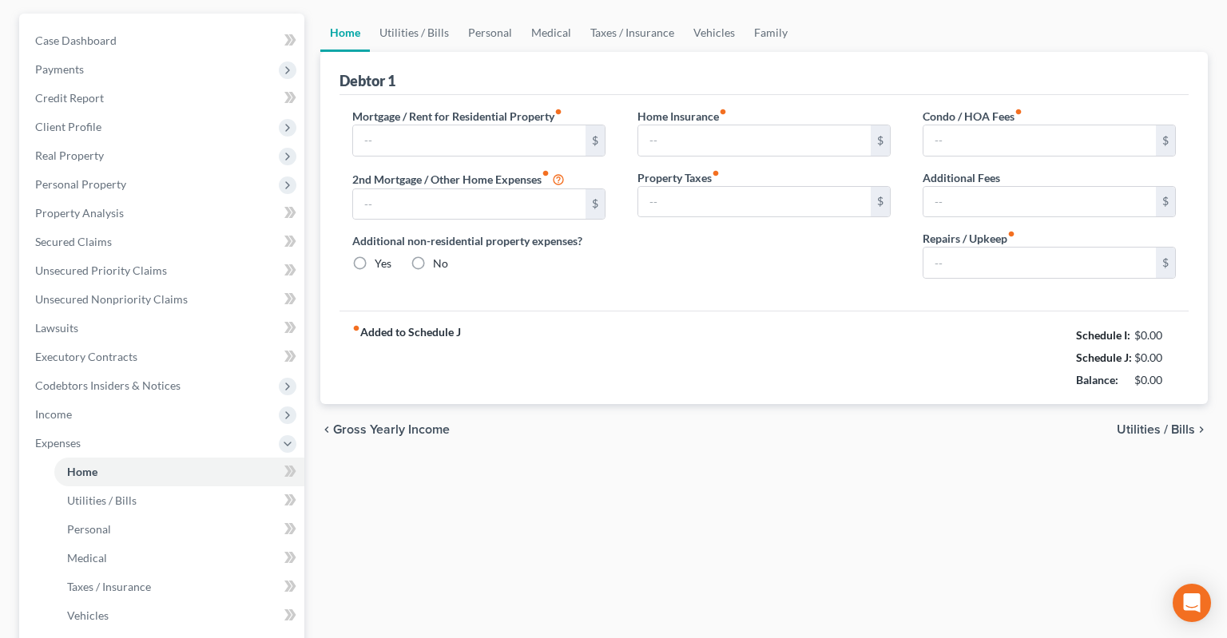
type input "101.00"
type input "0.00"
radio input "true"
type input "0.00"
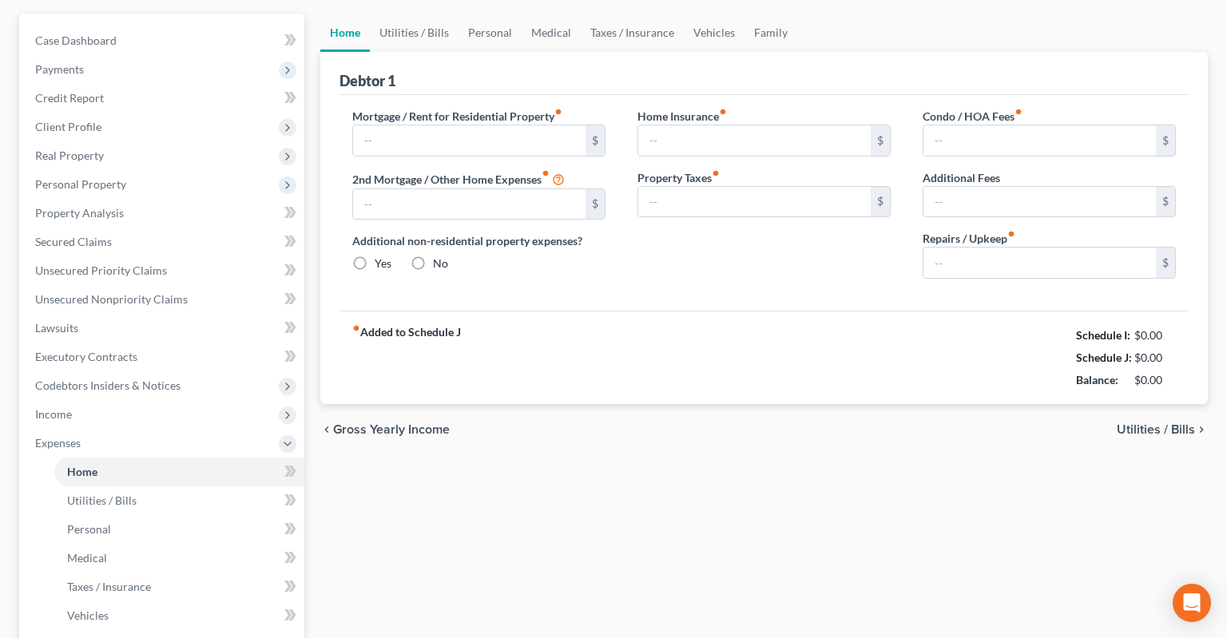
type input "0.00"
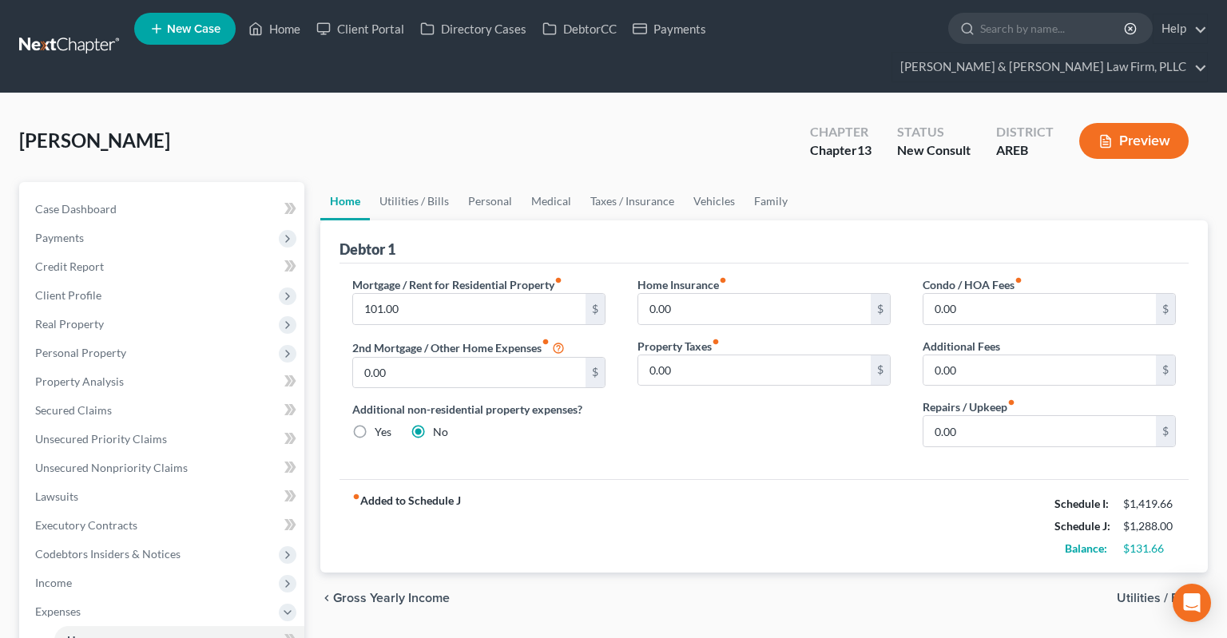
click at [682, 434] on div "Mortgage / Rent for Residential Property fiber_manual_record 101.00 $ 2nd Mortg…" at bounding box center [764, 372] width 849 height 216
click at [686, 113] on div "Haltom, Cindy Upgraded Chapter Chapter 13 Status New Consult District AREB Prev…" at bounding box center [613, 148] width 1189 height 70
click at [645, 117] on div "Haltom, Cindy Upgraded Chapter Chapter 13 Status New Consult District AREB Prev…" at bounding box center [613, 148] width 1189 height 70
click at [127, 569] on span "Income" at bounding box center [163, 583] width 282 height 29
click at [166, 605] on span "Employment Income" at bounding box center [118, 612] width 102 height 14
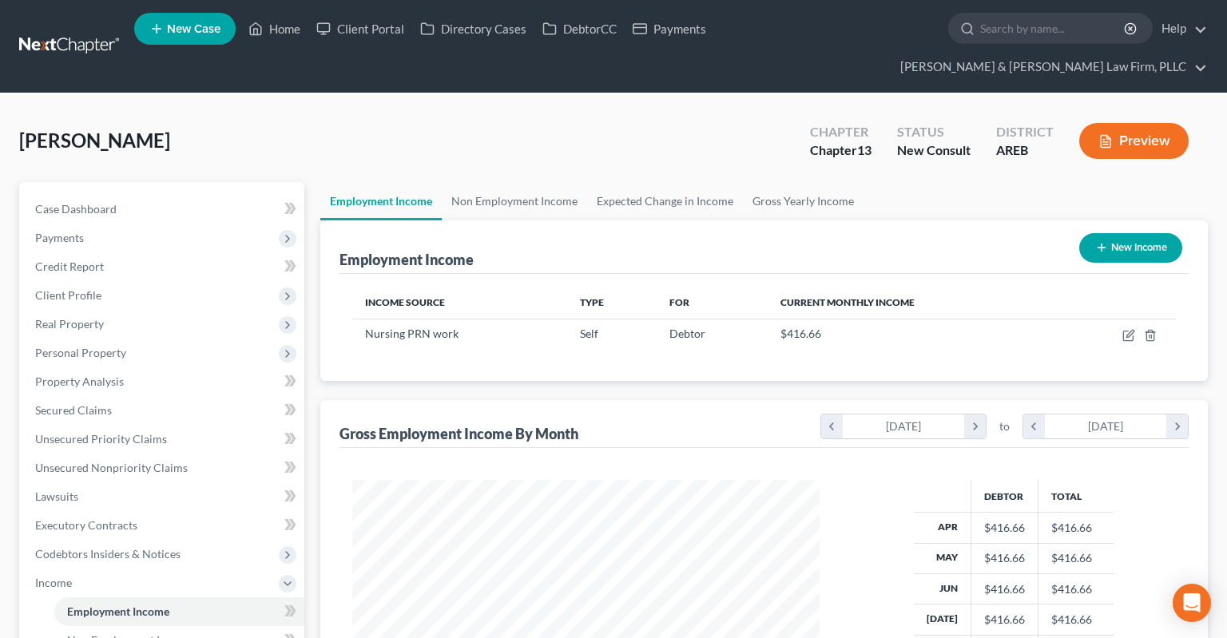
scroll to position [285, 499]
click at [1107, 233] on button "New Income" at bounding box center [1130, 248] width 103 height 30
select select "0"
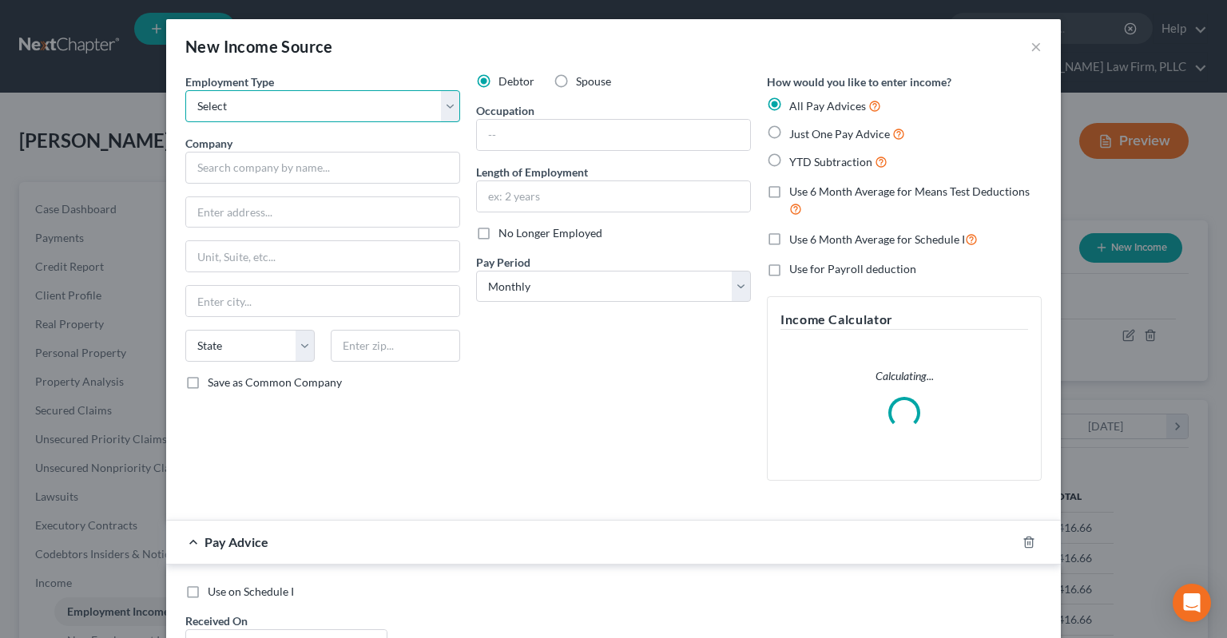
click at [185, 90] on select "Select Full or Part Time Employment Self Employment" at bounding box center [322, 106] width 275 height 32
select select "0"
click option "Full or Part Time Employment" at bounding box center [0, 0] width 0 height 0
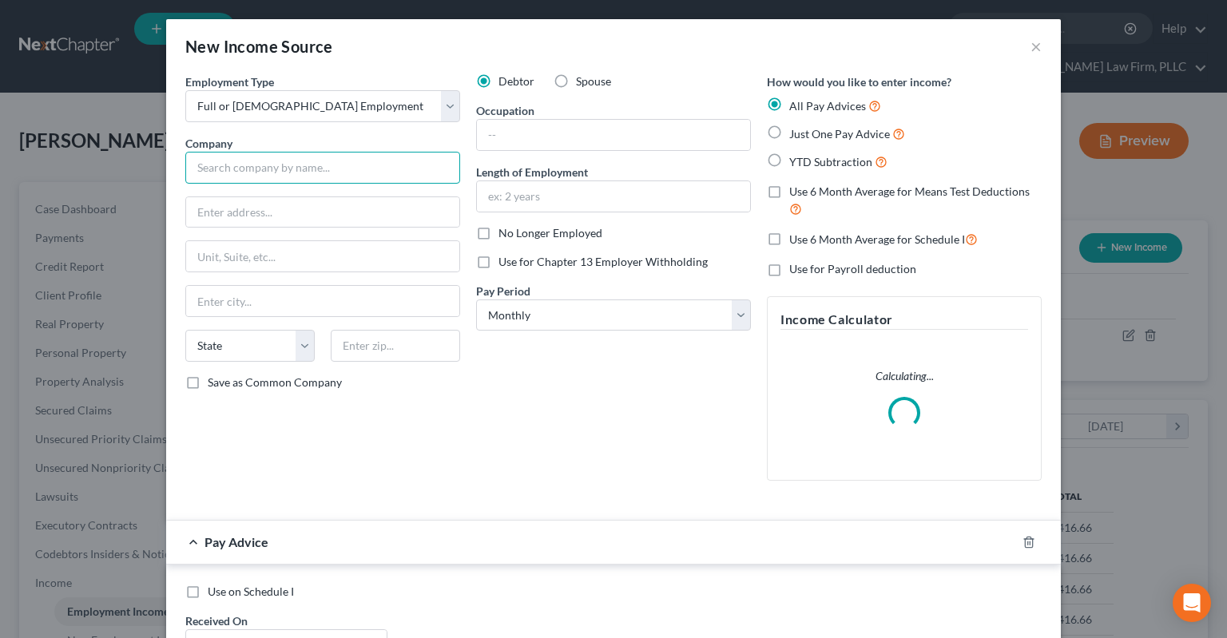
click at [320, 158] on input "text" at bounding box center [322, 168] width 275 height 32
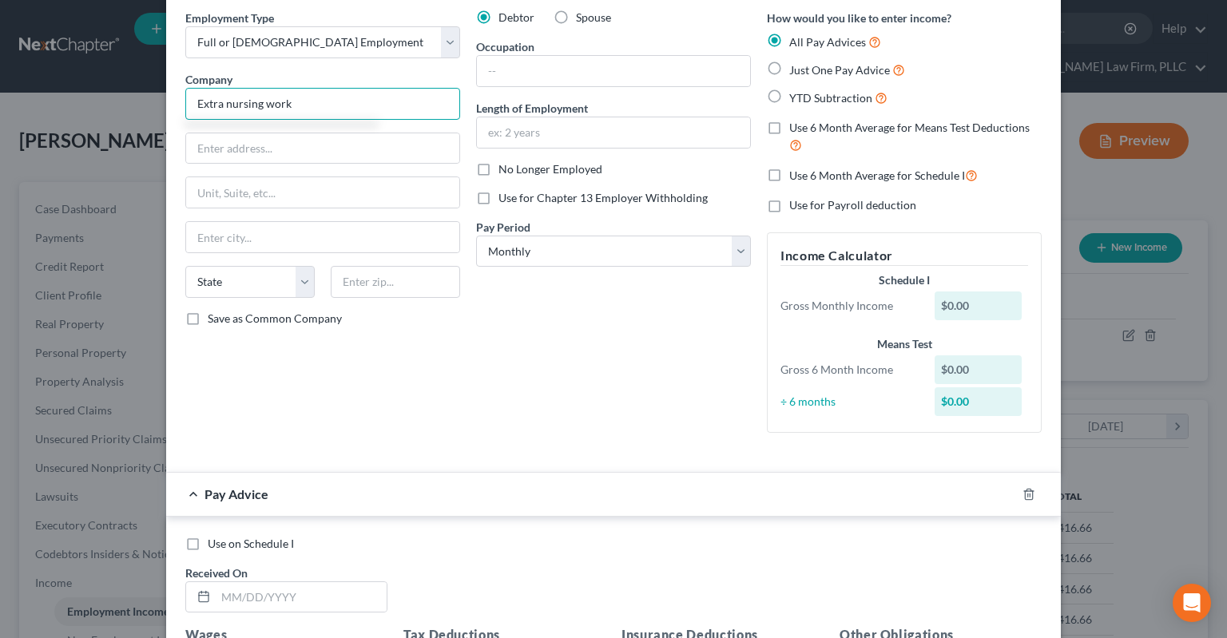
scroll to position [0, 0]
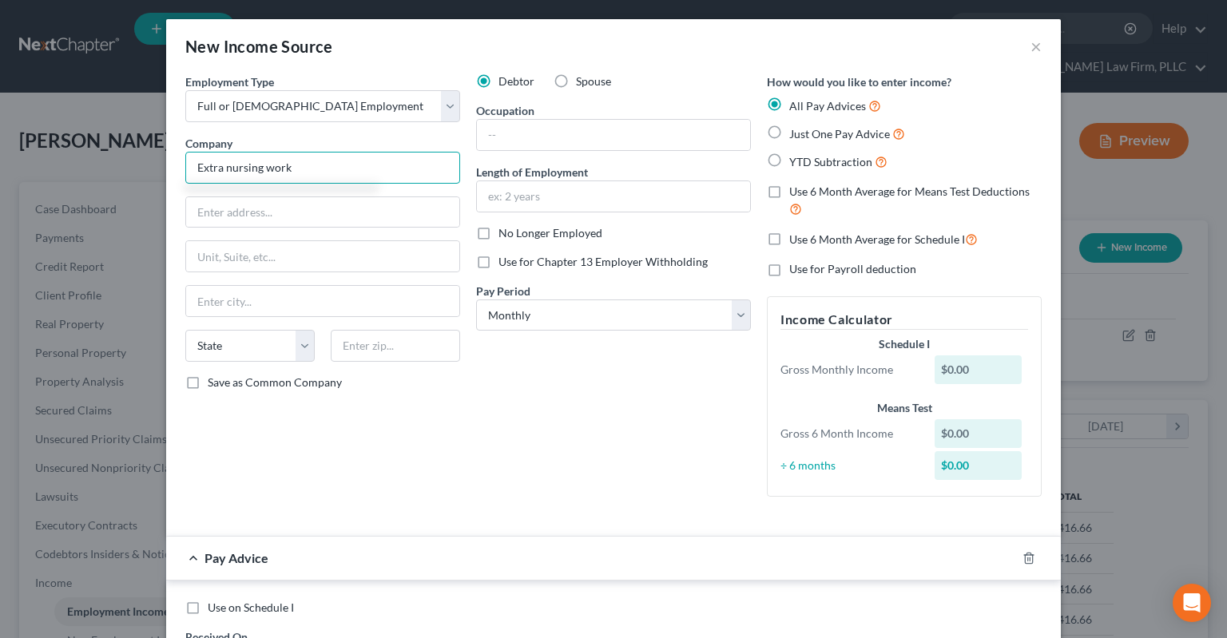
type input "Extra nursing work"
click at [789, 138] on label "Just One Pay Advice" at bounding box center [847, 134] width 116 height 18
click at [796, 135] on input "Just One Pay Advice" at bounding box center [801, 130] width 10 height 10
radio input "true"
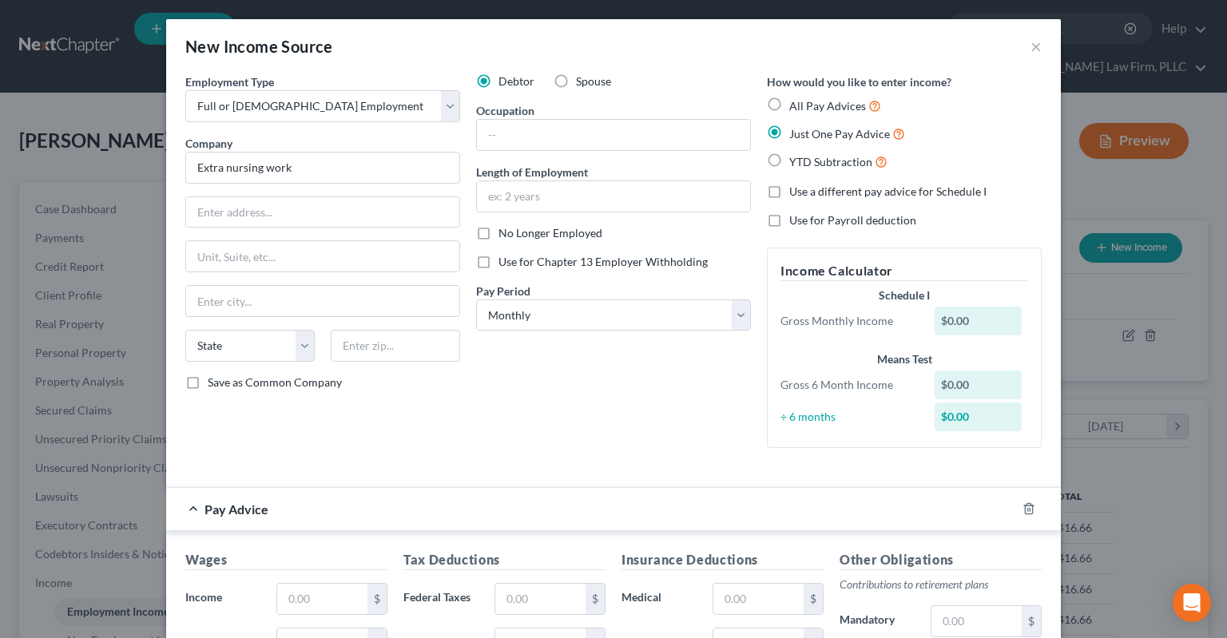
scroll to position [322, 0]
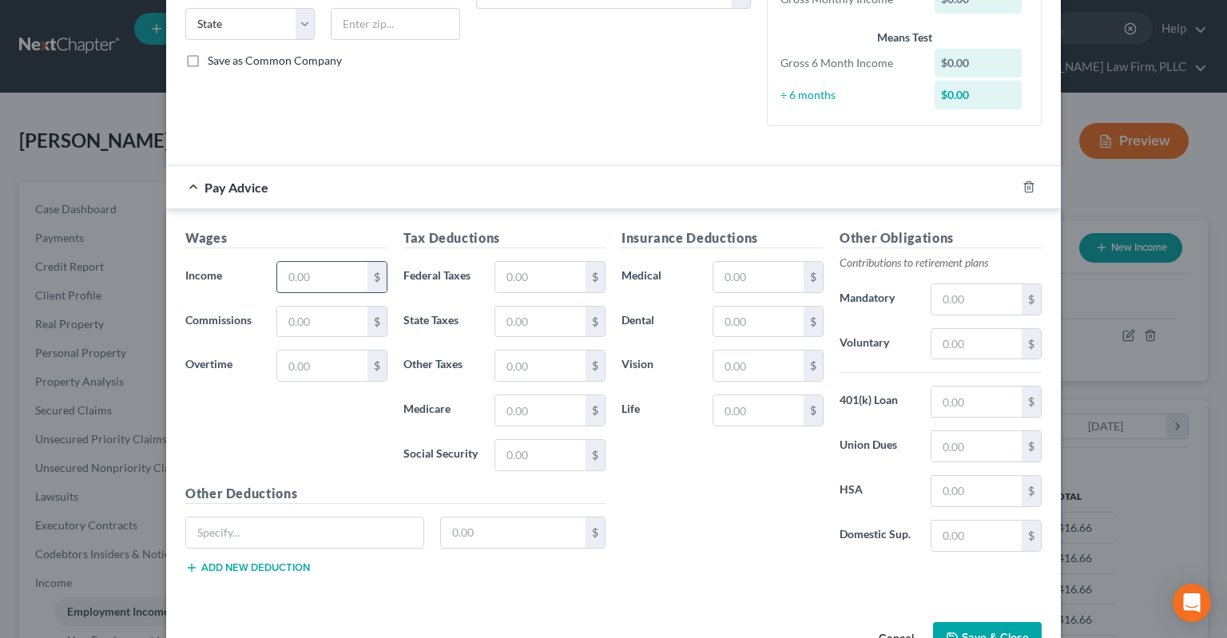
drag, startPoint x: 324, startPoint y: 301, endPoint x: 331, endPoint y: 290, distance: 12.9
click at [324, 299] on div "Wages Income * $ Commissions $ Overtime $" at bounding box center [286, 356] width 218 height 256
drag, startPoint x: 332, startPoint y: 288, endPoint x: 340, endPoint y: 273, distance: 16.9
click at [334, 284] on input "text" at bounding box center [322, 277] width 90 height 30
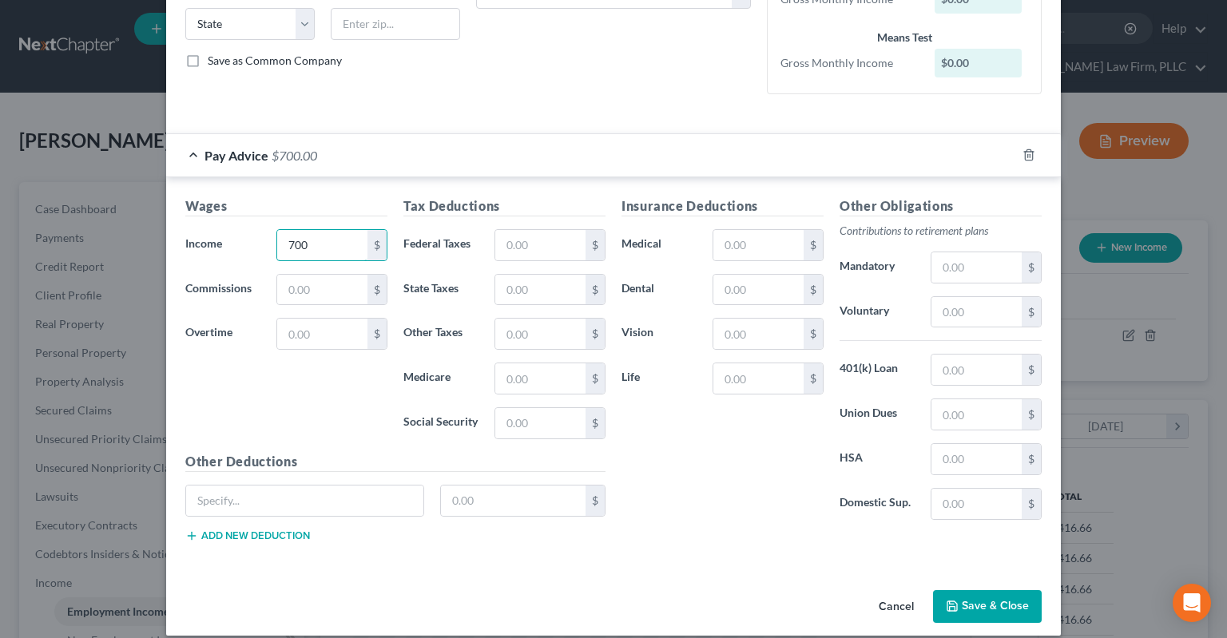
type input "700"
click at [970, 599] on button "Save & Close" at bounding box center [987, 607] width 109 height 34
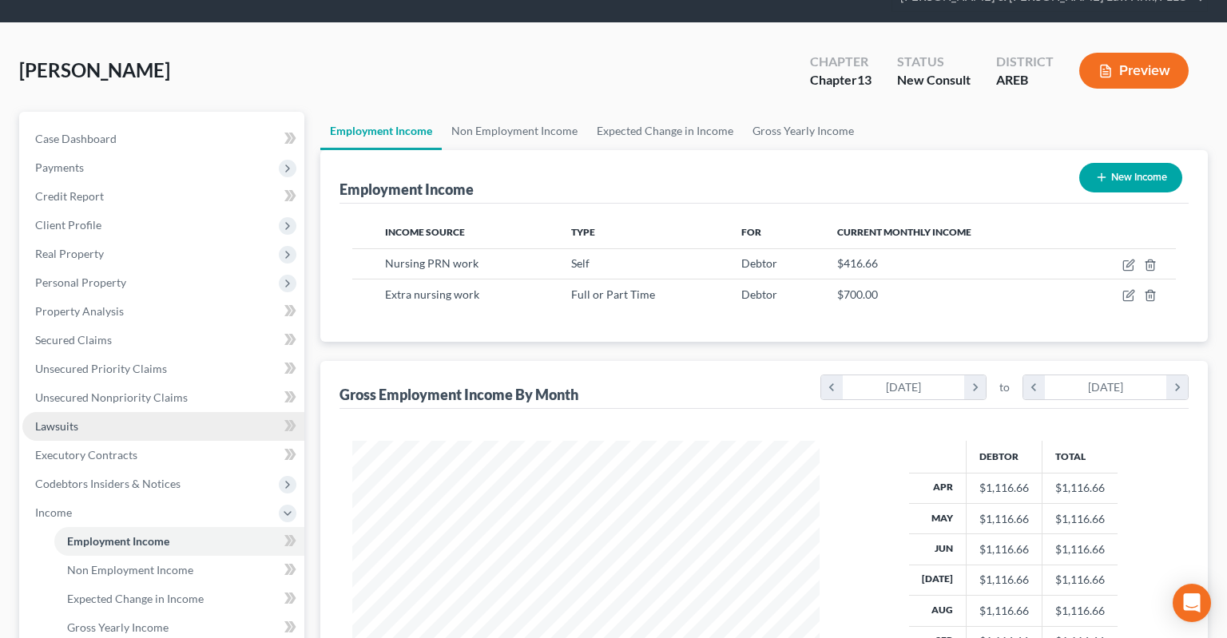
scroll to position [252, 0]
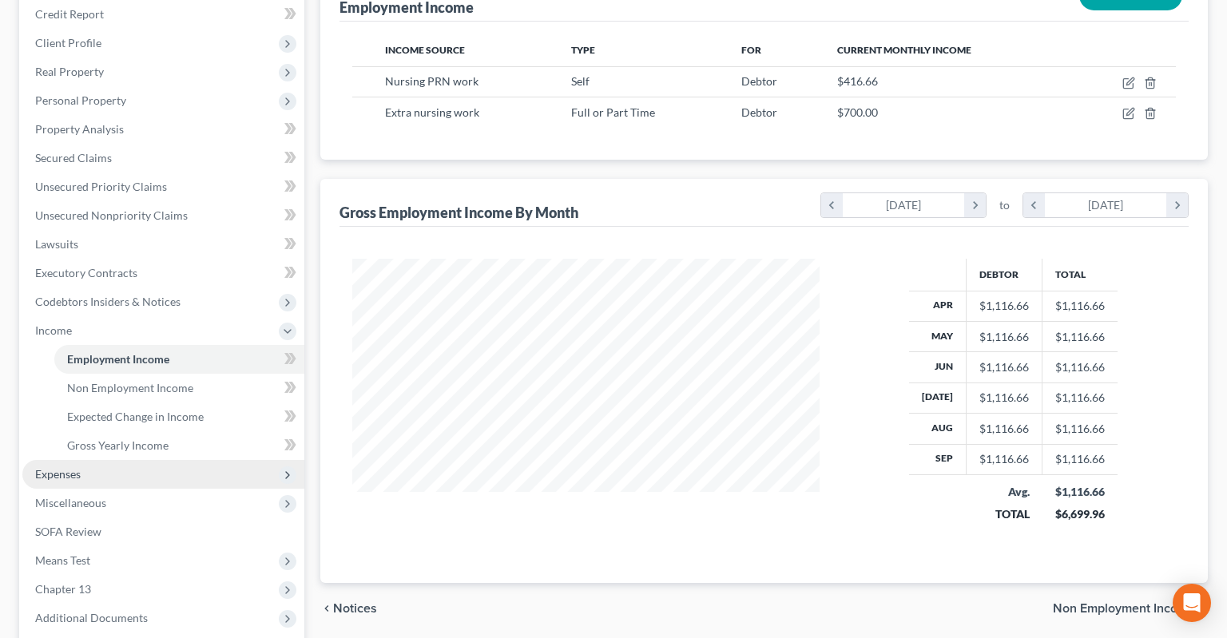
click at [163, 460] on span "Expenses" at bounding box center [163, 474] width 282 height 29
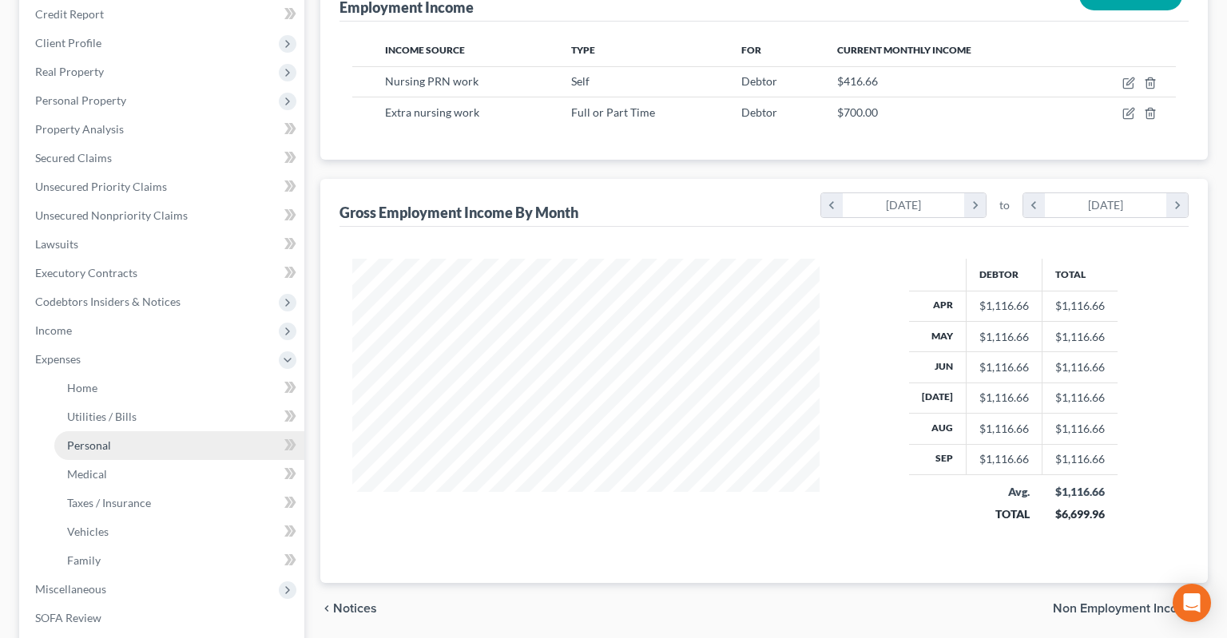
click at [136, 431] on link "Personal" at bounding box center [179, 445] width 250 height 29
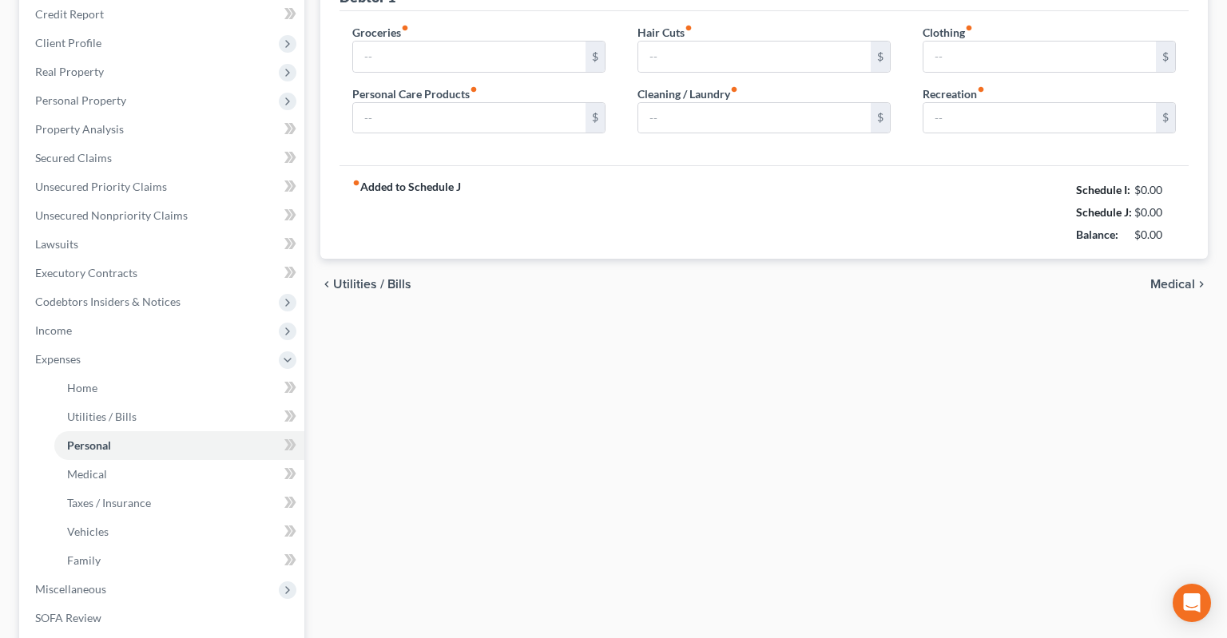
type input "430.00"
type input "0.00"
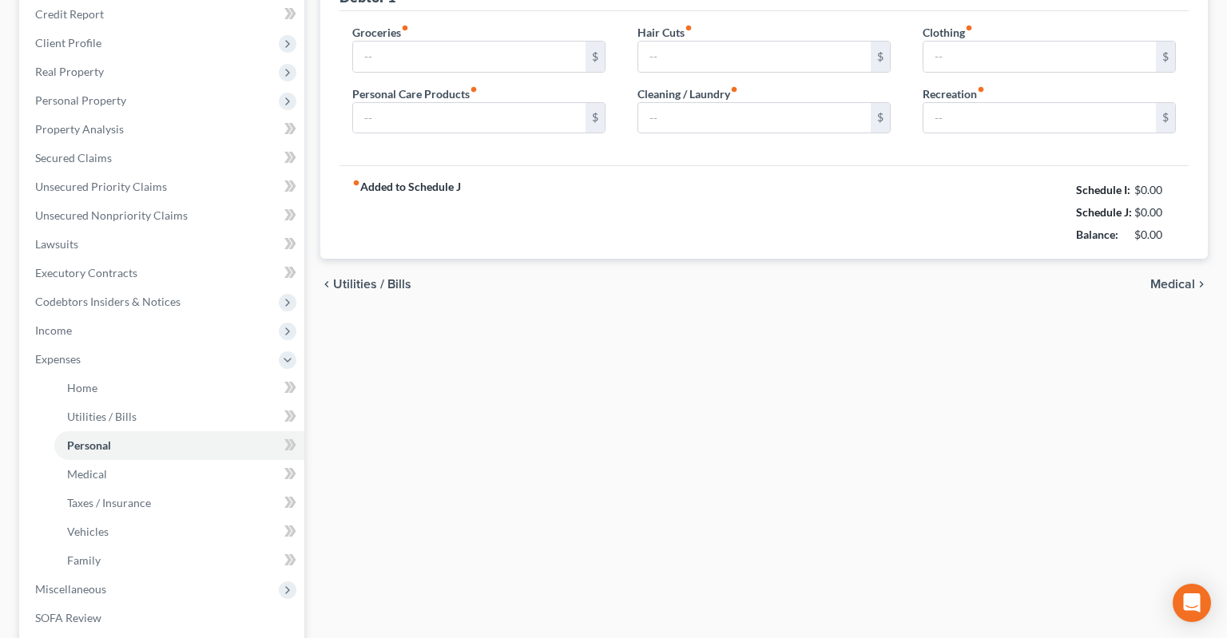
type input "50.00"
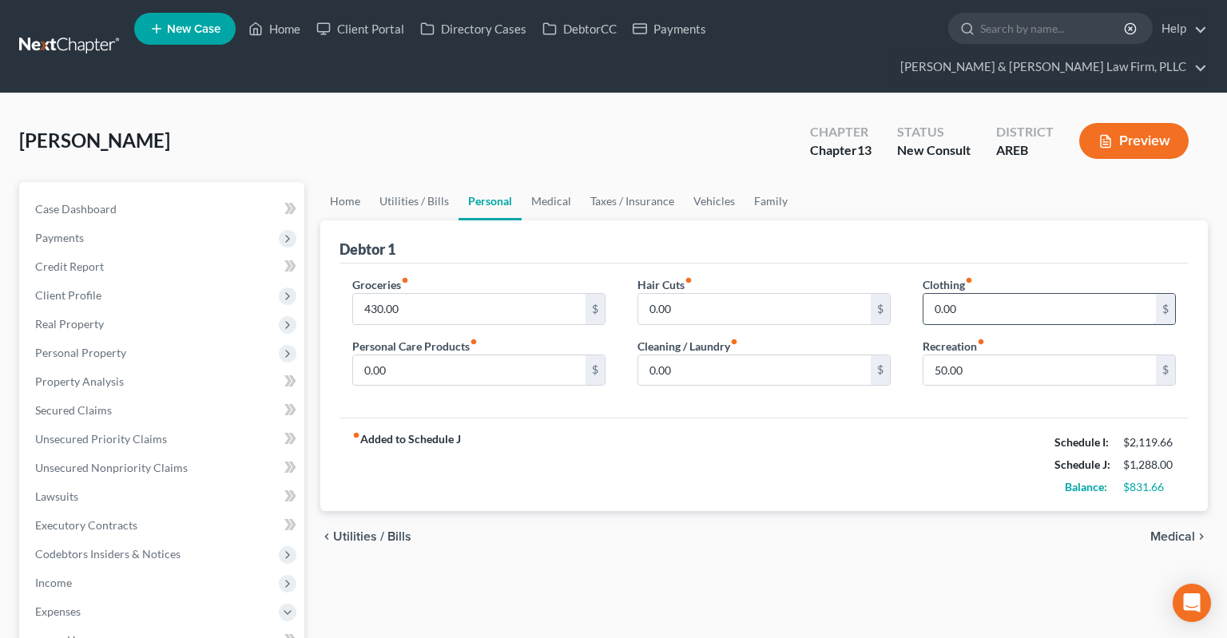
click at [979, 294] on input "0.00" at bounding box center [1040, 309] width 232 height 30
type input "100"
drag, startPoint x: 554, startPoint y: 331, endPoint x: 548, endPoint y: 337, distance: 8.5
click at [551, 356] on input "0.00" at bounding box center [469, 371] width 232 height 30
type input "50"
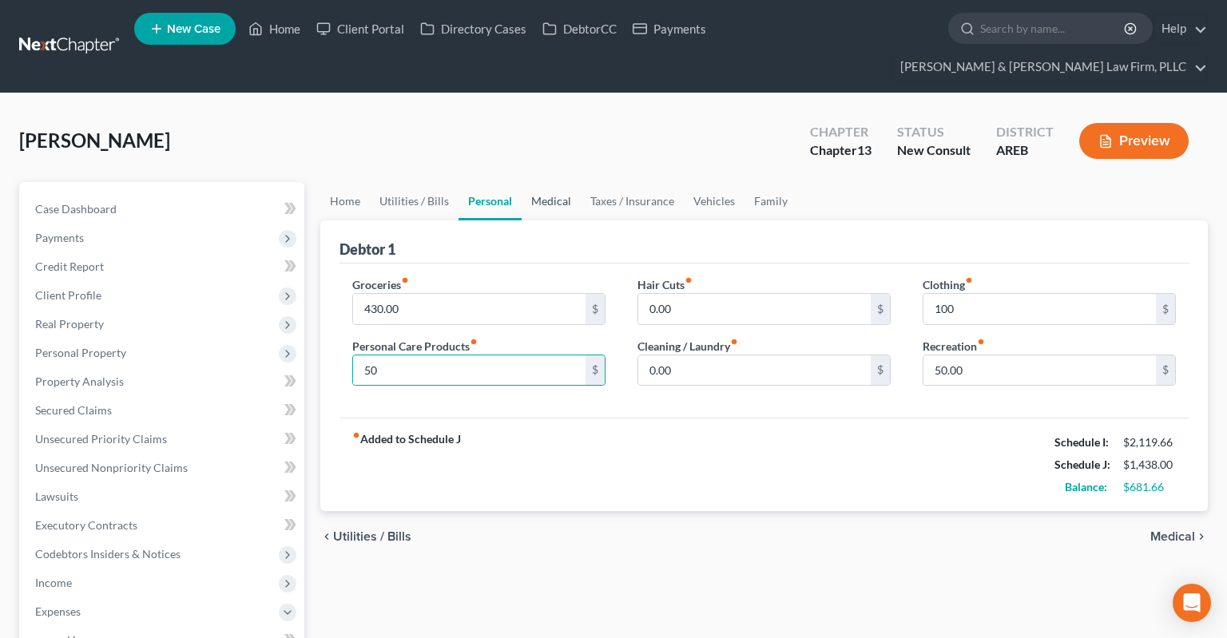
click at [561, 182] on link "Medical" at bounding box center [551, 201] width 59 height 38
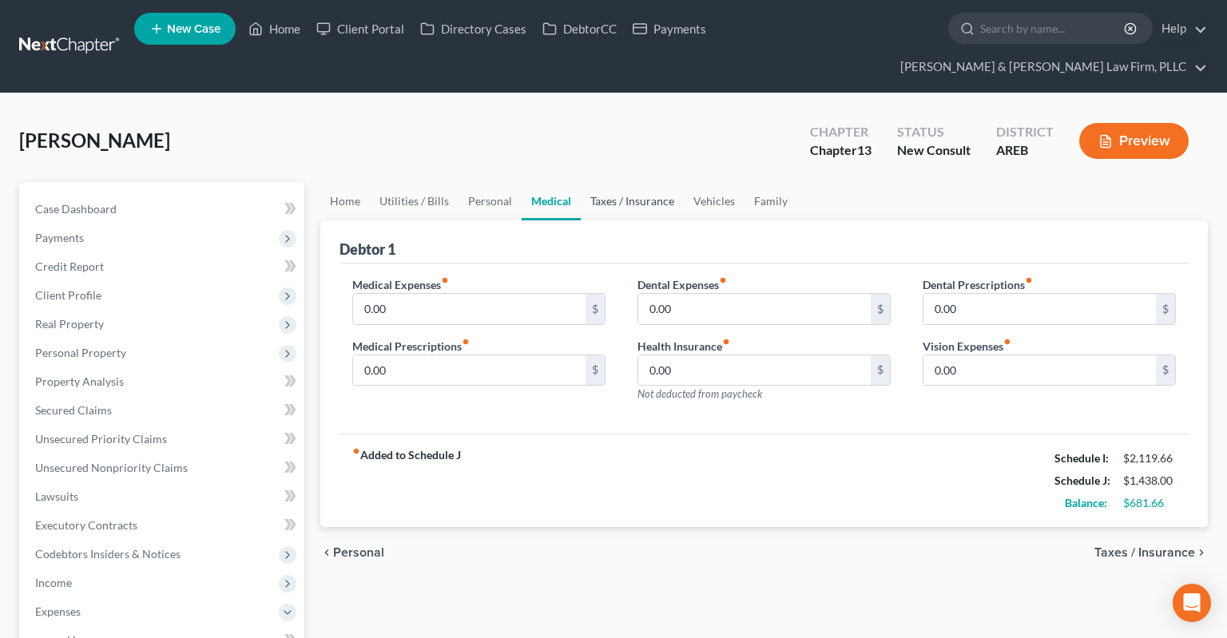
click at [614, 182] on link "Taxes / Insurance" at bounding box center [632, 201] width 103 height 38
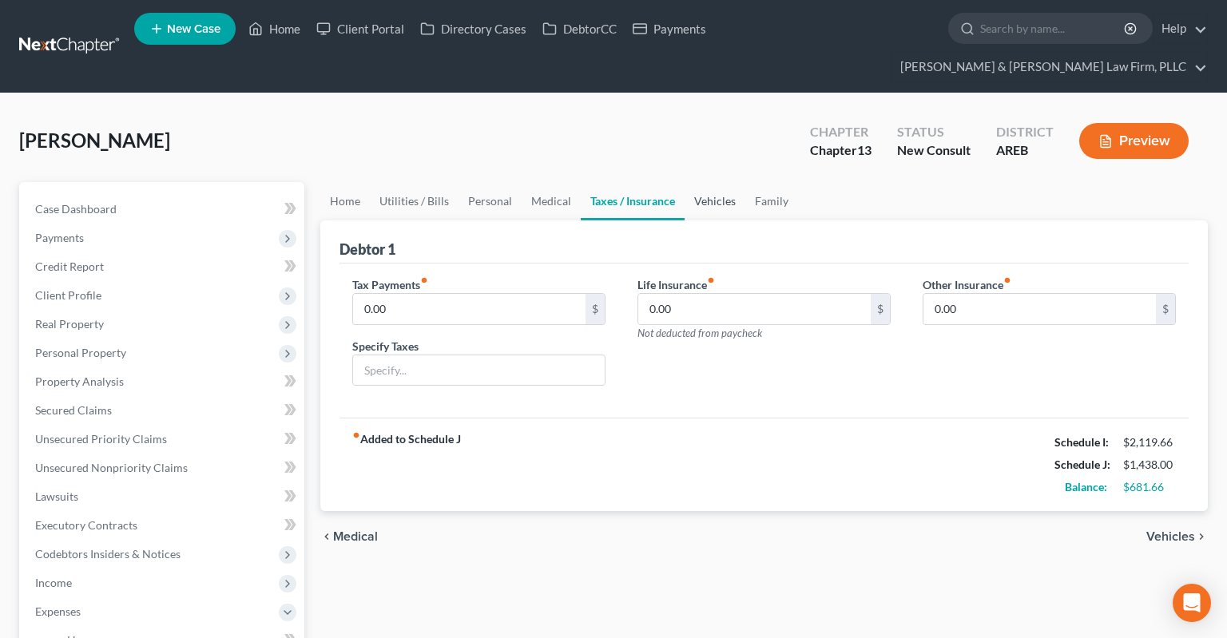
click at [705, 182] on link "Vehicles" at bounding box center [715, 201] width 61 height 38
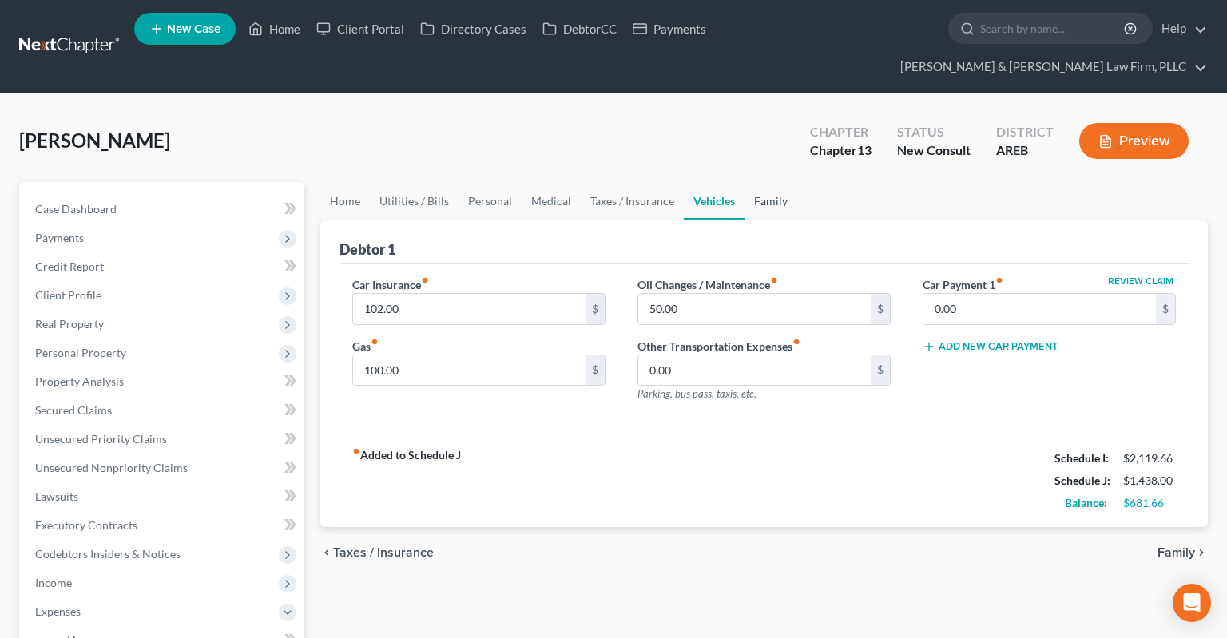
click at [767, 182] on link "Family" at bounding box center [771, 201] width 53 height 38
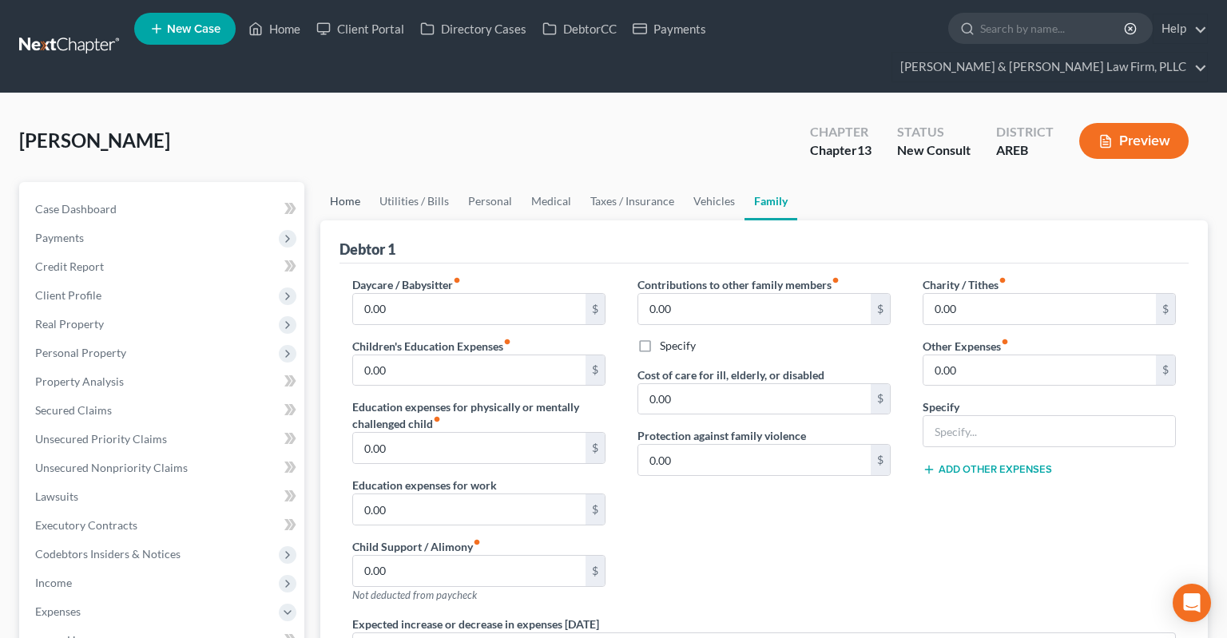
click at [324, 182] on link "Home" at bounding box center [345, 201] width 50 height 38
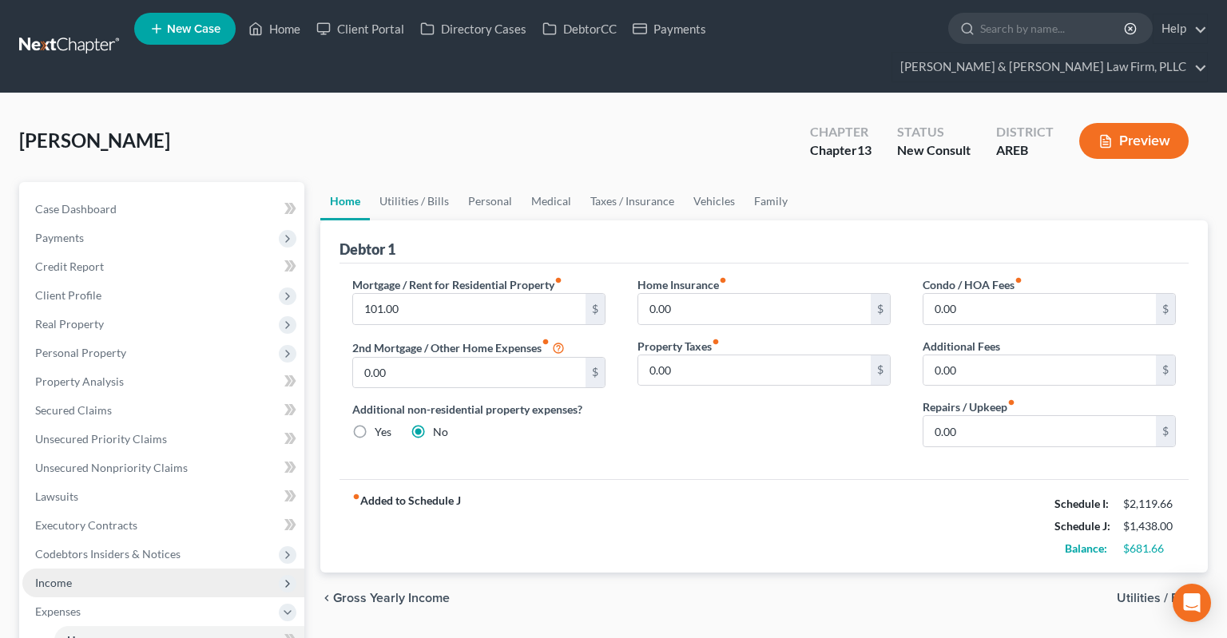
click at [117, 569] on span "Income" at bounding box center [163, 583] width 282 height 29
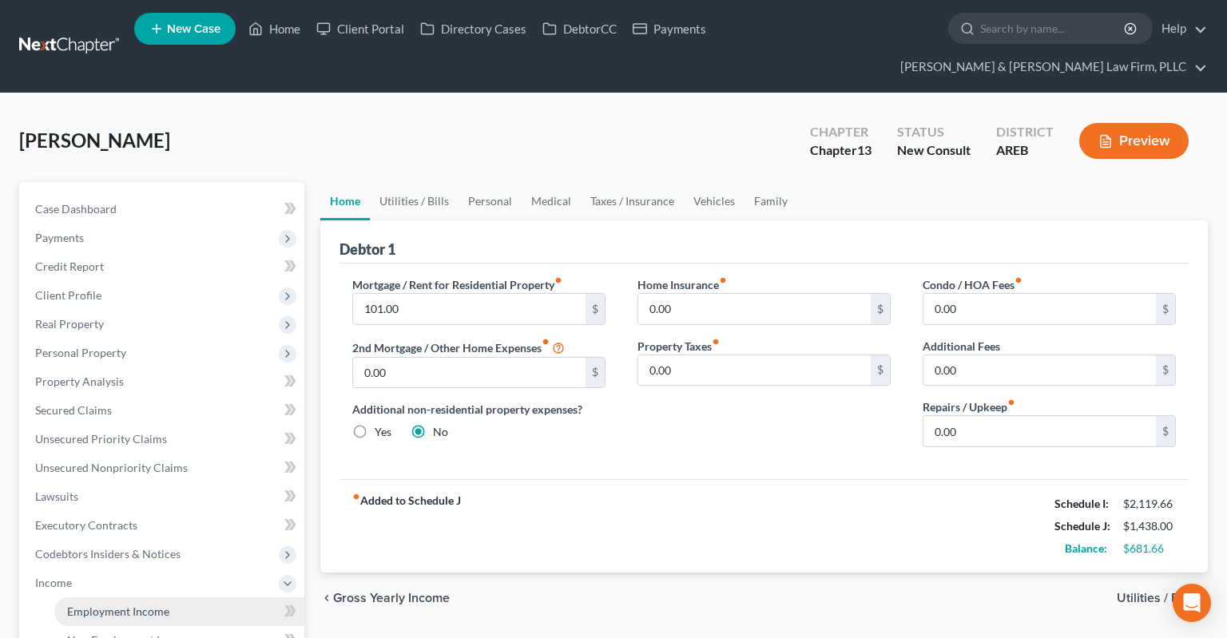
click at [157, 605] on span "Employment Income" at bounding box center [118, 612] width 102 height 14
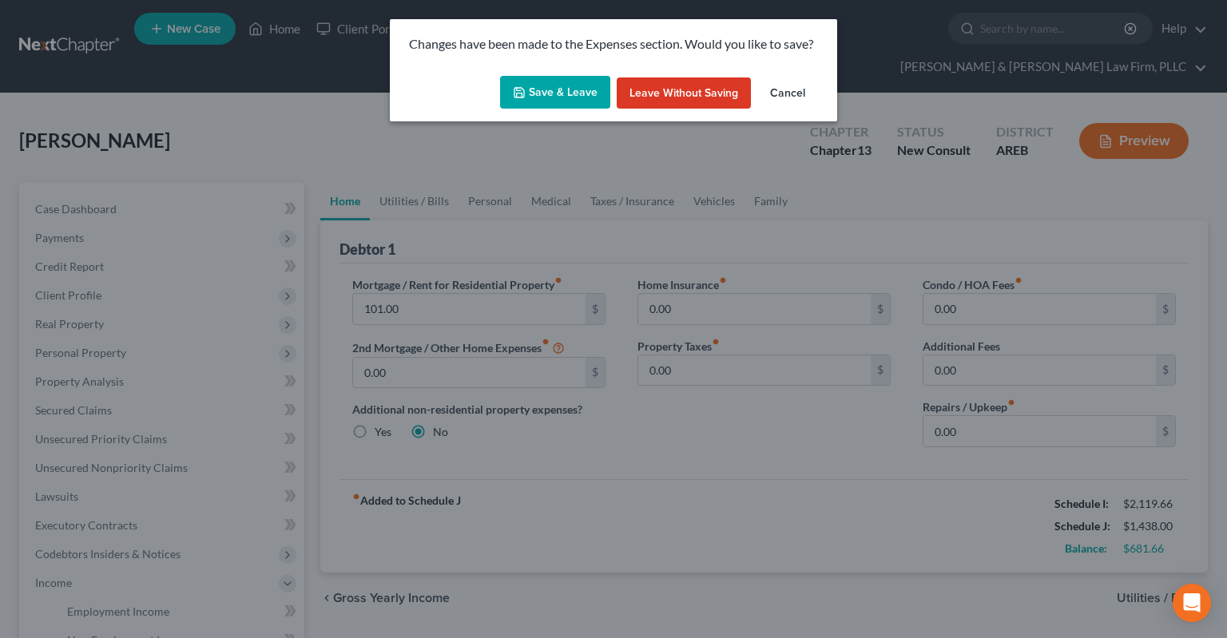
click at [559, 85] on button "Save & Leave" at bounding box center [555, 93] width 110 height 34
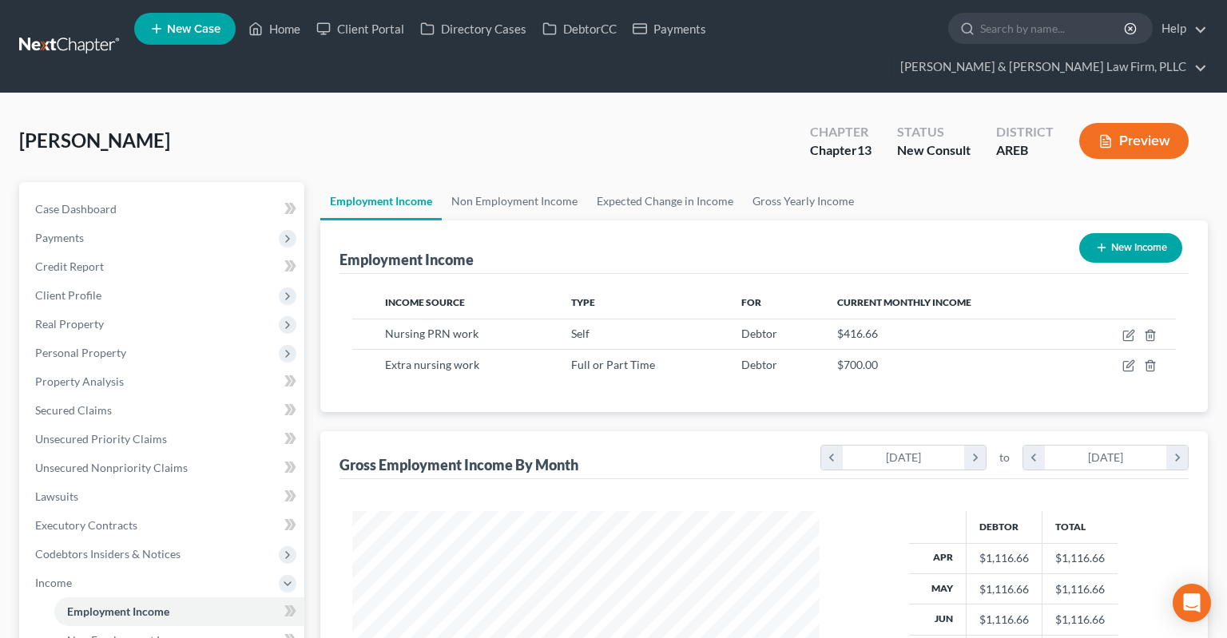
scroll to position [285, 499]
click at [1130, 361] on icon "button" at bounding box center [1129, 364] width 7 height 7
select select "0"
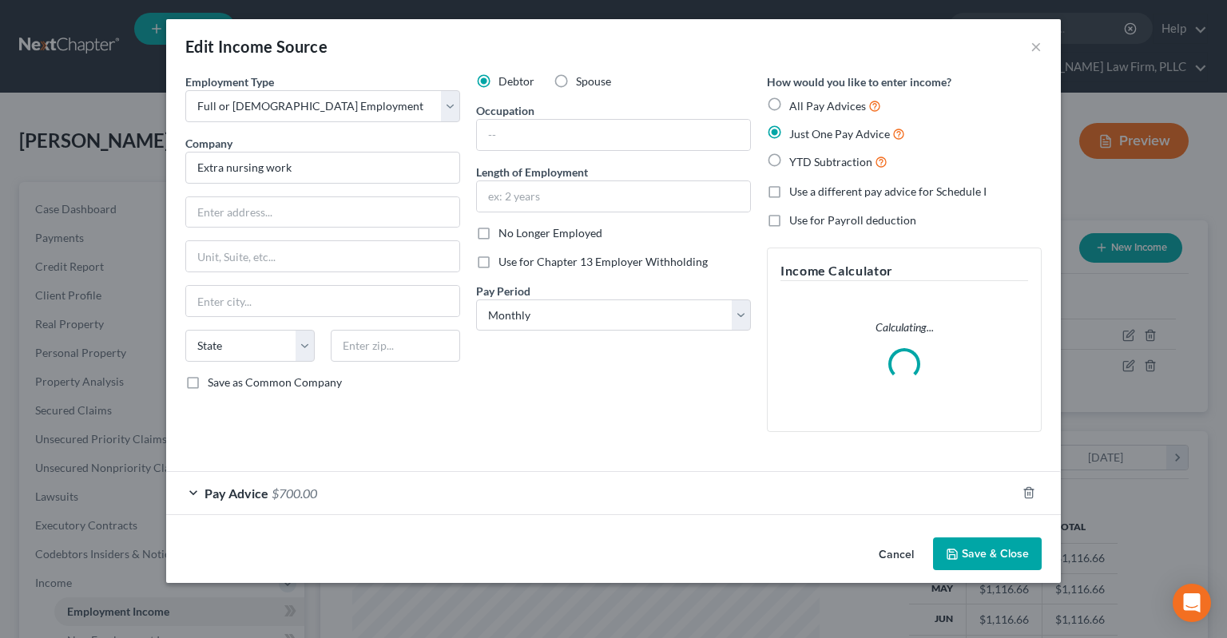
click at [435, 491] on div "Pay Advice $700.00" at bounding box center [591, 493] width 850 height 42
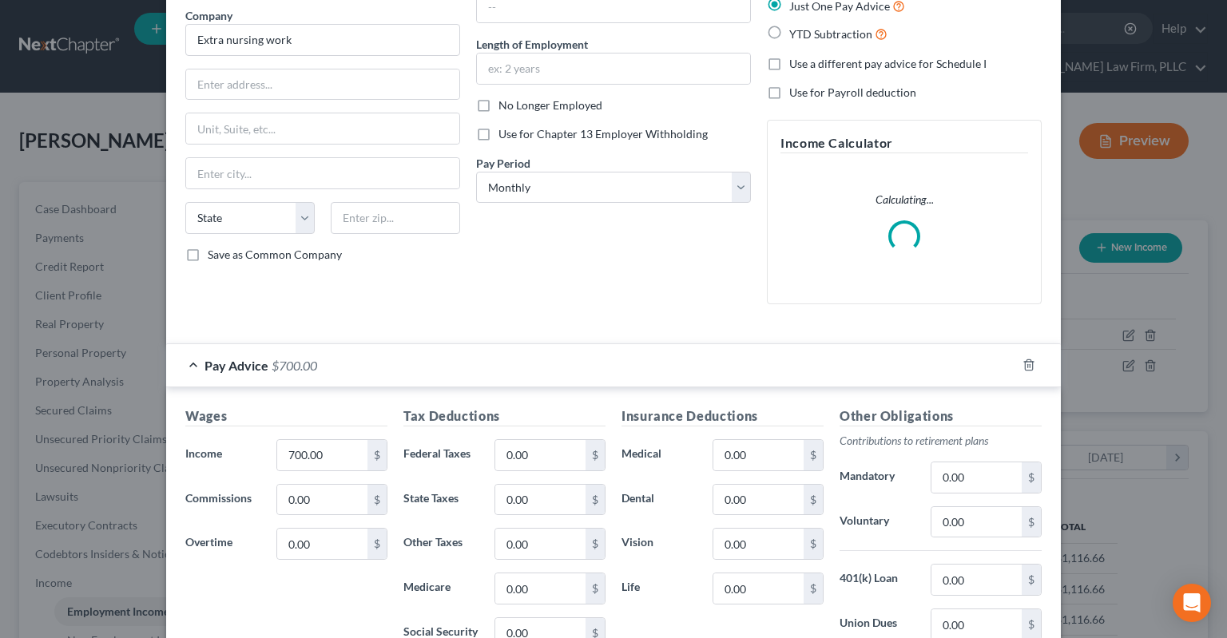
scroll to position [241, 0]
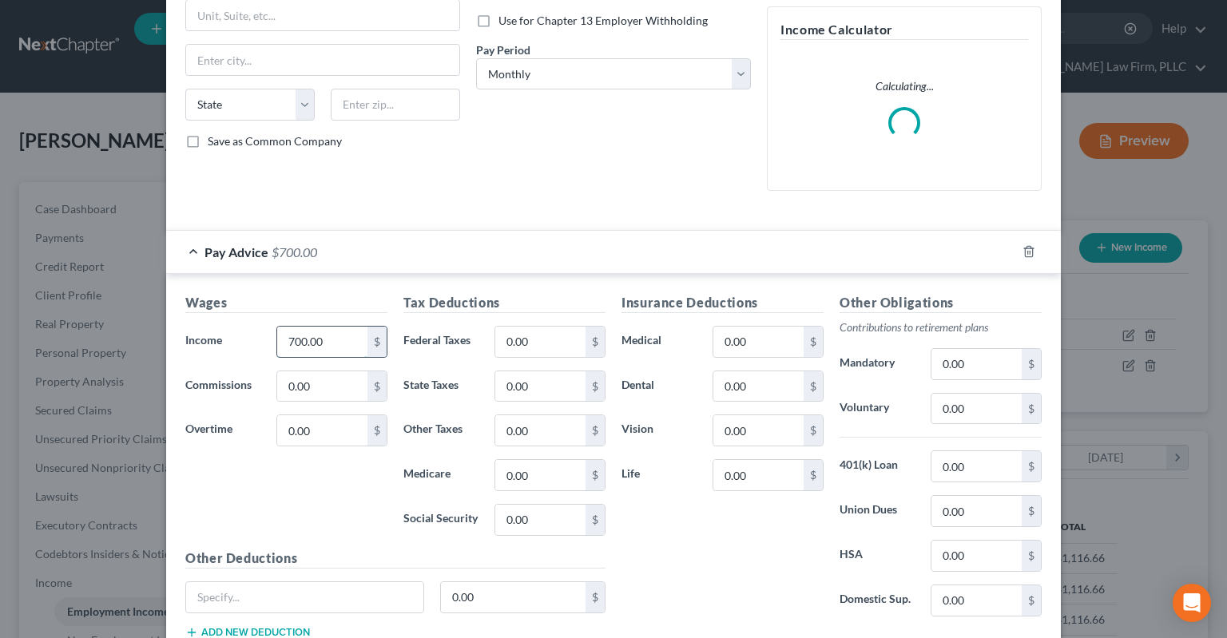
click at [360, 343] on input "700.00" at bounding box center [322, 342] width 90 height 30
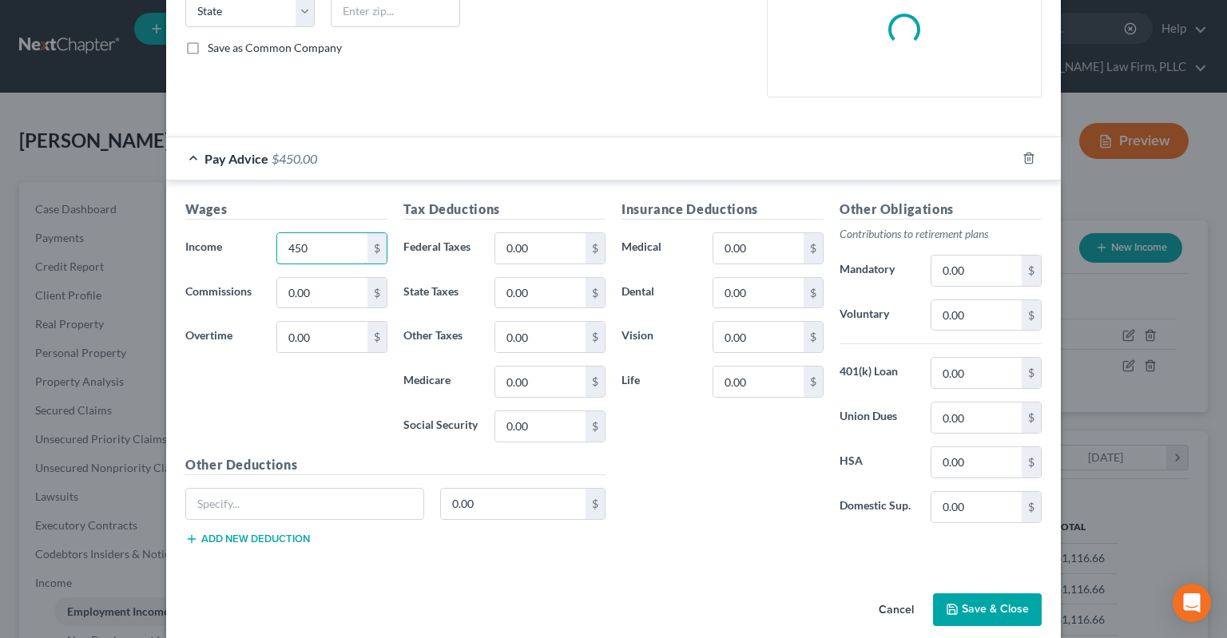
scroll to position [352, 0]
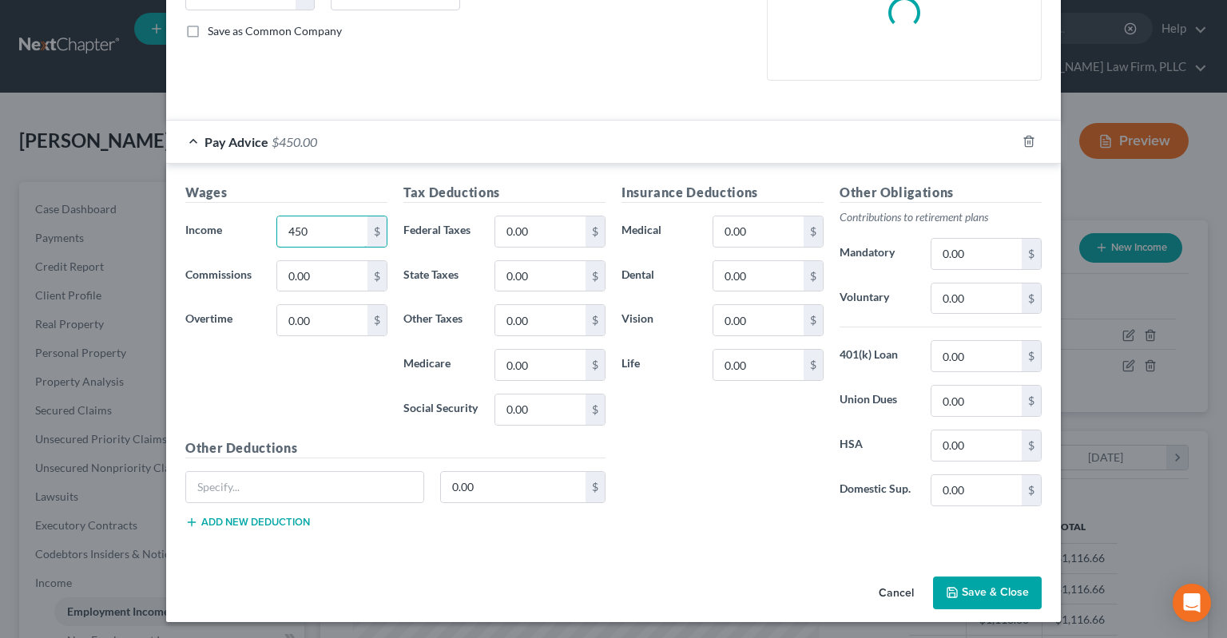
type input "450"
click at [963, 587] on button "Save & Close" at bounding box center [987, 594] width 109 height 34
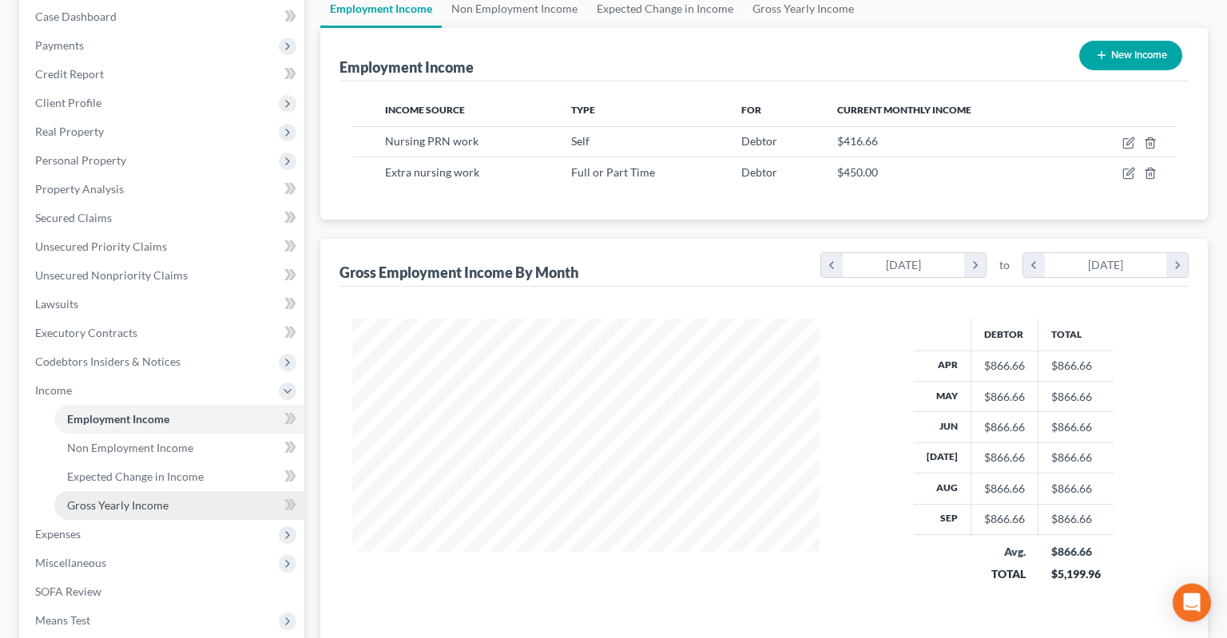
scroll to position [252, 0]
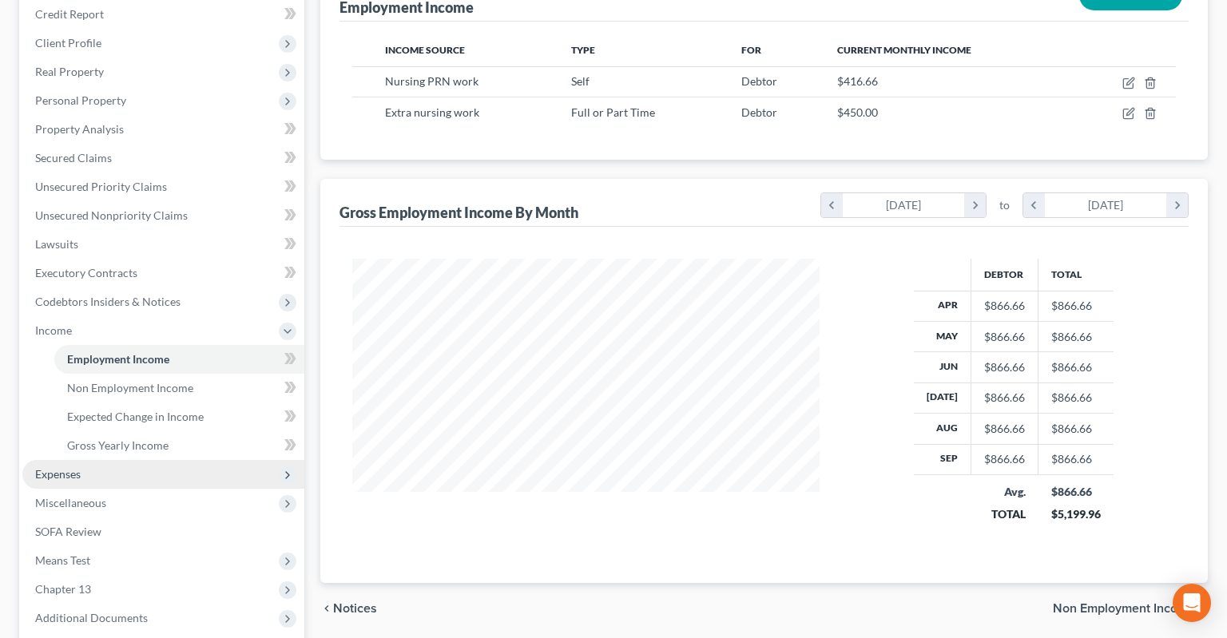
click at [170, 460] on span "Expenses" at bounding box center [163, 474] width 282 height 29
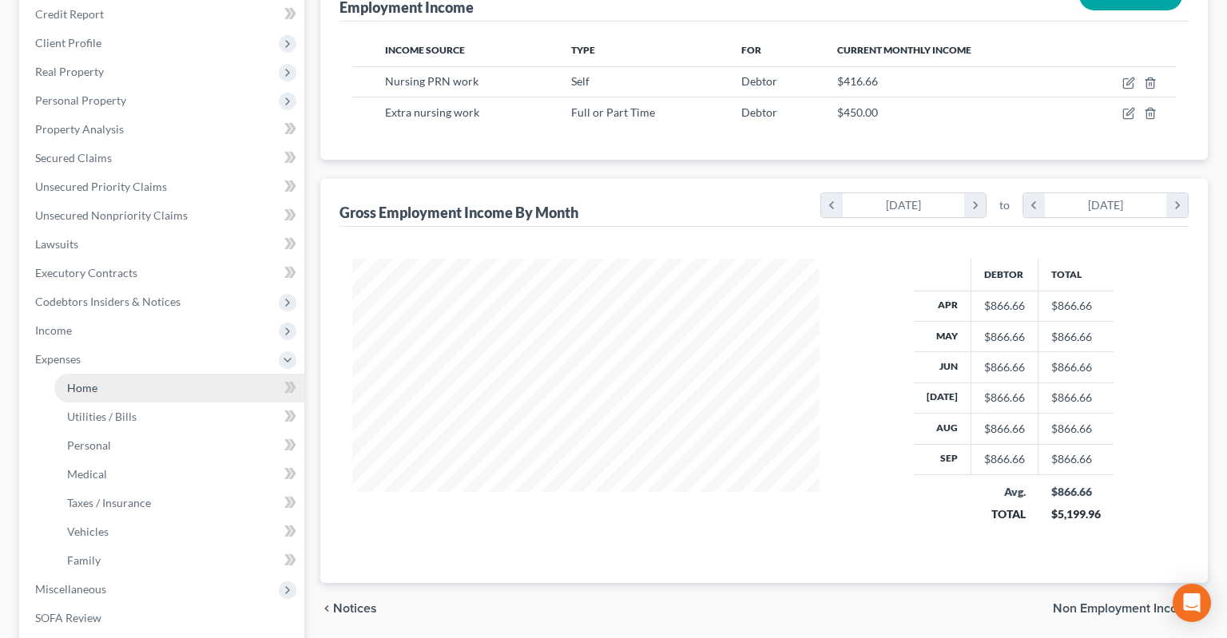
click at [177, 374] on link "Home" at bounding box center [179, 388] width 250 height 29
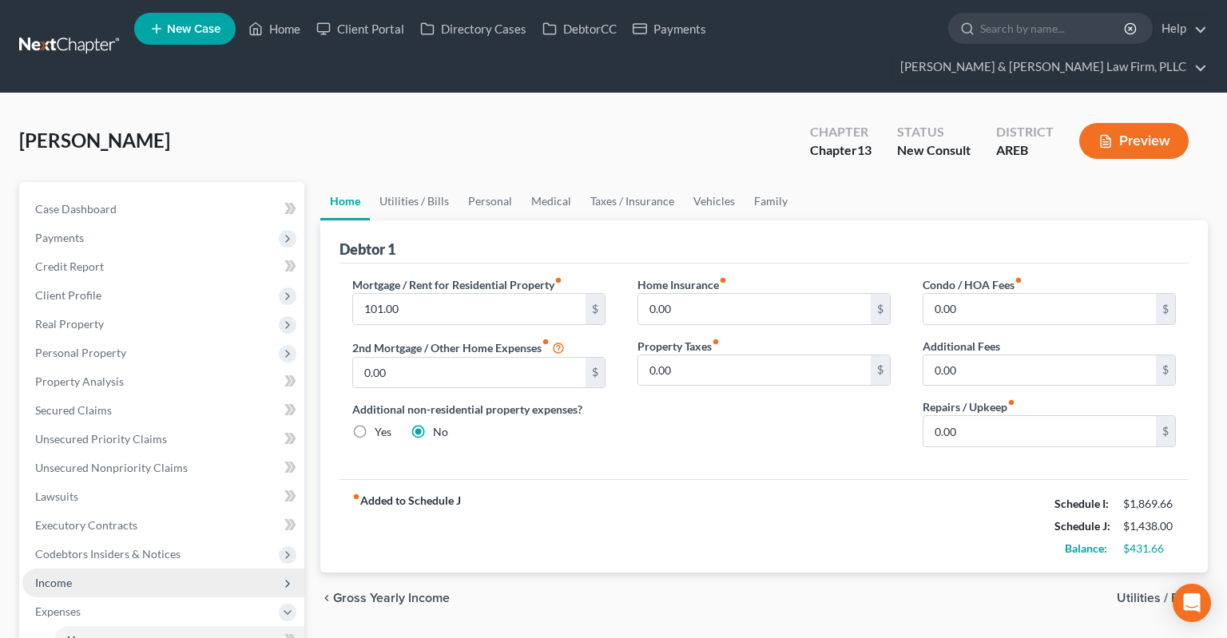
click at [177, 569] on span "Income" at bounding box center [163, 583] width 282 height 29
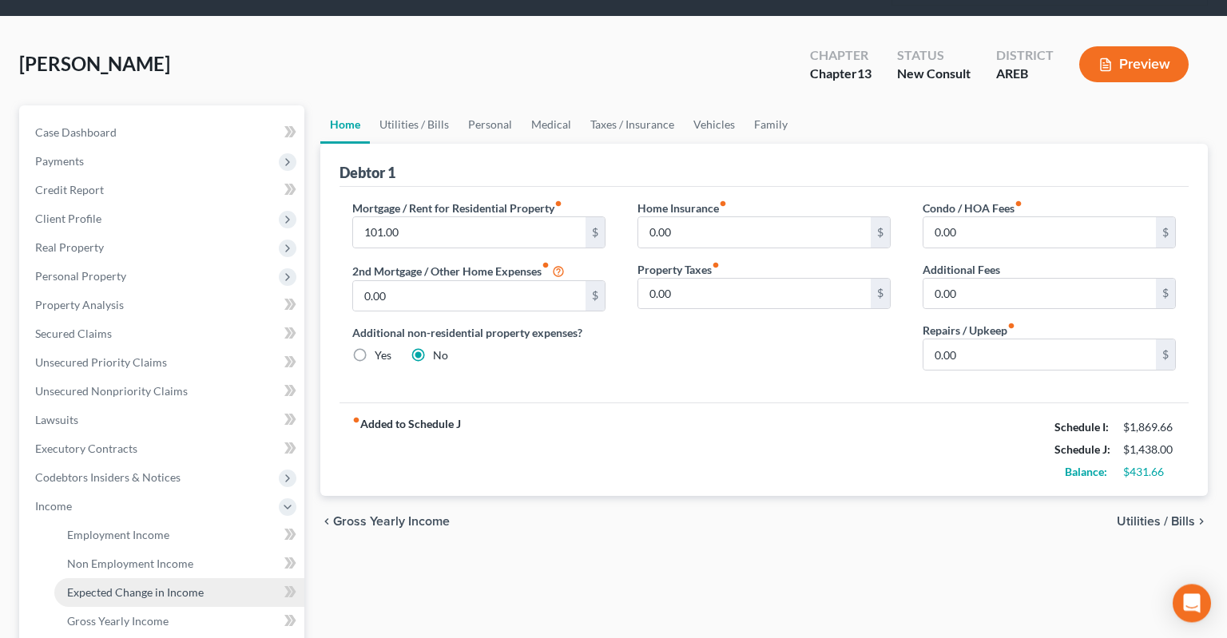
scroll to position [169, 0]
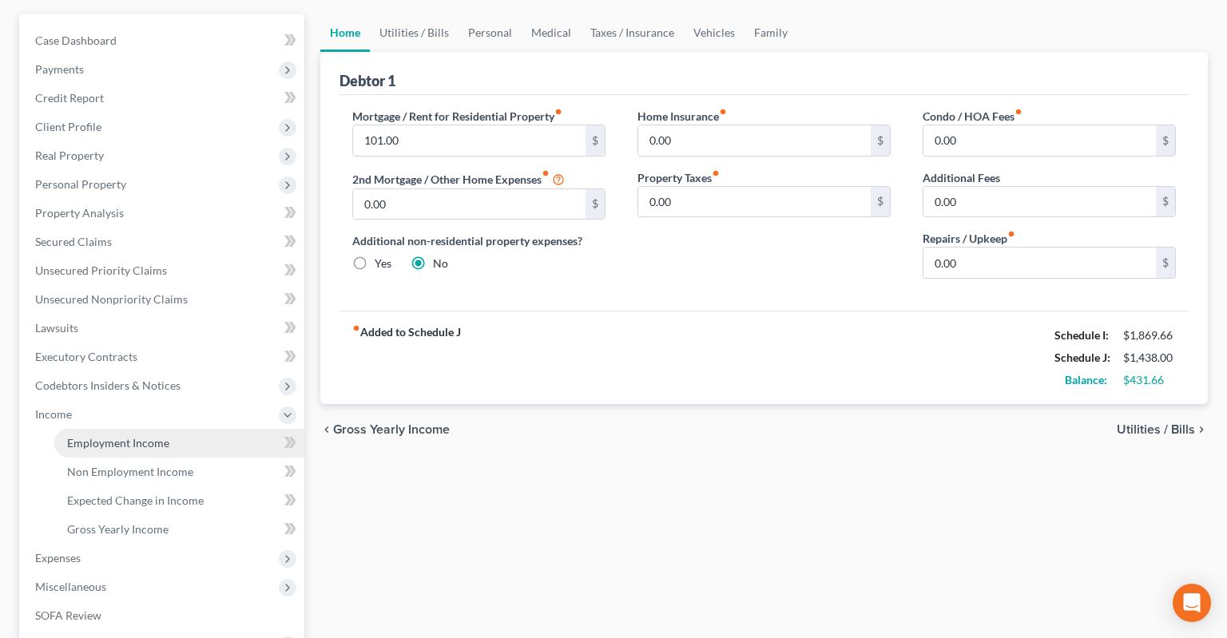
click at [196, 429] on link "Employment Income" at bounding box center [179, 443] width 250 height 29
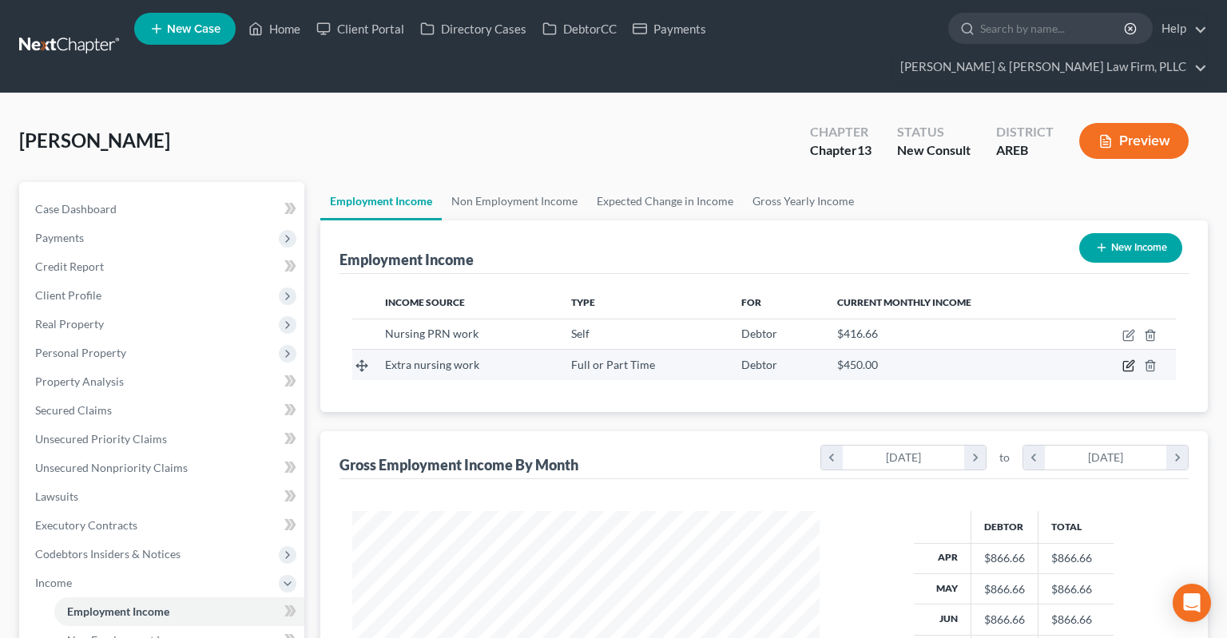
click at [1125, 360] on icon "button" at bounding box center [1128, 366] width 13 height 13
select select "0"
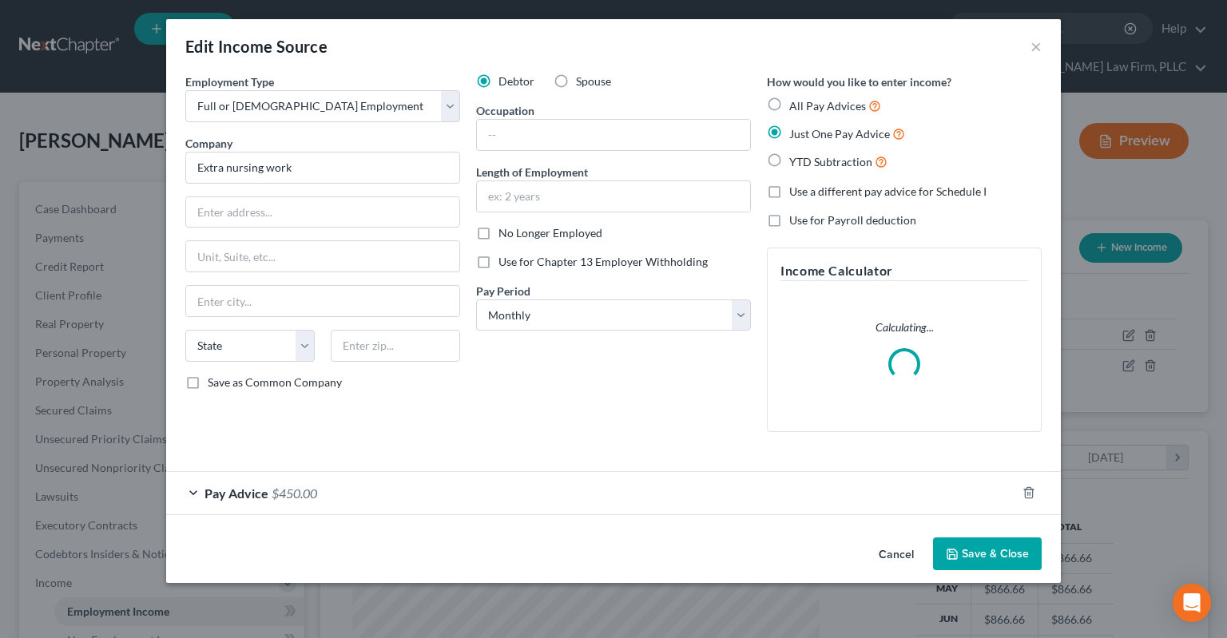
click at [353, 502] on div "Pay Advice $450.00" at bounding box center [591, 493] width 850 height 42
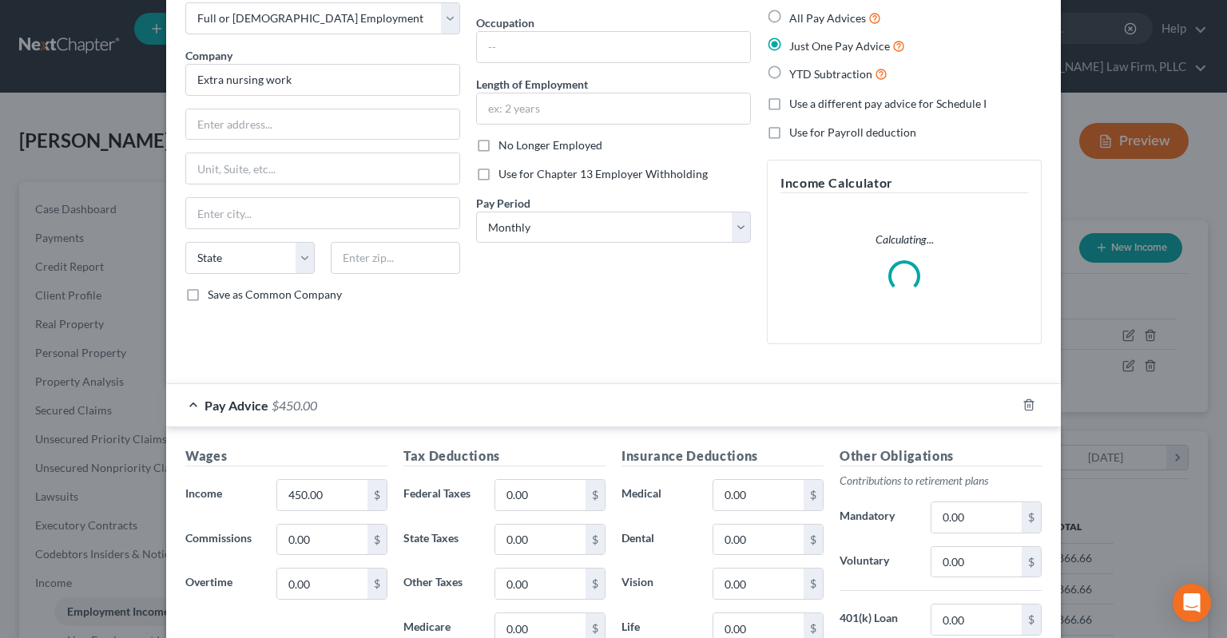
scroll to position [161, 0]
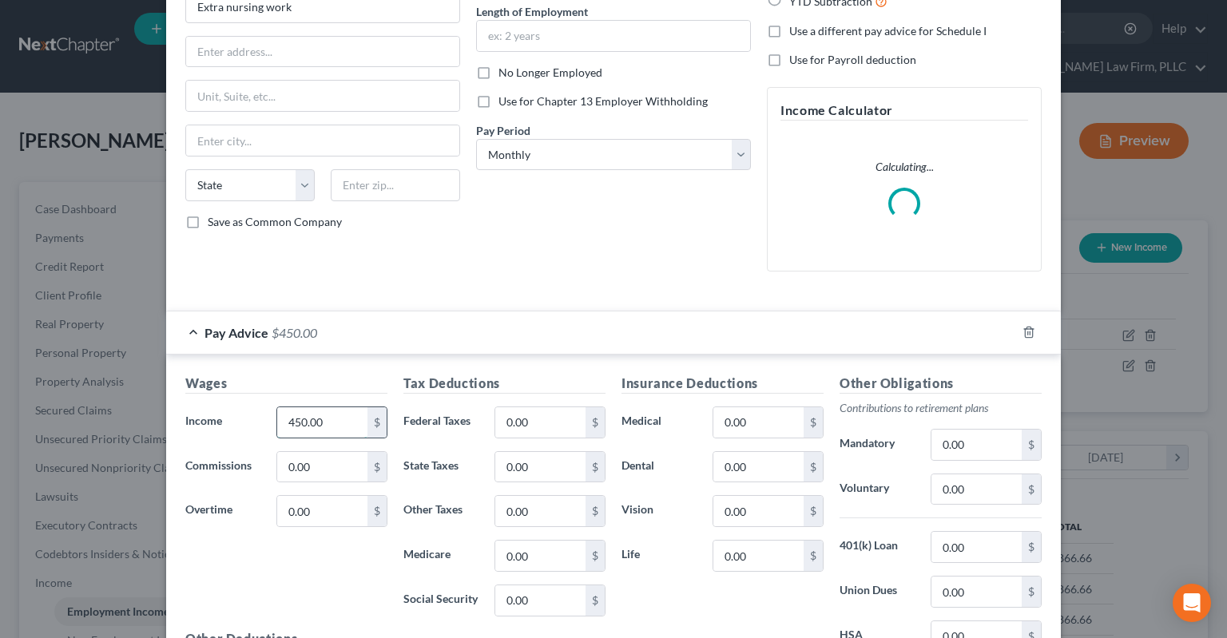
click at [343, 416] on input "450.00" at bounding box center [322, 422] width 90 height 30
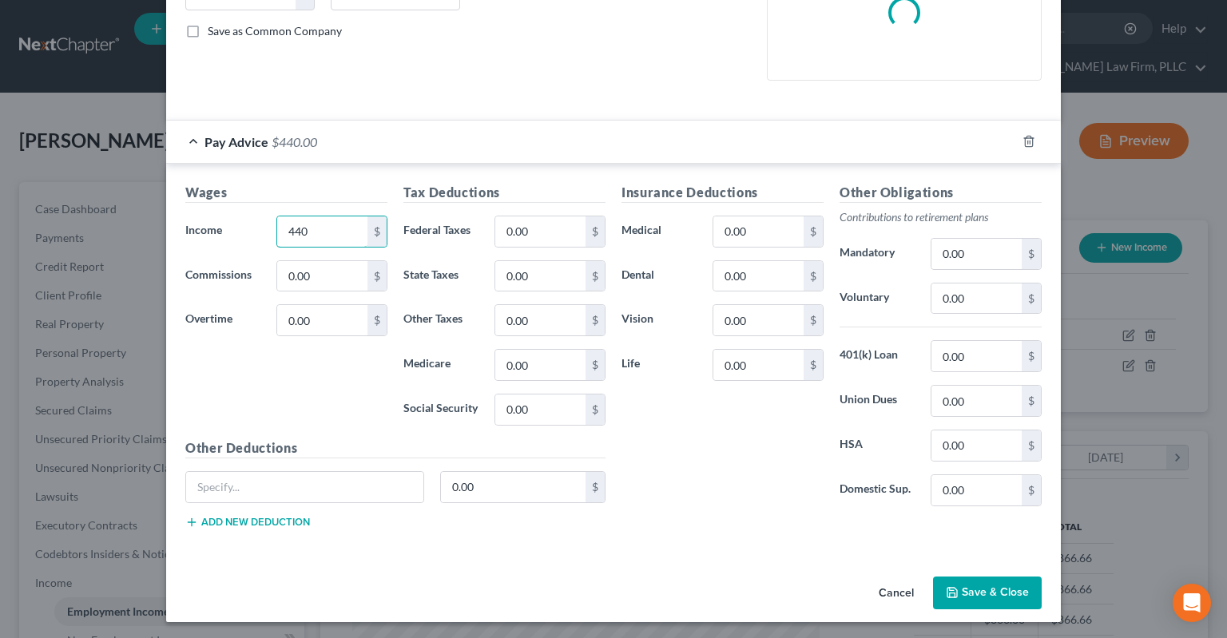
type input "440"
click at [1005, 590] on button "Save & Close" at bounding box center [987, 594] width 109 height 34
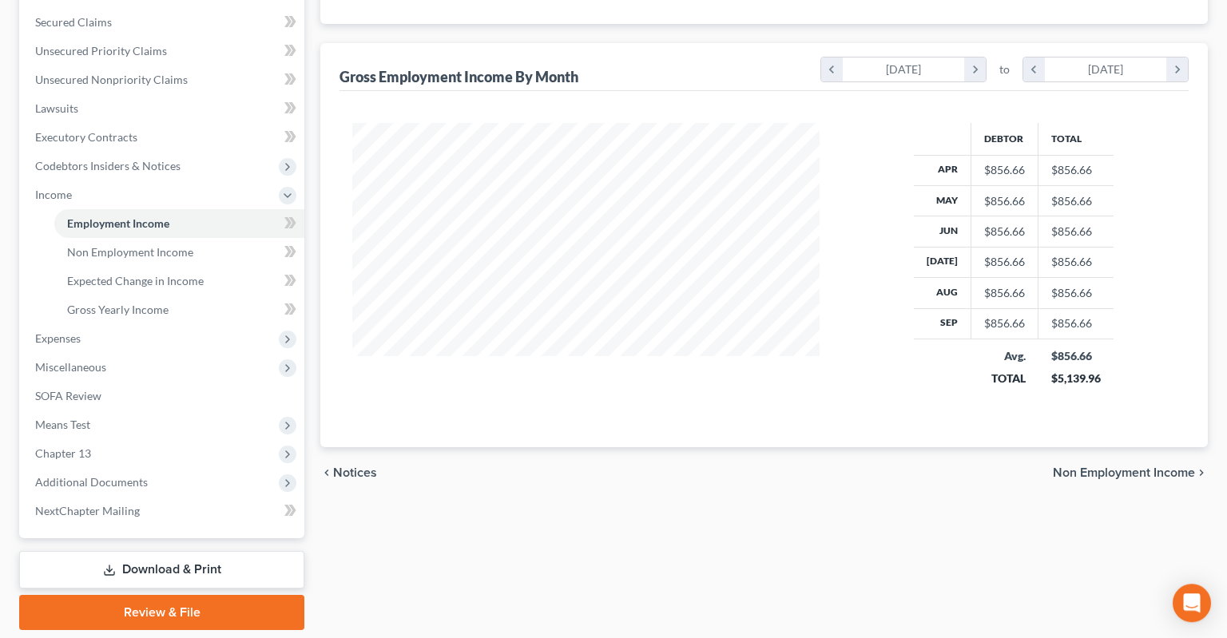
scroll to position [410, 0]
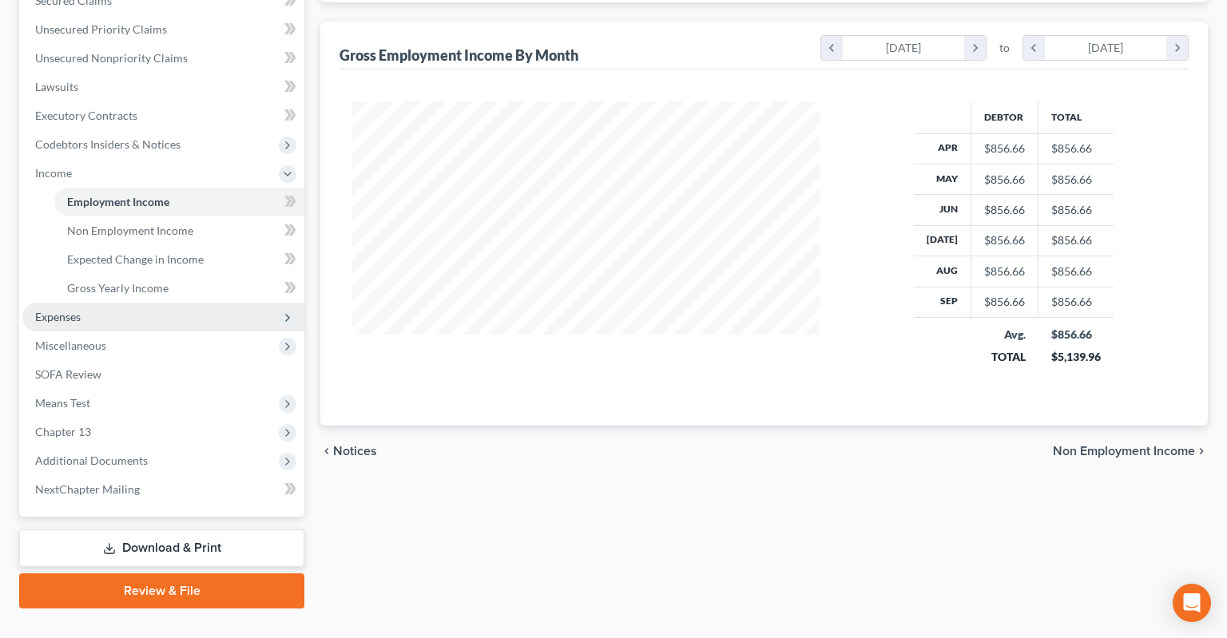
click at [210, 303] on span "Expenses" at bounding box center [163, 317] width 282 height 29
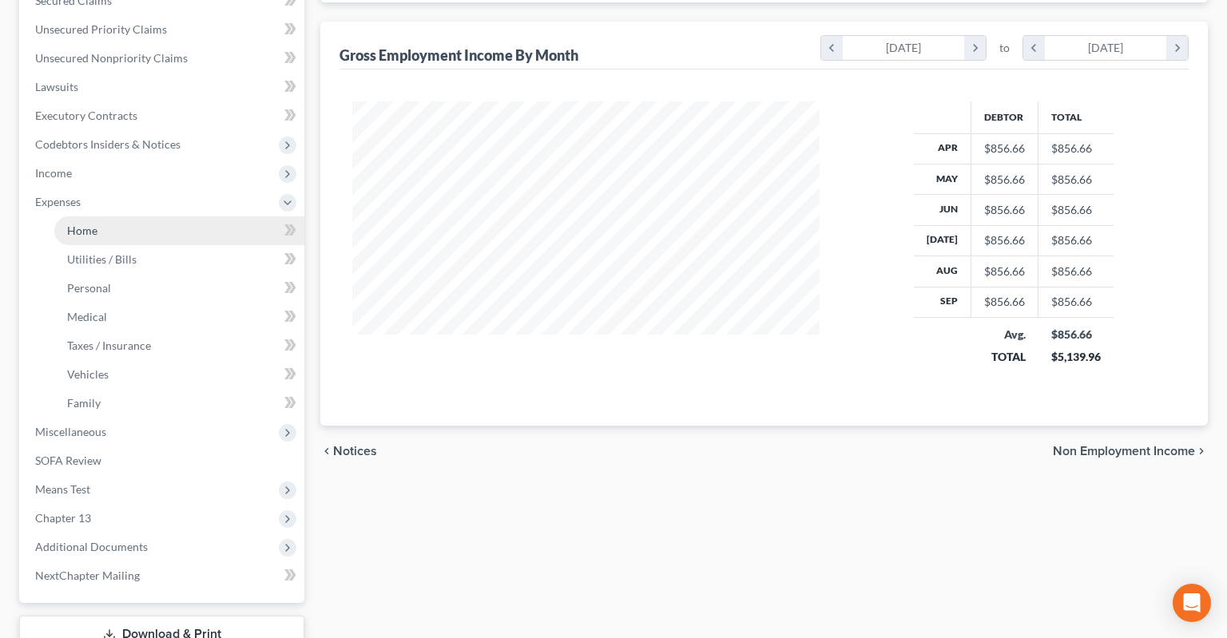
click at [183, 217] on link "Home" at bounding box center [179, 231] width 250 height 29
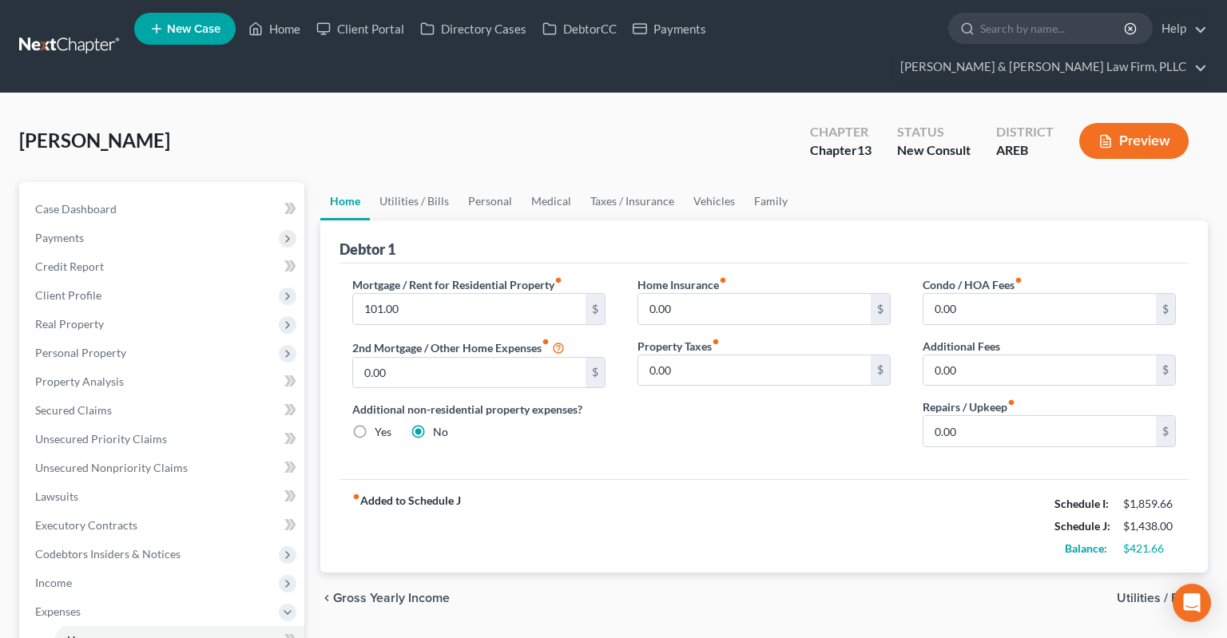
click at [626, 128] on div "Haltom, Cindy Upgraded Chapter Chapter 13 Status New Consult District AREB Prev…" at bounding box center [613, 148] width 1189 height 70
click at [170, 195] on link "Case Dashboard" at bounding box center [163, 209] width 282 height 29
select select "6"
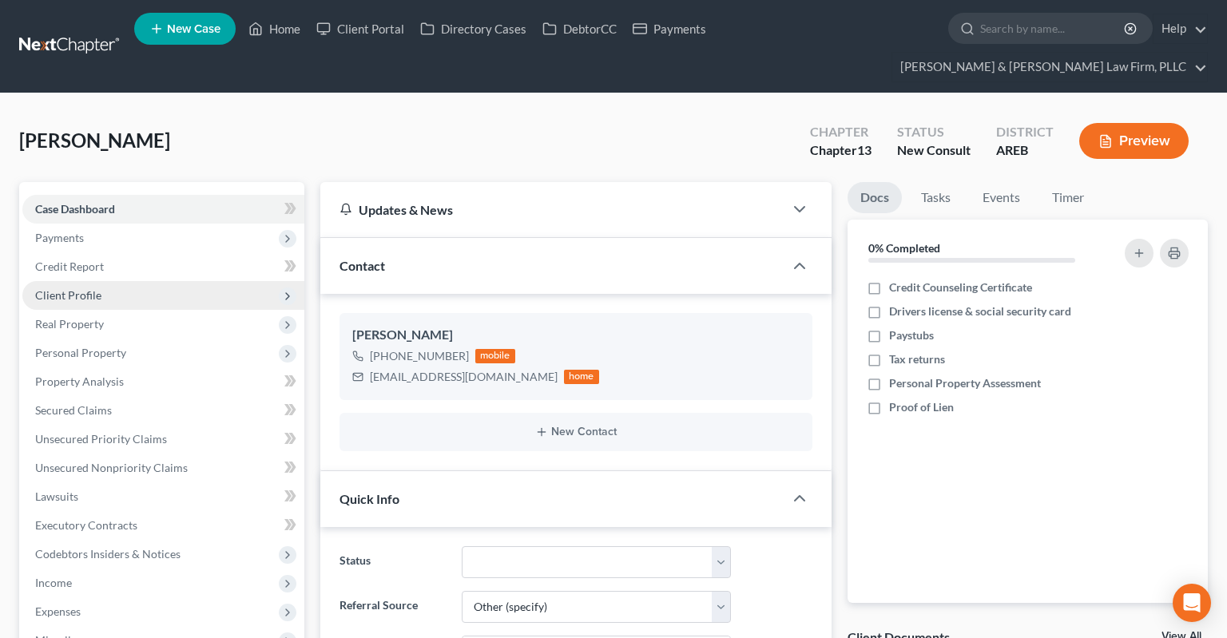
click at [173, 281] on span "Client Profile" at bounding box center [163, 295] width 282 height 29
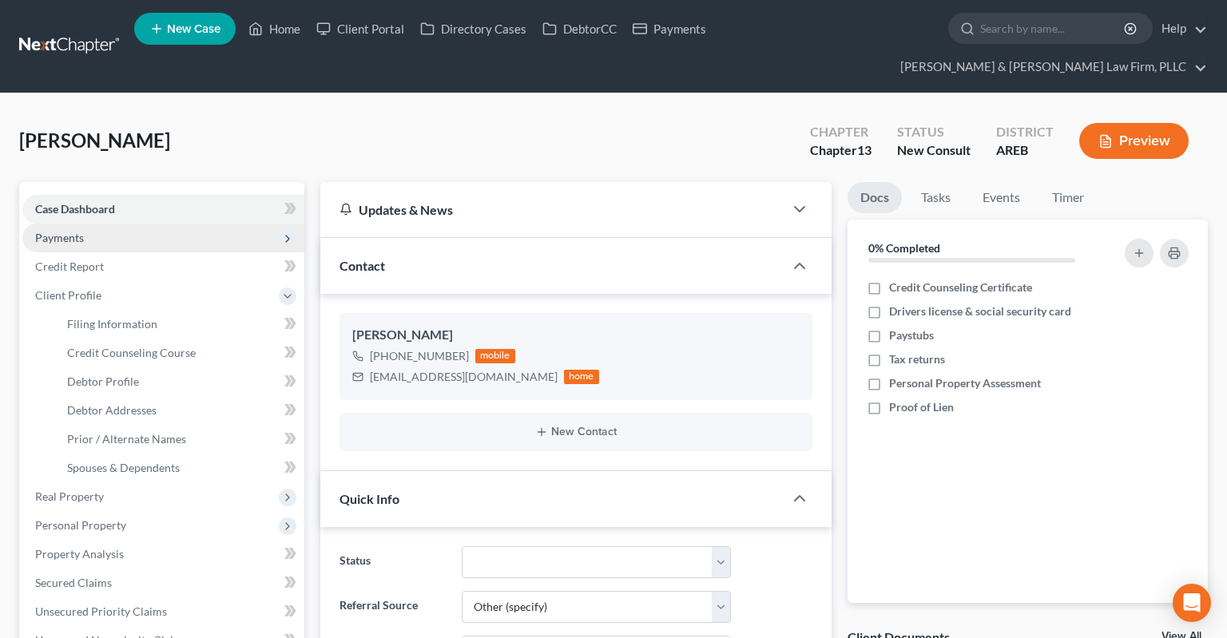
click at [179, 224] on span "Payments" at bounding box center [163, 238] width 282 height 29
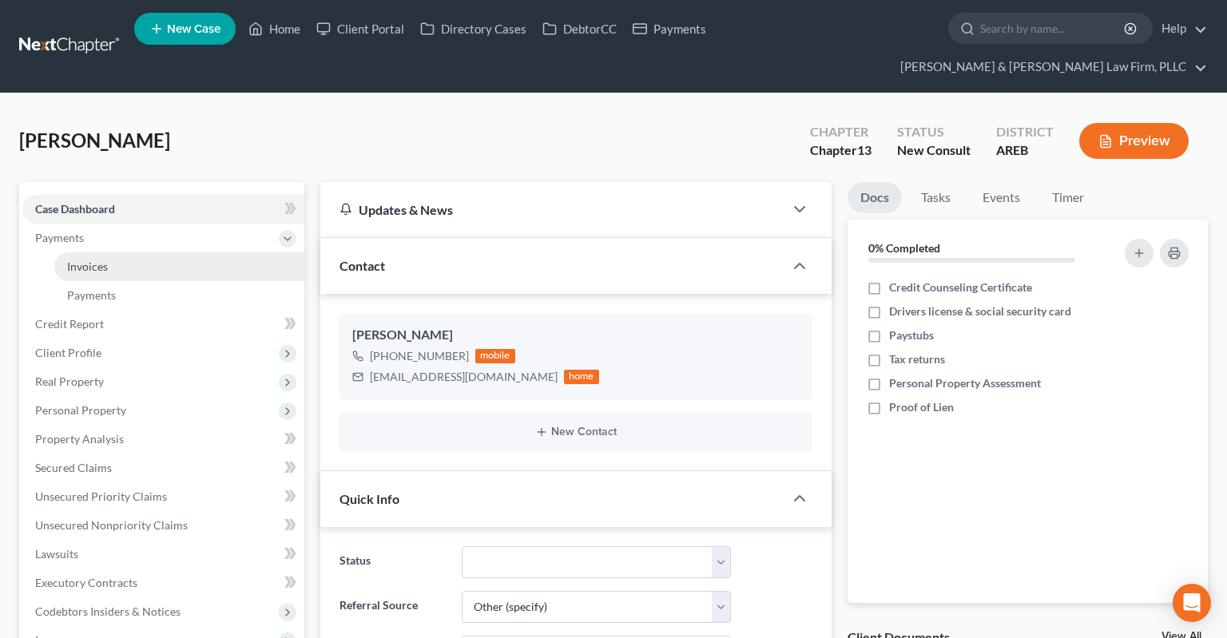
click at [165, 252] on link "Invoices" at bounding box center [179, 266] width 250 height 29
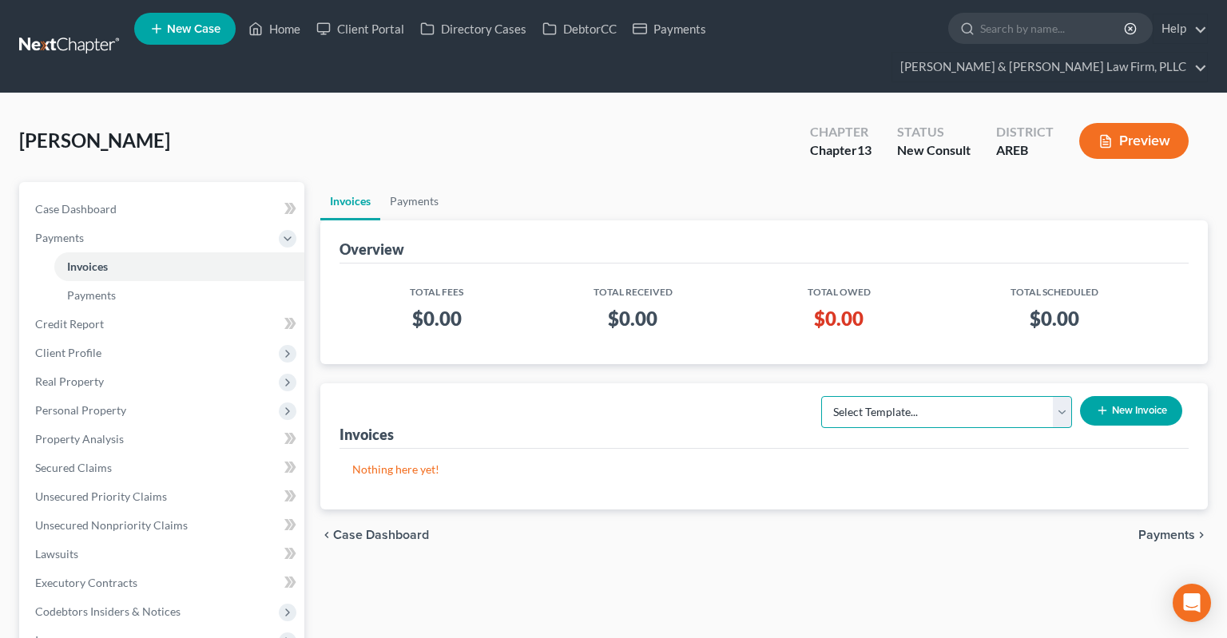
click at [821, 396] on select "Select Template... Chapter 13 Bankruptcy - Individual Chapter 13 Bankruptcy - J…" at bounding box center [946, 412] width 251 height 32
select select "0"
click option "Chapter 13 Bankruptcy - Individual" at bounding box center [0, 0] width 0 height 0
click at [1101, 404] on icon "button" at bounding box center [1102, 410] width 13 height 13
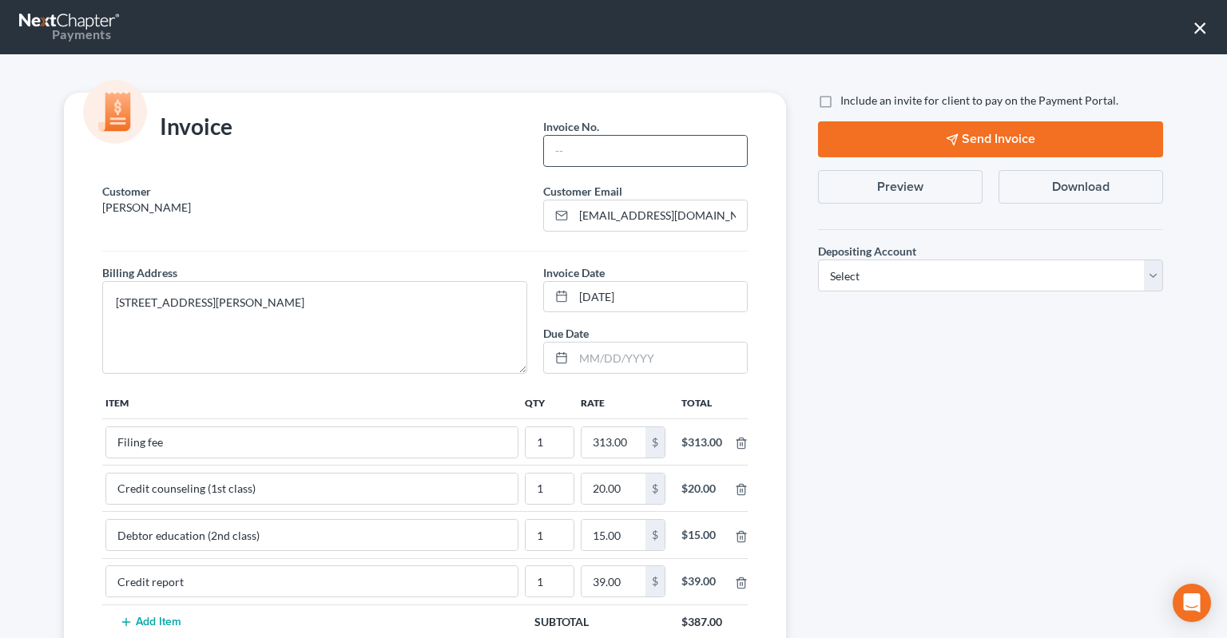
click at [578, 158] on input "text" at bounding box center [645, 151] width 203 height 30
type input "Chapter 13"
click at [818, 260] on select "Select Operation Trust" at bounding box center [990, 276] width 345 height 32
select select "1"
click option "Trust" at bounding box center [0, 0] width 0 height 0
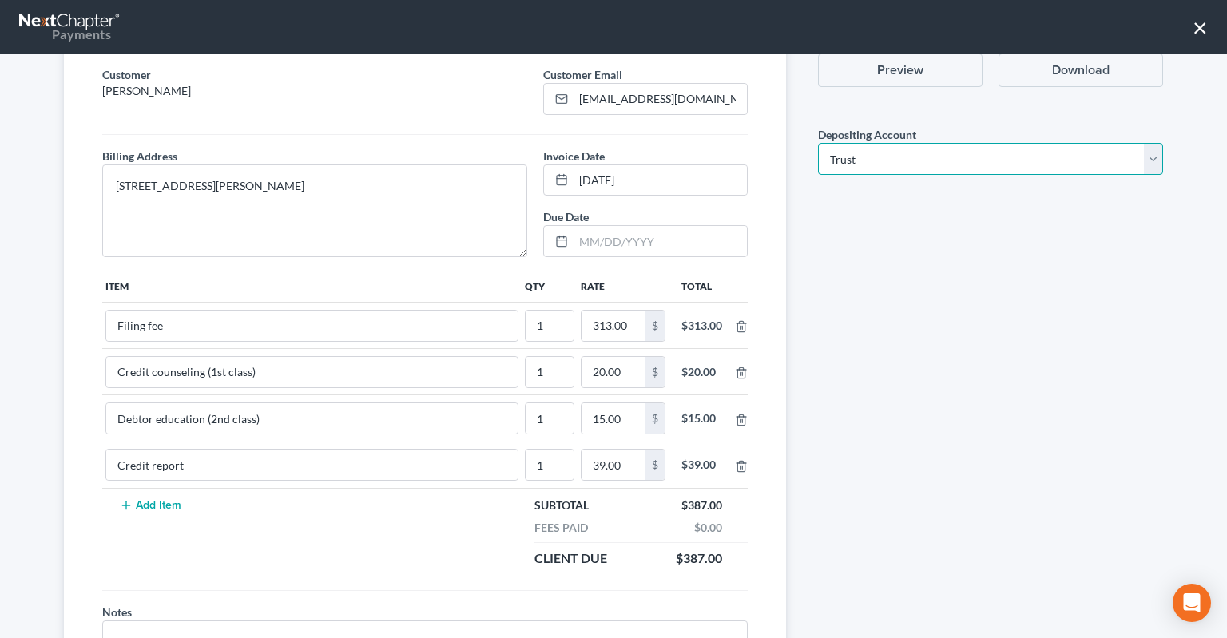
scroll to position [224, 0]
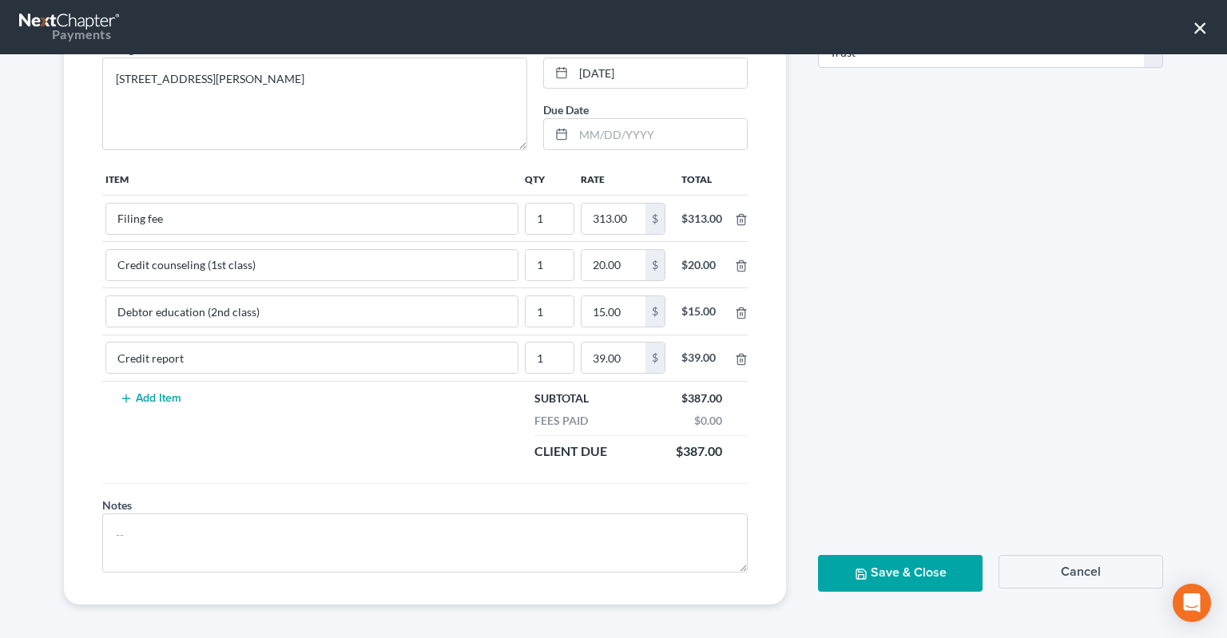
click at [868, 572] on icon "button" at bounding box center [861, 574] width 13 height 13
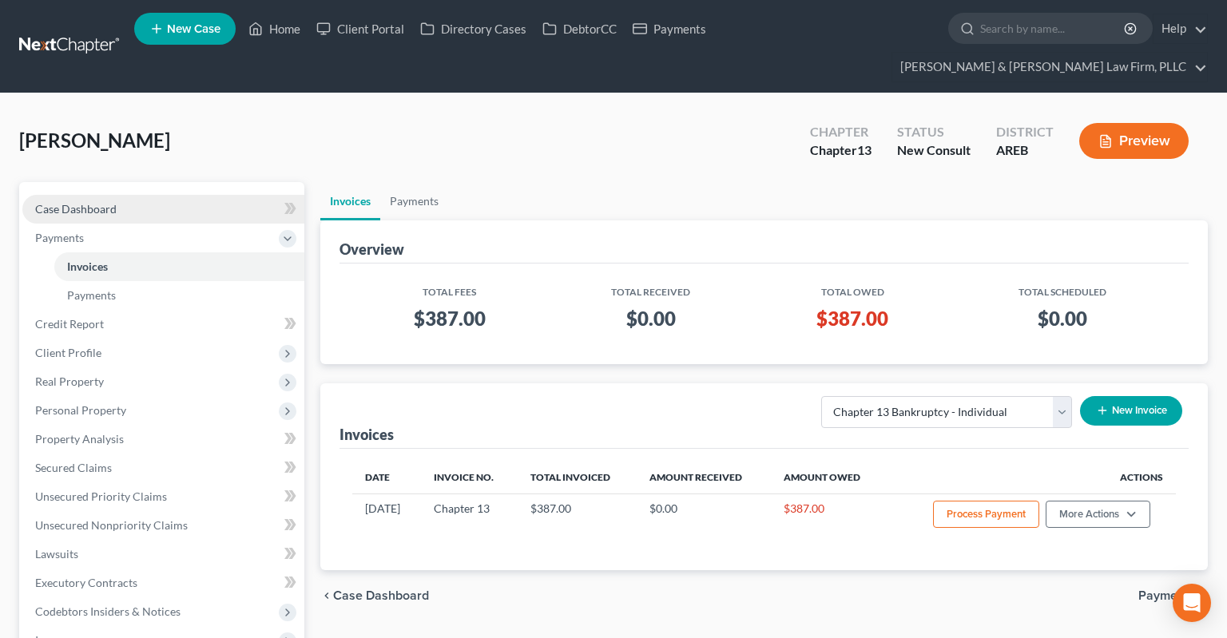
click at [117, 195] on link "Case Dashboard" at bounding box center [163, 209] width 282 height 29
select select "6"
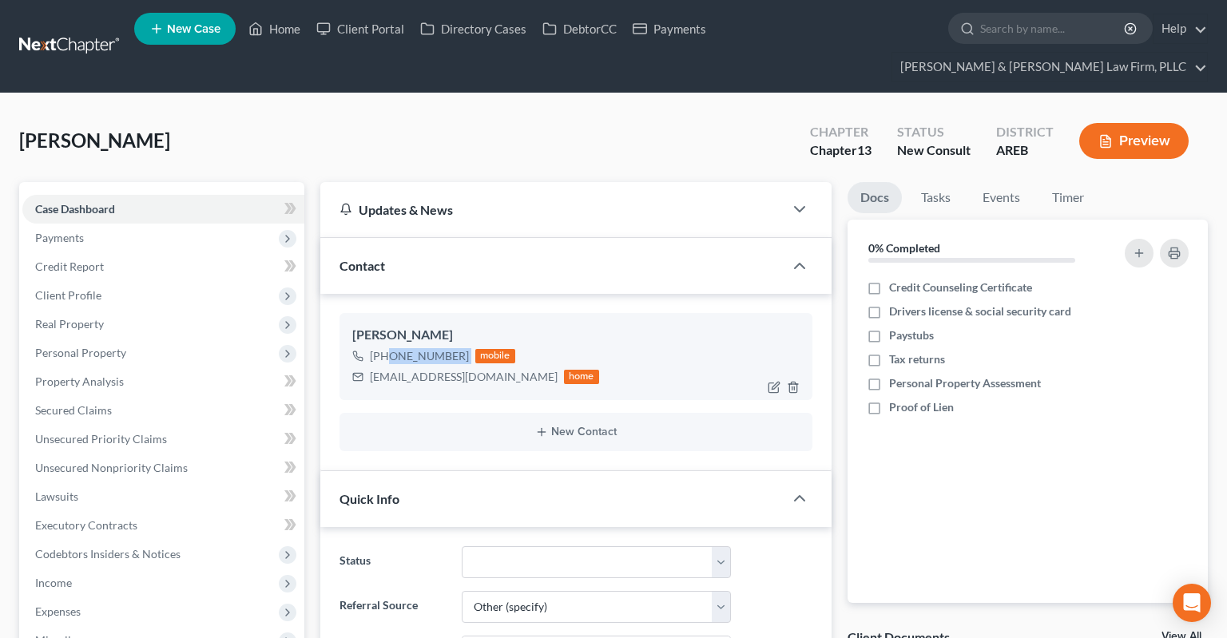
drag, startPoint x: 386, startPoint y: 328, endPoint x: 469, endPoint y: 320, distance: 83.4
click at [469, 346] on div "+1 (501) 249-1190 mobile" at bounding box center [475, 356] width 247 height 21
copy div "(501) 249-1190"
click at [142, 396] on link "Secured Claims" at bounding box center [163, 410] width 282 height 29
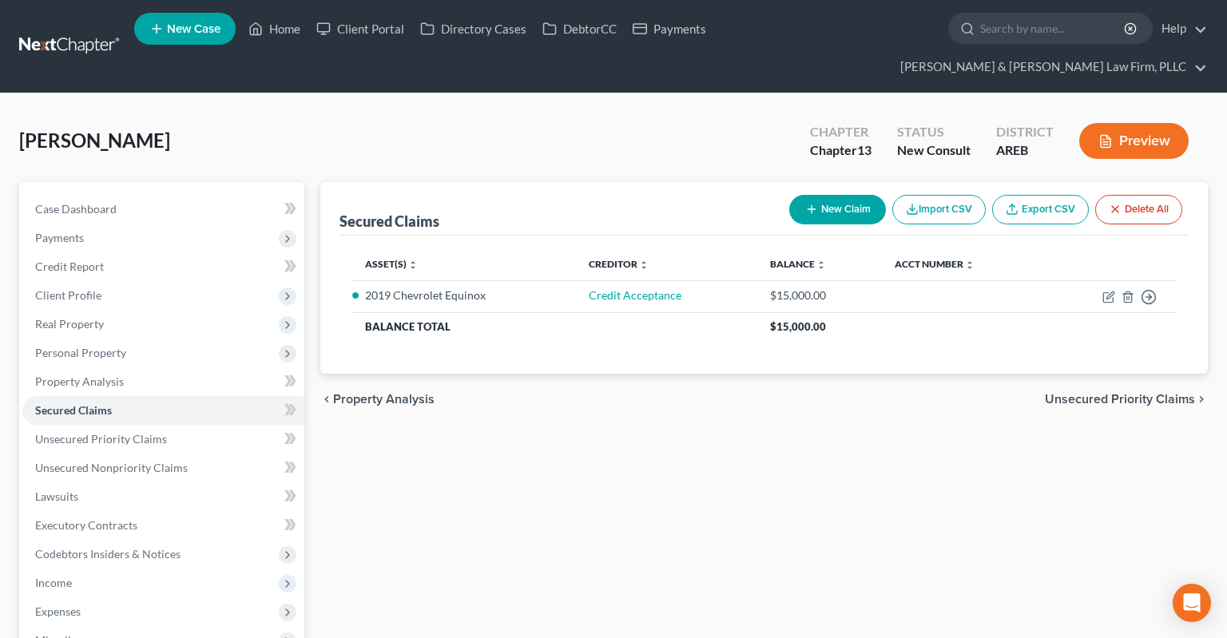
click at [591, 436] on div "Secured Claims New Claim Import CSV Export CSV Delete All Asset(s) expand_more …" at bounding box center [764, 542] width 904 height 721
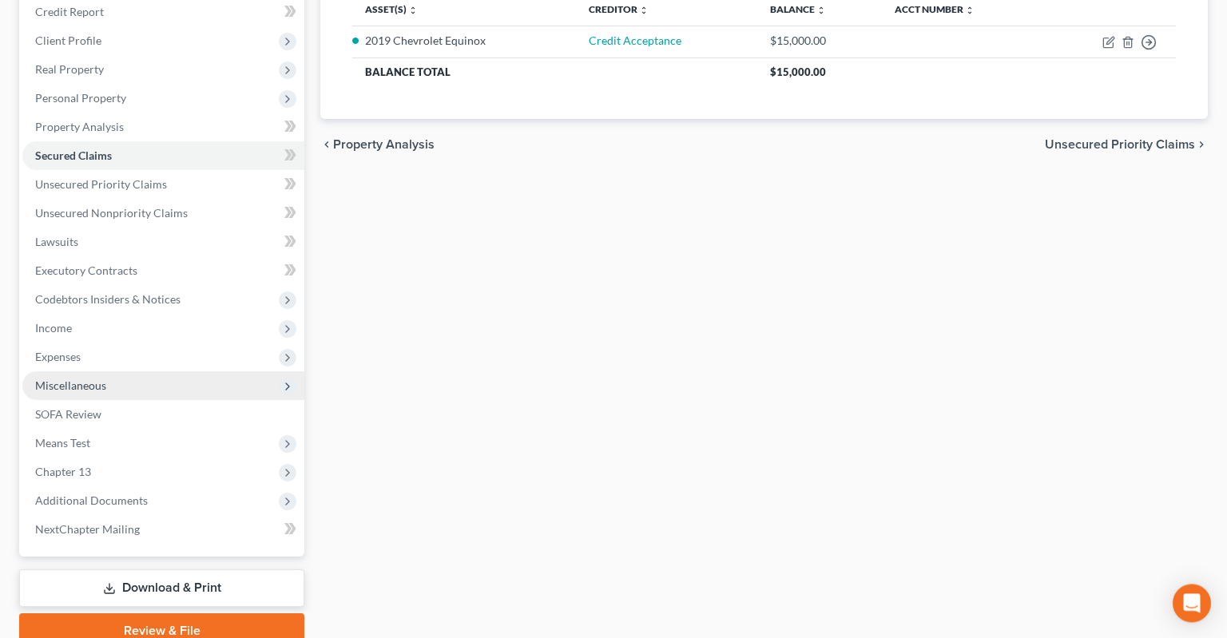
scroll to position [295, 0]
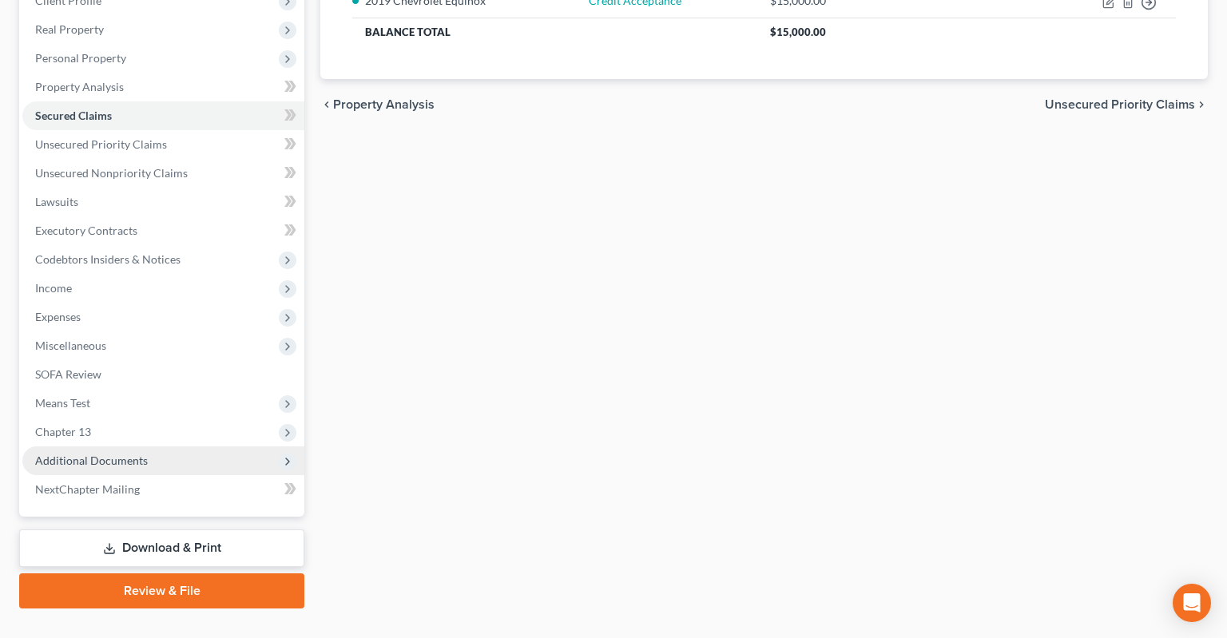
click at [162, 447] on span "Additional Documents" at bounding box center [163, 461] width 282 height 29
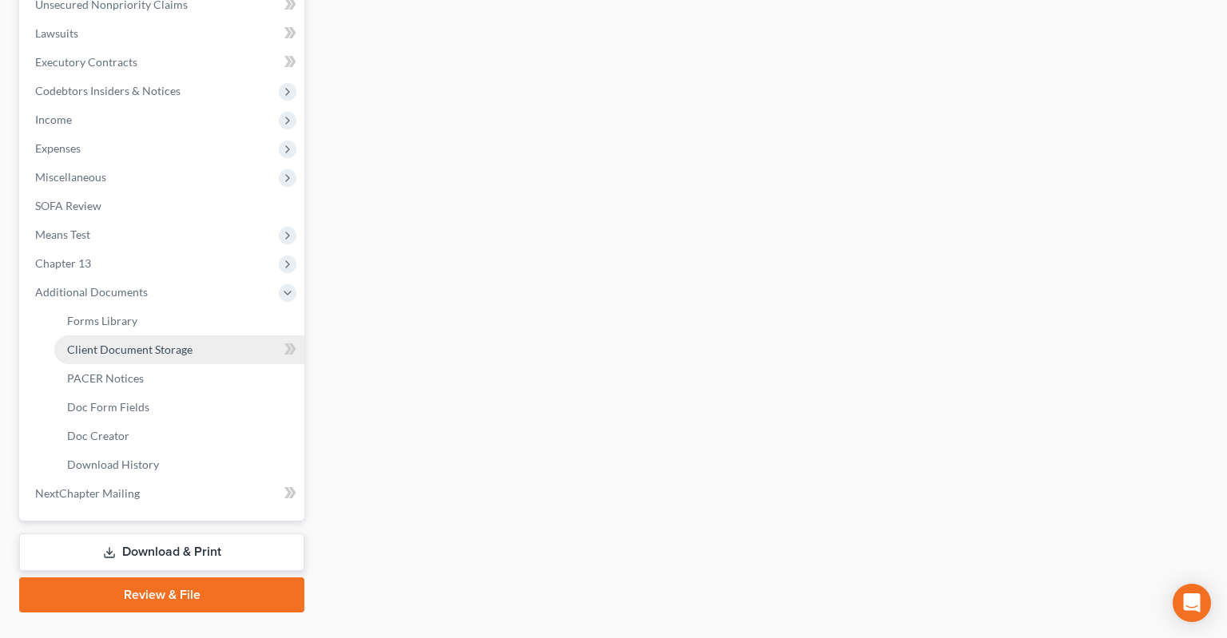
click at [171, 336] on link "Client Document Storage" at bounding box center [179, 350] width 250 height 29
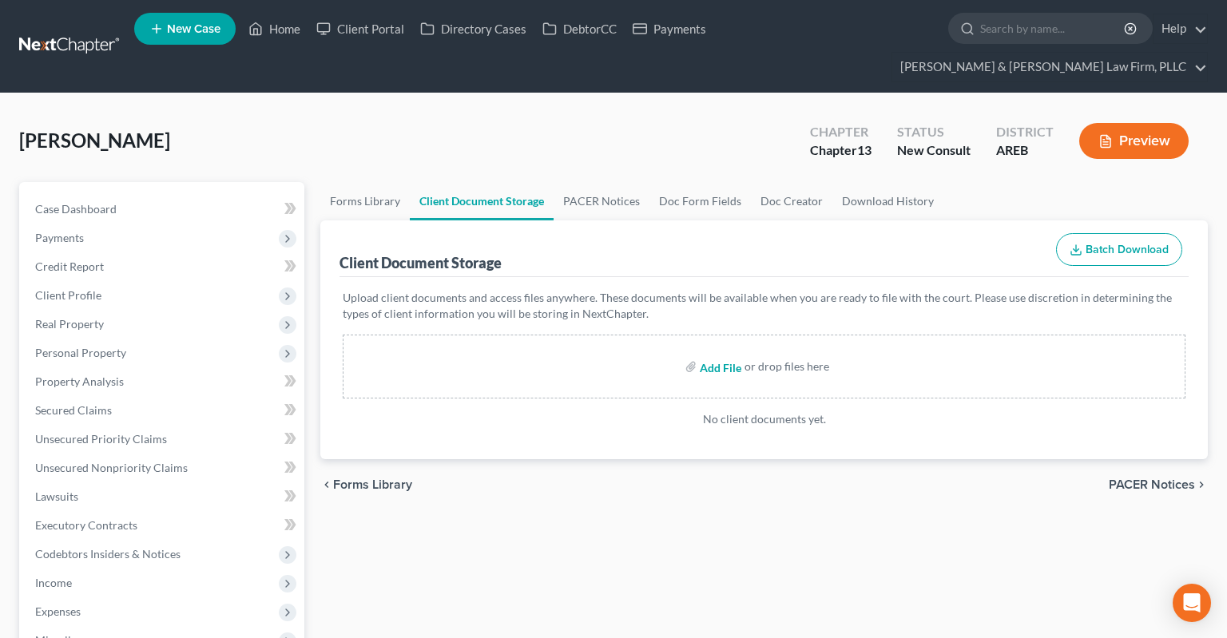
click at [711, 352] on input "file" at bounding box center [719, 366] width 38 height 29
type input "C:\fakepath\Consult sheet.docx"
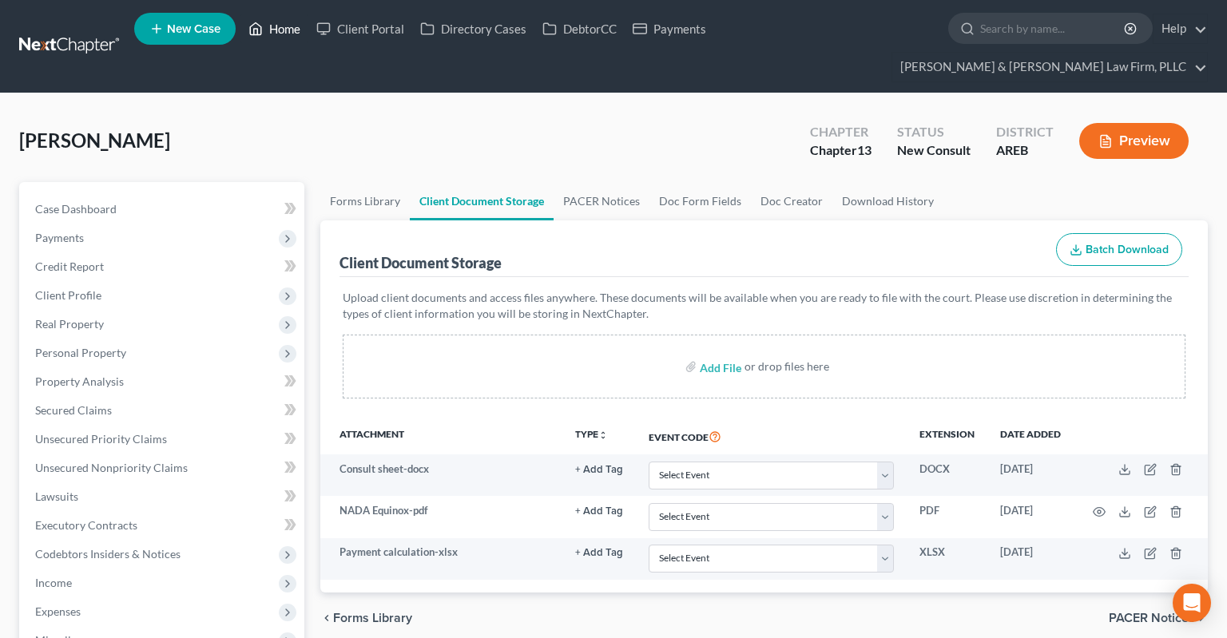
click at [277, 34] on link "Home" at bounding box center [274, 28] width 68 height 29
